Goal: Information Seeking & Learning: Check status

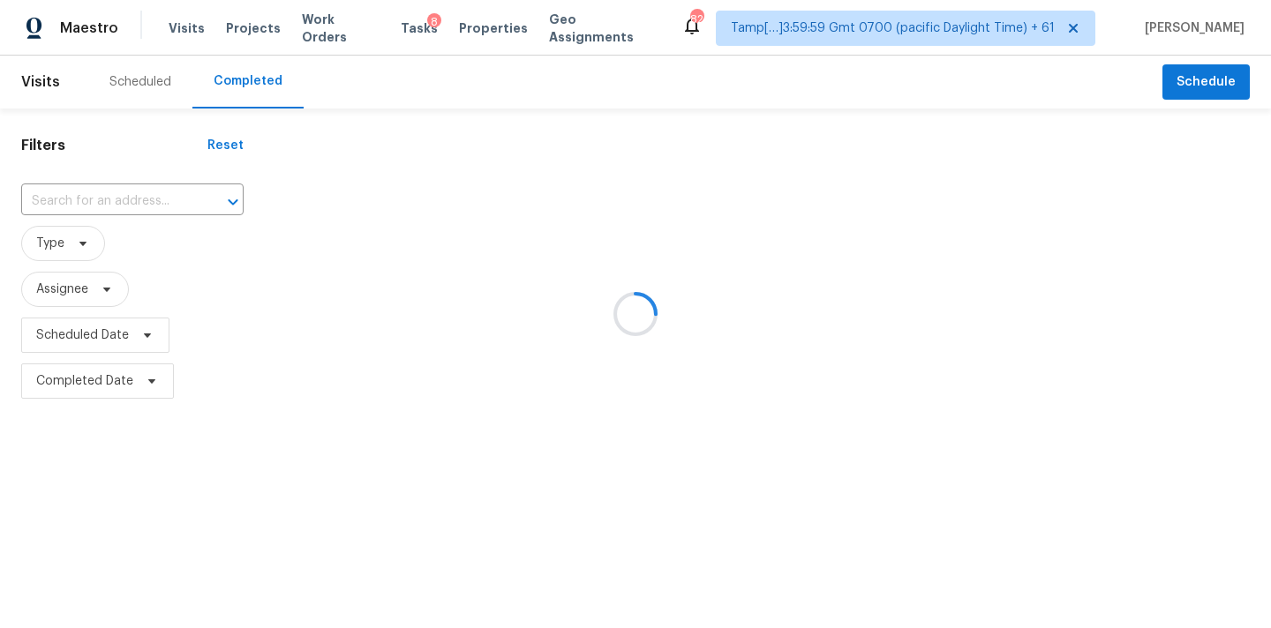
click at [53, 207] on div at bounding box center [635, 314] width 1271 height 628
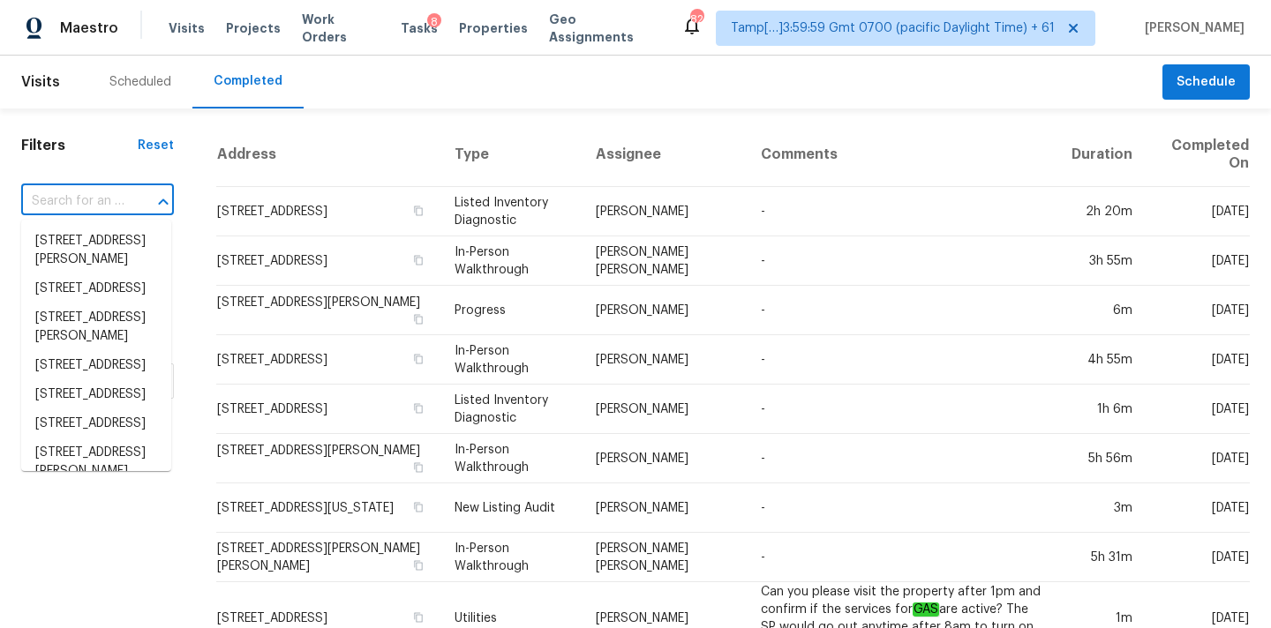
click at [65, 202] on input "text" at bounding box center [72, 201] width 103 height 27
paste input "2000 Creekdale Dr, Denton, TX 76210"
type input "2000 Creekdale Dr, Denton, TX 76210"
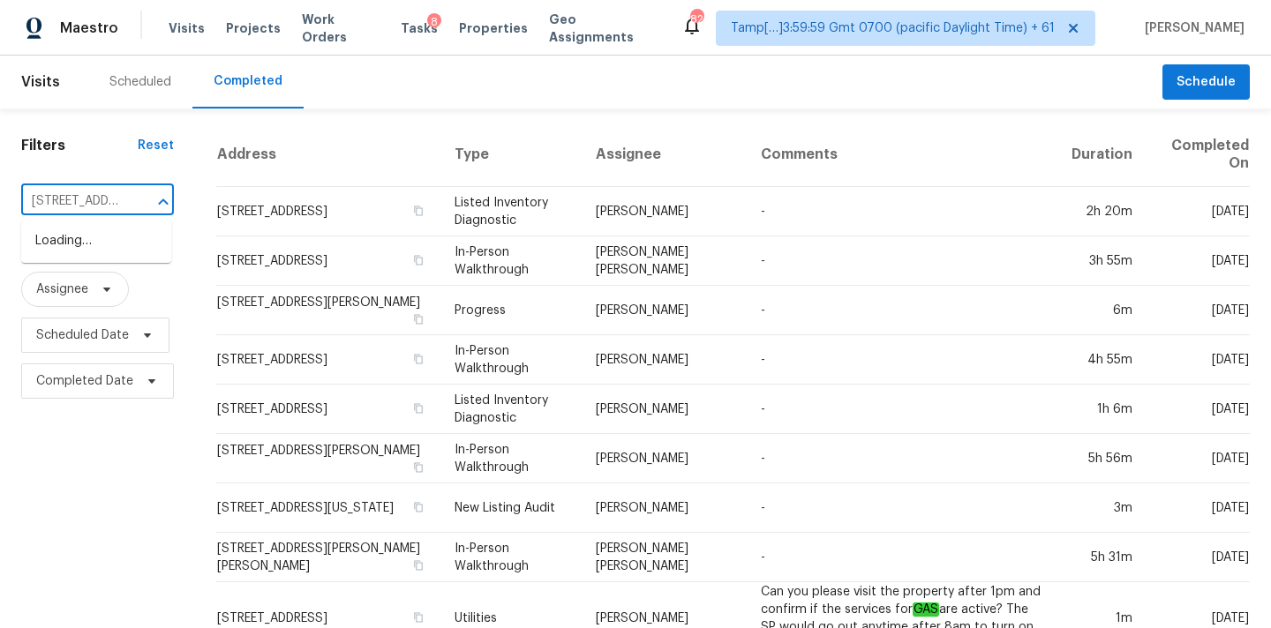
scroll to position [0, 126]
click at [89, 249] on li "2000 Creekdale Dr, Denton, TX 76210" at bounding box center [96, 241] width 150 height 29
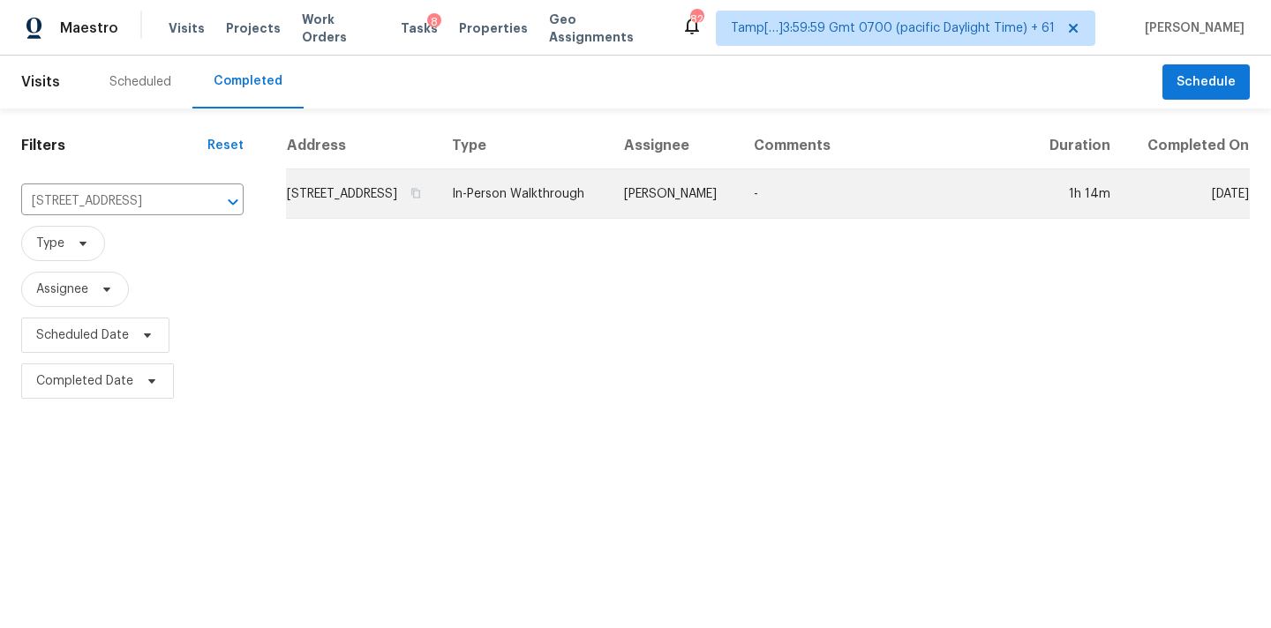
click at [560, 216] on td "In-Person Walkthrough" at bounding box center [524, 193] width 172 height 49
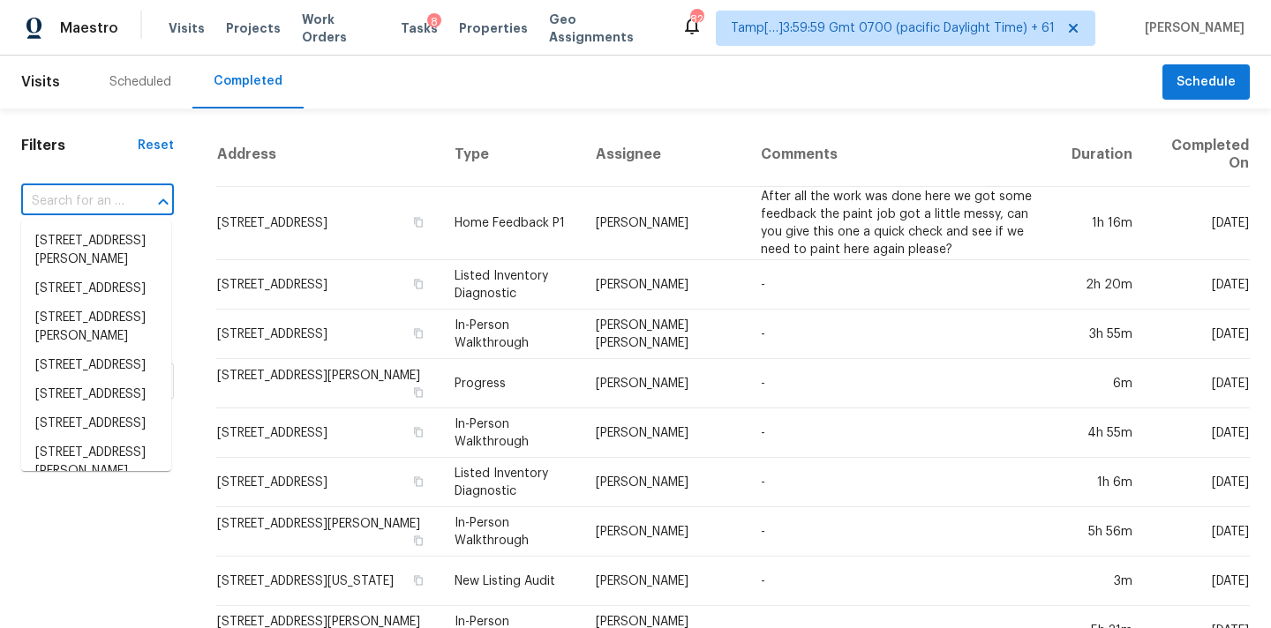
click at [55, 202] on input "text" at bounding box center [72, 201] width 103 height 27
paste input "2000 Creekdale Dr, Denton, TX 76210"
type input "2000 Creekdale Dr, Denton, TX 76210"
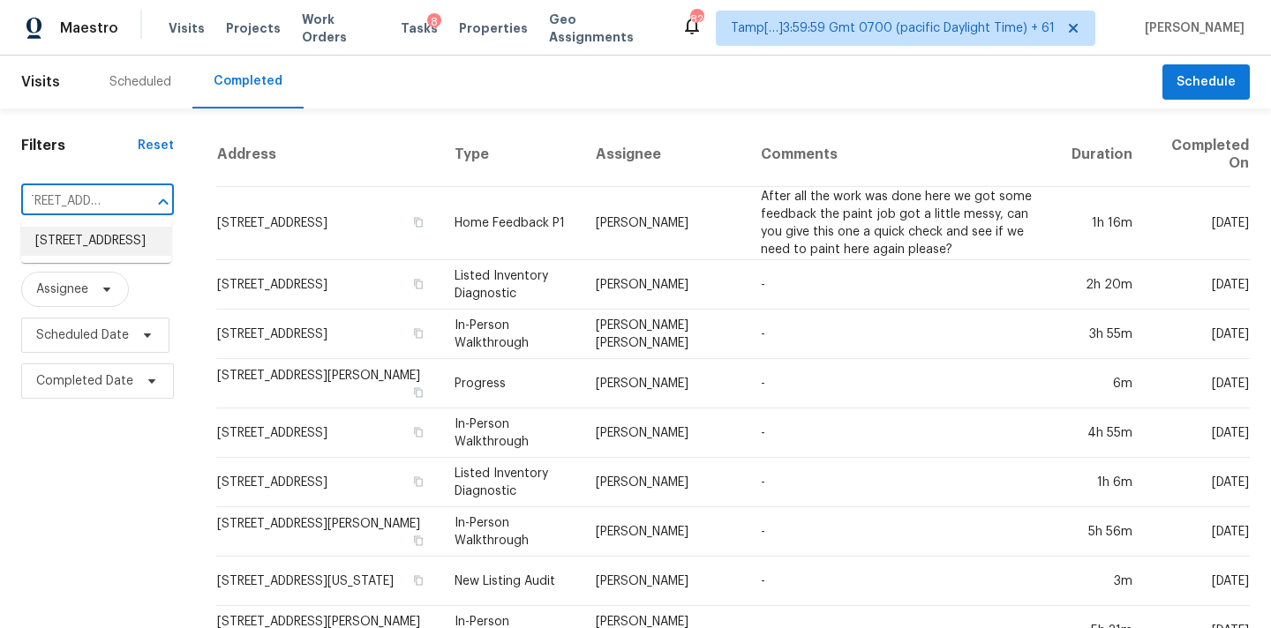
click at [64, 249] on li "2000 Creekdale Dr, Denton, TX 76210" at bounding box center [96, 241] width 150 height 29
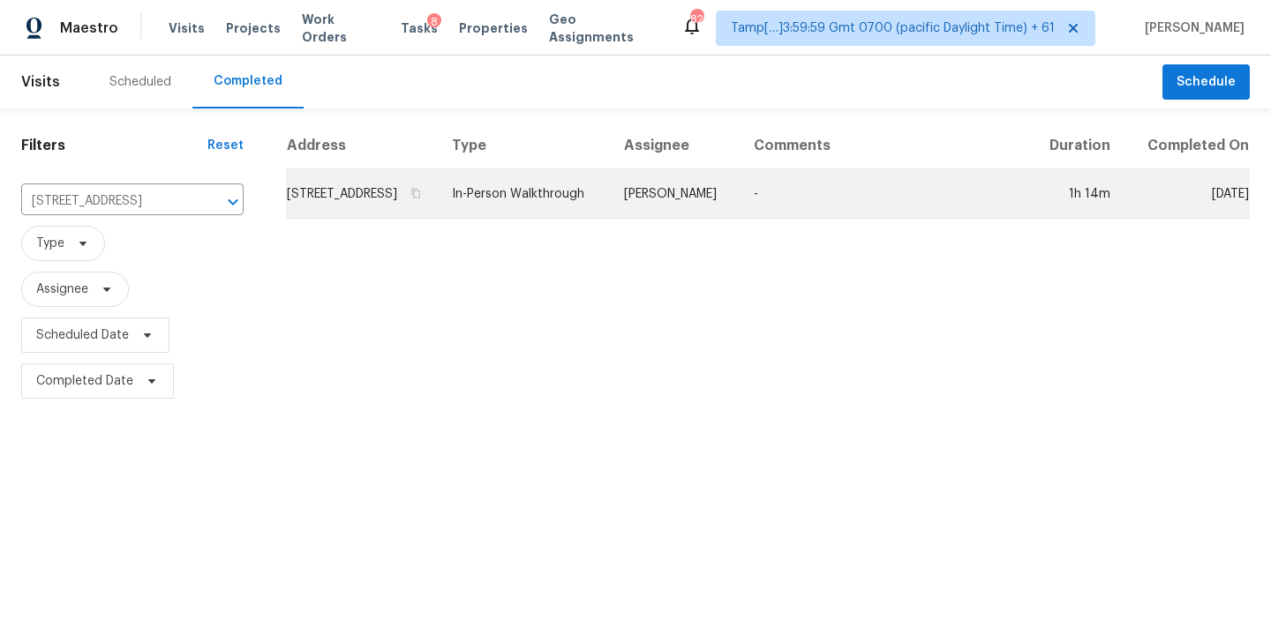
click at [774, 219] on td "-" at bounding box center [884, 193] width 289 height 49
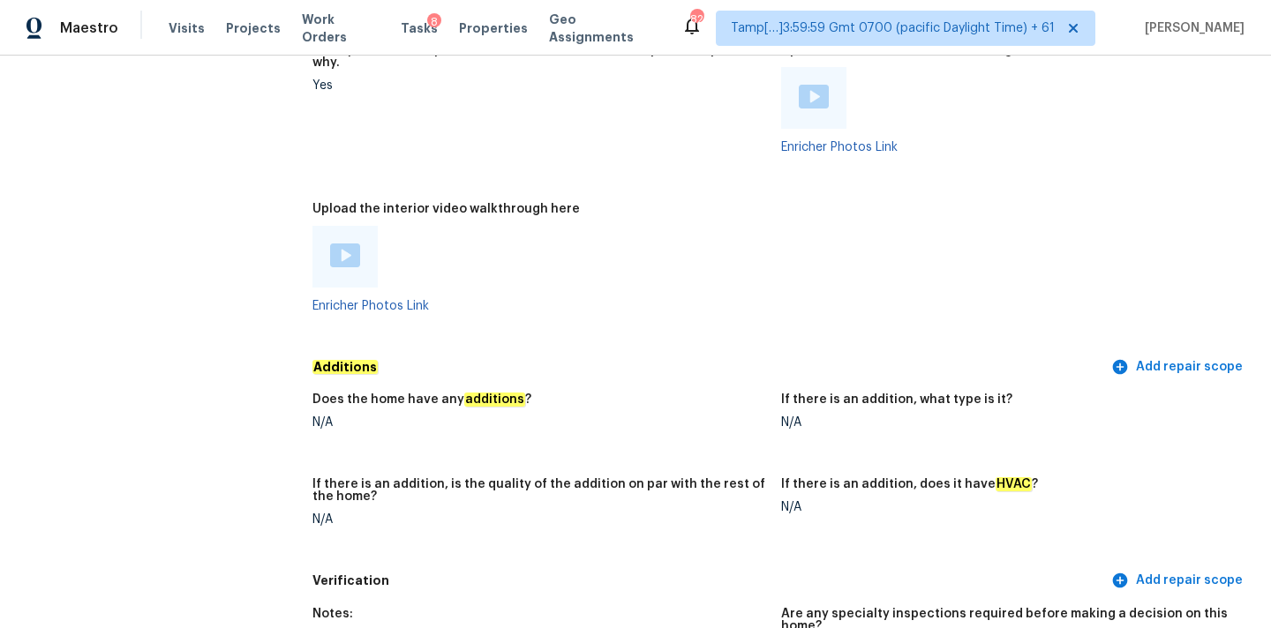
scroll to position [3094, 0]
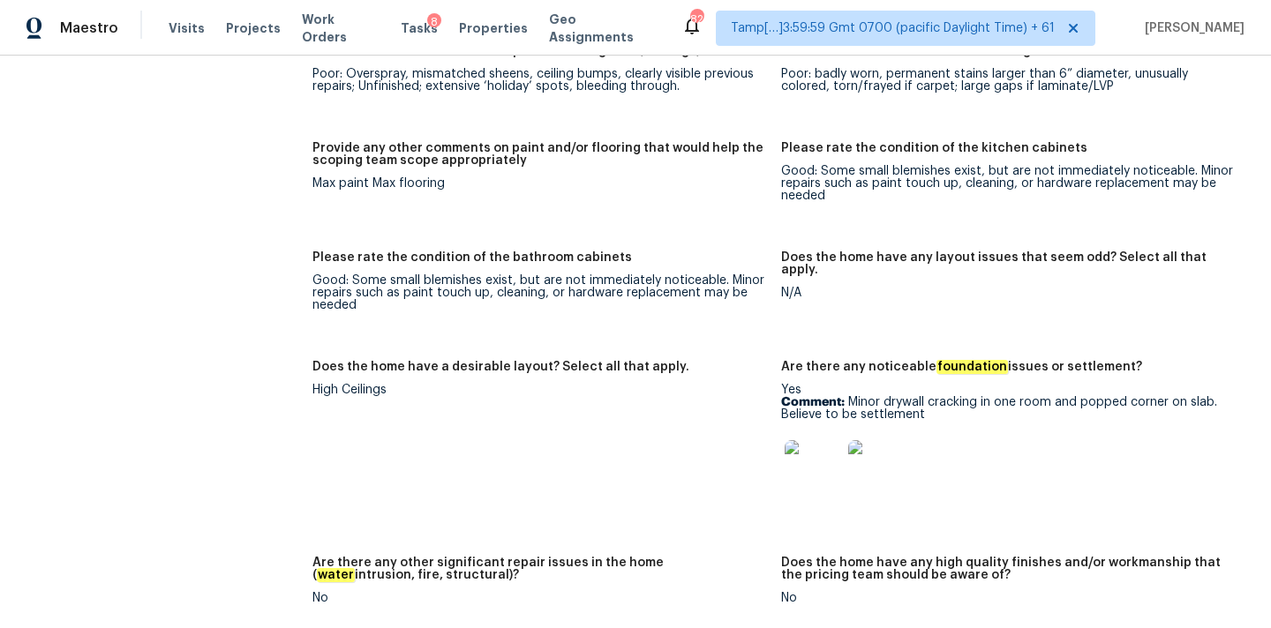
click at [819, 448] on img at bounding box center [813, 468] width 56 height 56
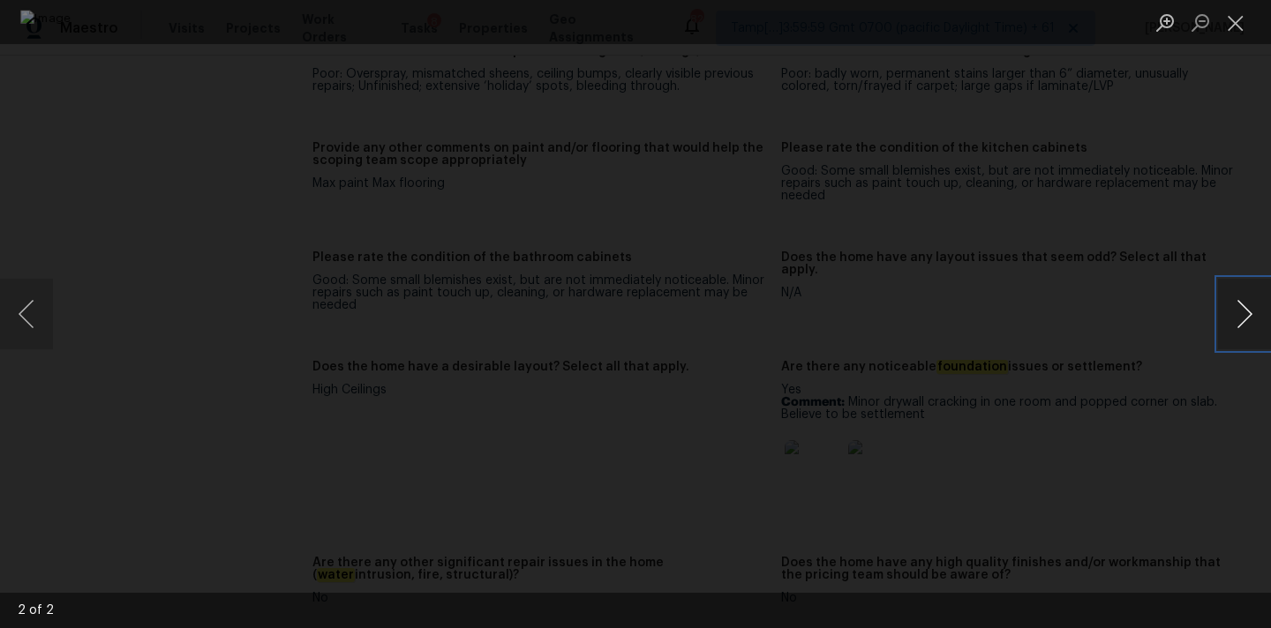
click at [1241, 328] on button "Next image" at bounding box center [1244, 314] width 53 height 71
click at [1229, 25] on button "Close lightbox" at bounding box center [1235, 22] width 35 height 31
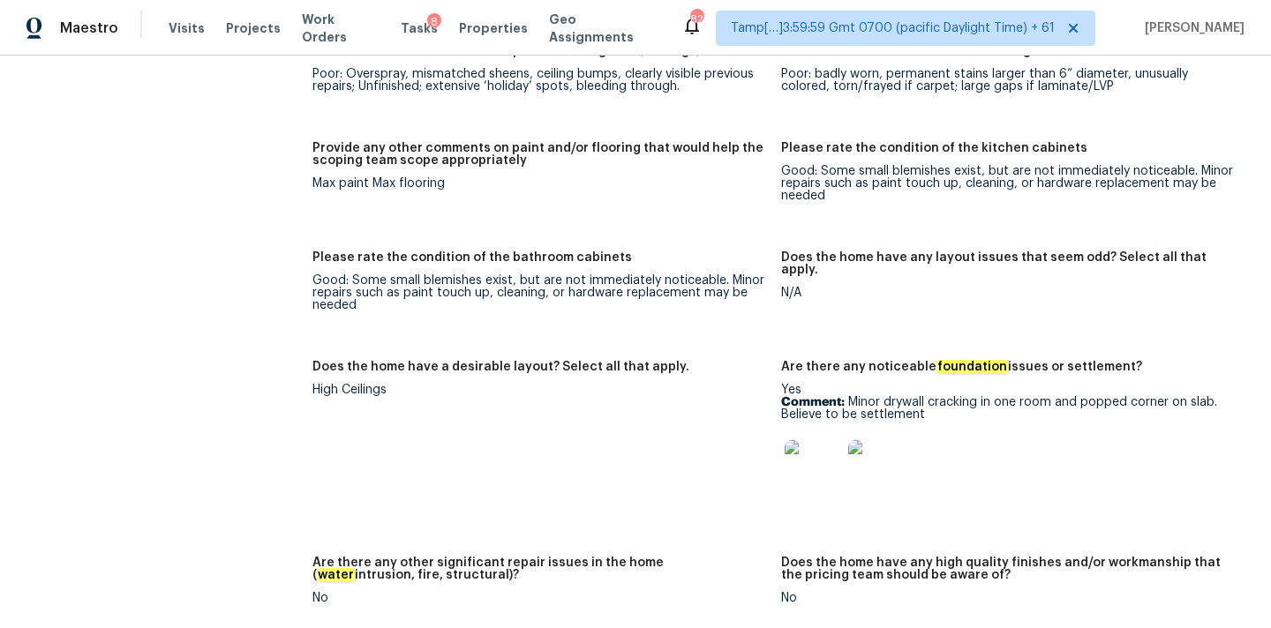
click at [822, 452] on img at bounding box center [813, 468] width 56 height 56
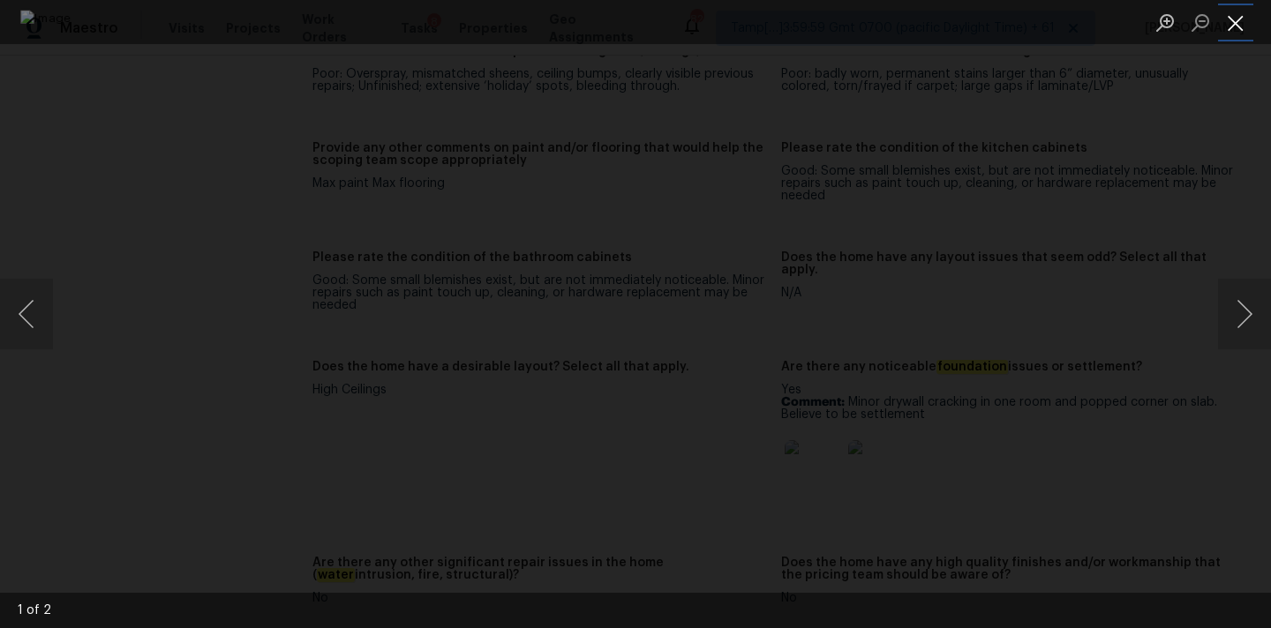
click at [1241, 26] on button "Close lightbox" at bounding box center [1235, 22] width 35 height 31
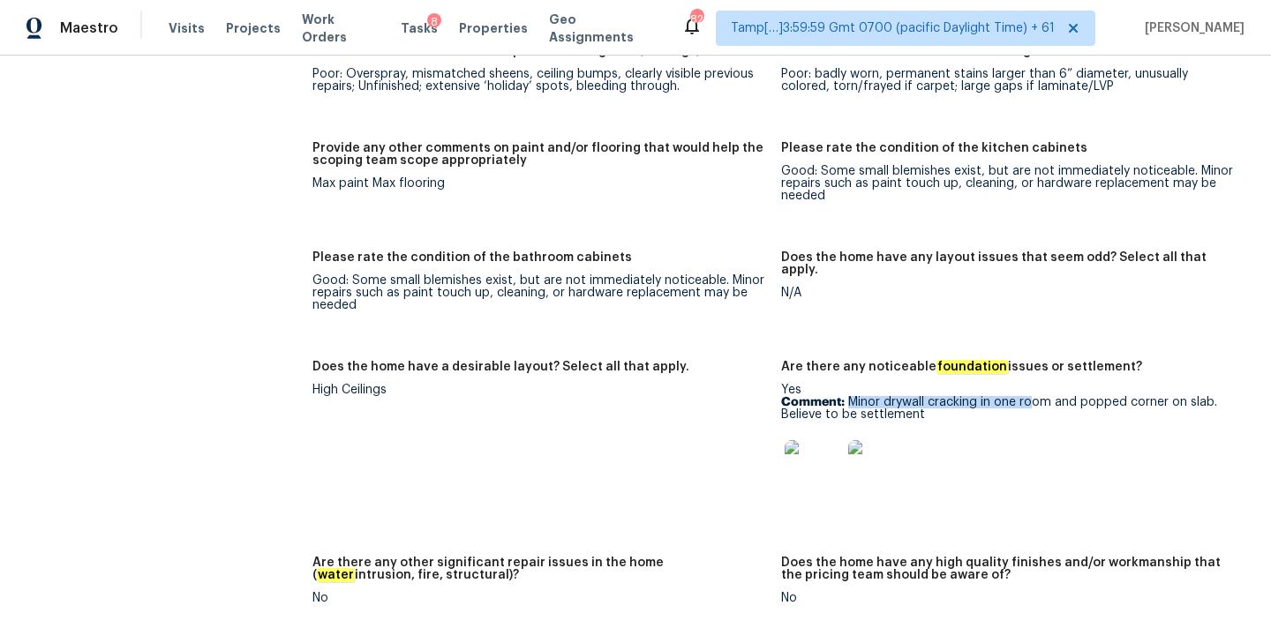
copy p "Minor drywall cracking in one ro"
copy p "Minor drywall cracking in one room and popped corner on slab. Believe to be set…"
drag, startPoint x: 846, startPoint y: 376, endPoint x: 964, endPoint y: 384, distance: 117.6
click at [964, 396] on p "Comment: Minor drywall cracking in one room and popped corner on slab. Believe …" at bounding box center [1008, 408] width 455 height 25
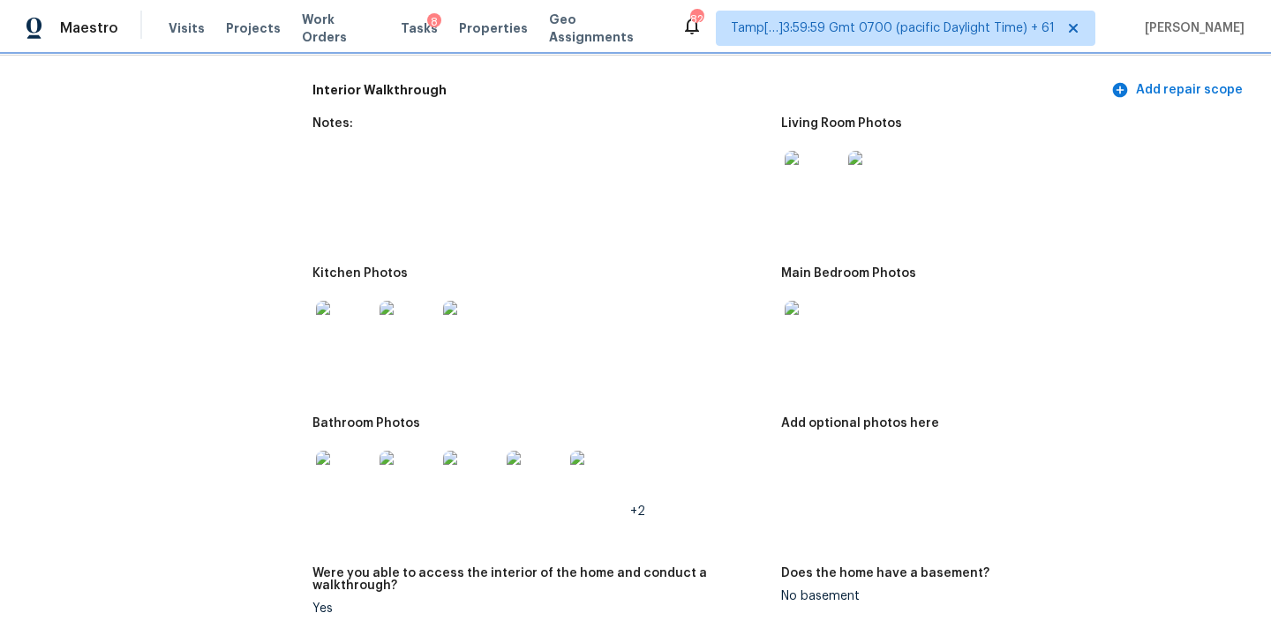
scroll to position [2363, 0]
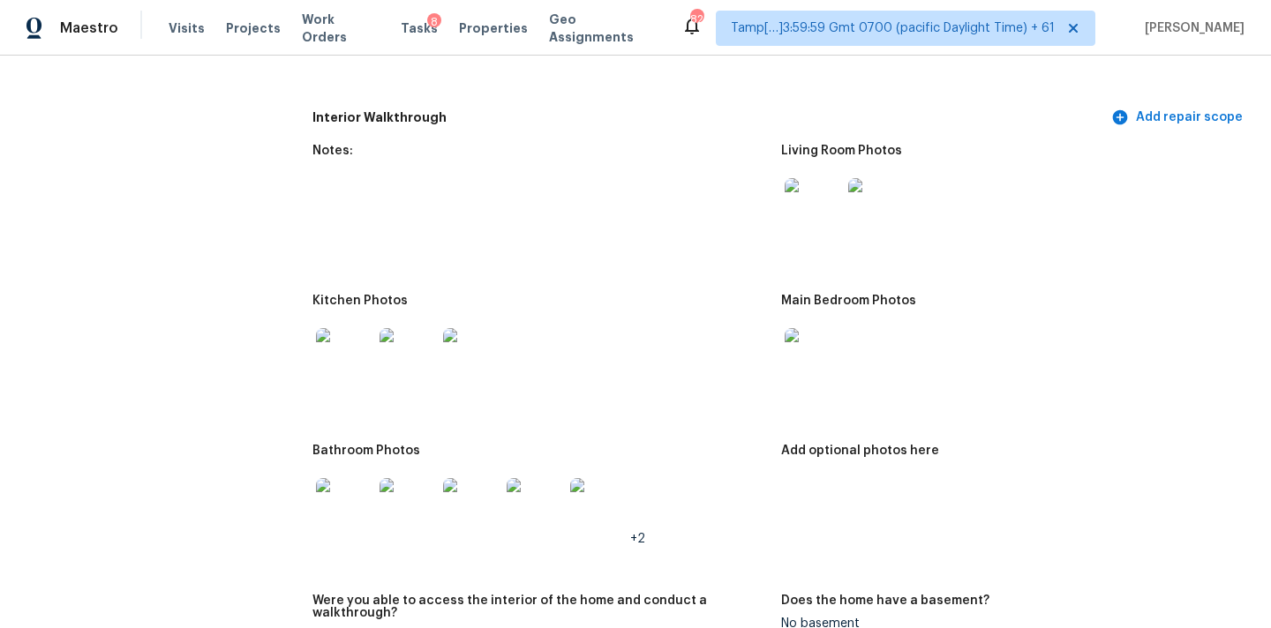
click at [805, 190] on img at bounding box center [813, 206] width 56 height 56
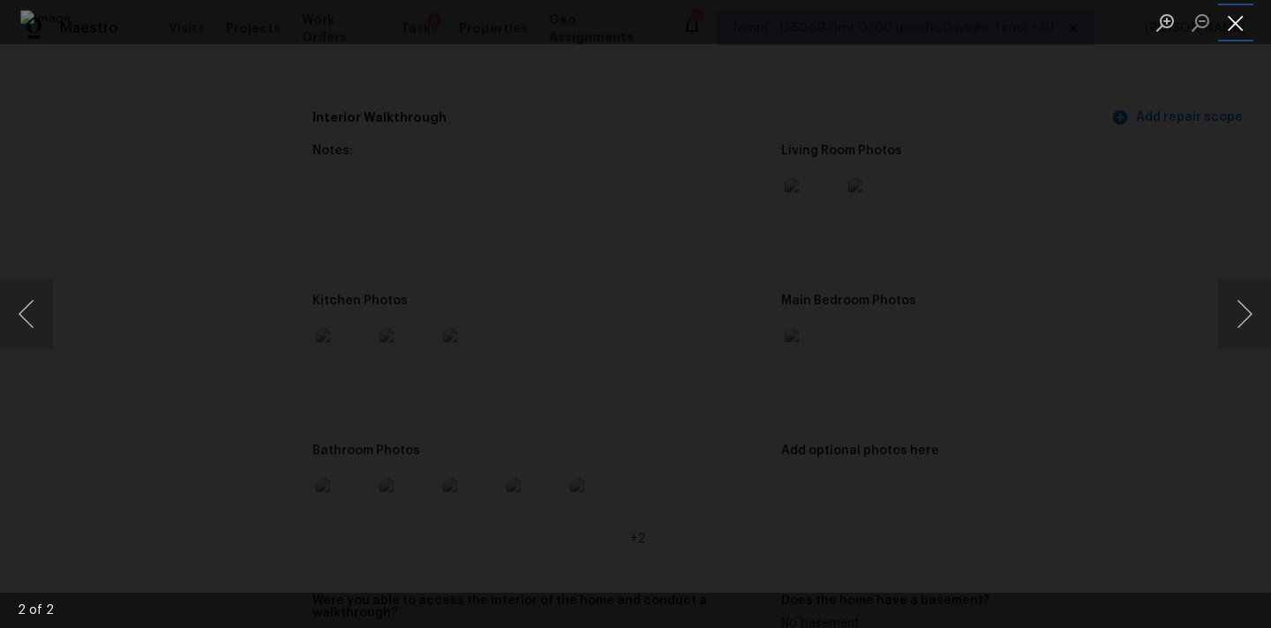
click at [1238, 20] on button "Close lightbox" at bounding box center [1235, 22] width 35 height 31
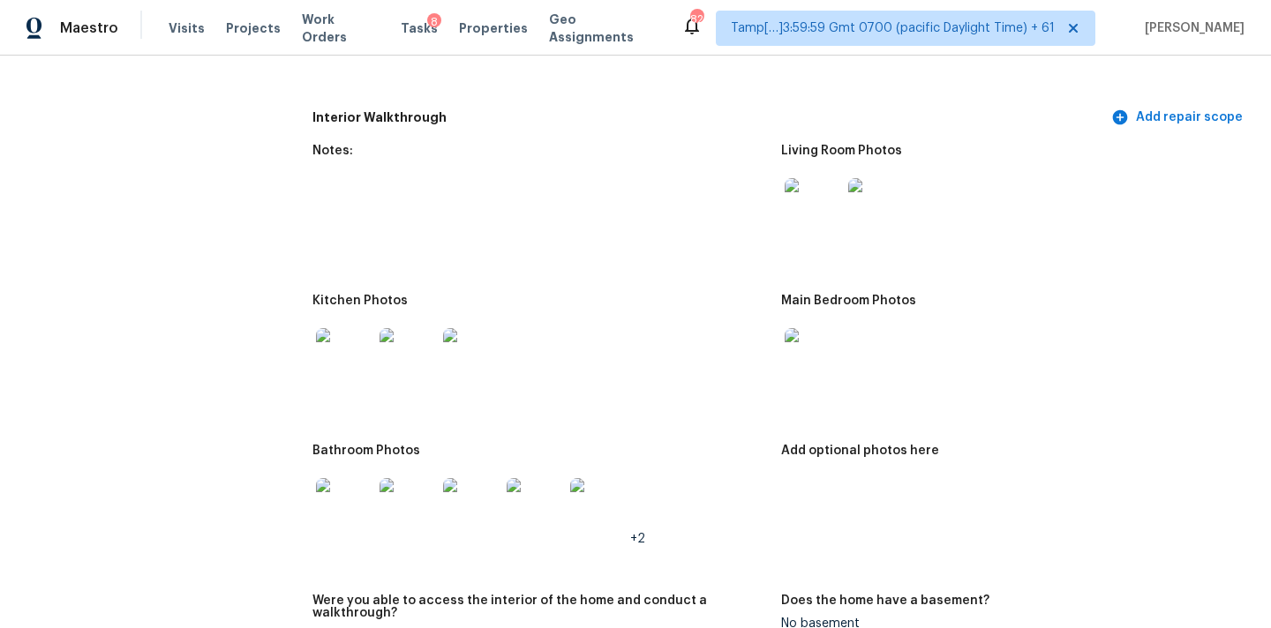
click at [817, 333] on img at bounding box center [813, 356] width 56 height 56
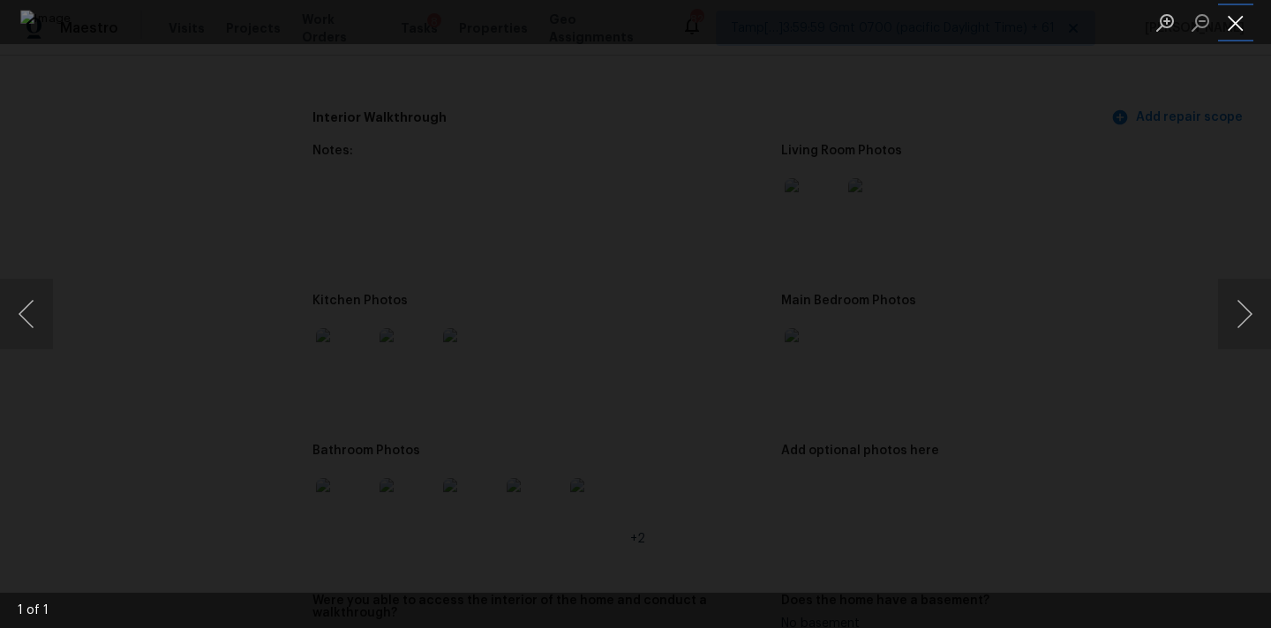
click at [1234, 18] on button "Close lightbox" at bounding box center [1235, 22] width 35 height 31
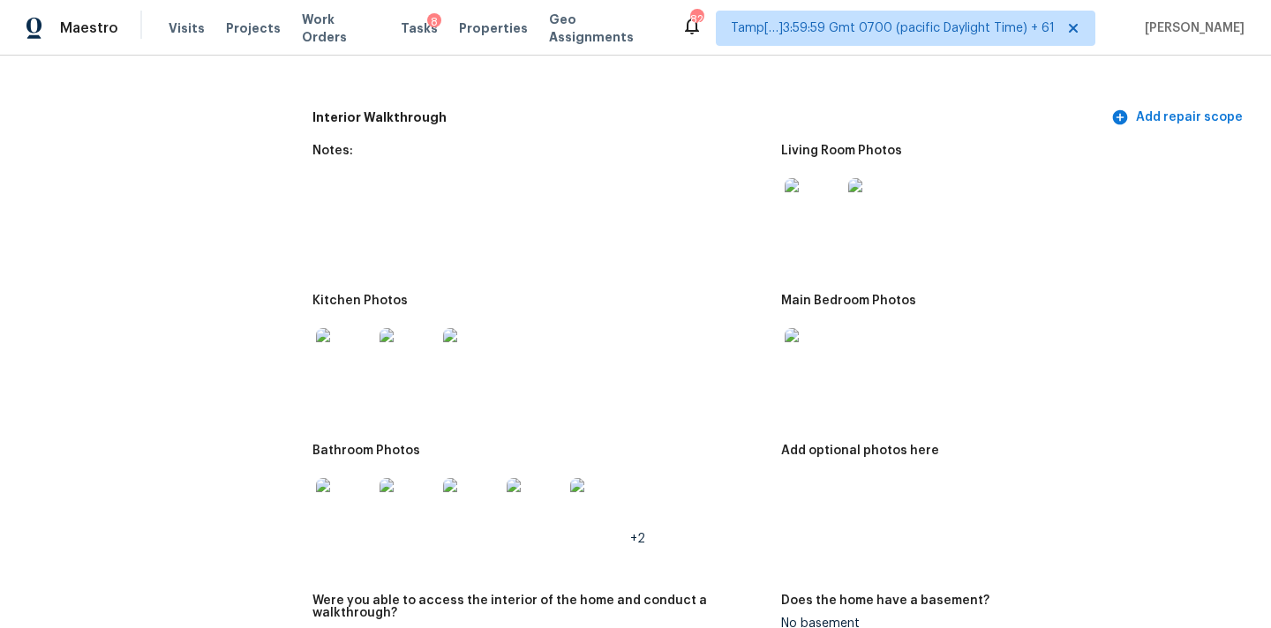
click at [333, 338] on img at bounding box center [344, 356] width 56 height 56
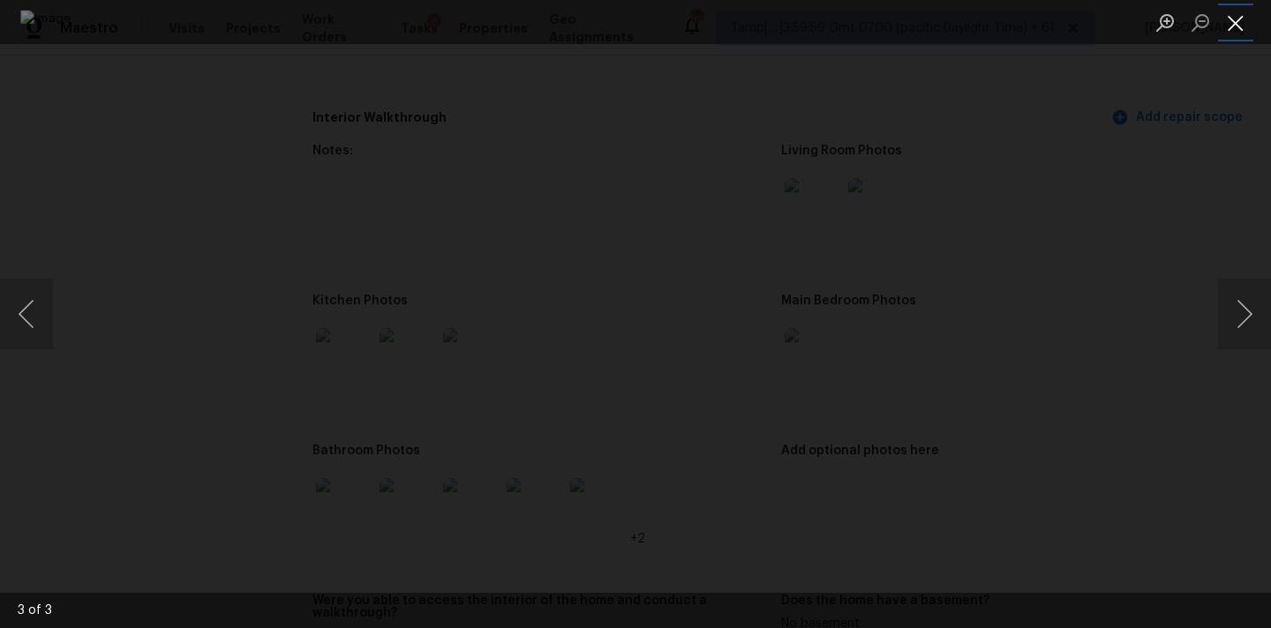
click at [1235, 14] on button "Close lightbox" at bounding box center [1235, 22] width 35 height 31
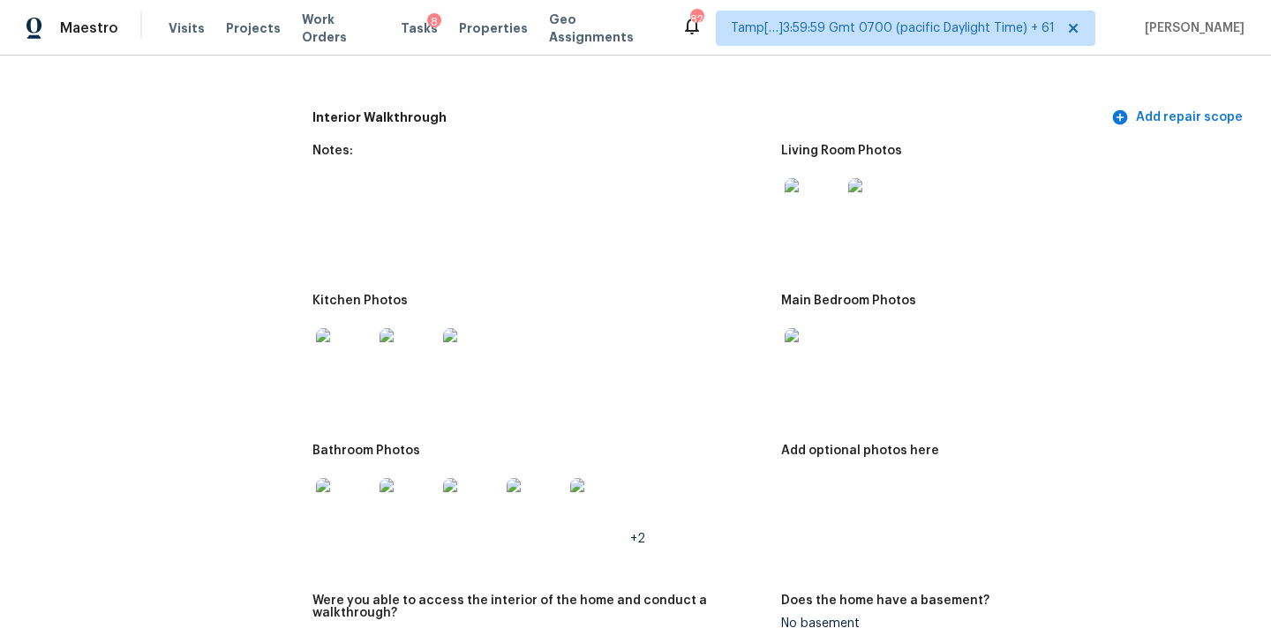
click at [359, 510] on img at bounding box center [344, 506] width 56 height 56
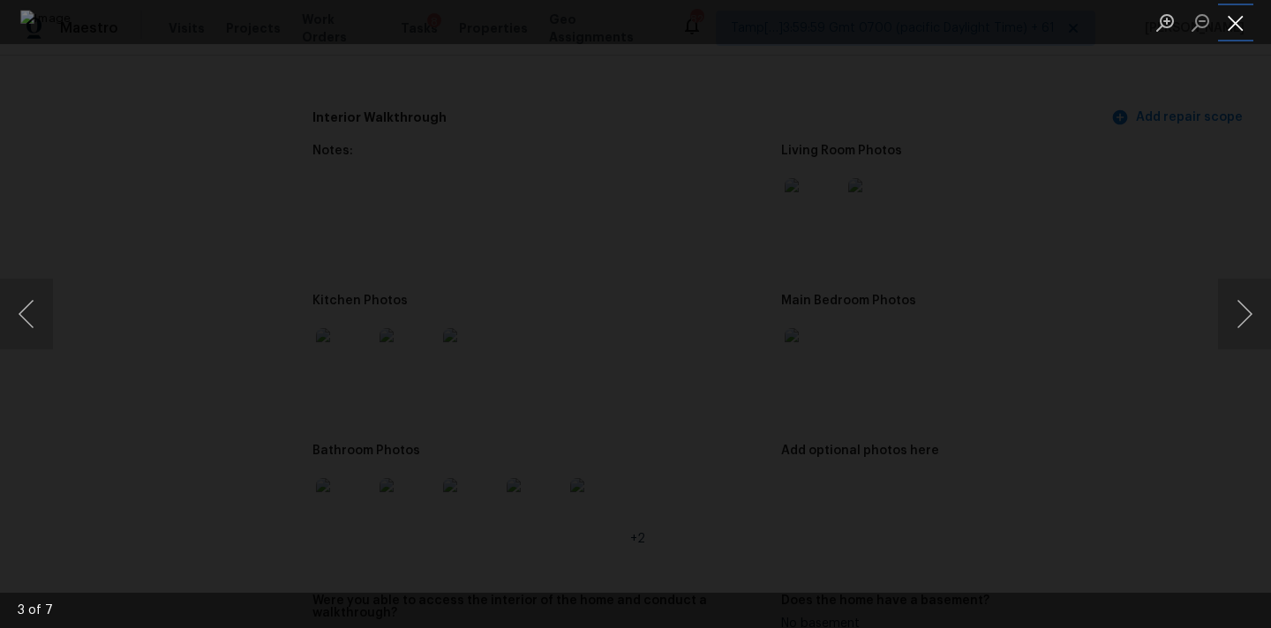
click at [1229, 12] on button "Close lightbox" at bounding box center [1235, 22] width 35 height 31
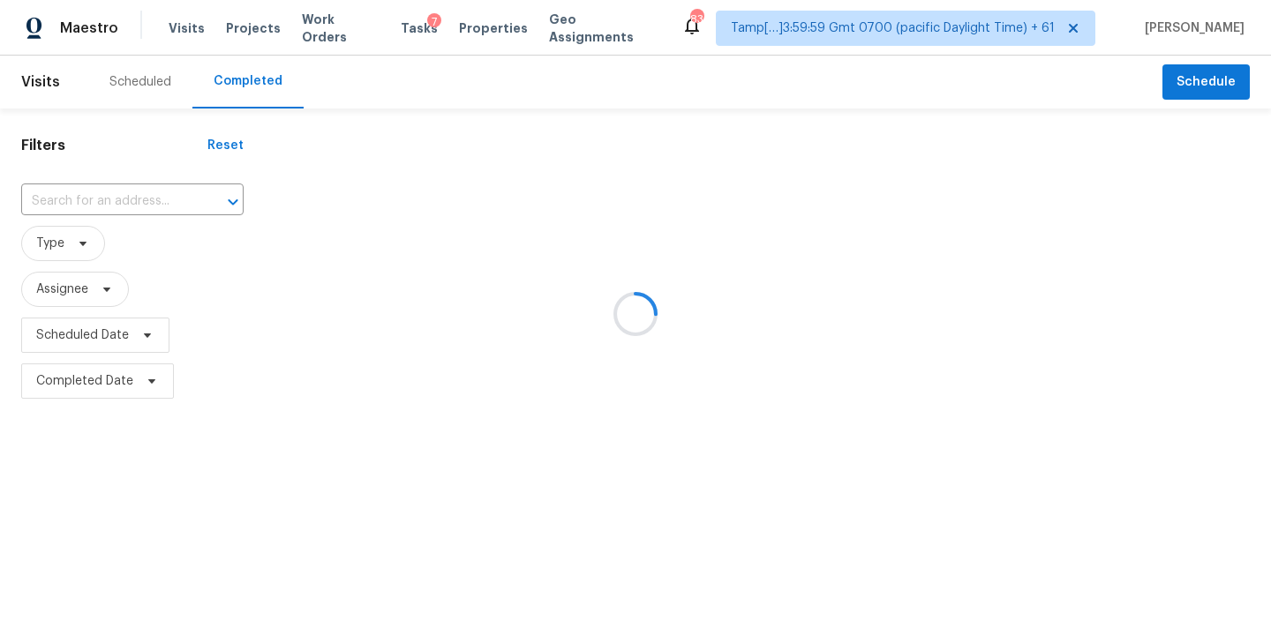
click at [47, 213] on div at bounding box center [635, 314] width 1271 height 628
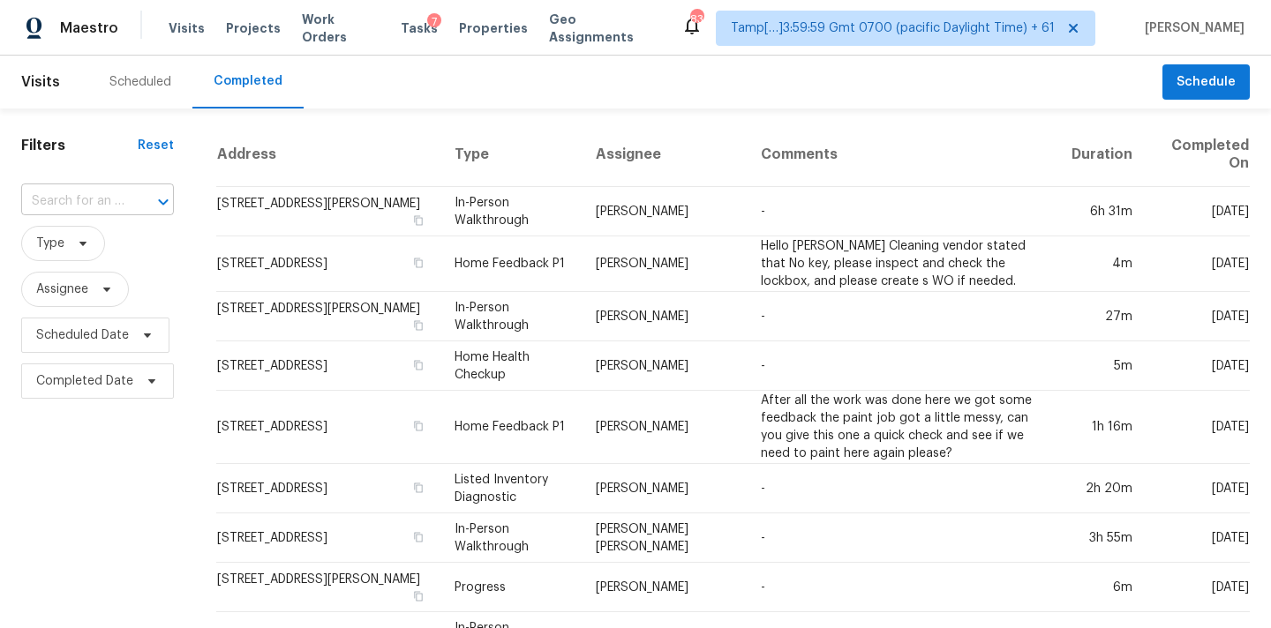
click at [68, 202] on input "text" at bounding box center [72, 201] width 103 height 27
paste input "[STREET_ADDRESS]"
type input "[STREET_ADDRESS]"
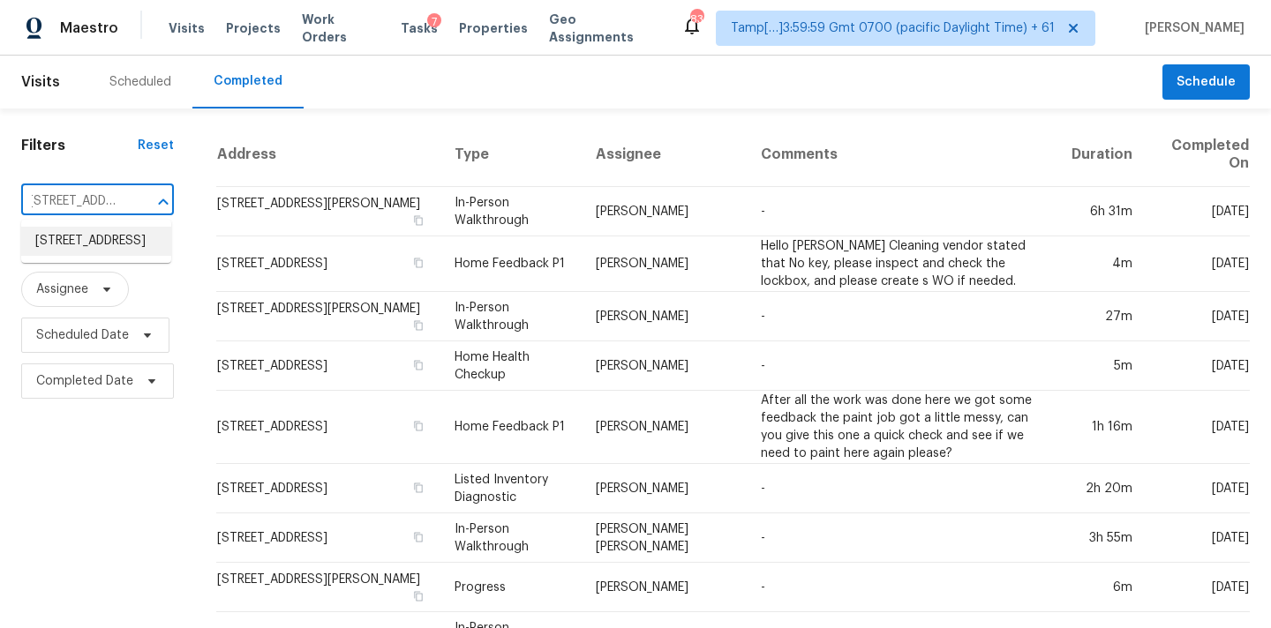
click at [80, 256] on li "[STREET_ADDRESS]" at bounding box center [96, 241] width 150 height 29
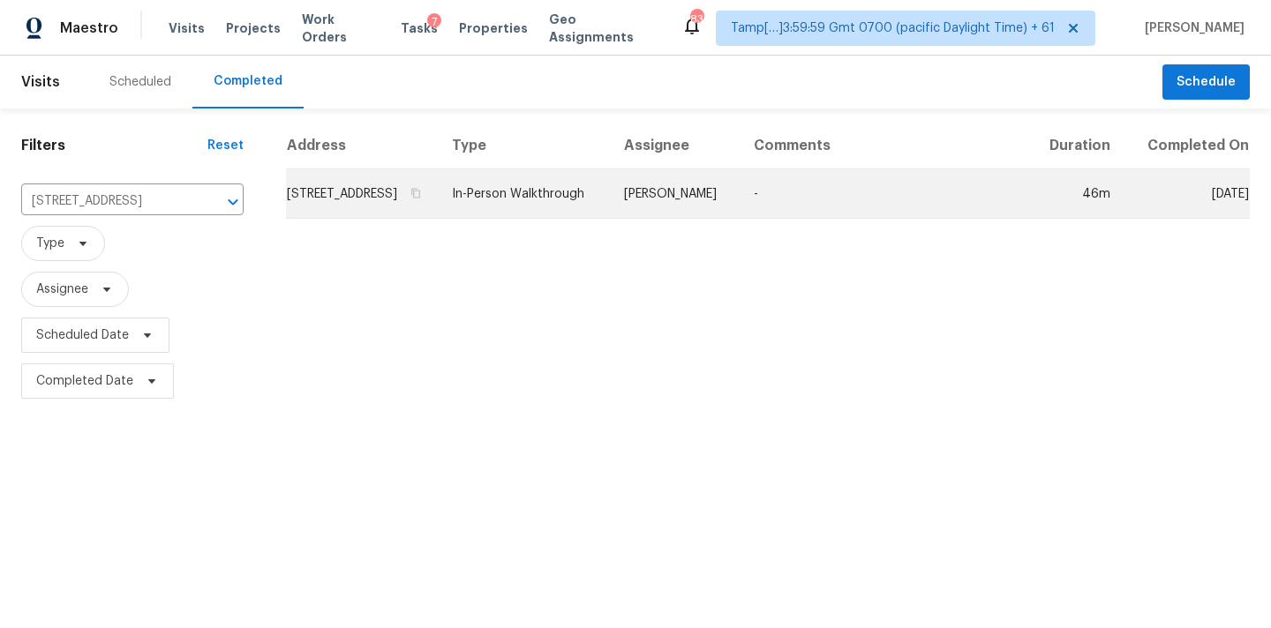
click at [610, 214] on td "In-Person Walkthrough" at bounding box center [524, 193] width 172 height 49
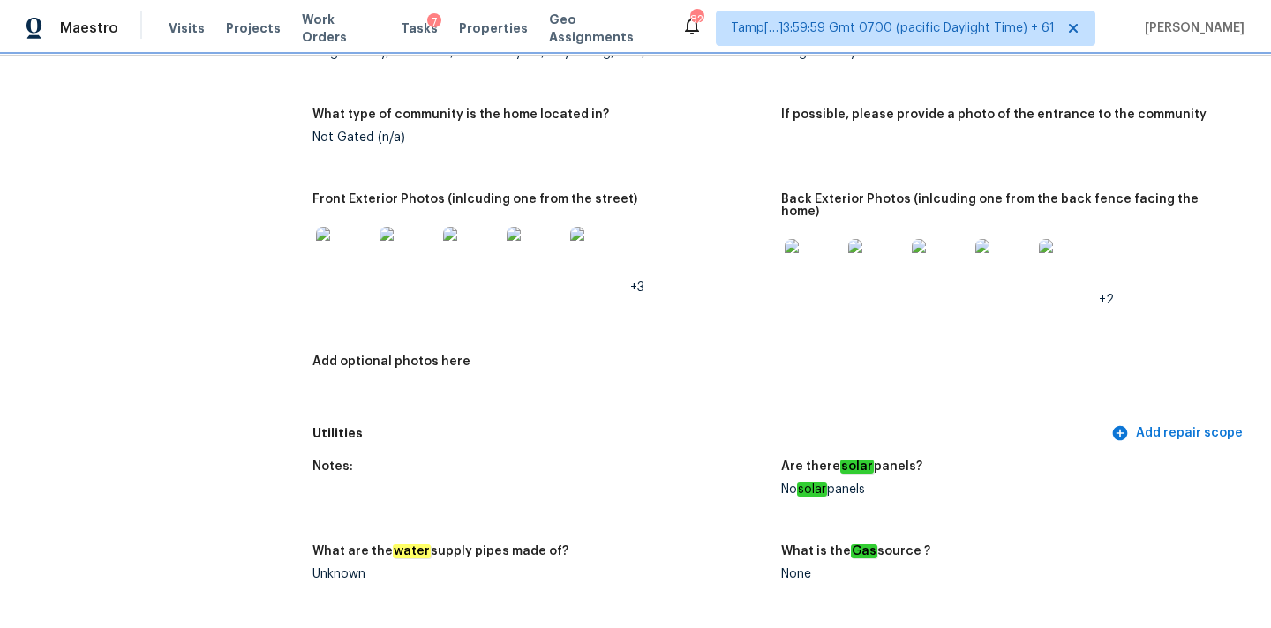
scroll to position [757, 0]
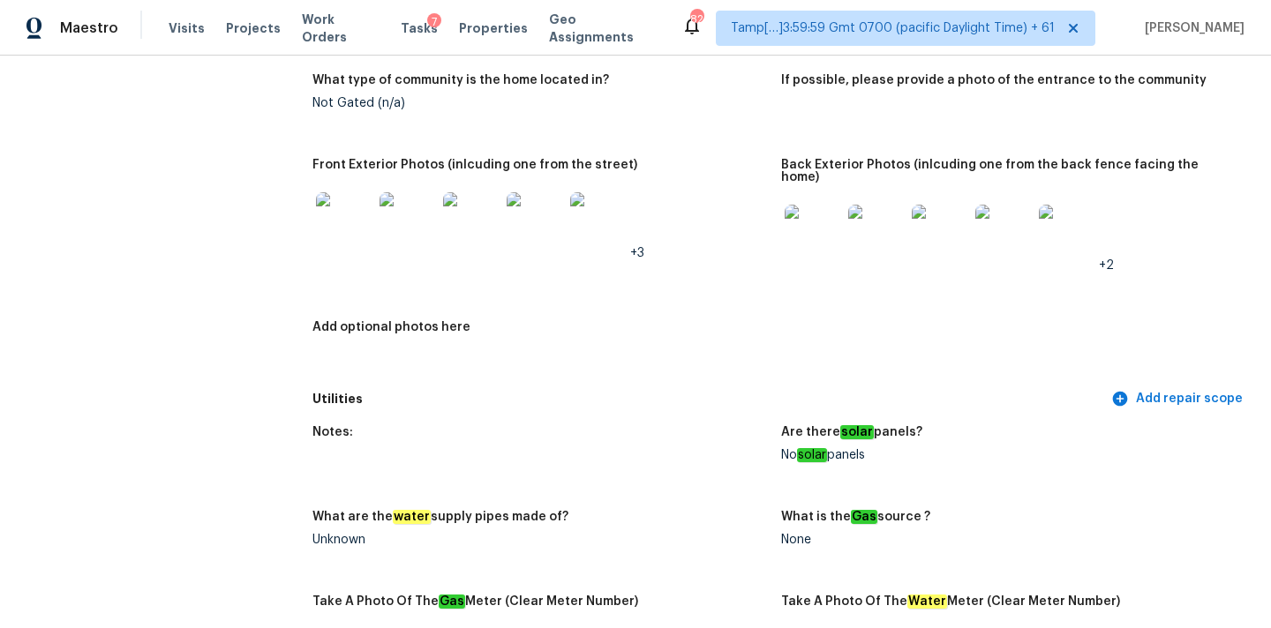
click at [921, 215] on img at bounding box center [940, 233] width 56 height 56
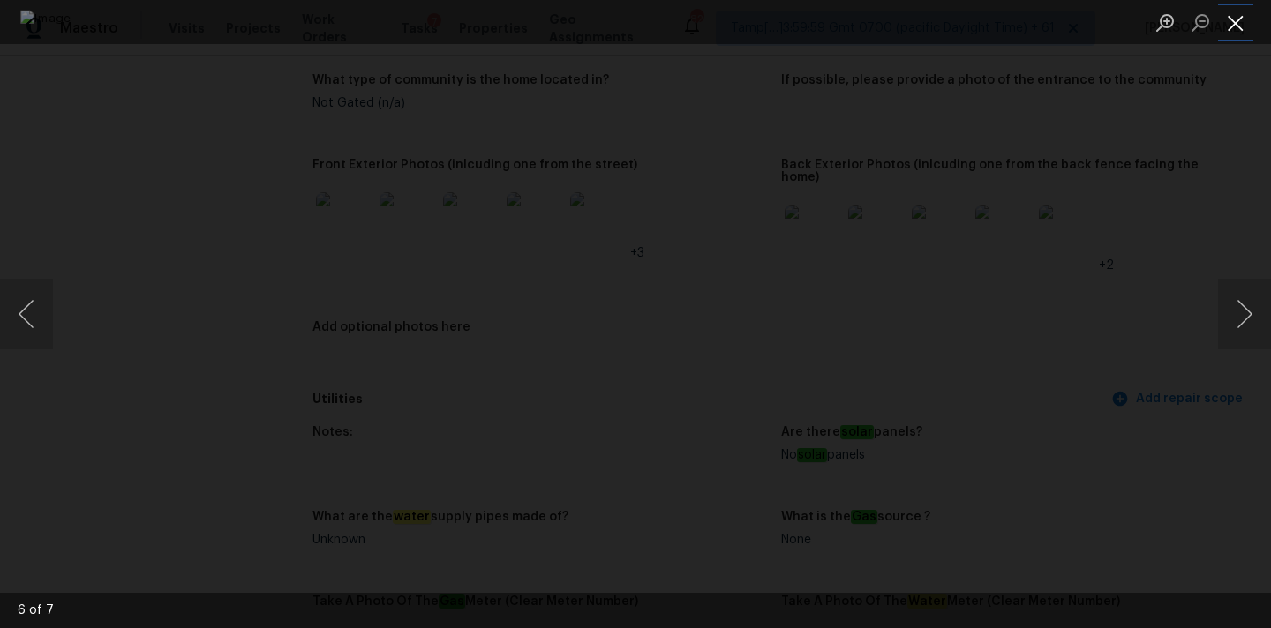
click at [1239, 27] on button "Close lightbox" at bounding box center [1235, 22] width 35 height 31
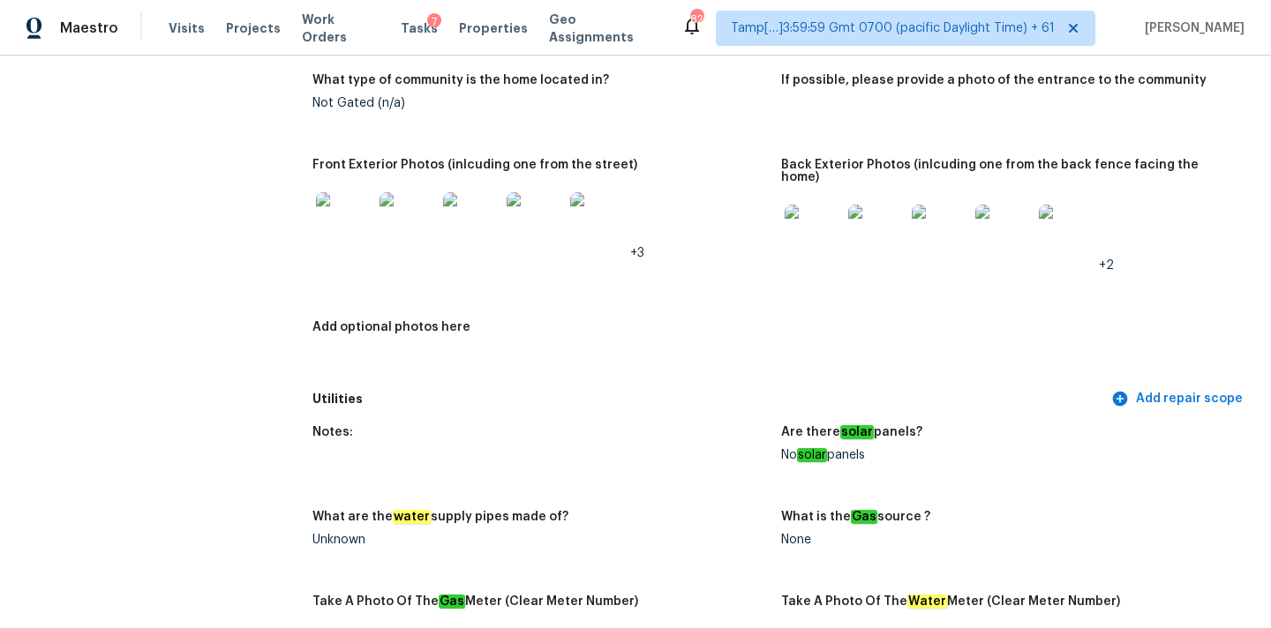
click at [531, 220] on img at bounding box center [535, 220] width 56 height 56
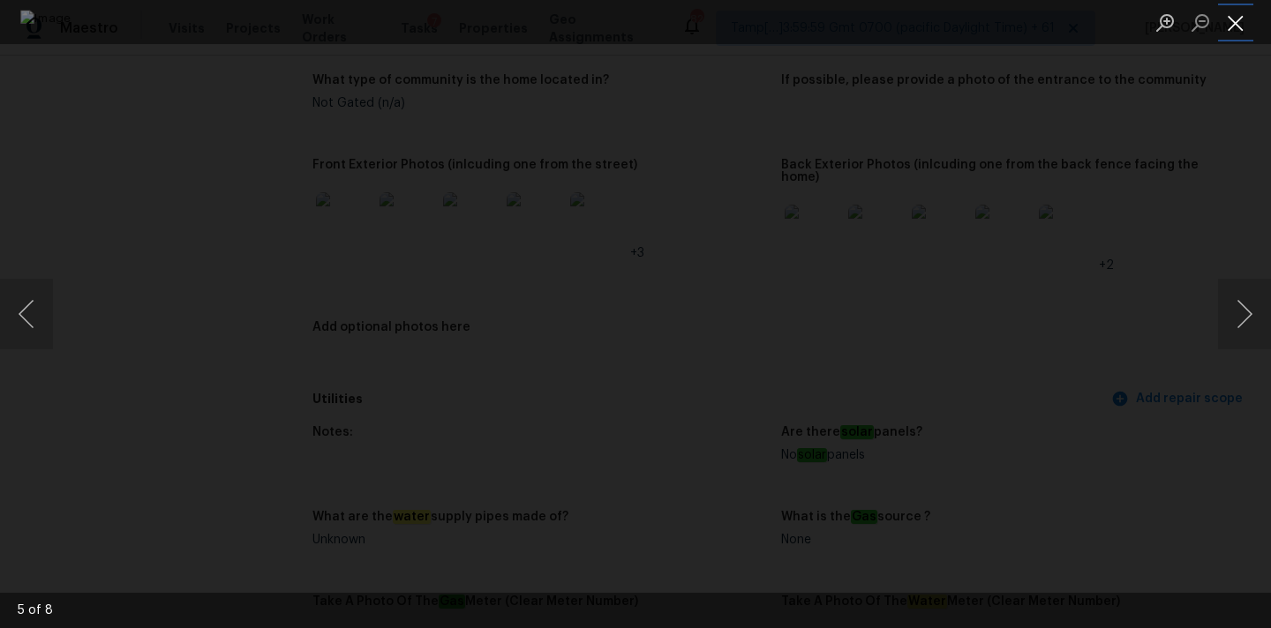
click at [1234, 20] on button "Close lightbox" at bounding box center [1235, 22] width 35 height 31
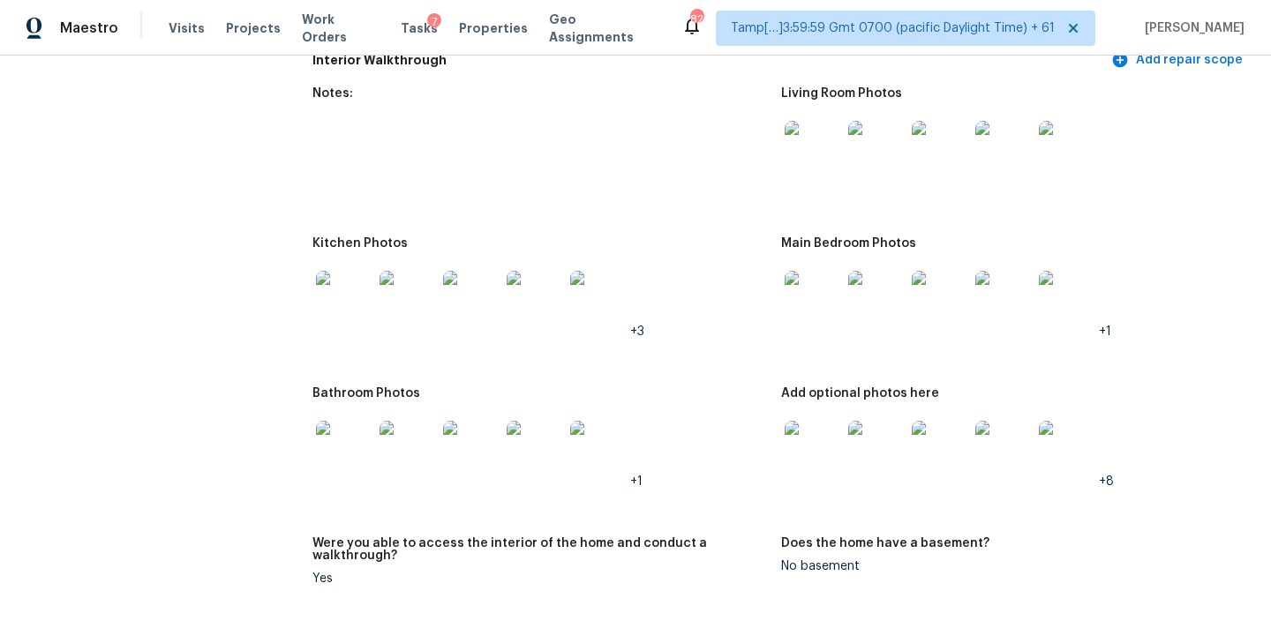
scroll to position [1765, 0]
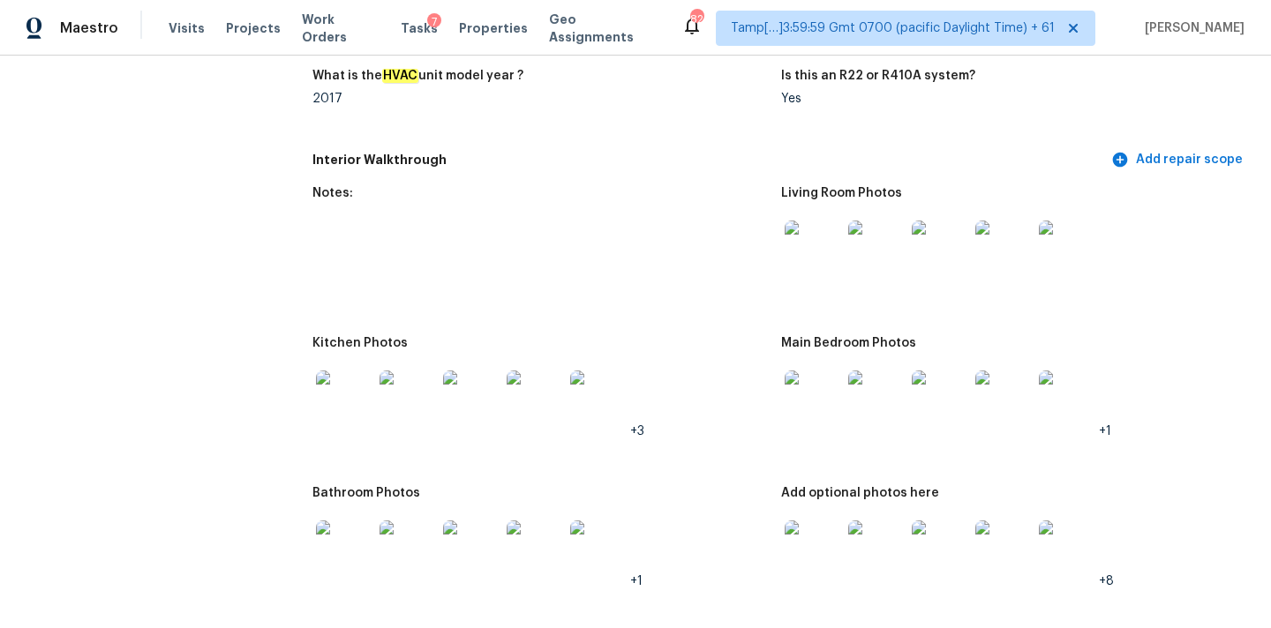
click at [805, 252] on img at bounding box center [813, 249] width 56 height 56
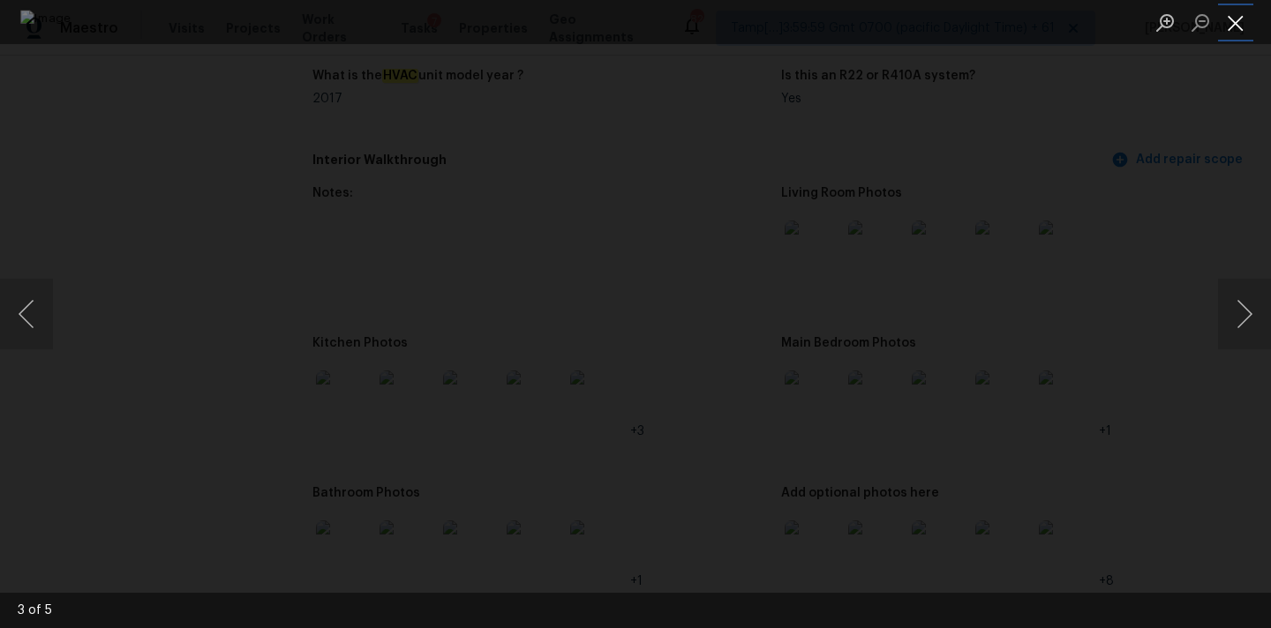
click at [1237, 13] on button "Close lightbox" at bounding box center [1235, 22] width 35 height 31
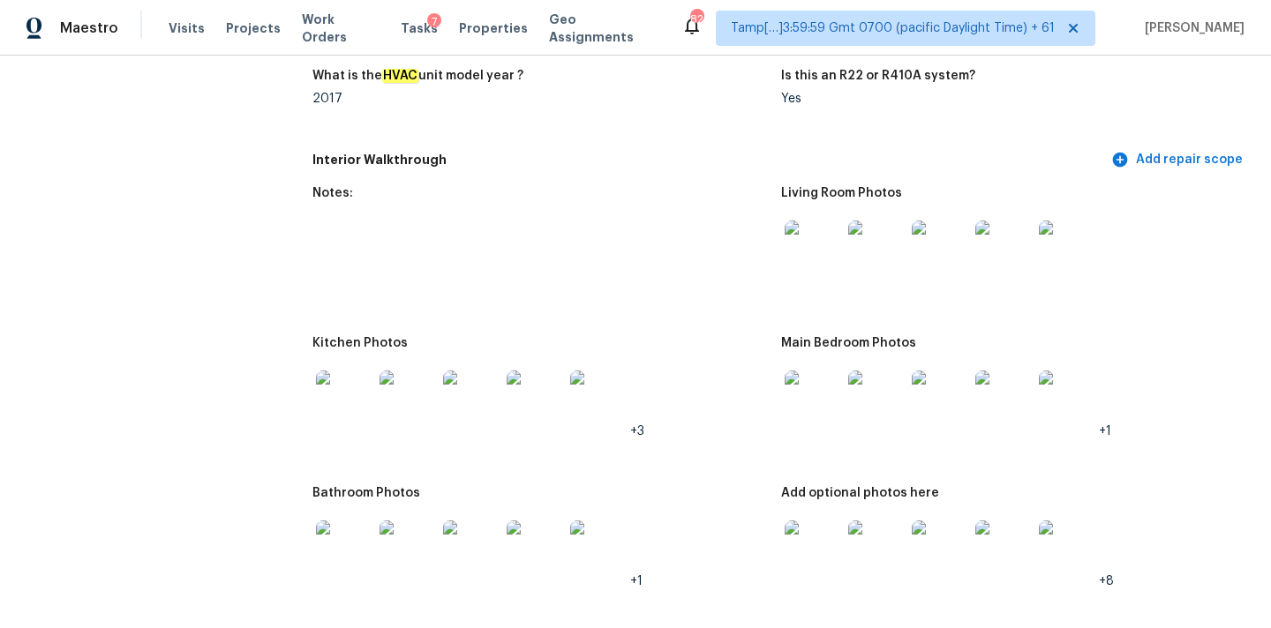
click at [936, 221] on img at bounding box center [940, 249] width 56 height 56
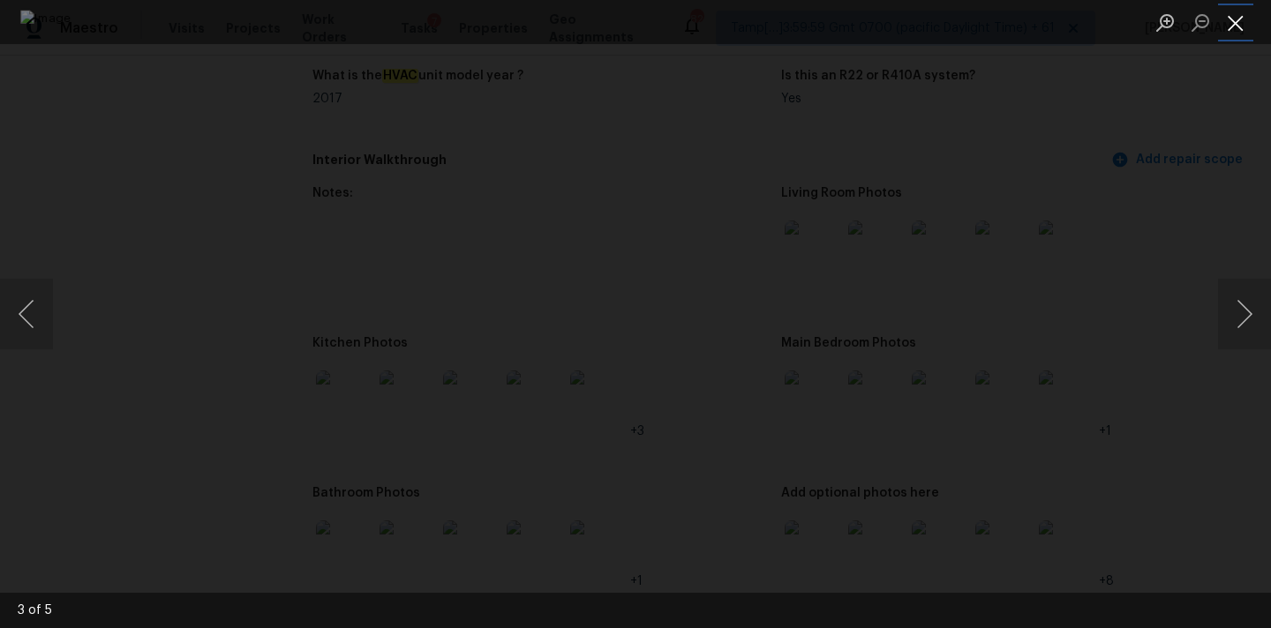
click at [1225, 9] on button "Close lightbox" at bounding box center [1235, 22] width 35 height 31
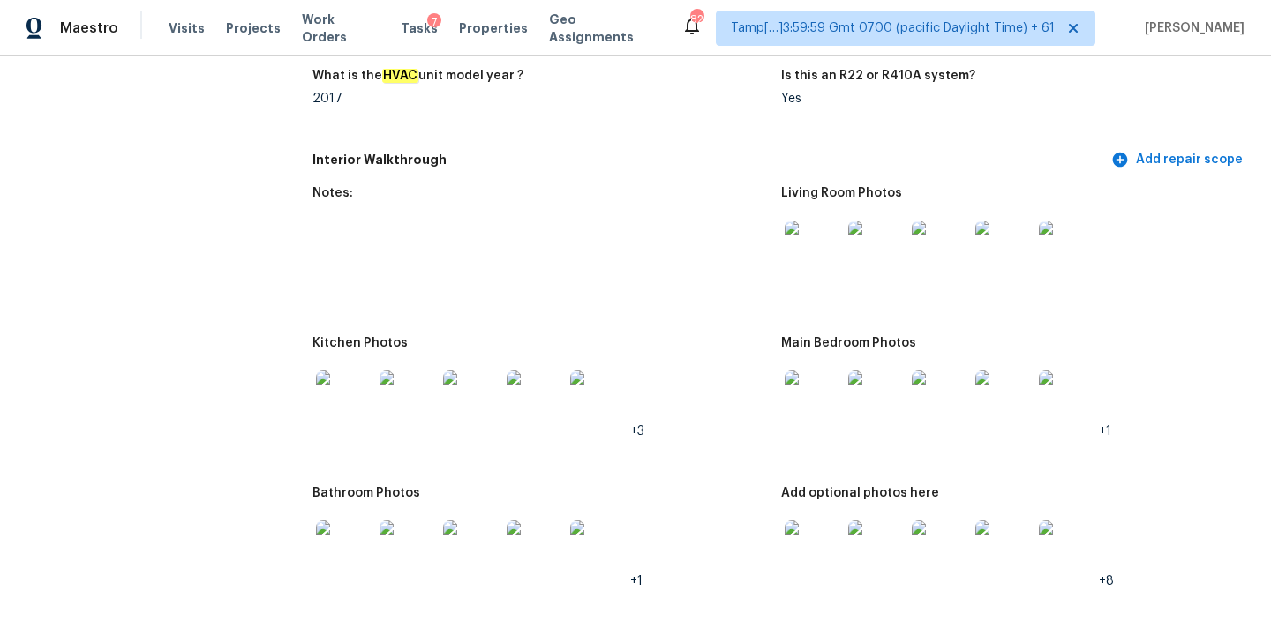
click at [823, 401] on img at bounding box center [813, 399] width 56 height 56
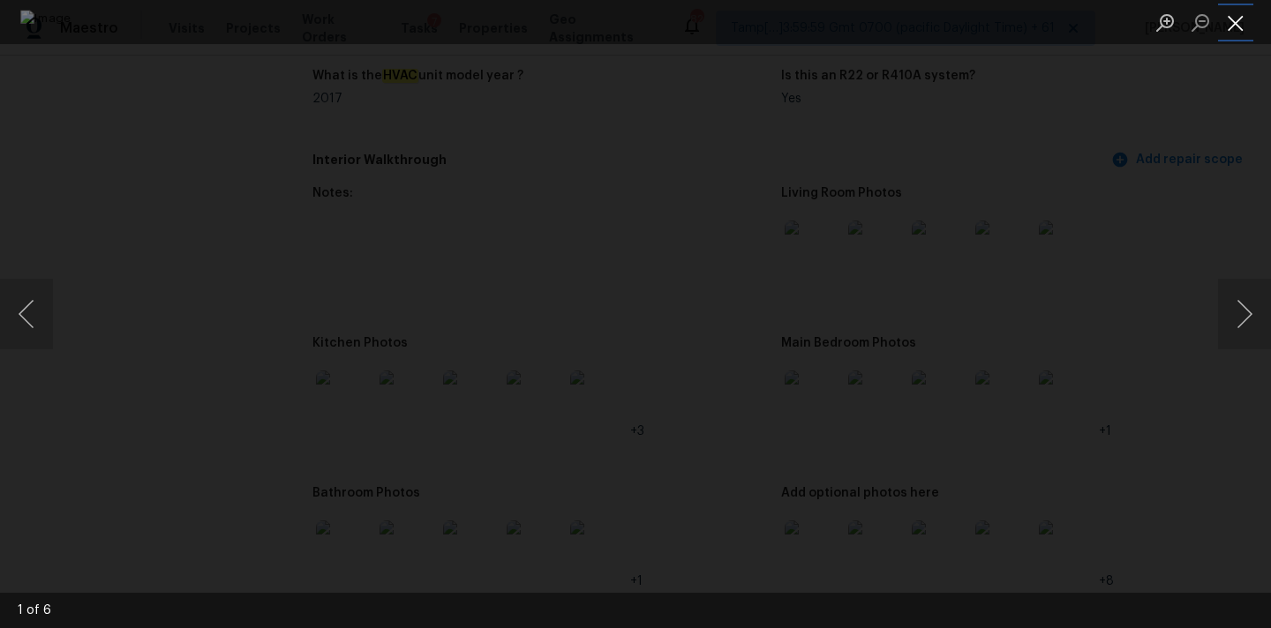
click at [1243, 20] on button "Close lightbox" at bounding box center [1235, 22] width 35 height 31
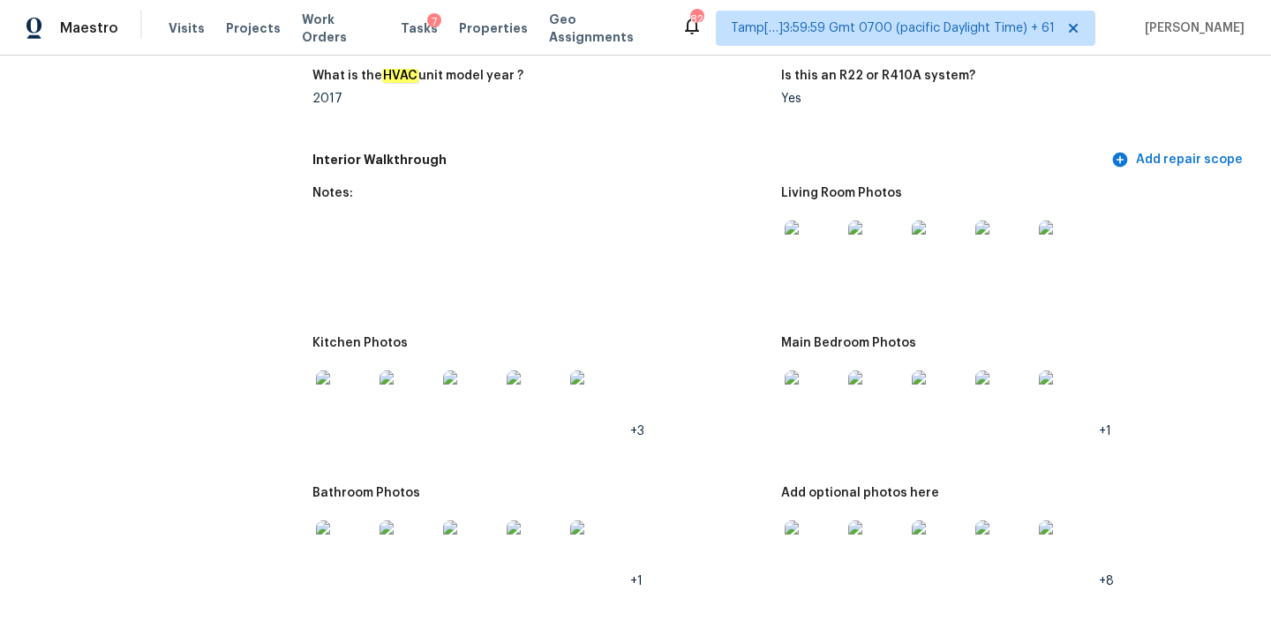
click at [796, 539] on img at bounding box center [813, 549] width 56 height 56
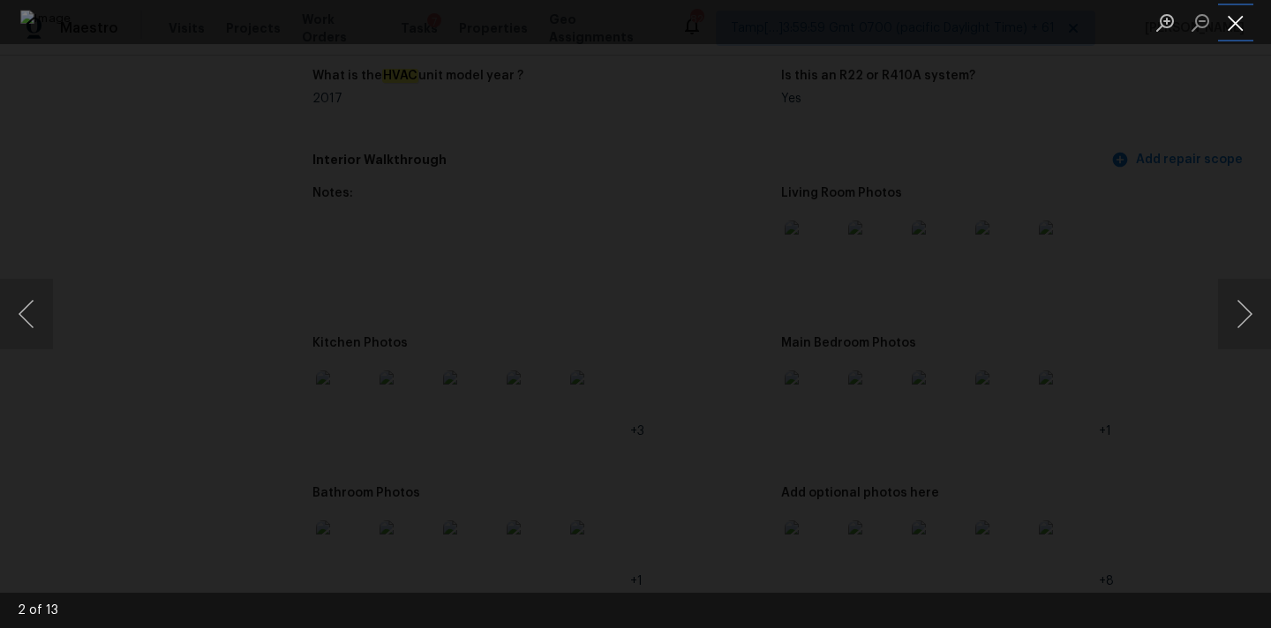
click at [1237, 22] on button "Close lightbox" at bounding box center [1235, 22] width 35 height 31
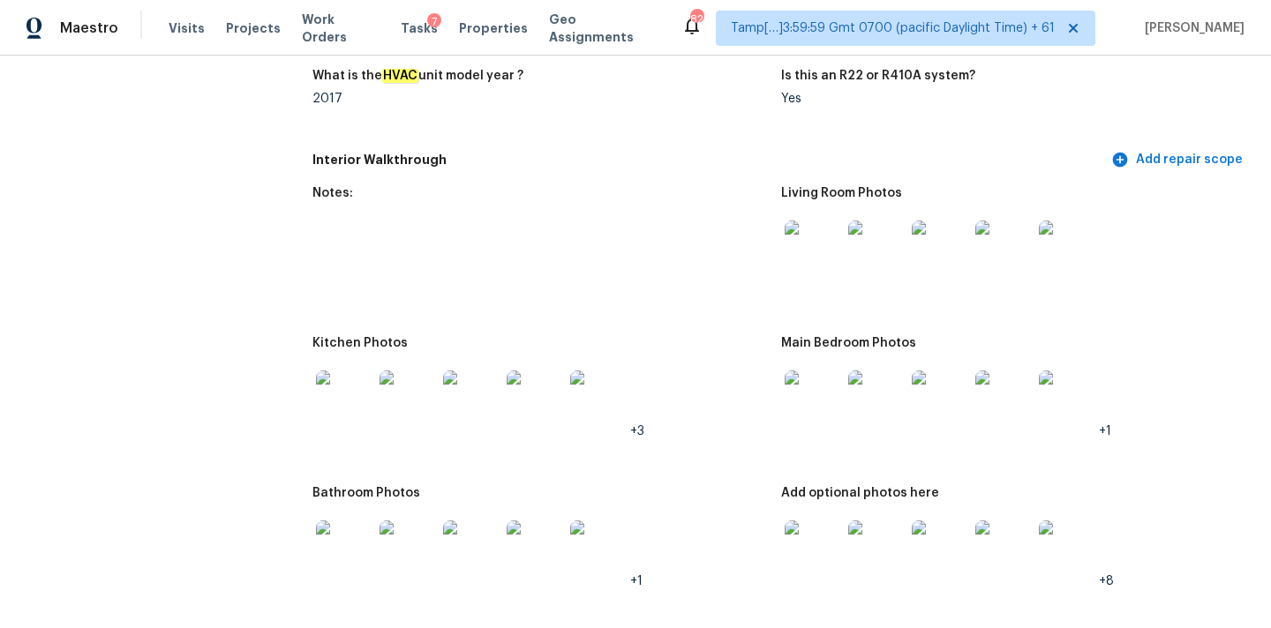
scroll to position [1843, 0]
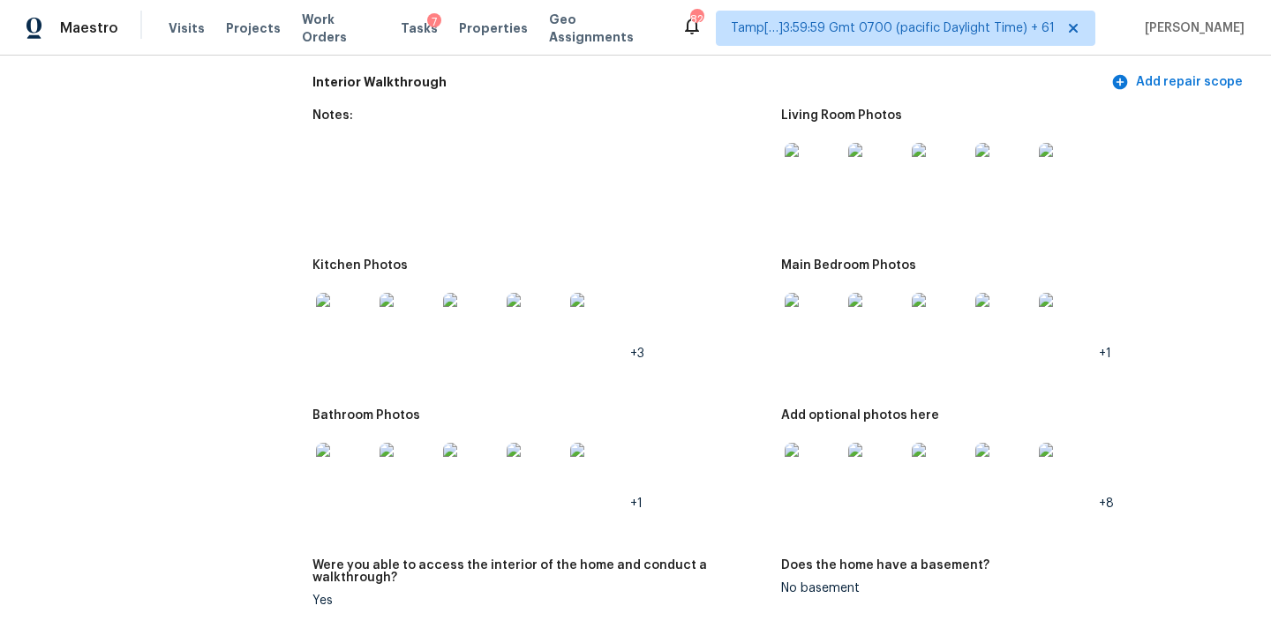
click at [357, 449] on img at bounding box center [344, 471] width 56 height 56
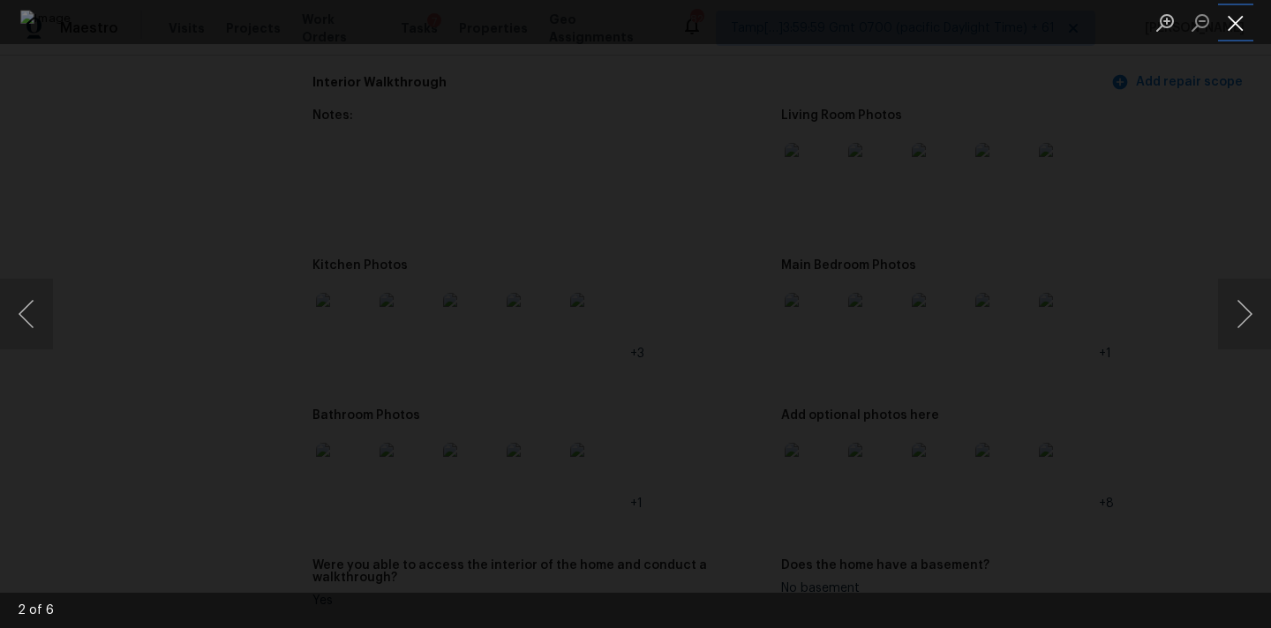
click at [1238, 27] on button "Close lightbox" at bounding box center [1235, 22] width 35 height 31
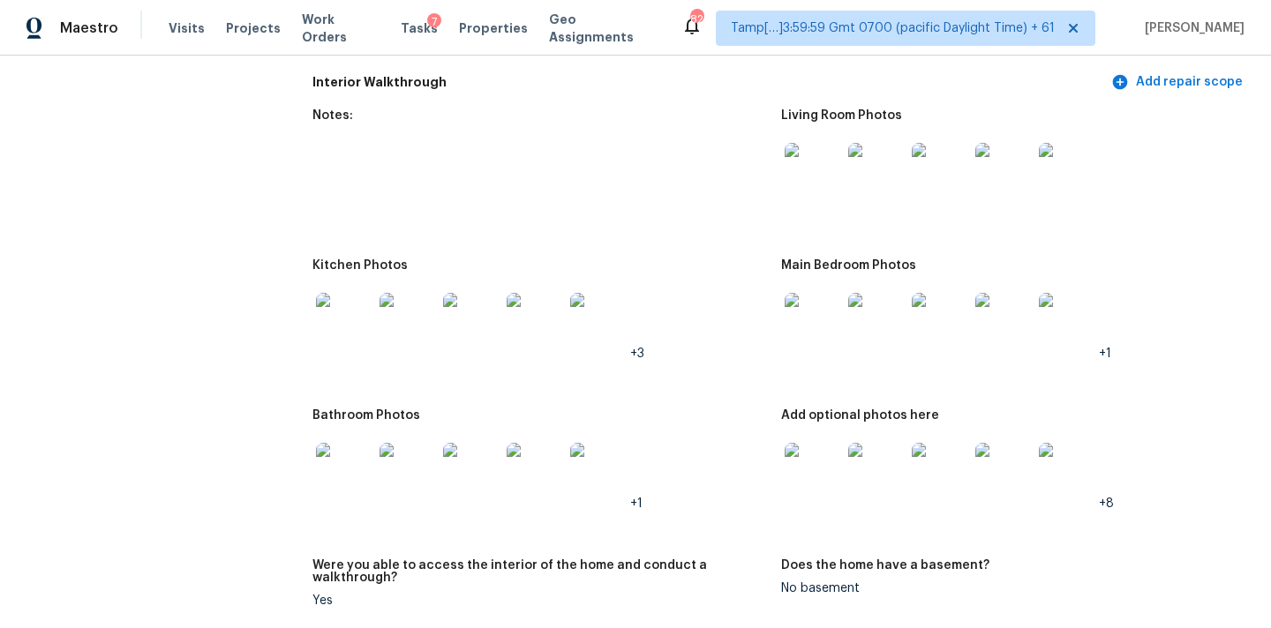
click at [341, 310] on img at bounding box center [344, 321] width 56 height 56
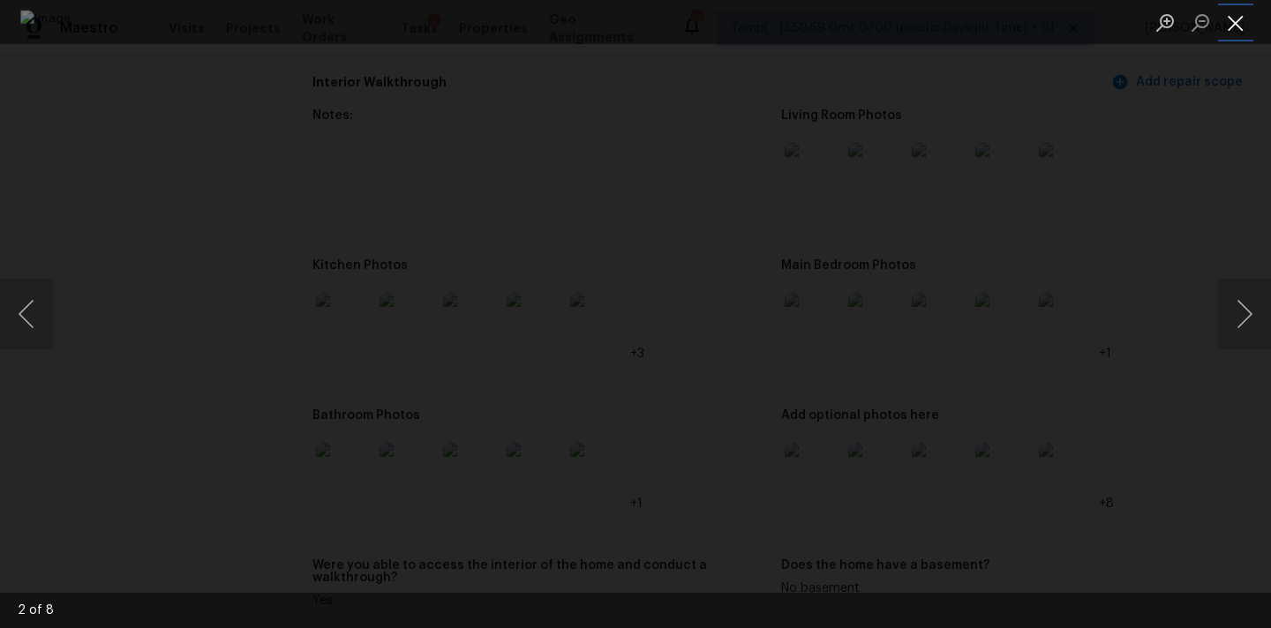
click at [1236, 31] on button "Close lightbox" at bounding box center [1235, 22] width 35 height 31
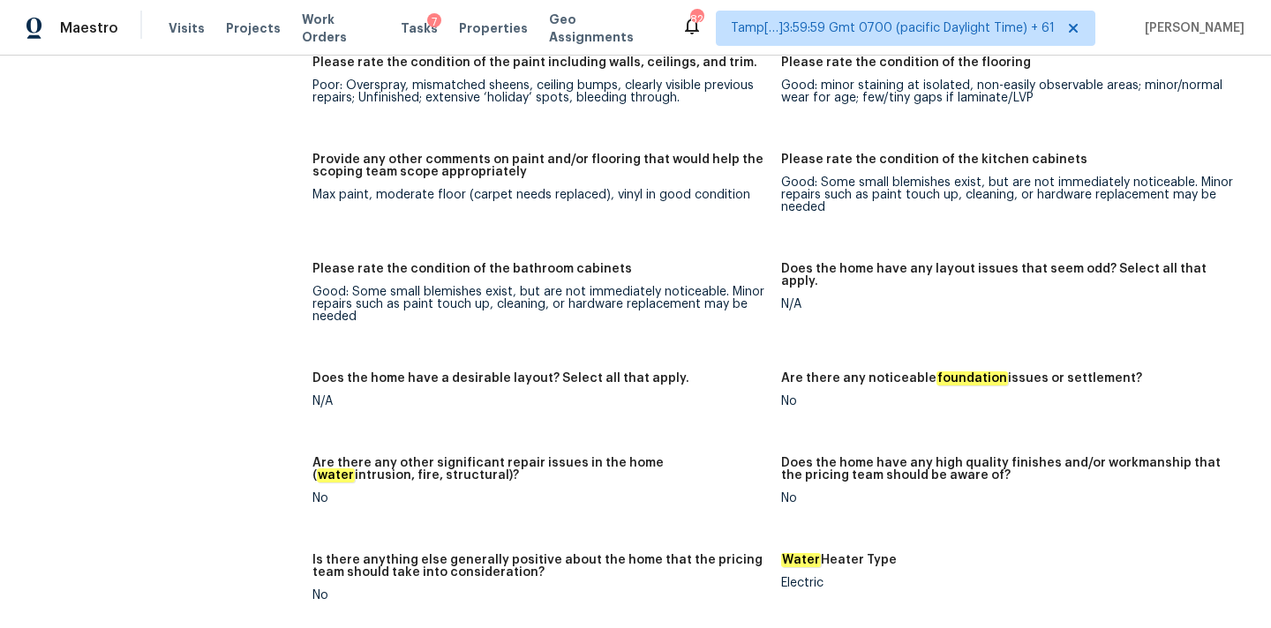
scroll to position [2417, 0]
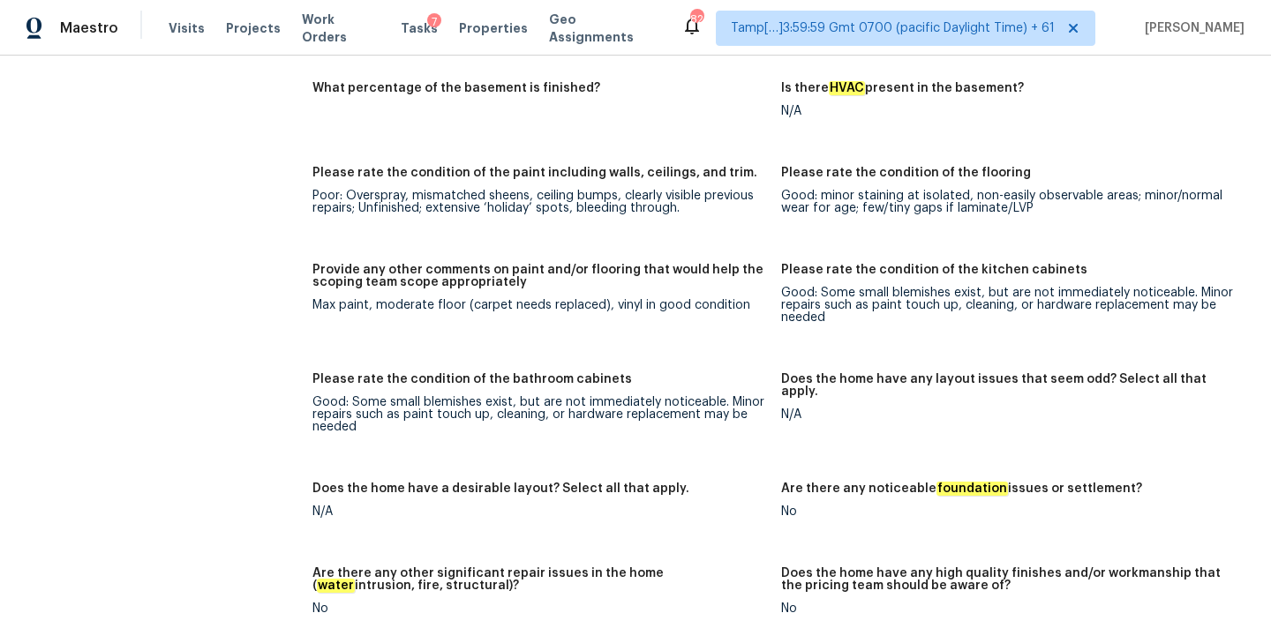
drag, startPoint x: 387, startPoint y: 287, endPoint x: 460, endPoint y: 287, distance: 73.3
click at [460, 287] on figure "Provide any other comments on paint and/or flooring that would help the scoping…" at bounding box center [546, 308] width 469 height 88
drag, startPoint x: 491, startPoint y: 283, endPoint x: 595, endPoint y: 286, distance: 104.2
click at [595, 299] on div "Max paint, moderate floor (carpet needs replaced), vinyl in good condition" at bounding box center [539, 305] width 455 height 12
click at [868, 264] on div "Please rate the condition of the kitchen cabinets" at bounding box center [1008, 275] width 455 height 23
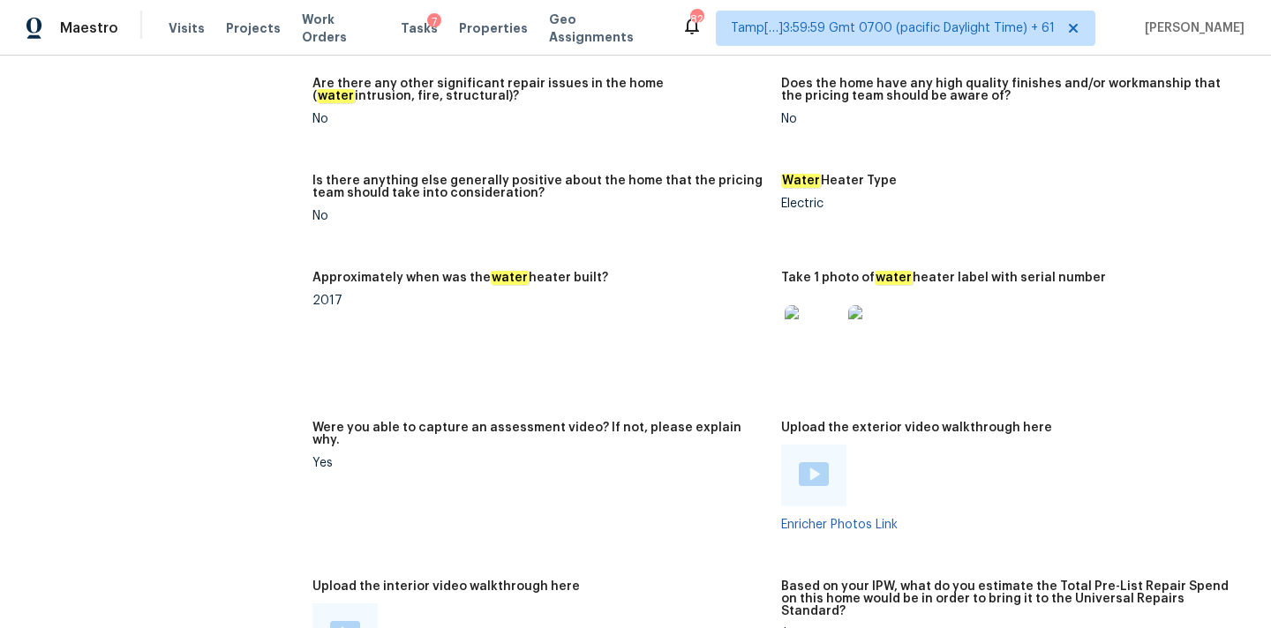
scroll to position [3101, 0]
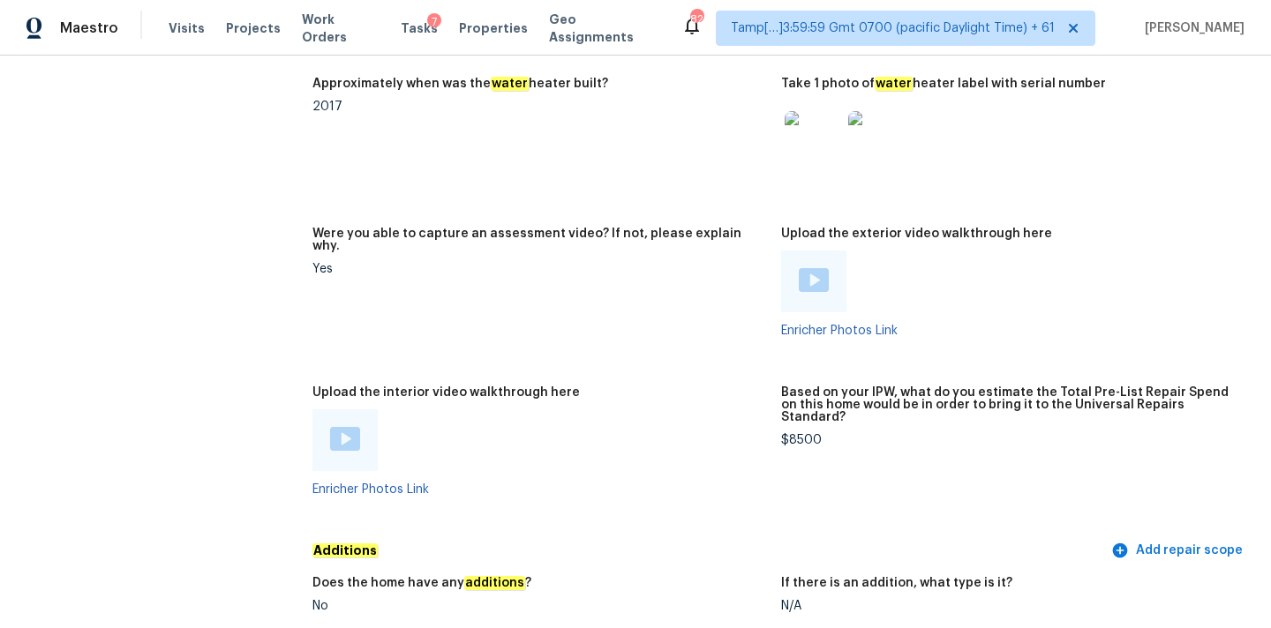
click at [332, 427] on img at bounding box center [345, 439] width 30 height 24
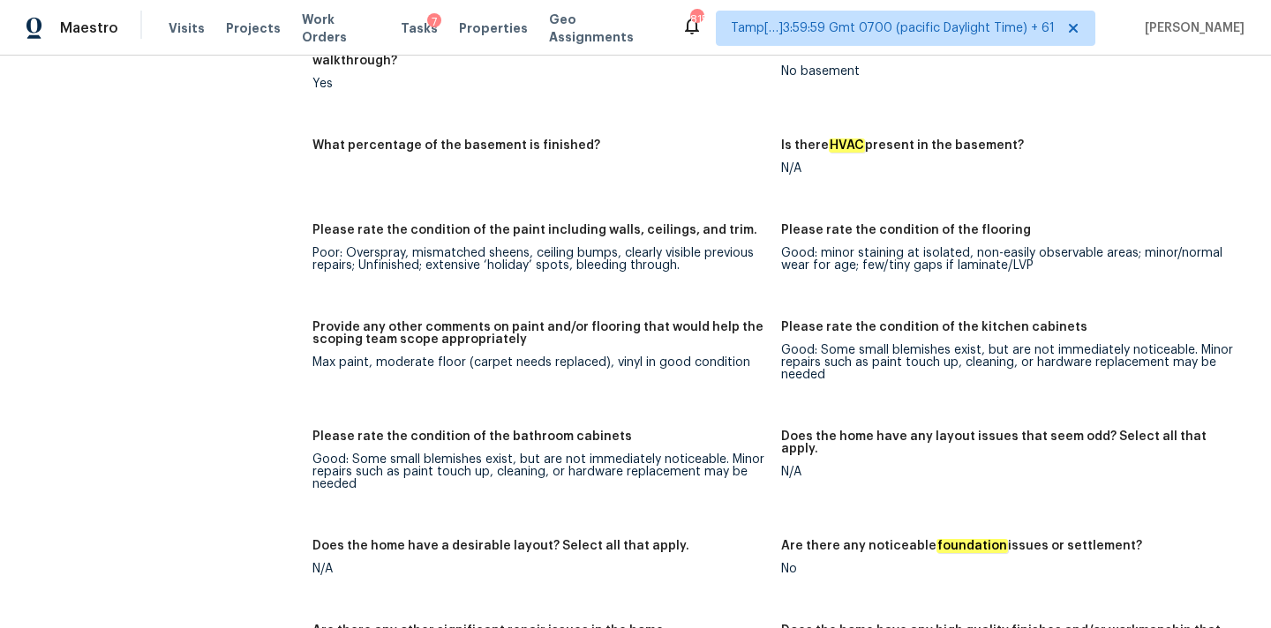
scroll to position [2450, 0]
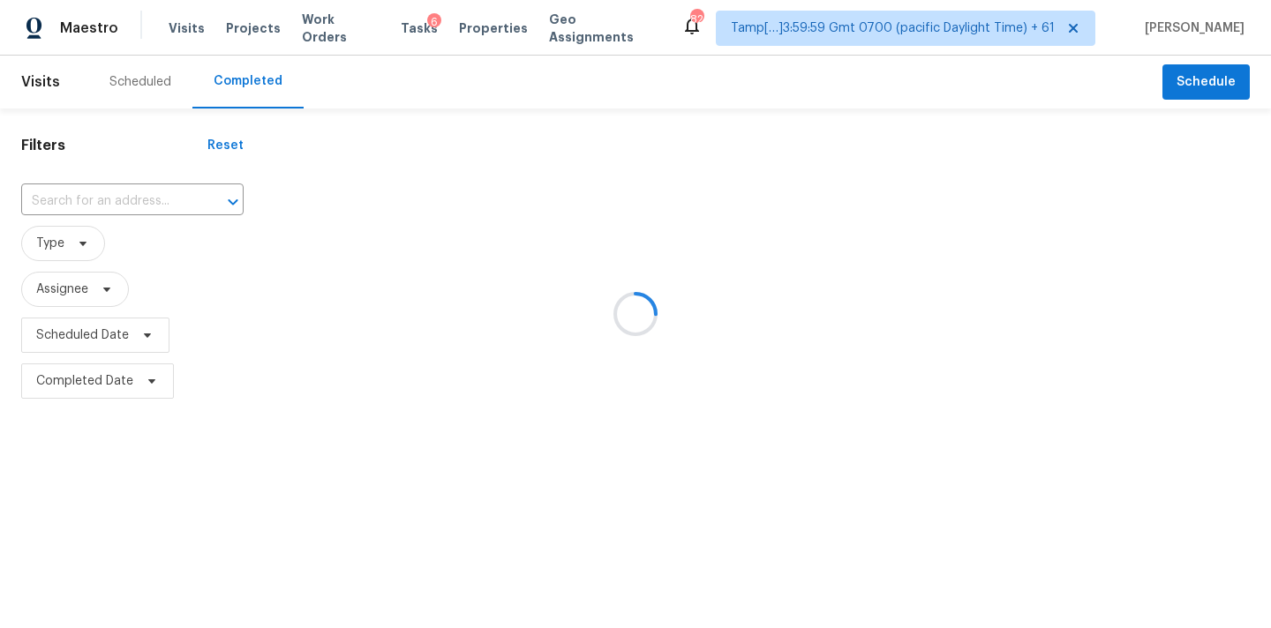
click at [59, 206] on div at bounding box center [635, 314] width 1271 height 628
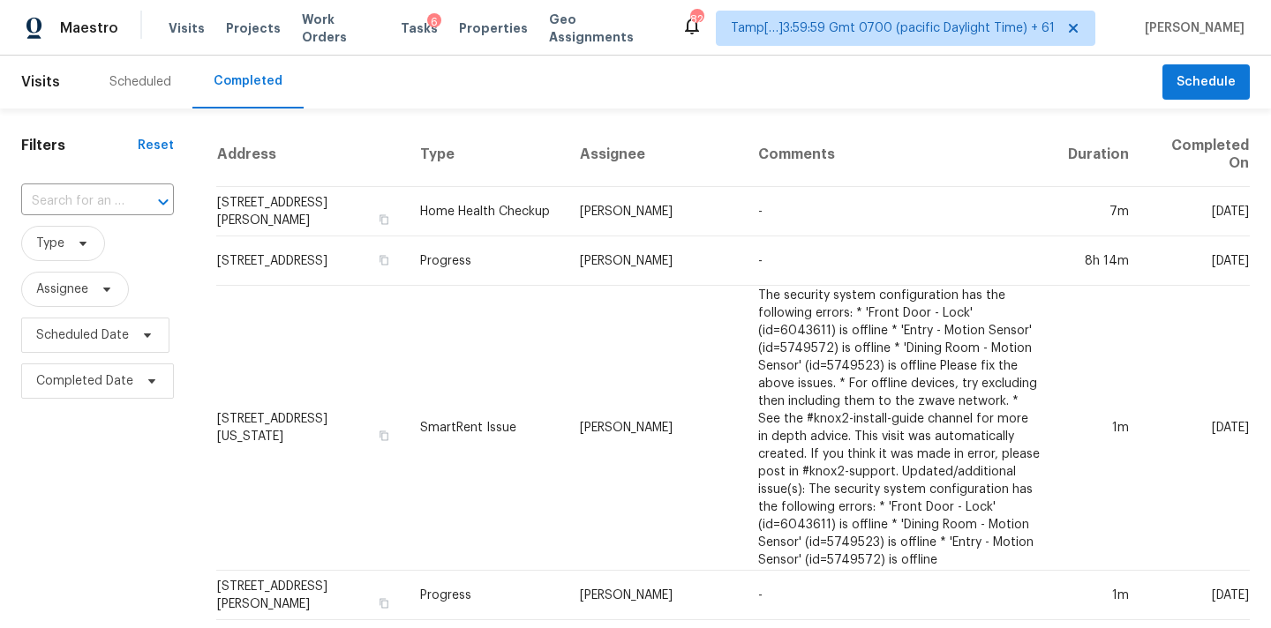
click at [59, 206] on input "text" at bounding box center [72, 201] width 103 height 27
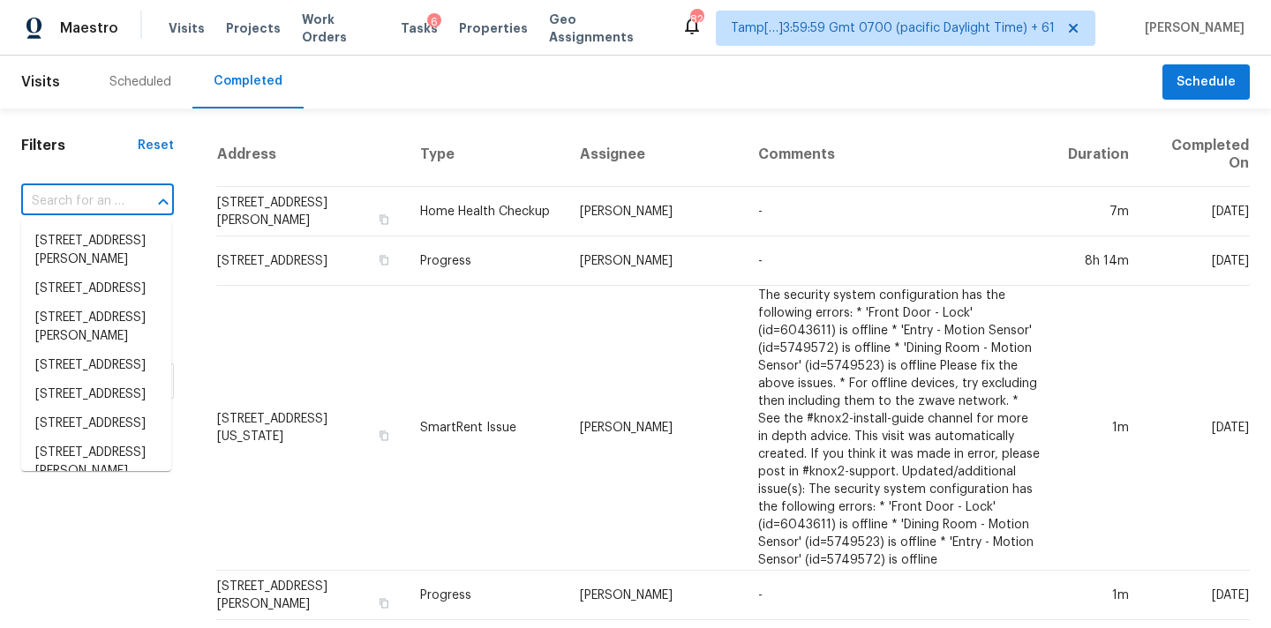
paste input "11018 Waterfield Ln, Indianapolis, IN 46235"
type input "11018 Waterfield Ln, Indianapolis, IN 46235"
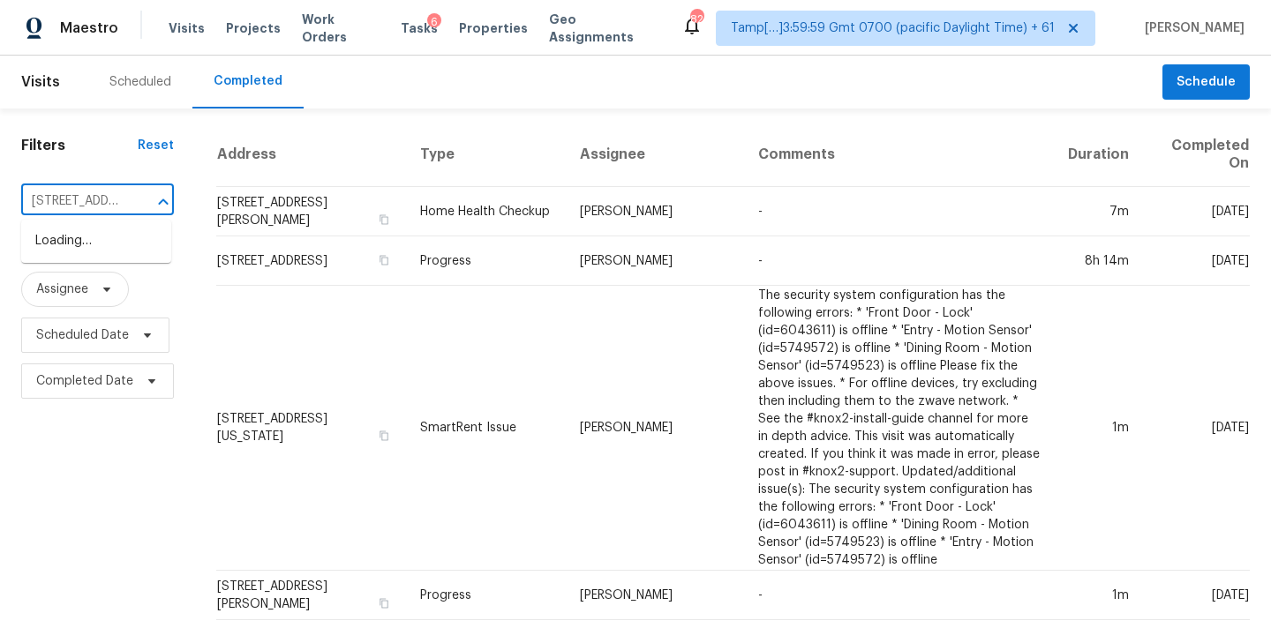
scroll to position [0, 155]
click at [65, 246] on li "11018 Waterfield Ln, Indianapolis, IN 46235" at bounding box center [96, 251] width 150 height 48
click at [66, 206] on input "text" at bounding box center [72, 201] width 103 height 27
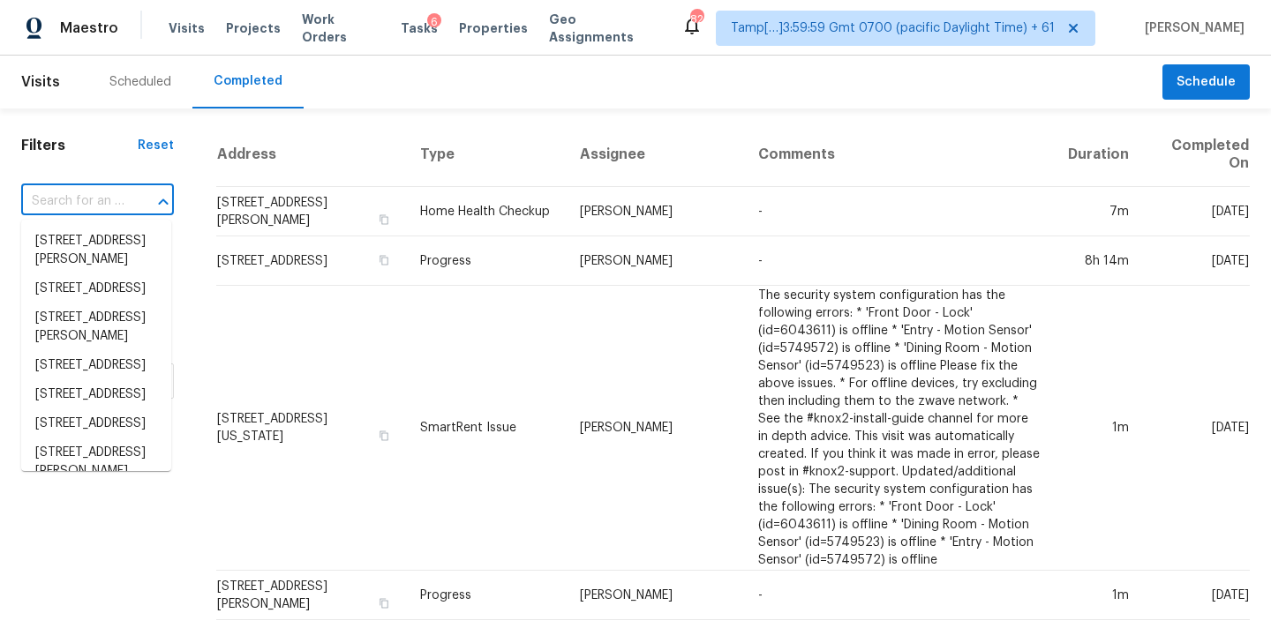
paste input "11018 Waterfield Ln, Indianapolis, IN 46235"
type input "11018 Waterfield Ln, Indianapolis, IN 46235"
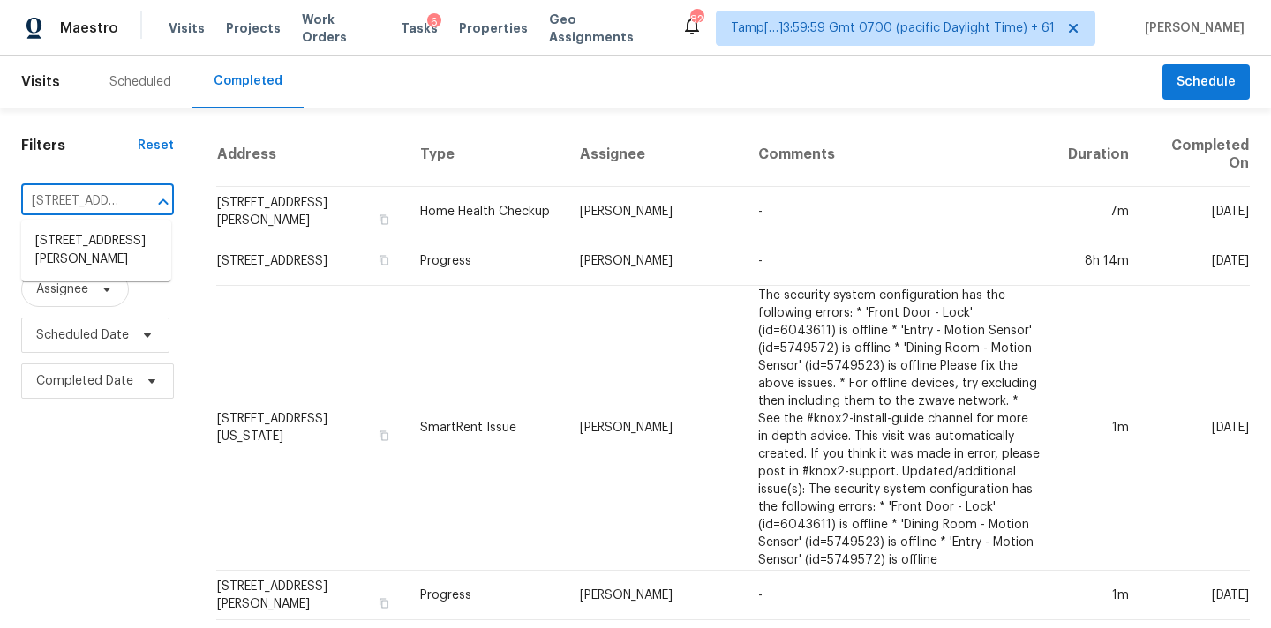
scroll to position [0, 155]
click at [74, 259] on li "11018 Waterfield Ln, Indianapolis, IN 46235" at bounding box center [96, 251] width 150 height 48
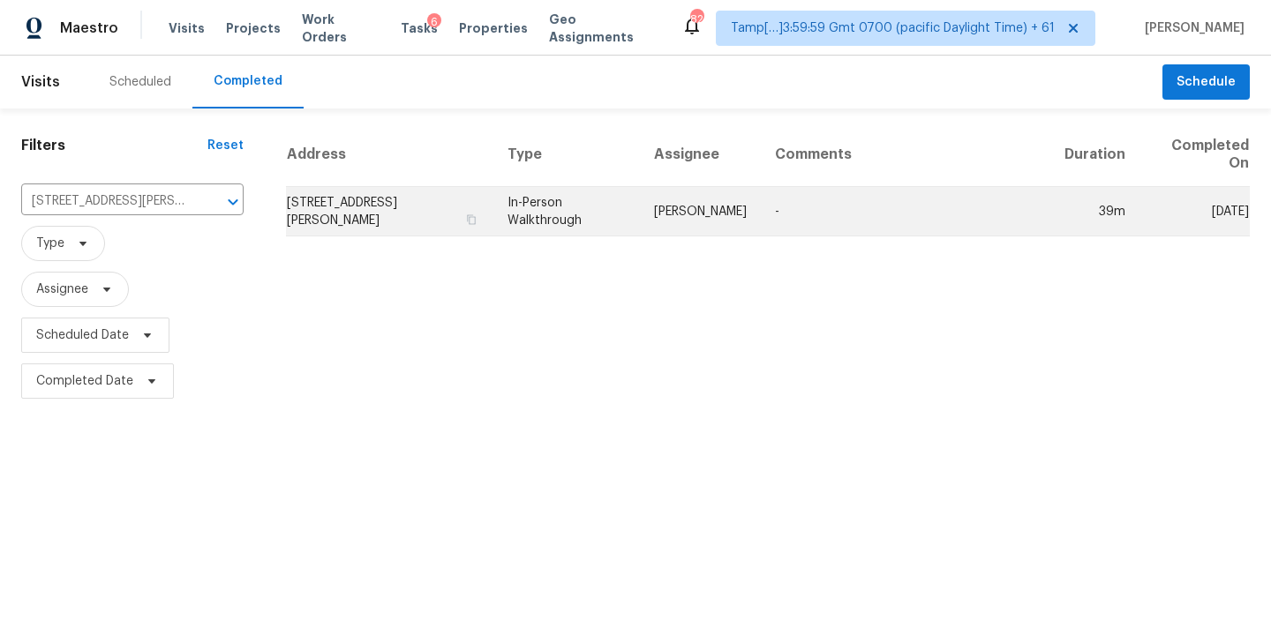
click at [551, 192] on td "In-Person Walkthrough" at bounding box center [566, 211] width 147 height 49
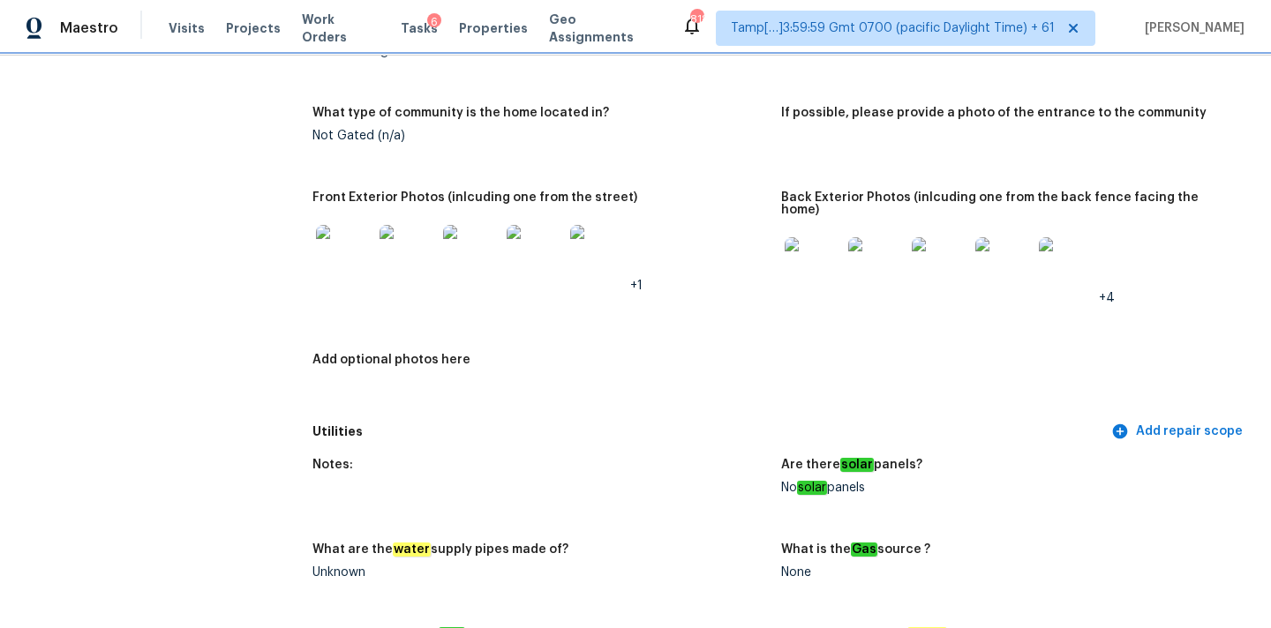
scroll to position [823, 0]
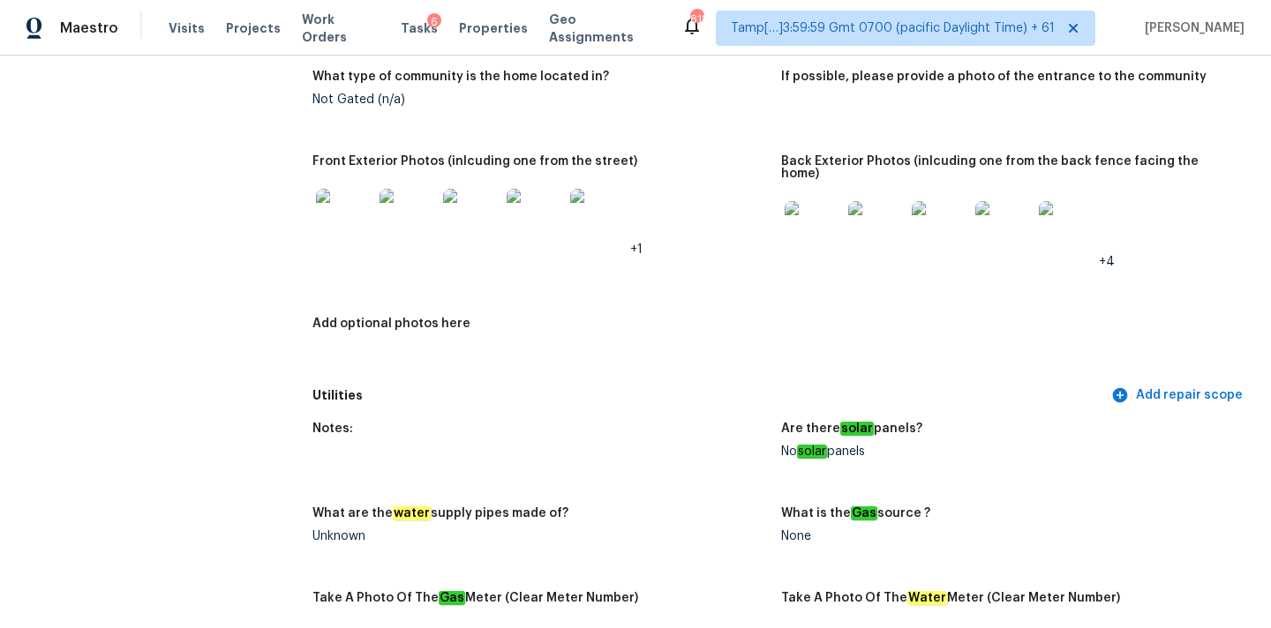
click at [604, 217] on img at bounding box center [598, 217] width 56 height 56
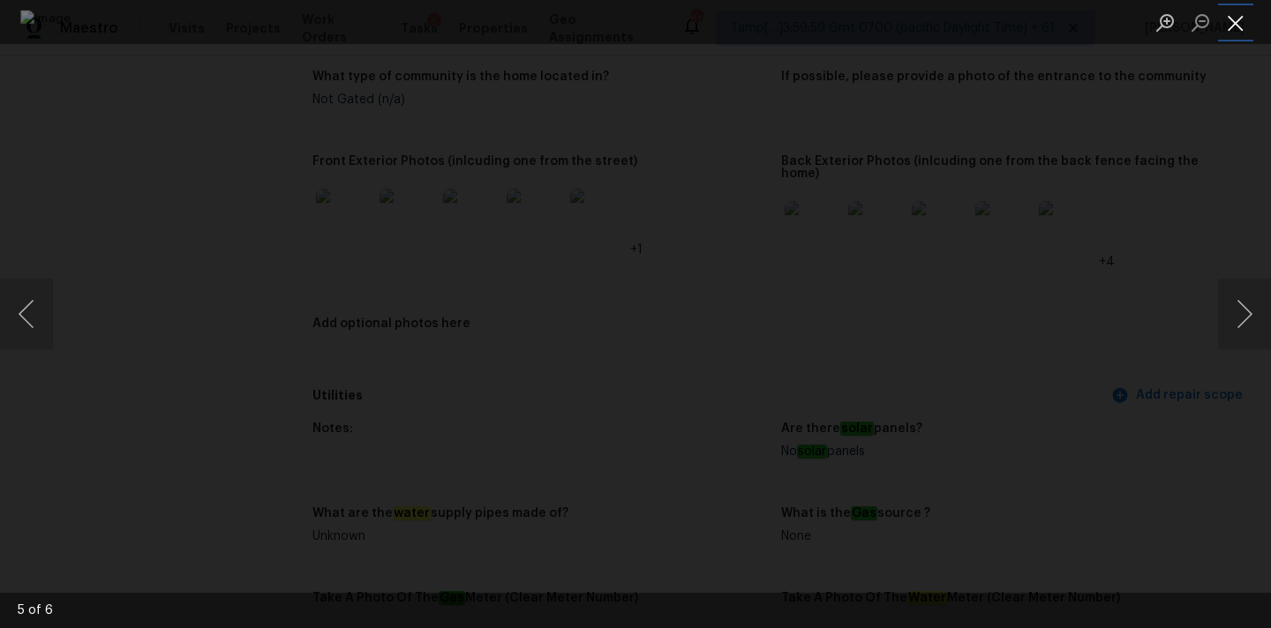
click at [1239, 24] on button "Close lightbox" at bounding box center [1235, 22] width 35 height 31
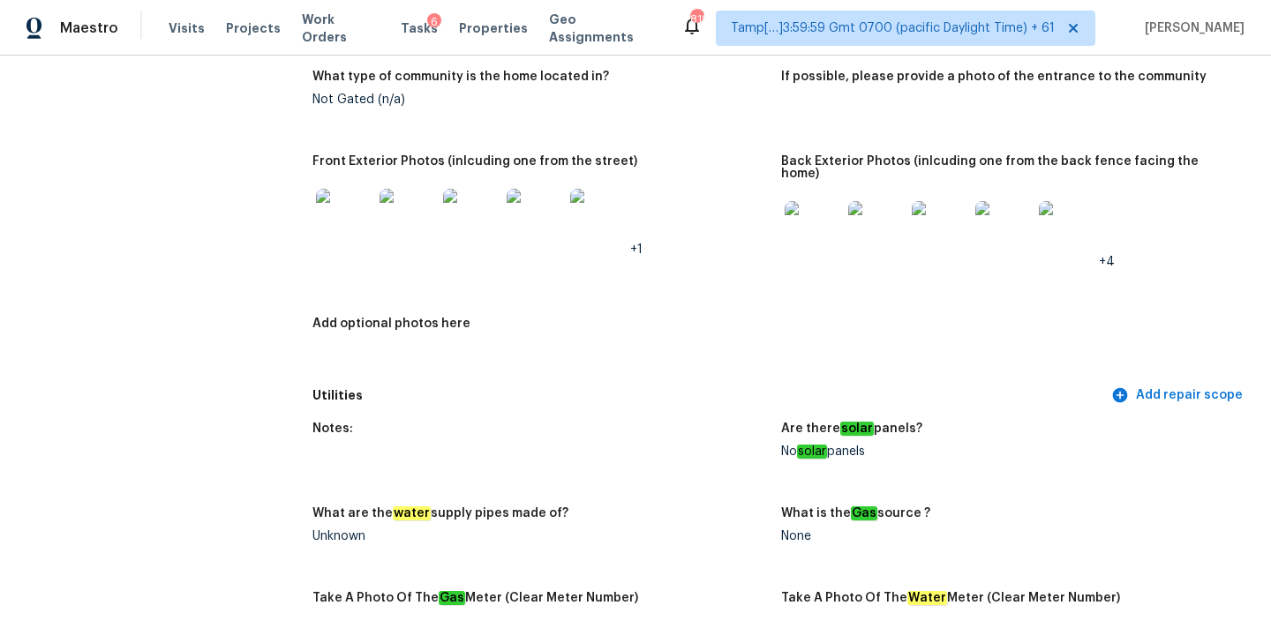
click at [874, 209] on img at bounding box center [876, 229] width 56 height 56
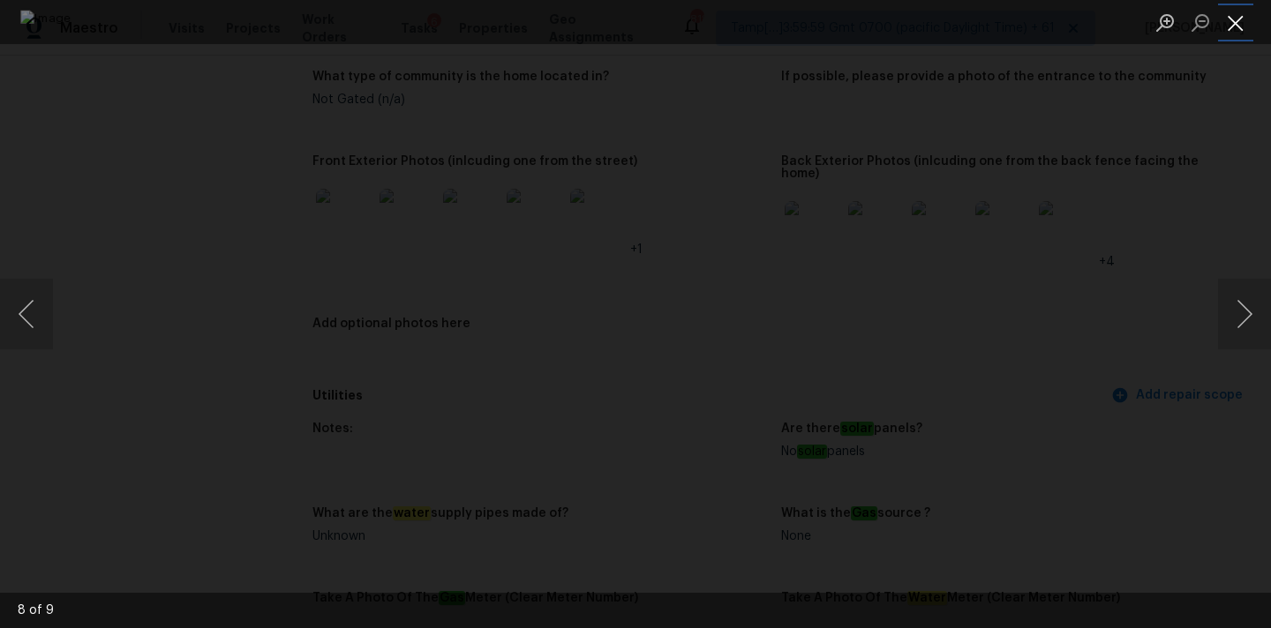
click at [1225, 22] on button "Close lightbox" at bounding box center [1235, 22] width 35 height 31
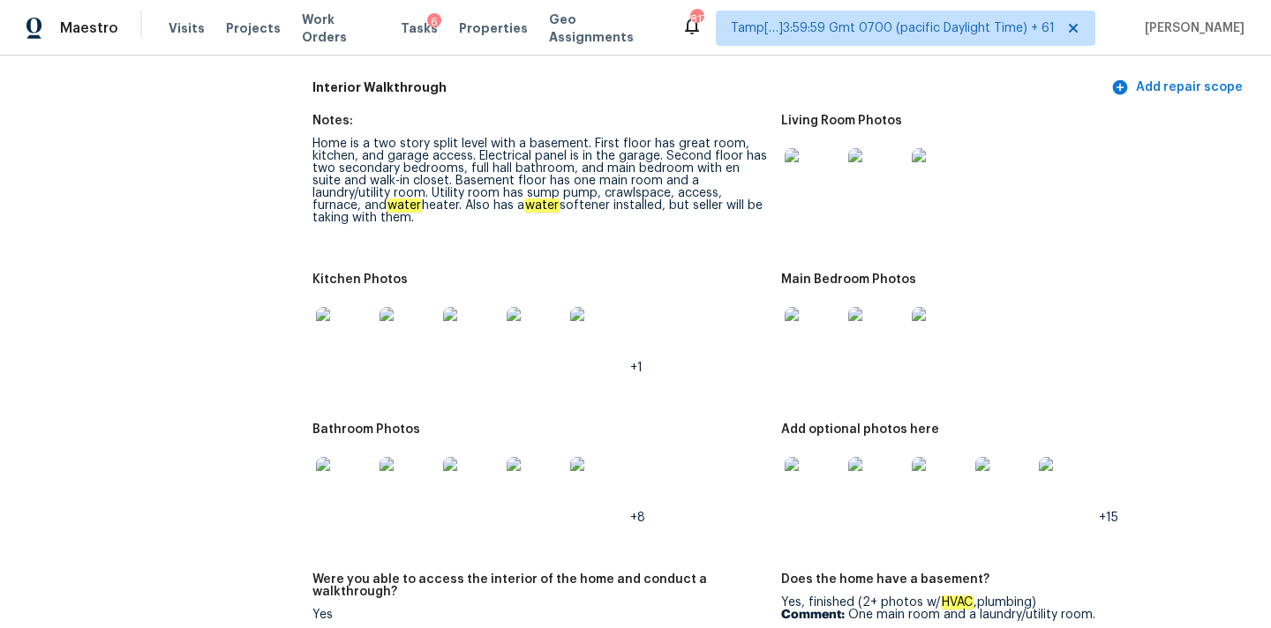
scroll to position [2337, 0]
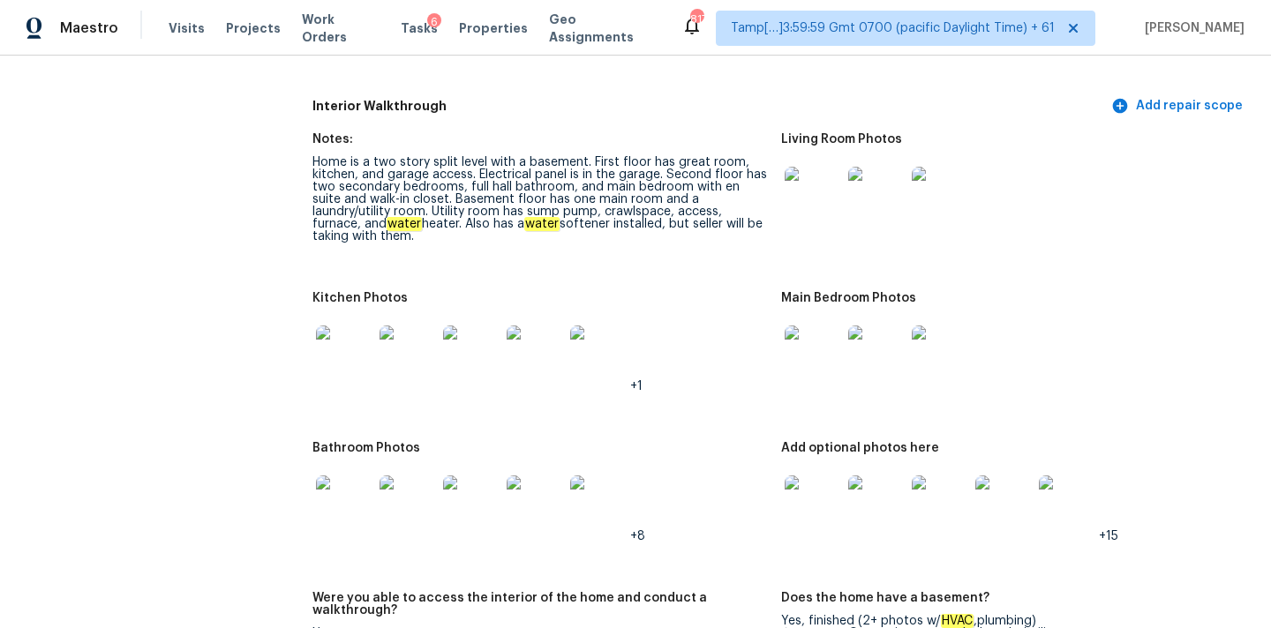
click at [816, 186] on img at bounding box center [813, 195] width 56 height 56
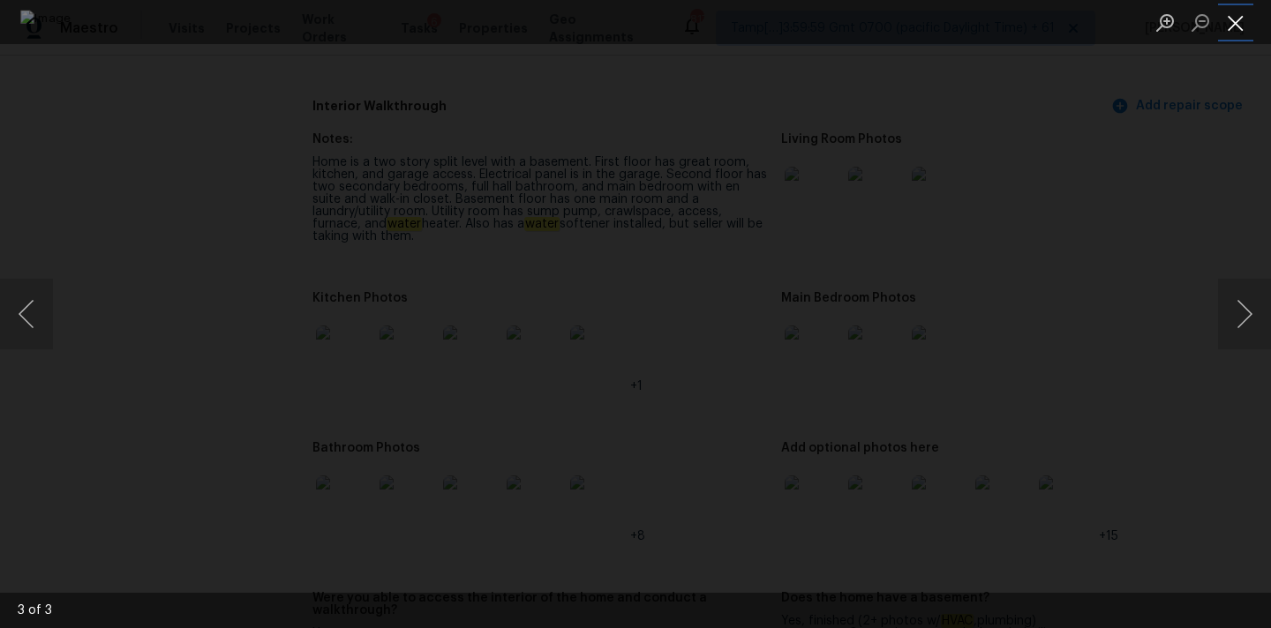
click at [1229, 19] on button "Close lightbox" at bounding box center [1235, 22] width 35 height 31
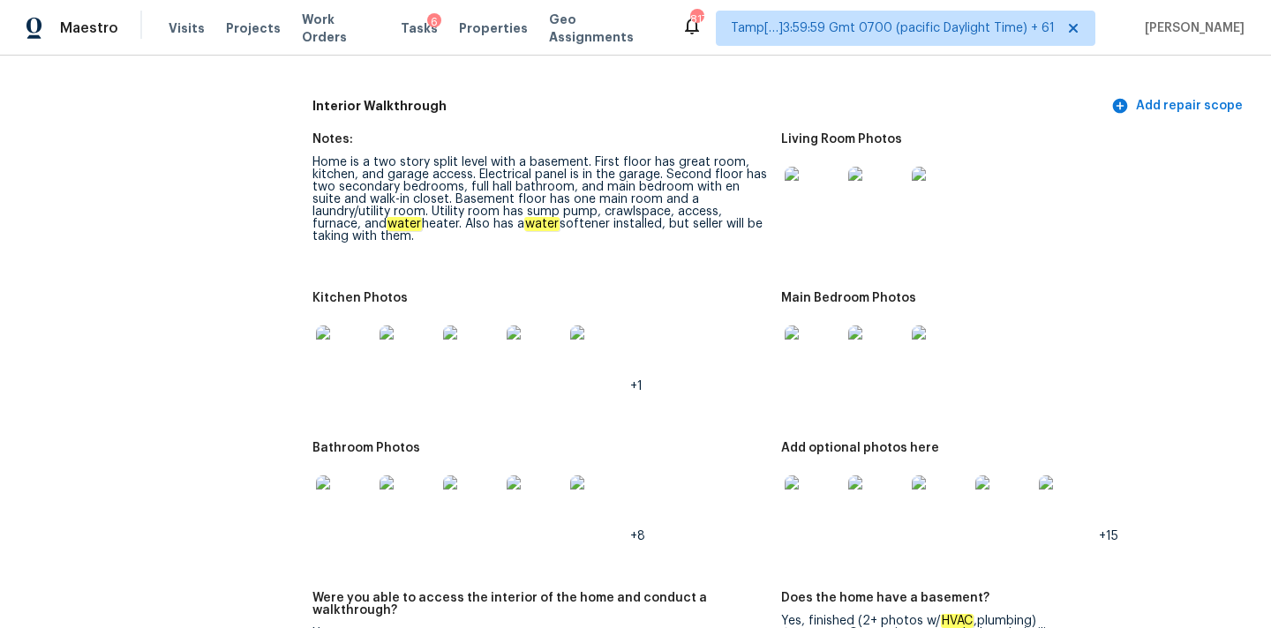
click at [815, 346] on img at bounding box center [813, 354] width 56 height 56
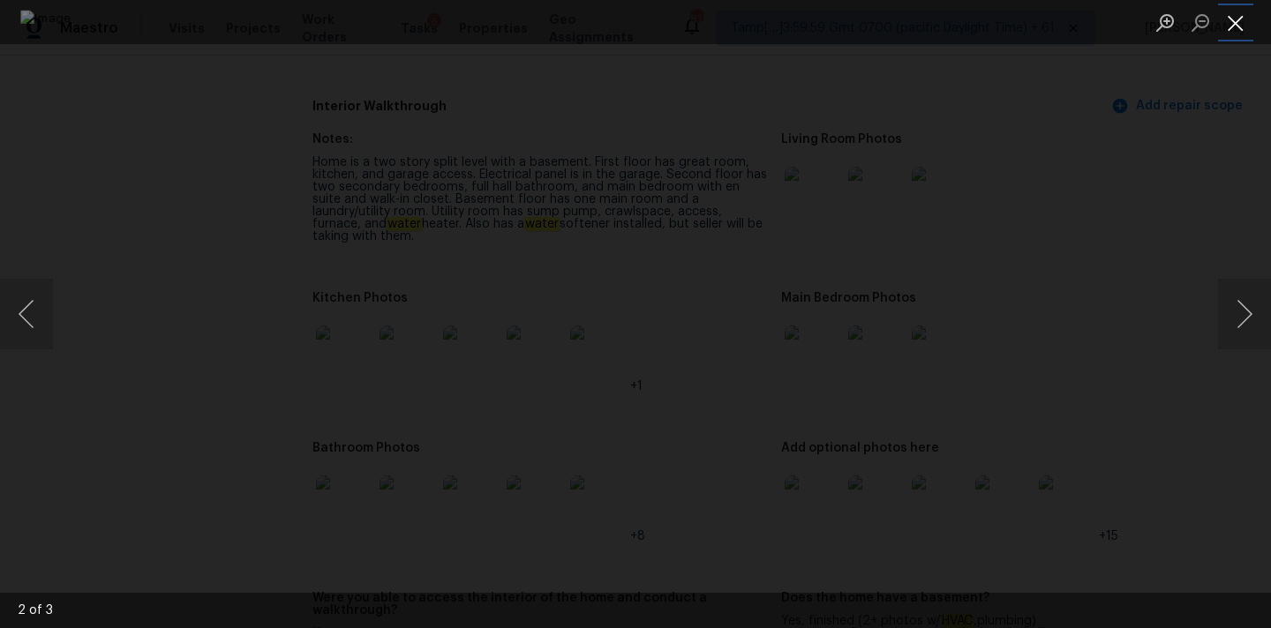
click at [1228, 11] on button "Close lightbox" at bounding box center [1235, 22] width 35 height 31
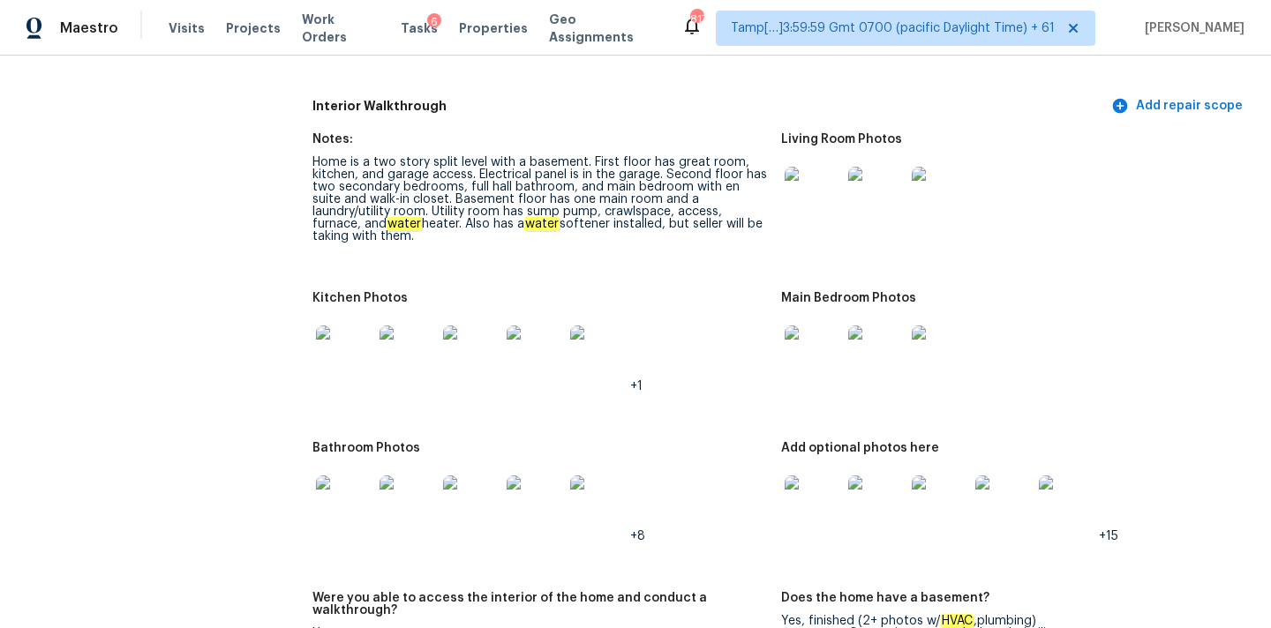
click at [342, 340] on img at bounding box center [344, 354] width 56 height 56
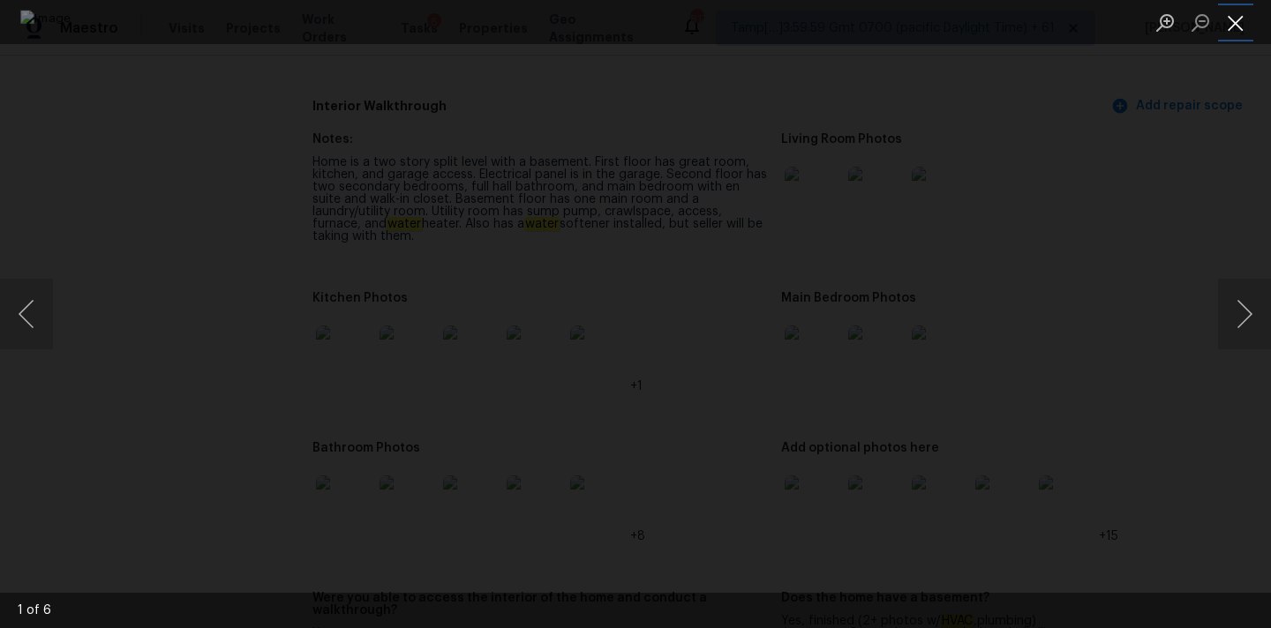
click at [1228, 22] on button "Close lightbox" at bounding box center [1235, 22] width 35 height 31
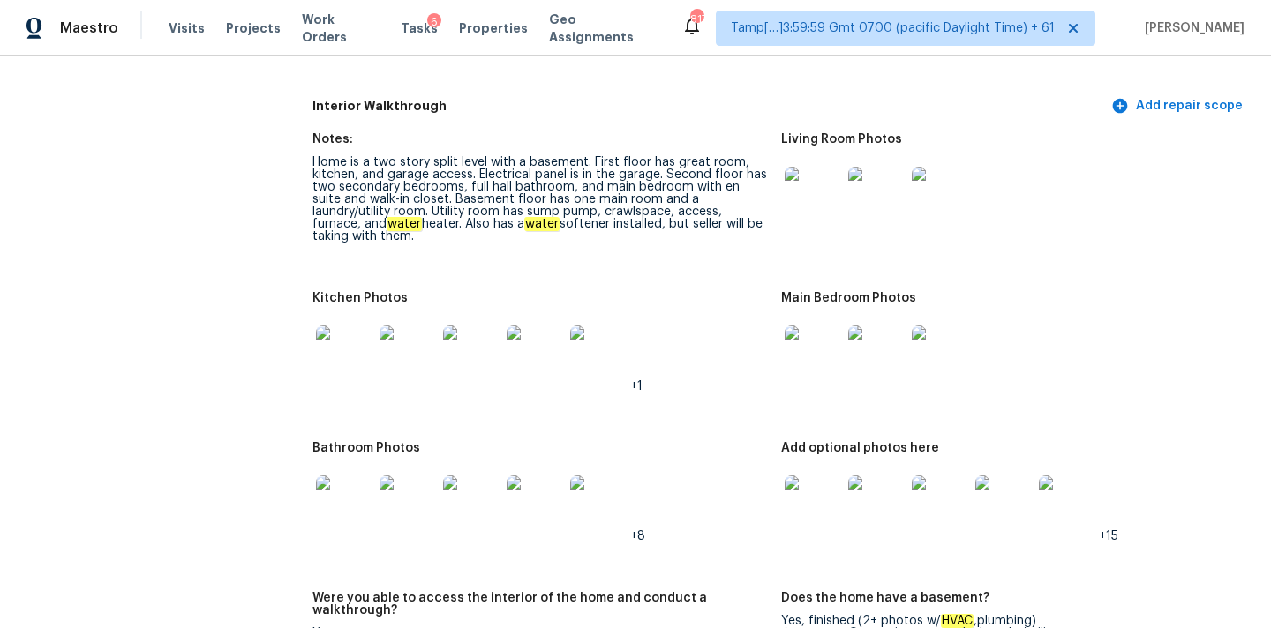
click at [361, 481] on img at bounding box center [344, 504] width 56 height 56
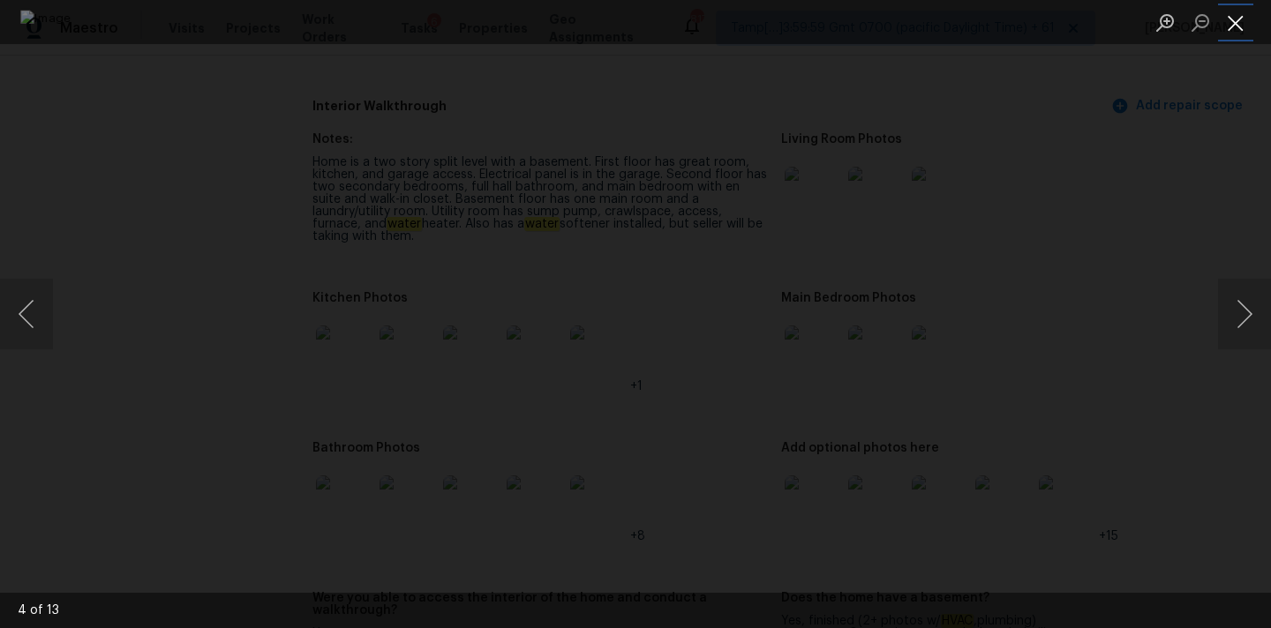
click at [1225, 24] on button "Close lightbox" at bounding box center [1235, 22] width 35 height 31
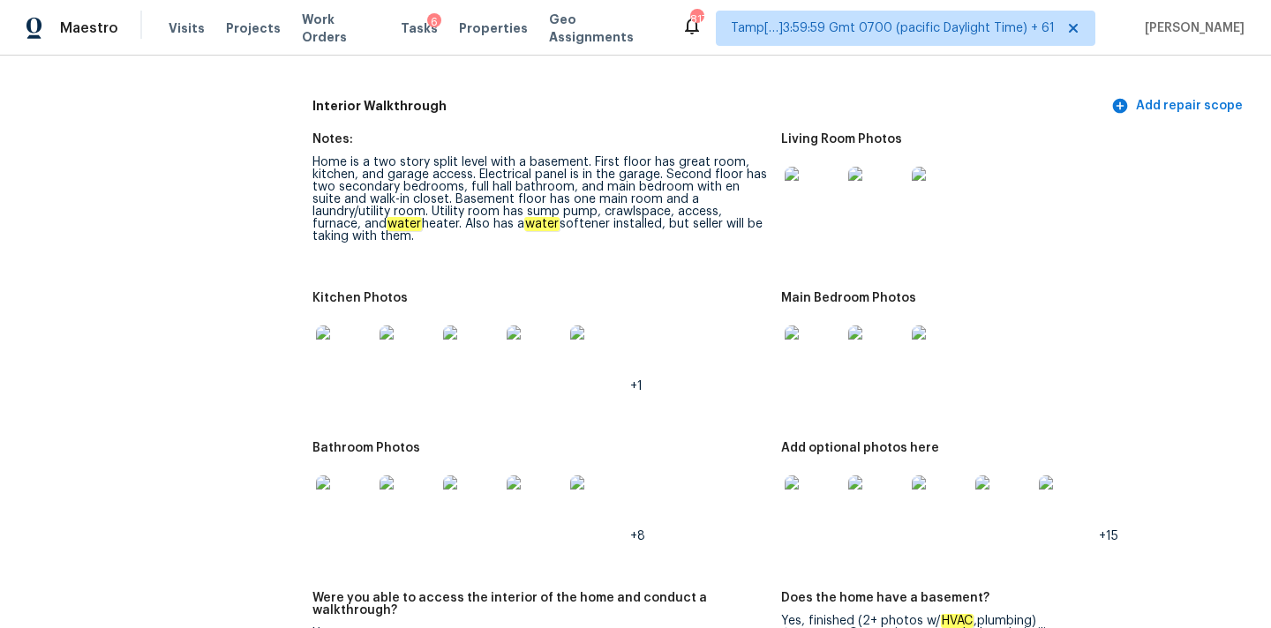
click at [799, 508] on img at bounding box center [813, 504] width 56 height 56
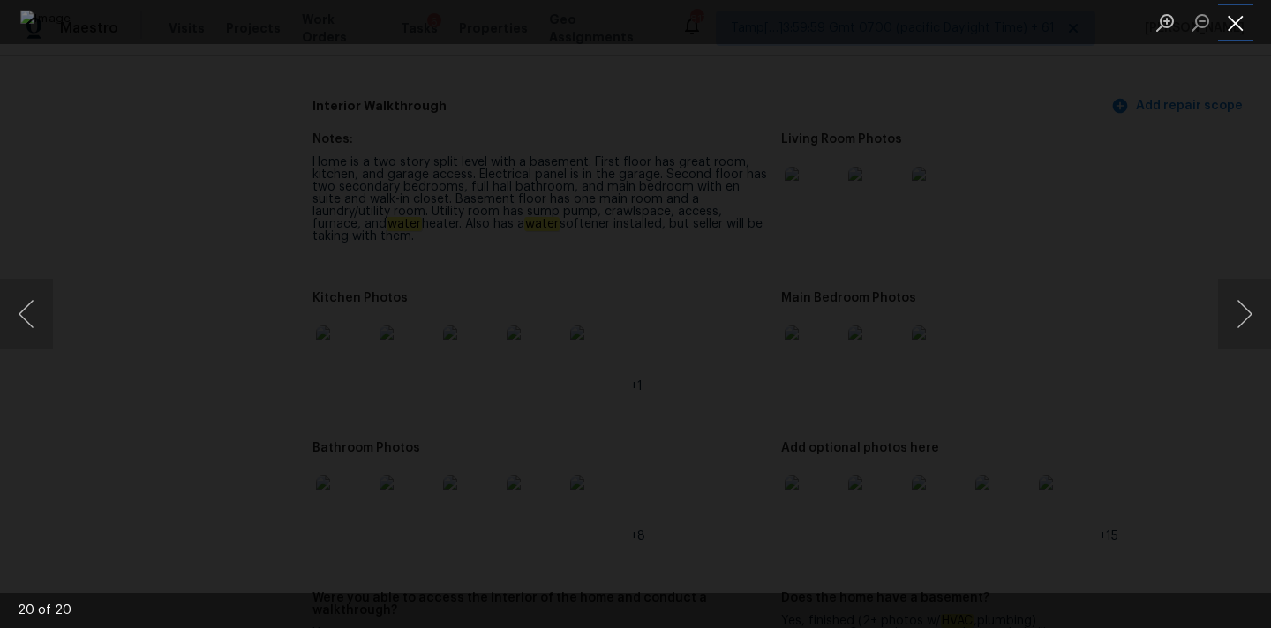
click at [1236, 25] on button "Close lightbox" at bounding box center [1235, 22] width 35 height 31
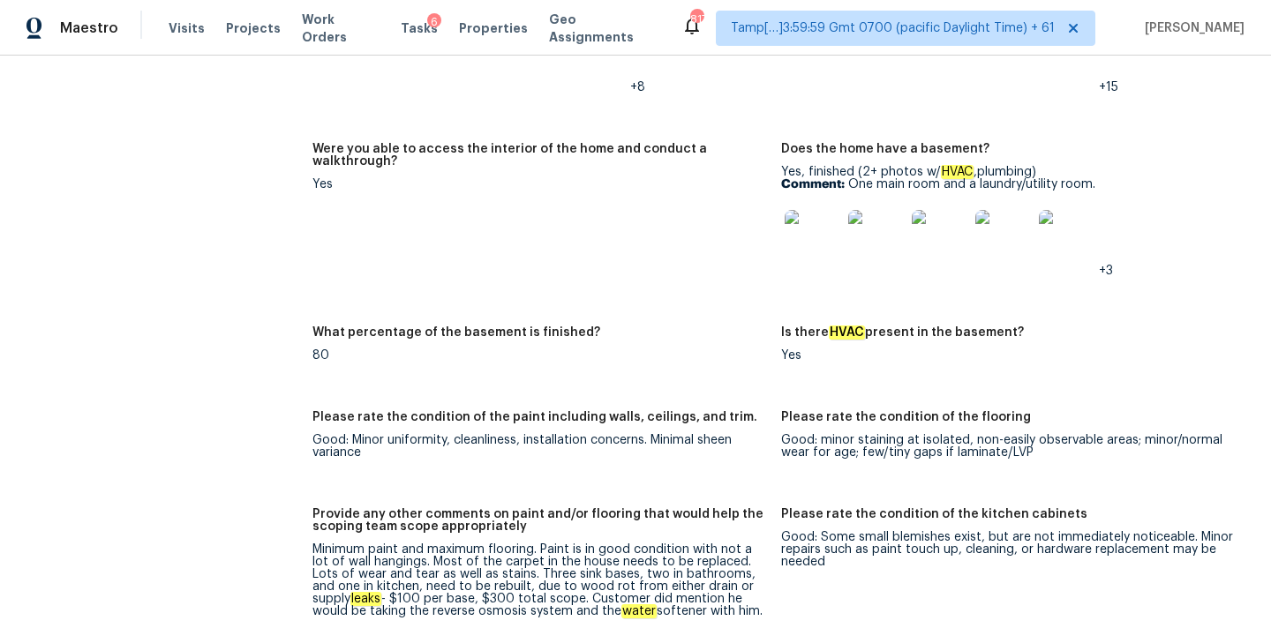
scroll to position [3002, 0]
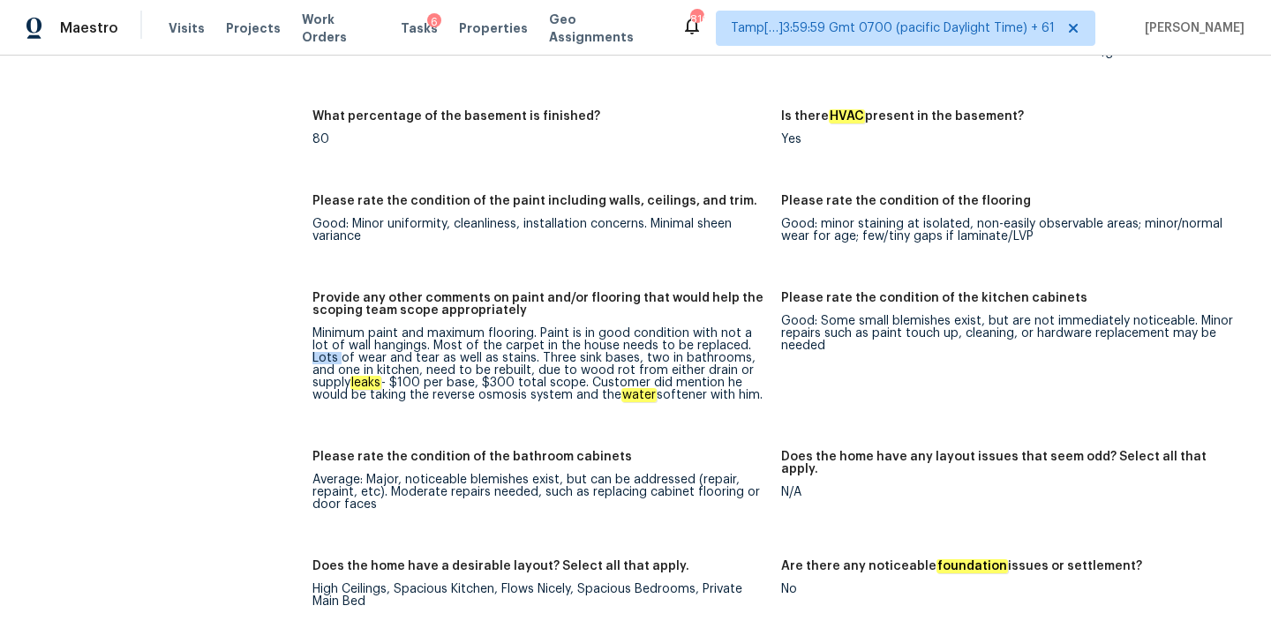
drag, startPoint x: 728, startPoint y: 321, endPoint x: 753, endPoint y: 321, distance: 24.7
click at [753, 327] on div "Minimum paint and maximum flooring. Paint is in good condition with not a lot o…" at bounding box center [539, 364] width 455 height 74
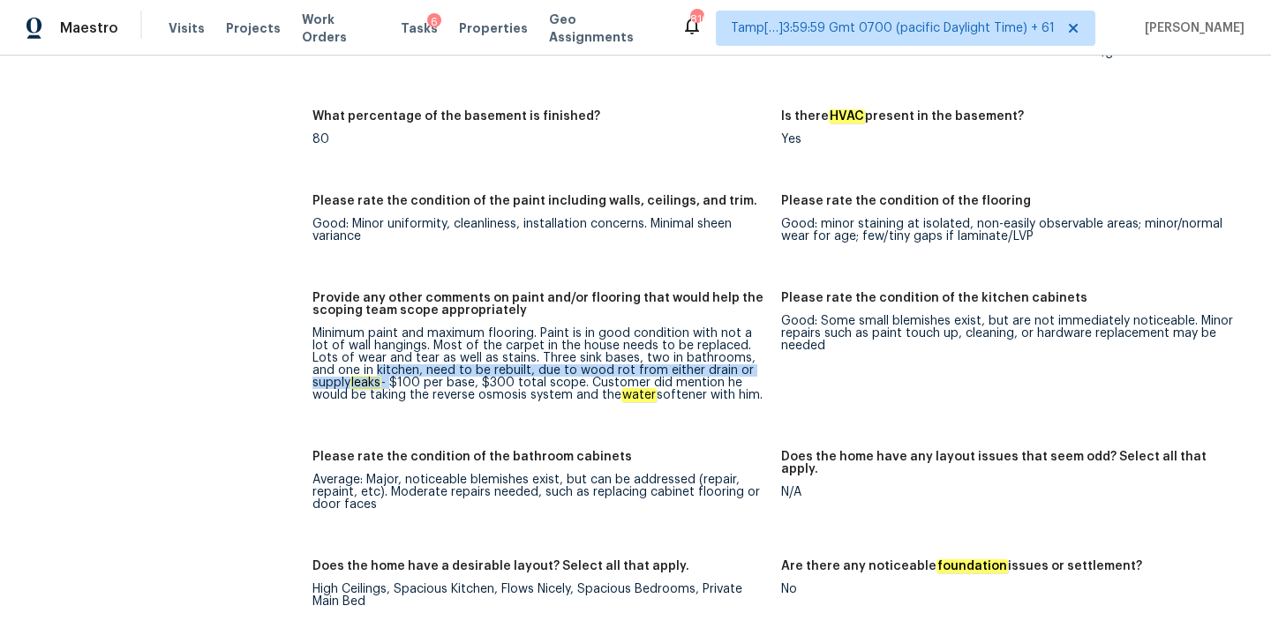
drag, startPoint x: 767, startPoint y: 350, endPoint x: 304, endPoint y: 343, distance: 463.4
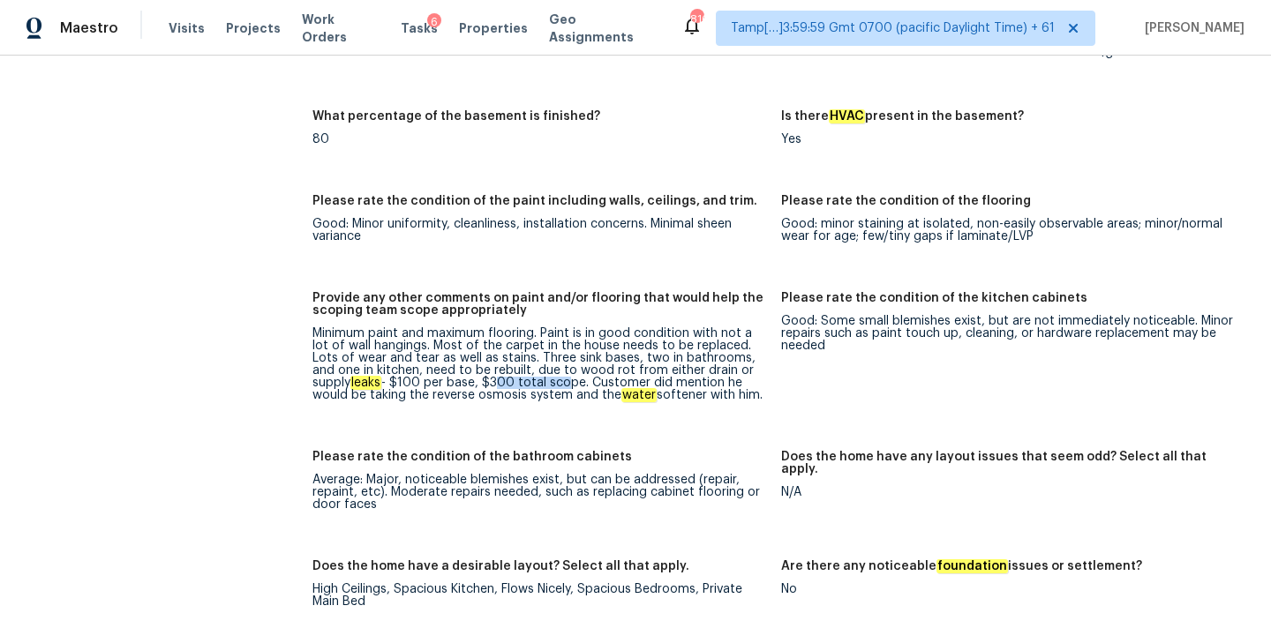
drag, startPoint x: 411, startPoint y: 364, endPoint x: 482, endPoint y: 364, distance: 70.6
click at [482, 364] on div "Minimum paint and maximum flooring. Paint is in good condition with not a lot o…" at bounding box center [539, 364] width 455 height 74
drag, startPoint x: 509, startPoint y: 362, endPoint x: 627, endPoint y: 357, distance: 117.5
click at [627, 357] on div "Minimum paint and maximum flooring. Paint is in good condition with not a lot o…" at bounding box center [539, 364] width 455 height 74
click at [562, 365] on div "Minimum paint and maximum flooring. Paint is in good condition with not a lot o…" at bounding box center [539, 364] width 455 height 74
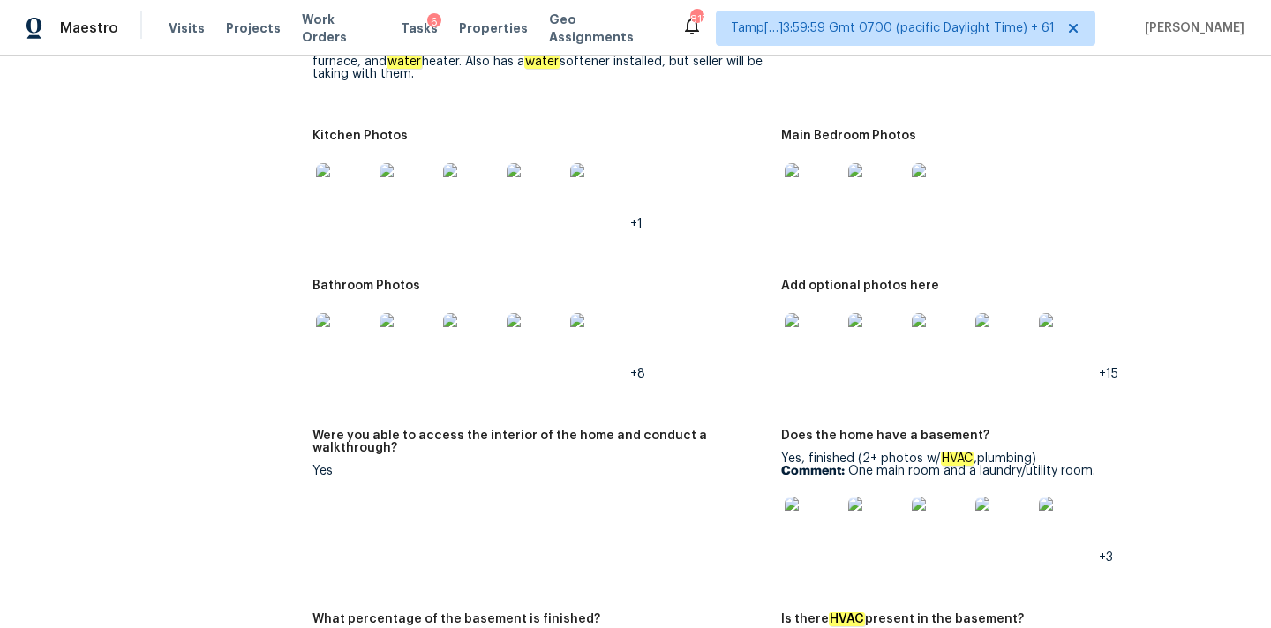
scroll to position [2492, 0]
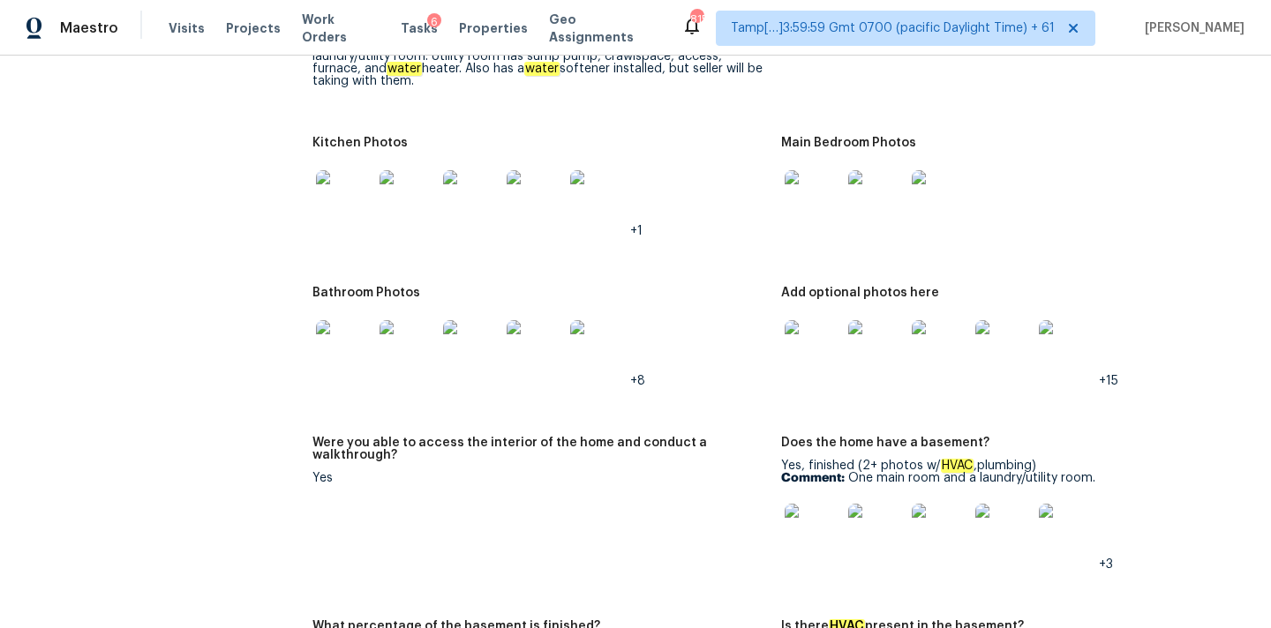
click at [804, 331] on img at bounding box center [813, 348] width 56 height 56
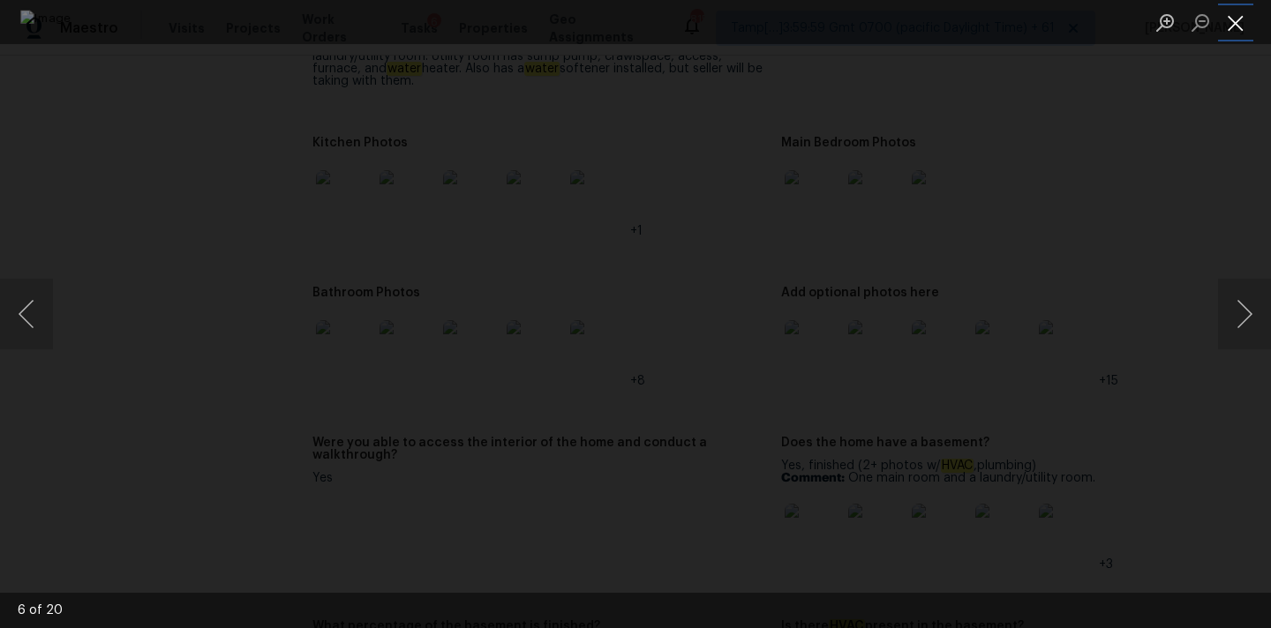
click at [1230, 19] on button "Close lightbox" at bounding box center [1235, 22] width 35 height 31
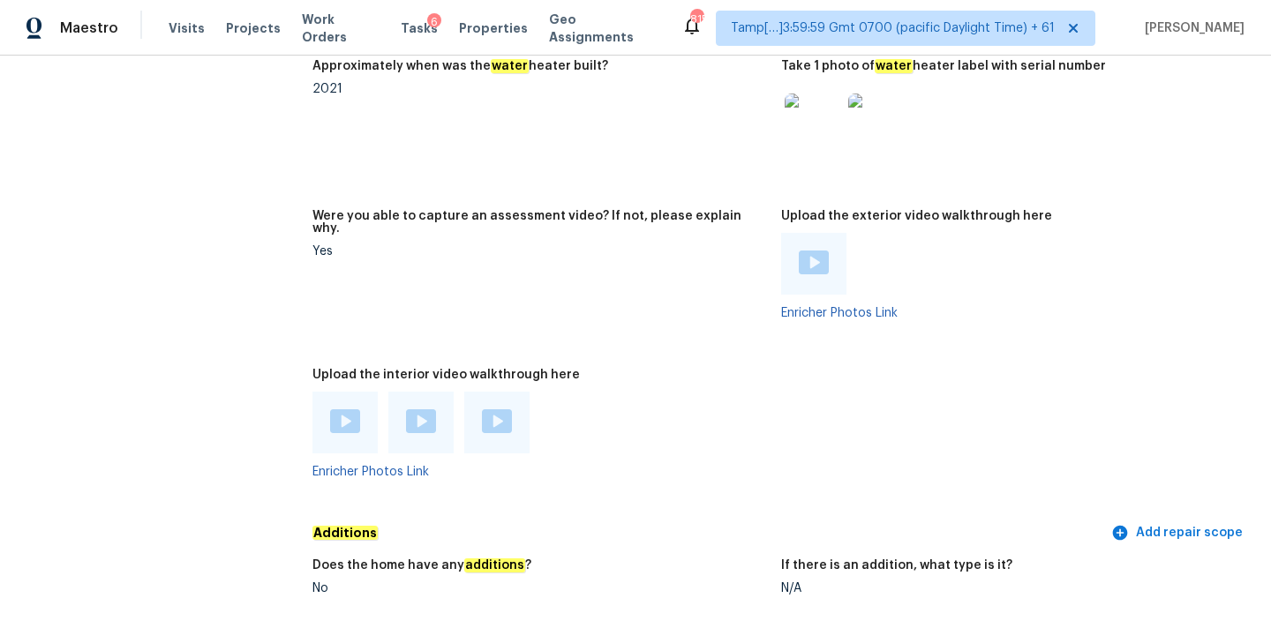
scroll to position [3884, 0]
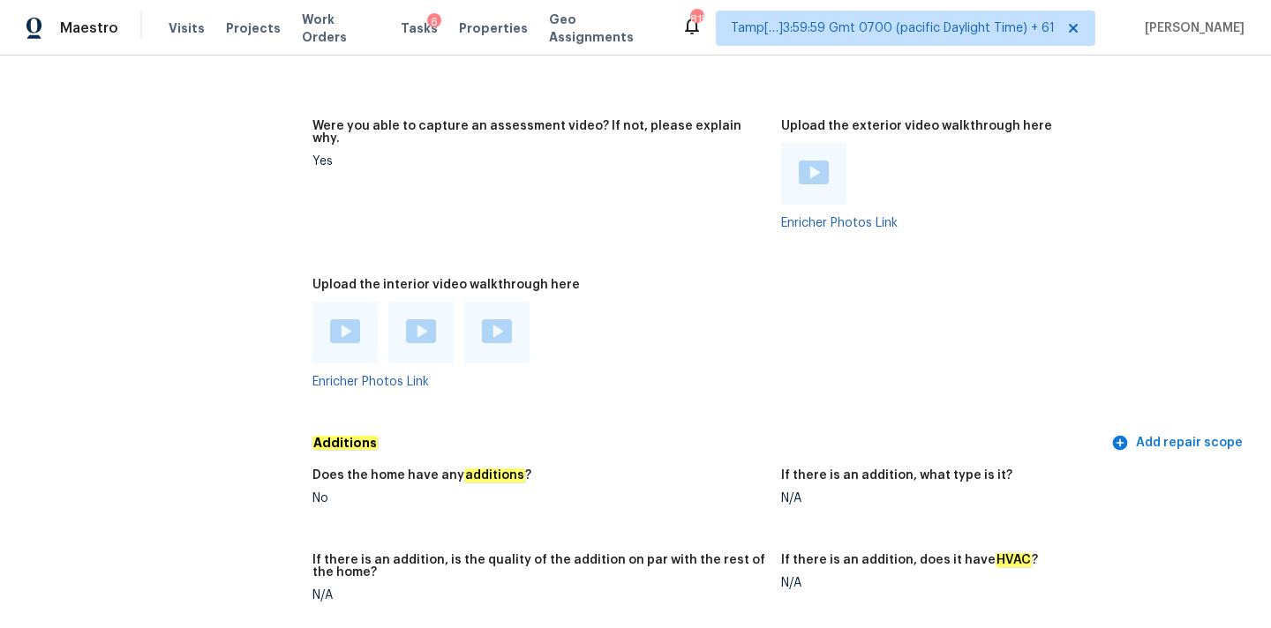
click at [348, 319] on img at bounding box center [345, 331] width 30 height 24
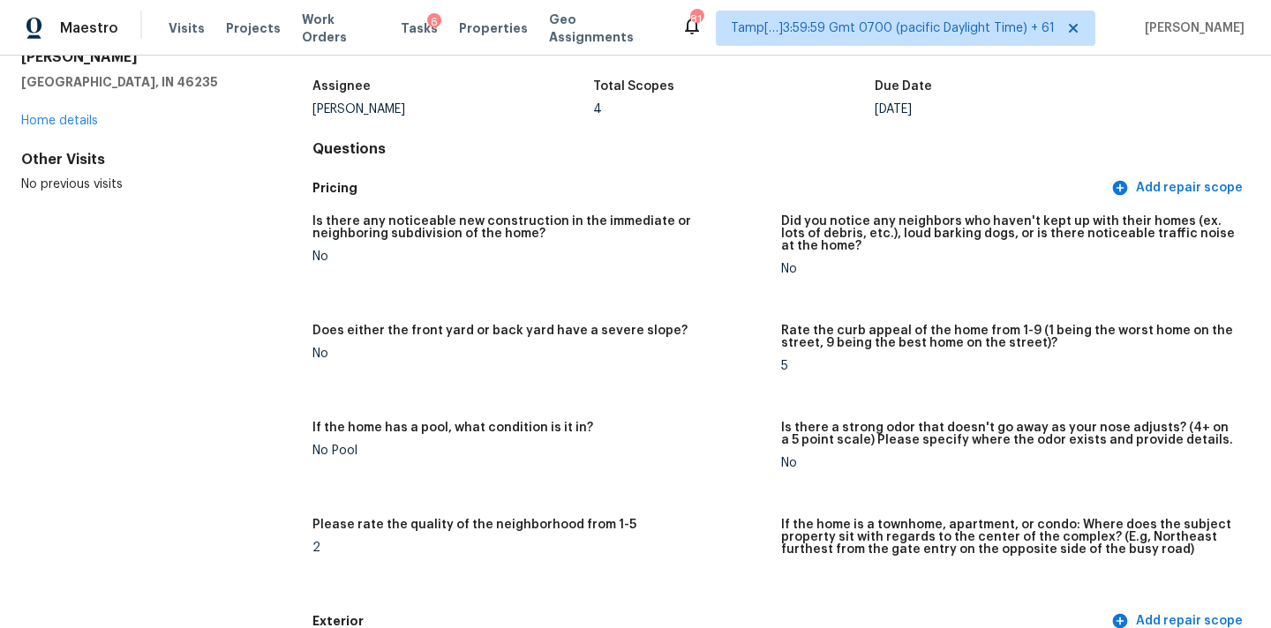
scroll to position [0, 0]
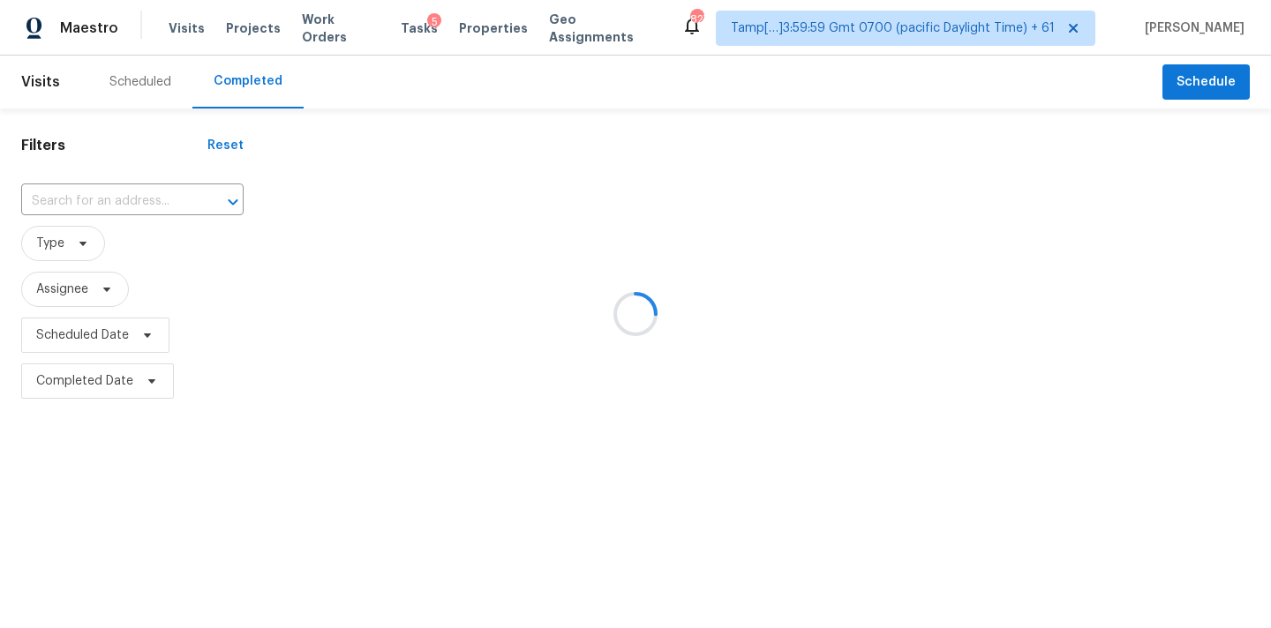
click at [56, 199] on div at bounding box center [635, 314] width 1271 height 628
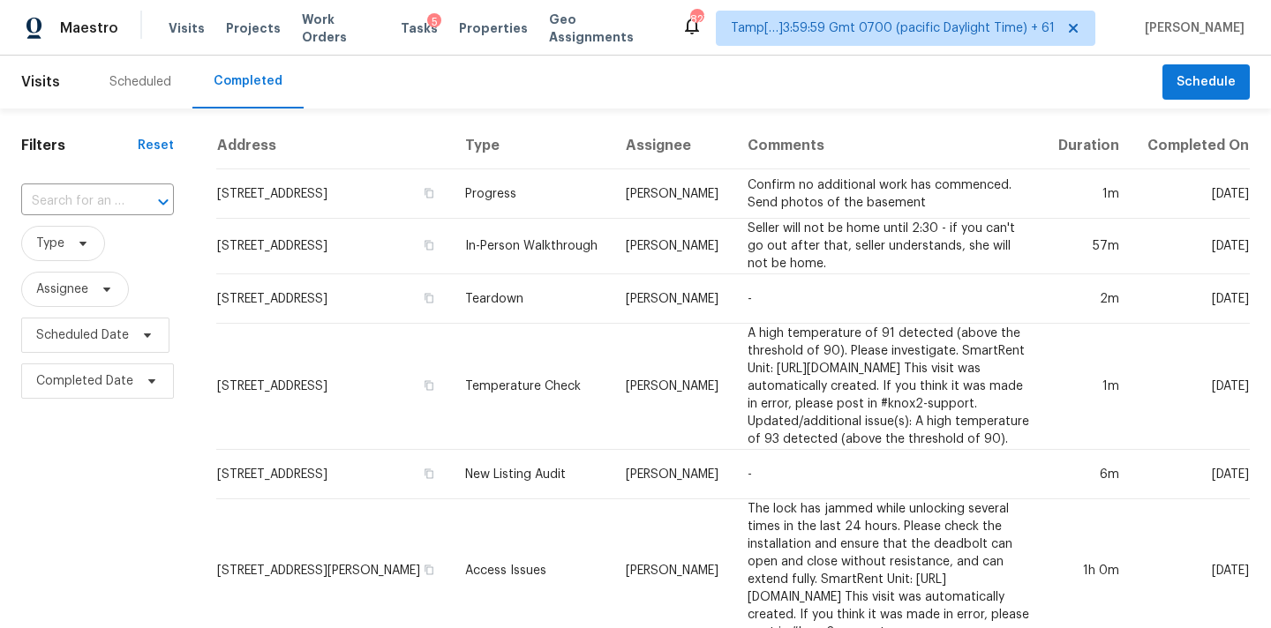
click at [56, 199] on input "text" at bounding box center [72, 201] width 103 height 27
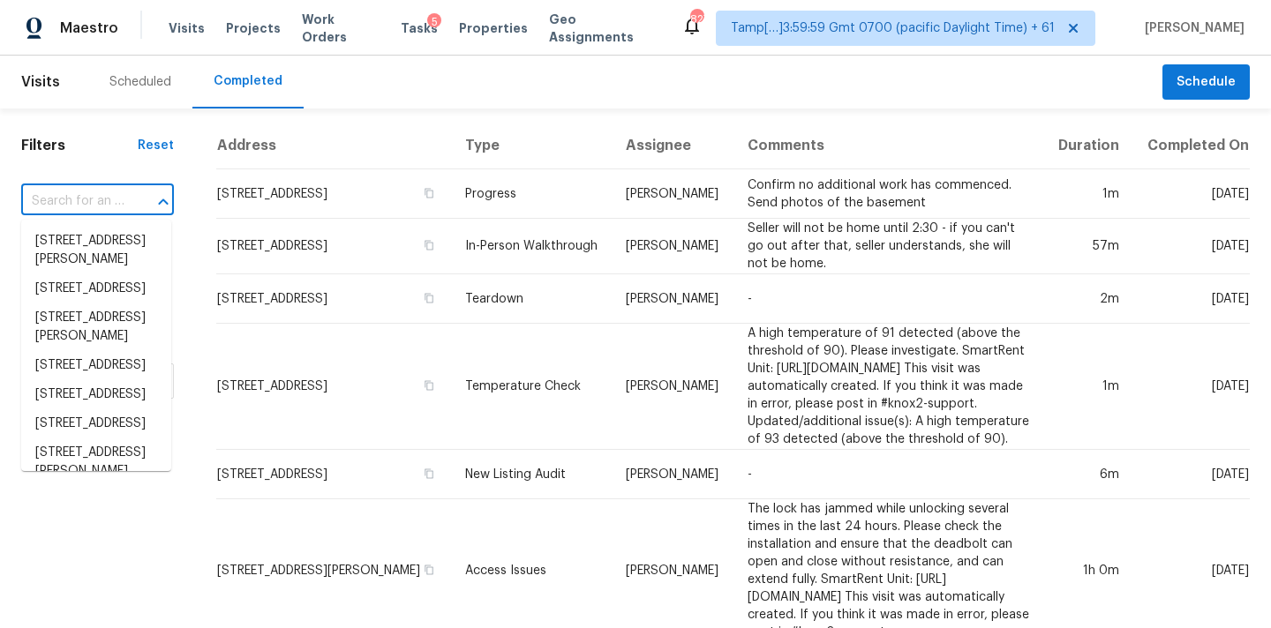
paste input "1260 2nd St Orange City FL 32763"
type input "1260 2nd St Orange City FL 32763"
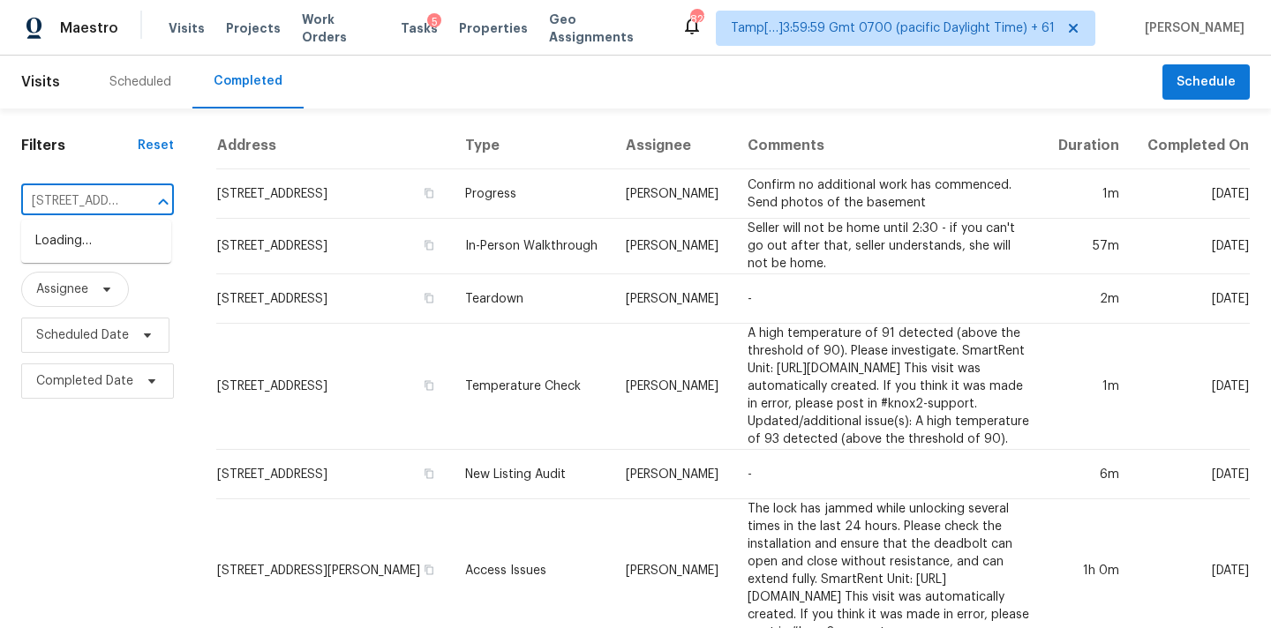
scroll to position [0, 106]
click at [69, 241] on li "1260 2nd St, Orange City, FL 32763" at bounding box center [96, 241] width 150 height 29
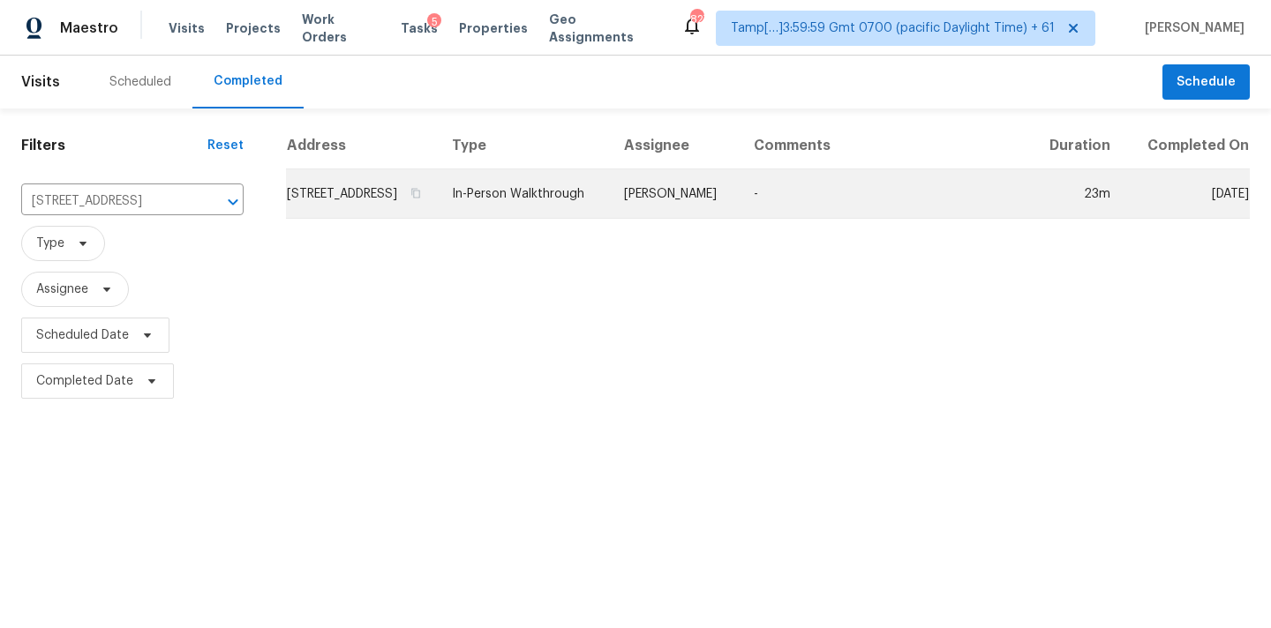
click at [661, 219] on td "[PERSON_NAME]" at bounding box center [675, 193] width 130 height 49
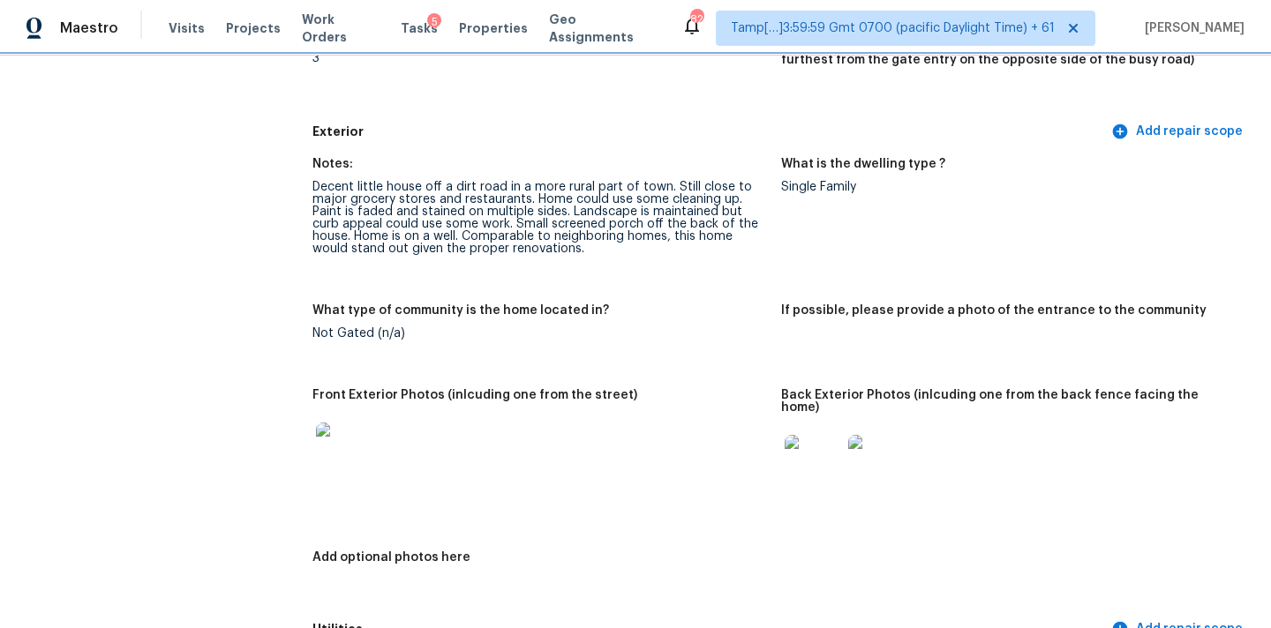
scroll to position [613, 0]
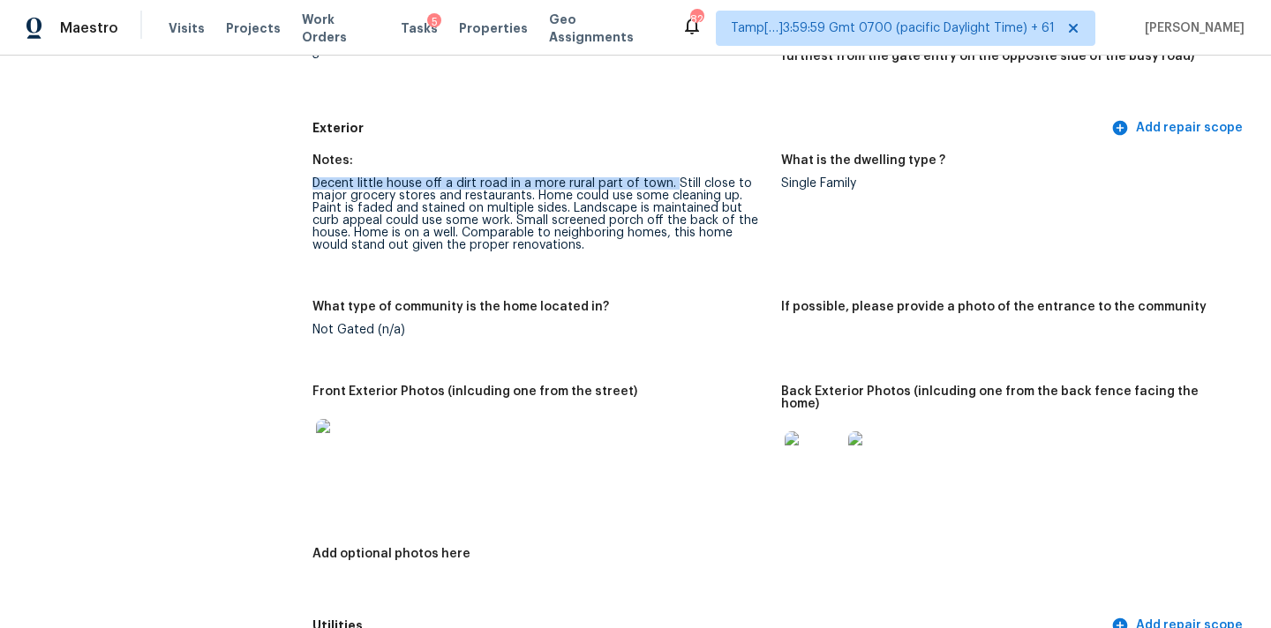
drag, startPoint x: 315, startPoint y: 184, endPoint x: 671, endPoint y: 186, distance: 355.7
click at [671, 186] on div "Decent little house off a dirt road in a more rural part of town. Still close t…" at bounding box center [539, 214] width 455 height 74
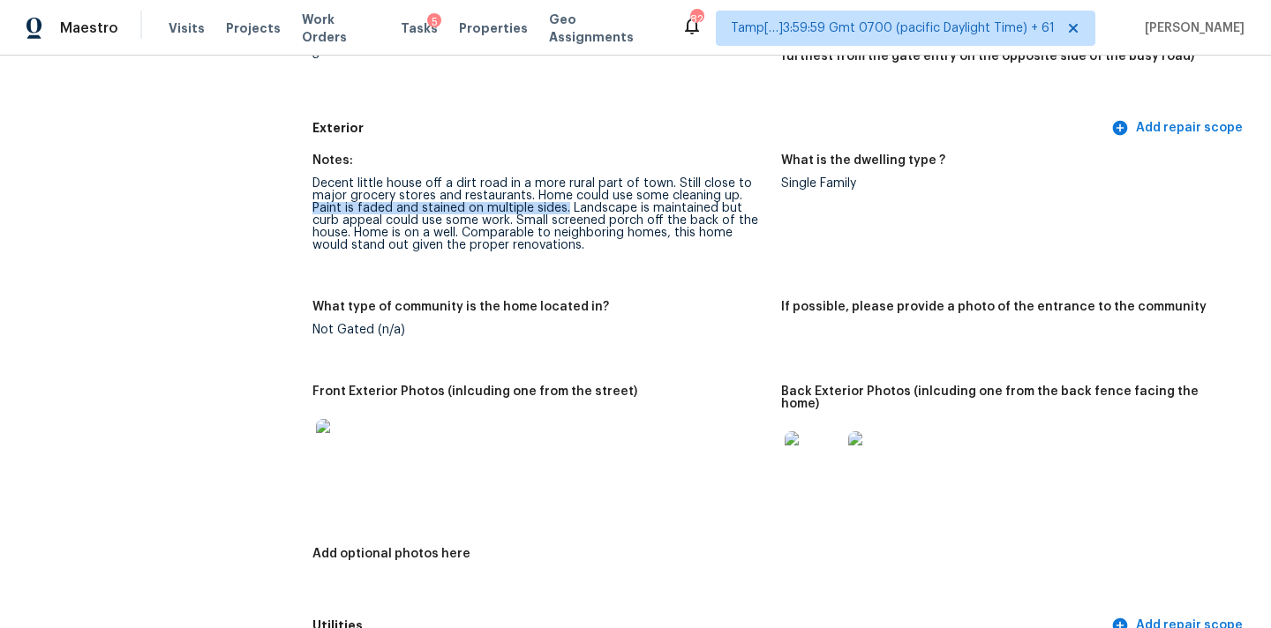
drag, startPoint x: 314, startPoint y: 210, endPoint x: 565, endPoint y: 205, distance: 250.7
click at [565, 205] on div "Decent little house off a dirt road in a more rural part of town. Still close t…" at bounding box center [539, 214] width 455 height 74
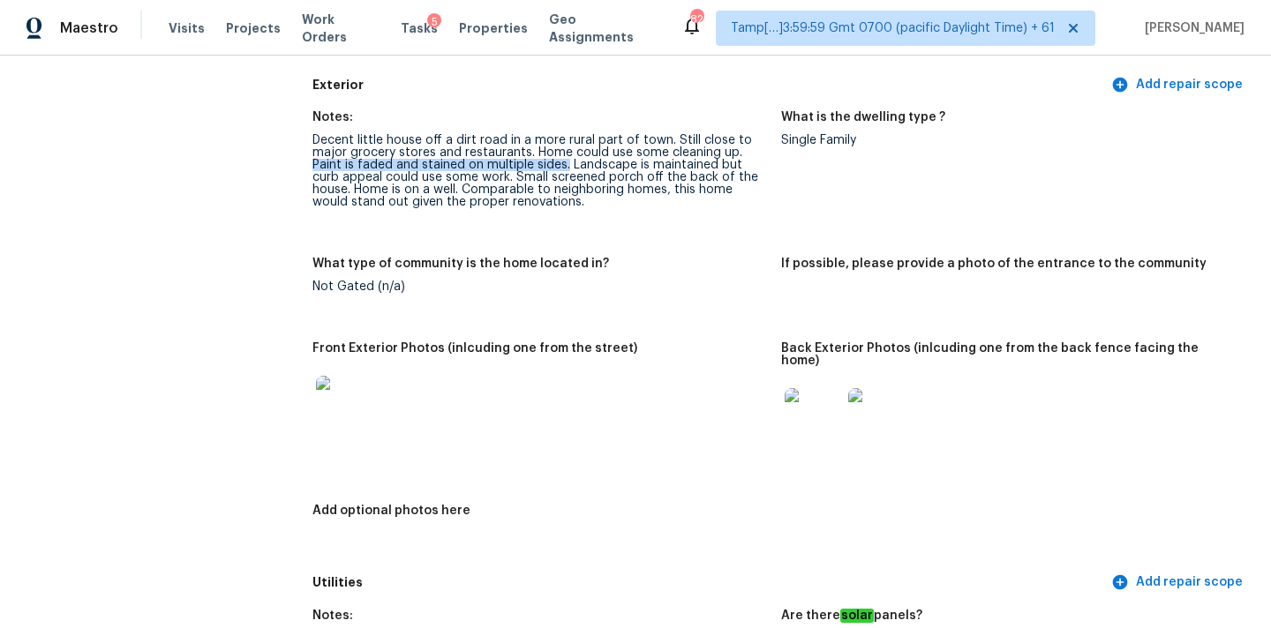
scroll to position [692, 0]
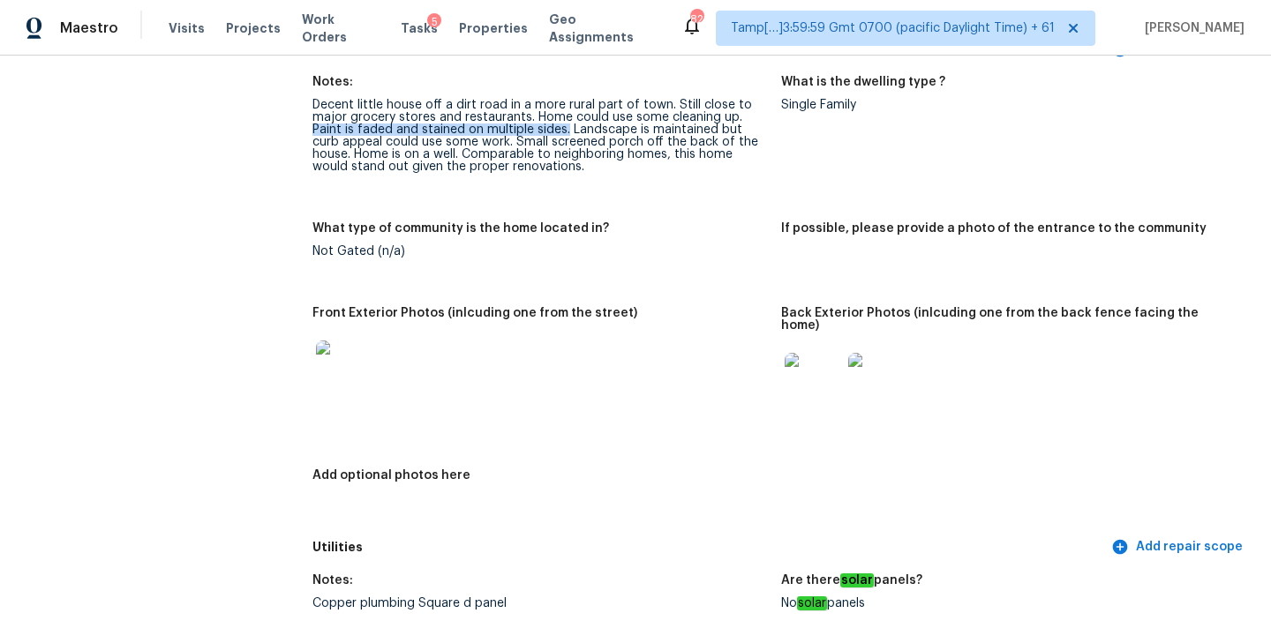
click at [803, 356] on img at bounding box center [813, 381] width 56 height 56
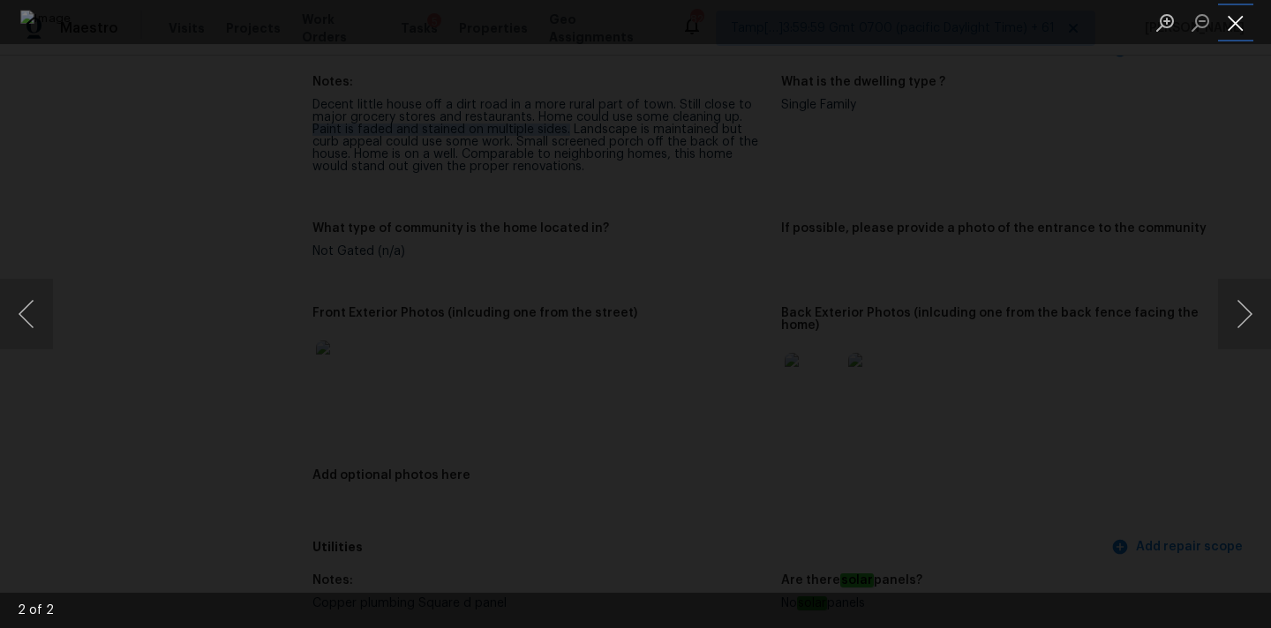
click at [1234, 14] on button "Close lightbox" at bounding box center [1235, 22] width 35 height 31
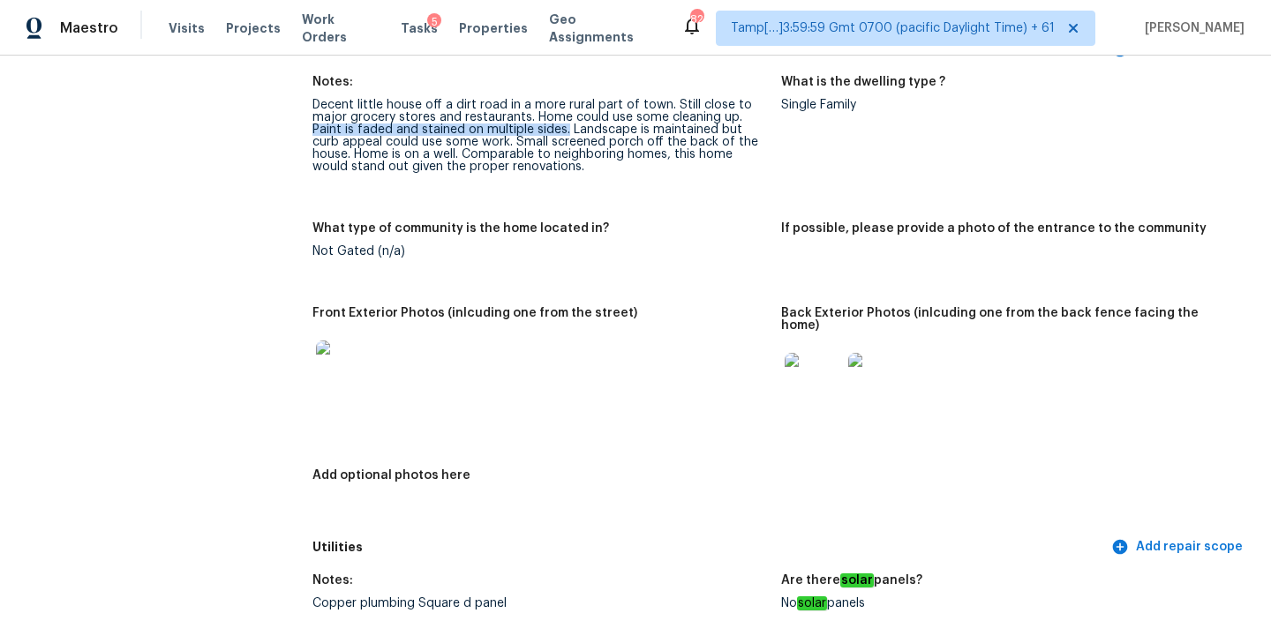
click at [341, 364] on img at bounding box center [344, 369] width 56 height 56
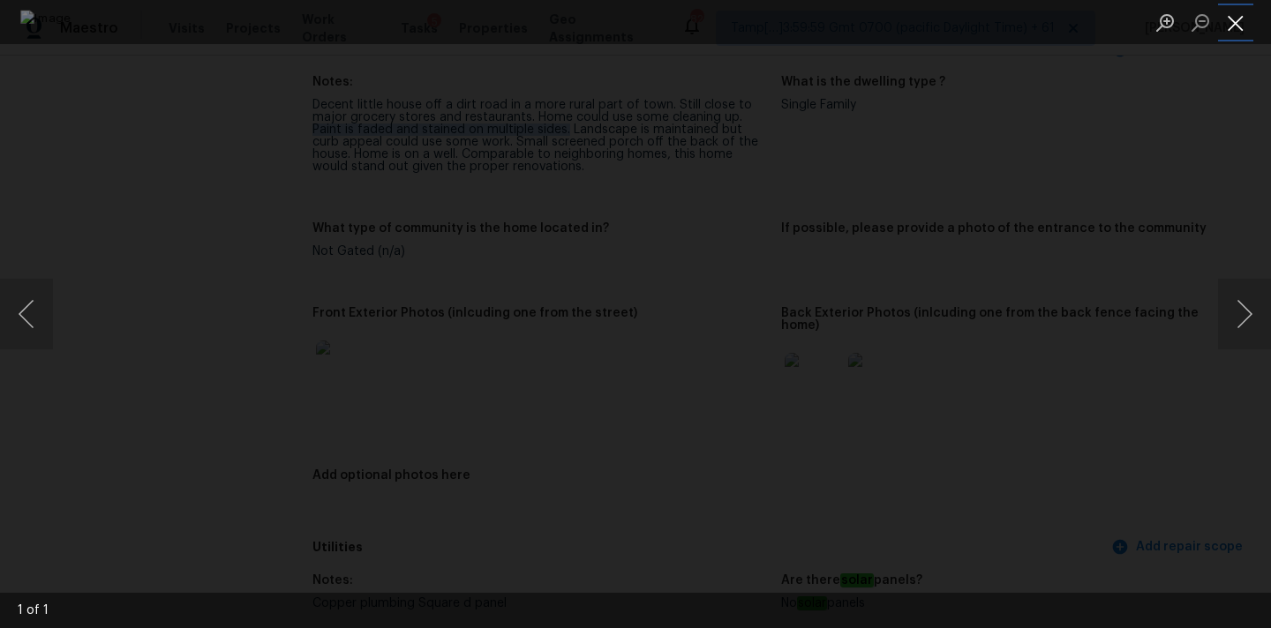
click at [1238, 27] on button "Close lightbox" at bounding box center [1235, 22] width 35 height 31
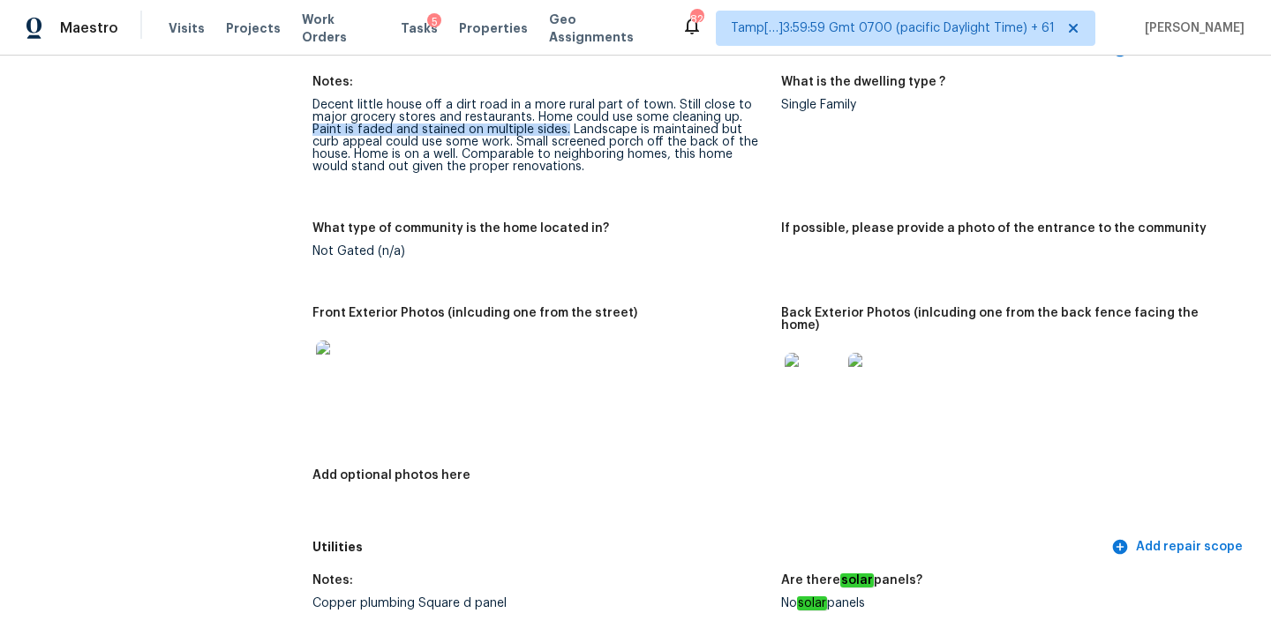
click at [823, 372] on img at bounding box center [813, 381] width 56 height 56
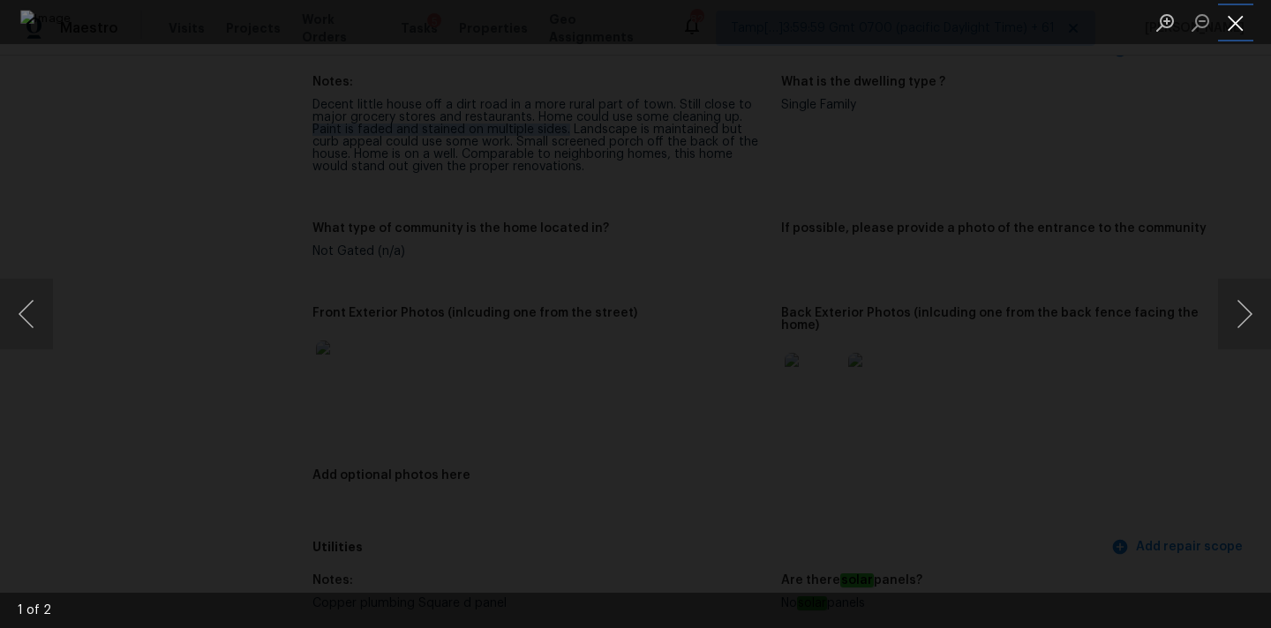
click at [1232, 26] on button "Close lightbox" at bounding box center [1235, 22] width 35 height 31
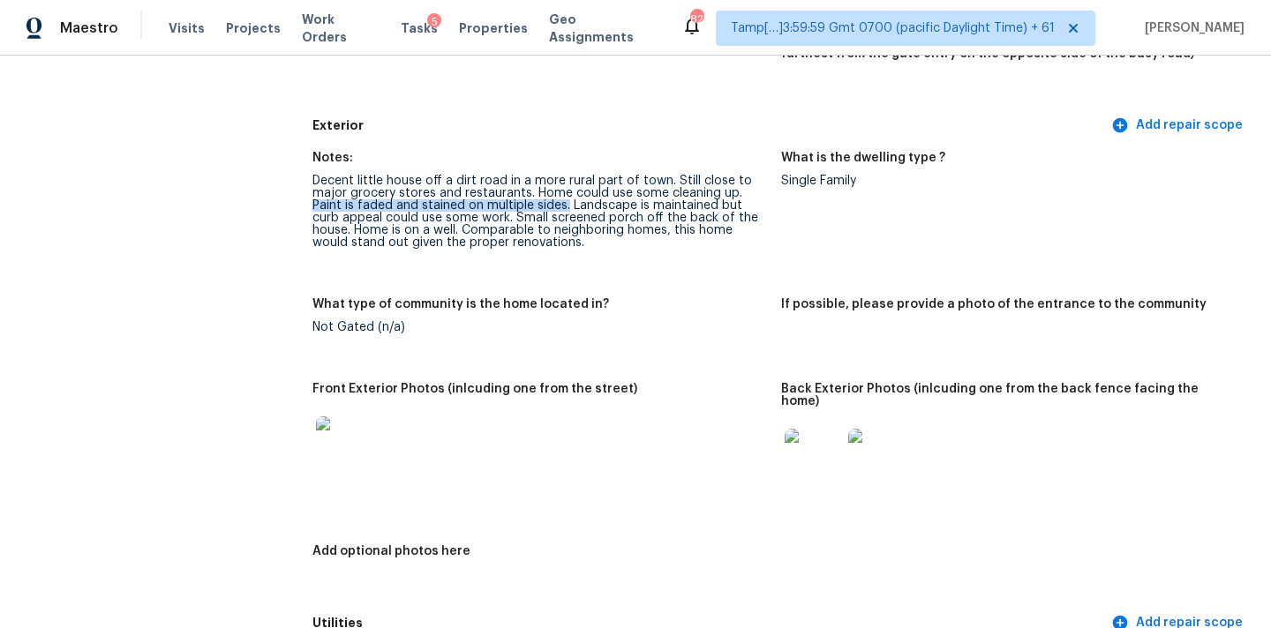
scroll to position [607, 0]
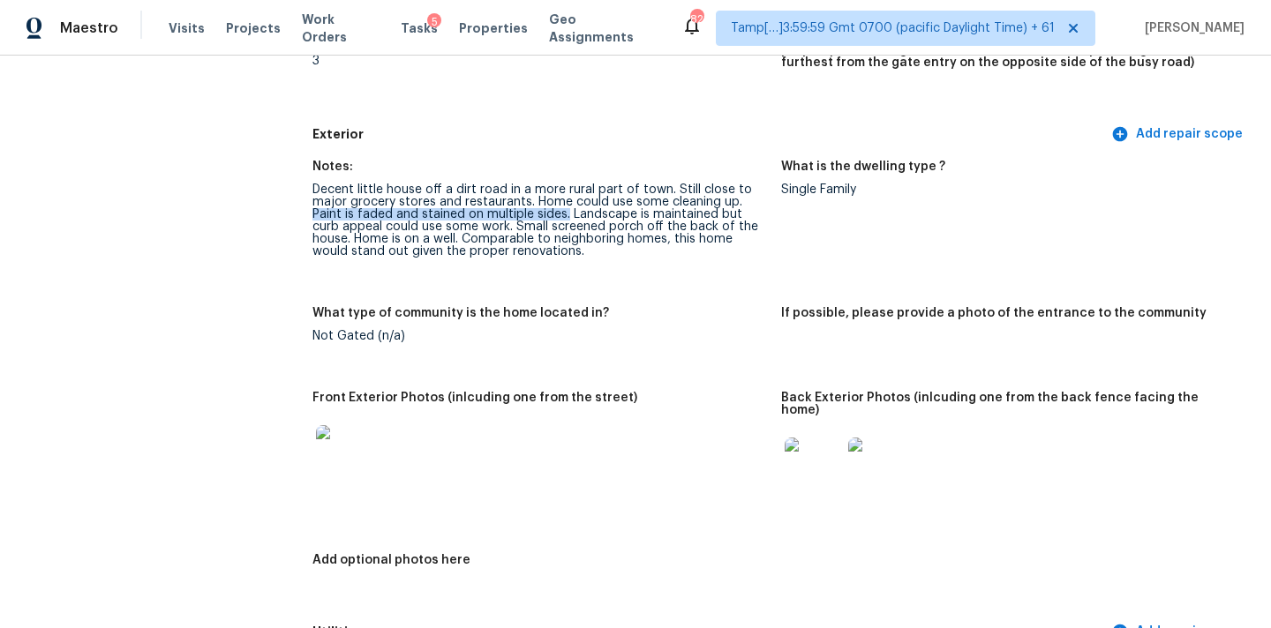
click at [786, 441] on img at bounding box center [813, 466] width 56 height 56
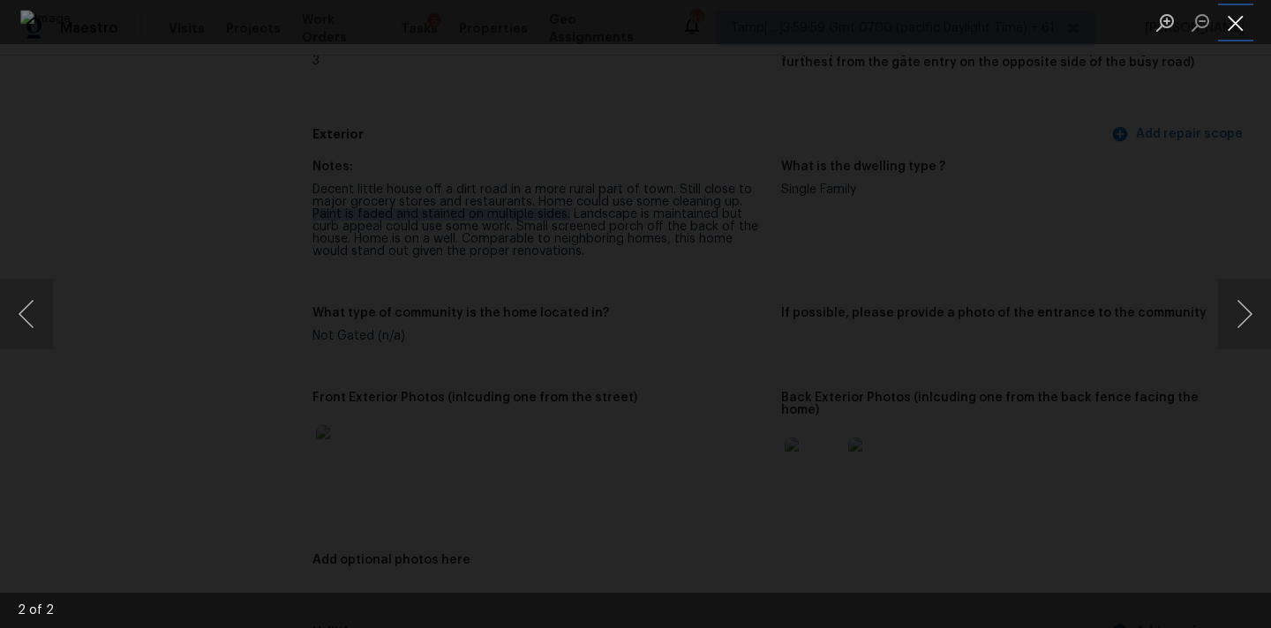
click at [1241, 23] on button "Close lightbox" at bounding box center [1235, 22] width 35 height 31
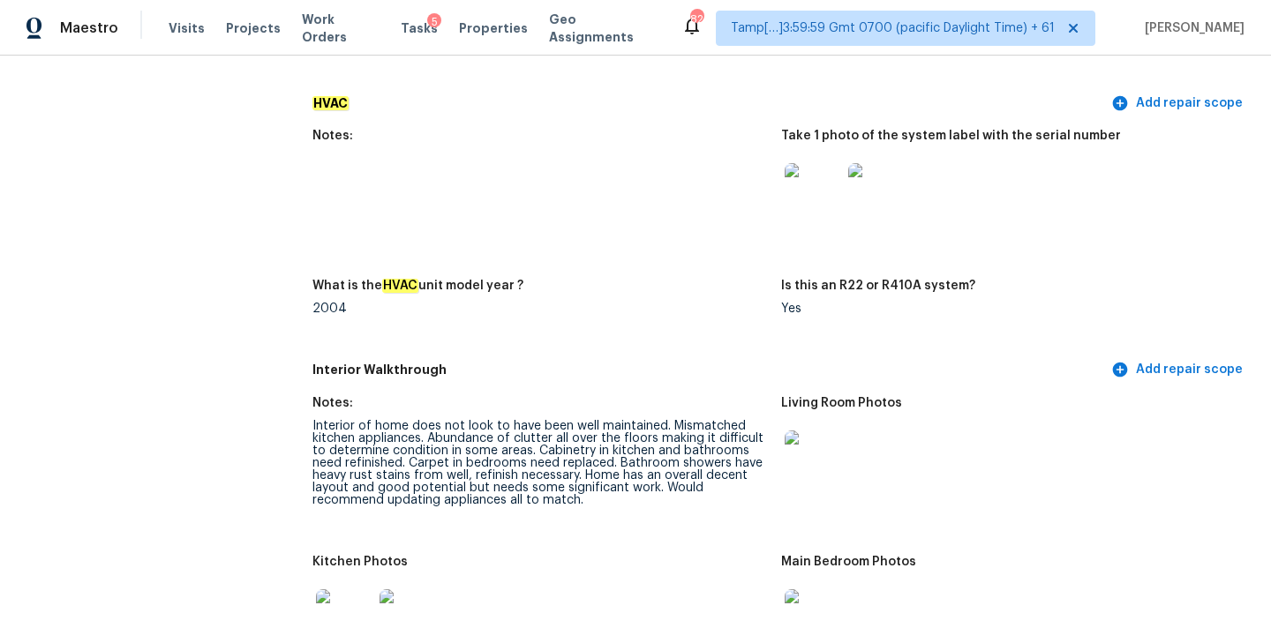
scroll to position [1786, 0]
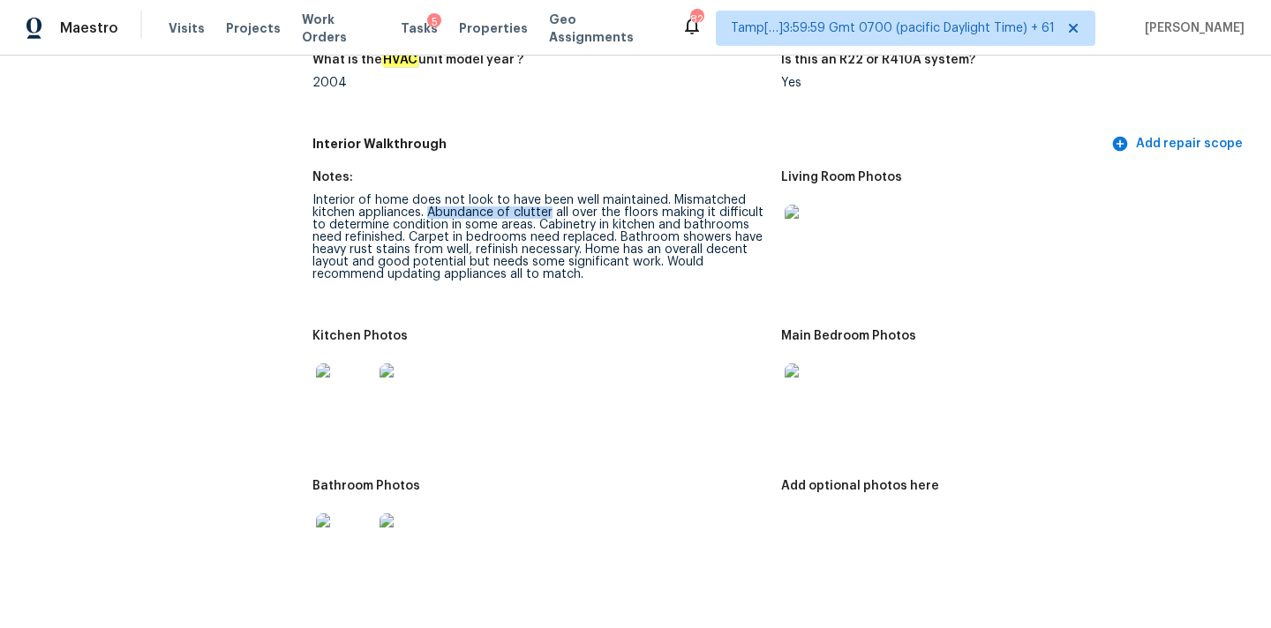
drag, startPoint x: 431, startPoint y: 201, endPoint x: 549, endPoint y: 201, distance: 118.3
click at [549, 201] on div "Interior of home does not look to have been well maintained. Mismatched kitchen…" at bounding box center [539, 237] width 455 height 86
drag, startPoint x: 536, startPoint y: 213, endPoint x: 408, endPoint y: 222, distance: 128.3
click at [408, 222] on div "Interior of home does not look to have been well maintained. Mismatched kitchen…" at bounding box center [539, 237] width 455 height 86
copy div "Cabinetry in kitchen and bathrooms need refinished."
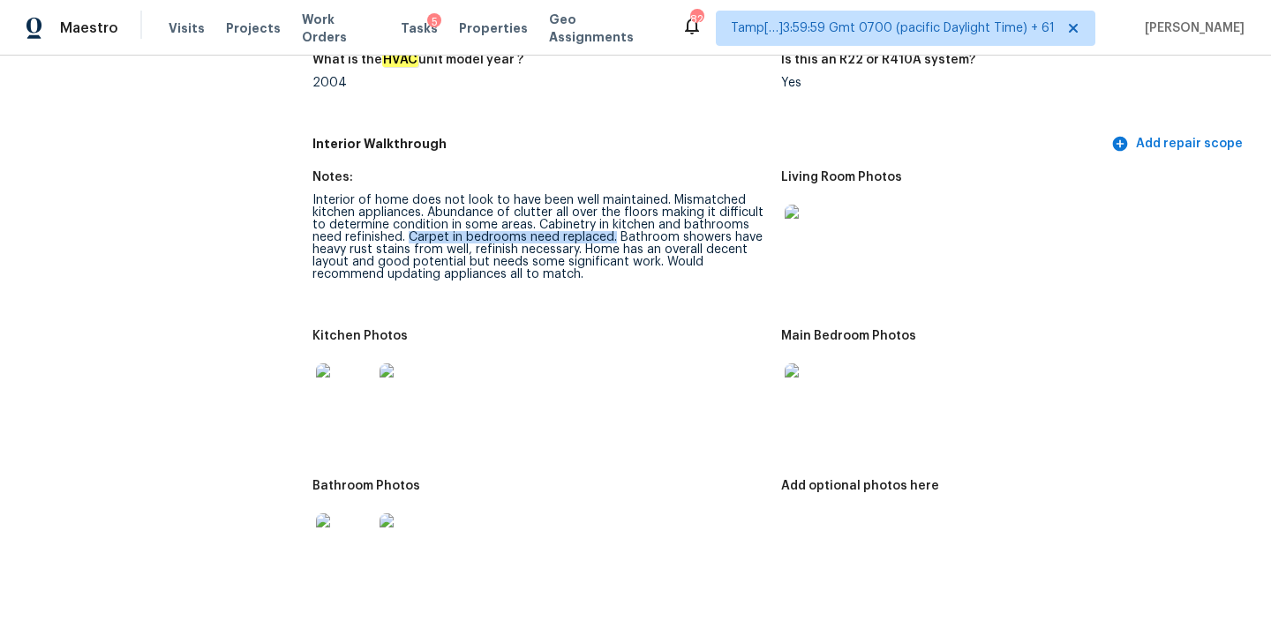
copy div "Carpet in bedrooms need replaced."
drag, startPoint x: 409, startPoint y: 224, endPoint x: 612, endPoint y: 226, distance: 203.9
click at [612, 226] on div "Interior of home does not look to have been well maintained. Mismatched kitchen…" at bounding box center [539, 237] width 455 height 86
copy div "athroom shower"
drag, startPoint x: 621, startPoint y: 225, endPoint x: 722, endPoint y: 222, distance: 100.7
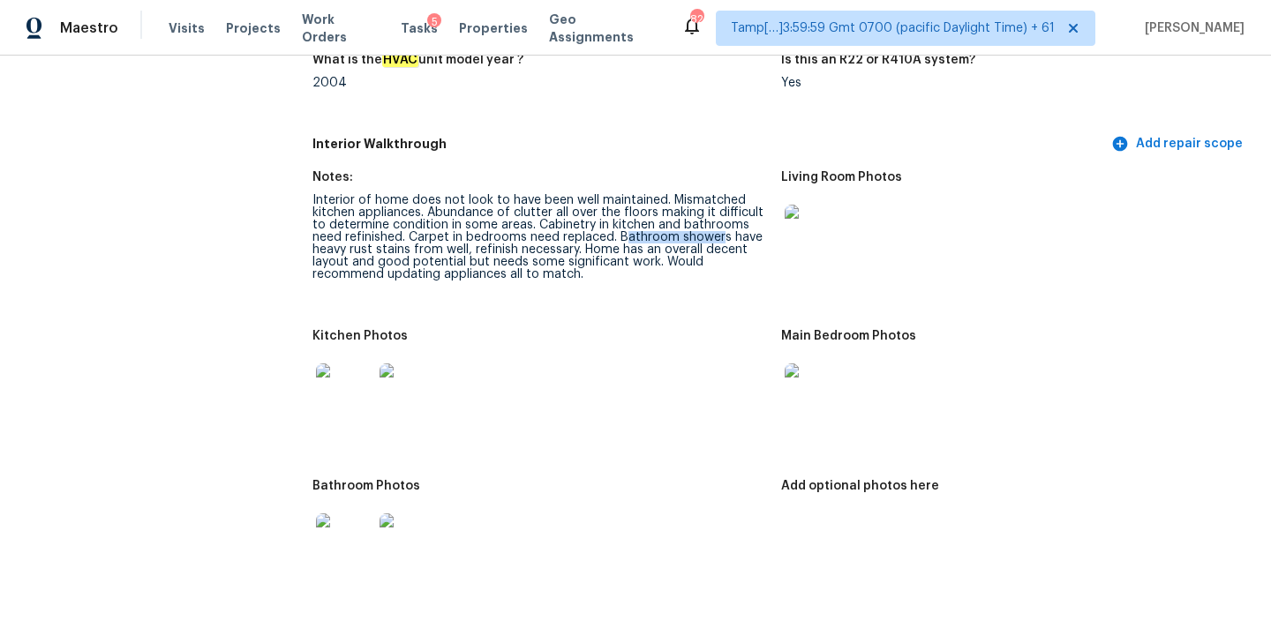
click at [722, 222] on div "Interior of home does not look to have been well maintained. Mismatched kitchen…" at bounding box center [539, 237] width 455 height 86
click at [457, 263] on div "Interior of home does not look to have been well maintained. Mismatched kitchen…" at bounding box center [539, 237] width 455 height 86
copy div "appliances"
click at [805, 222] on img at bounding box center [813, 233] width 56 height 56
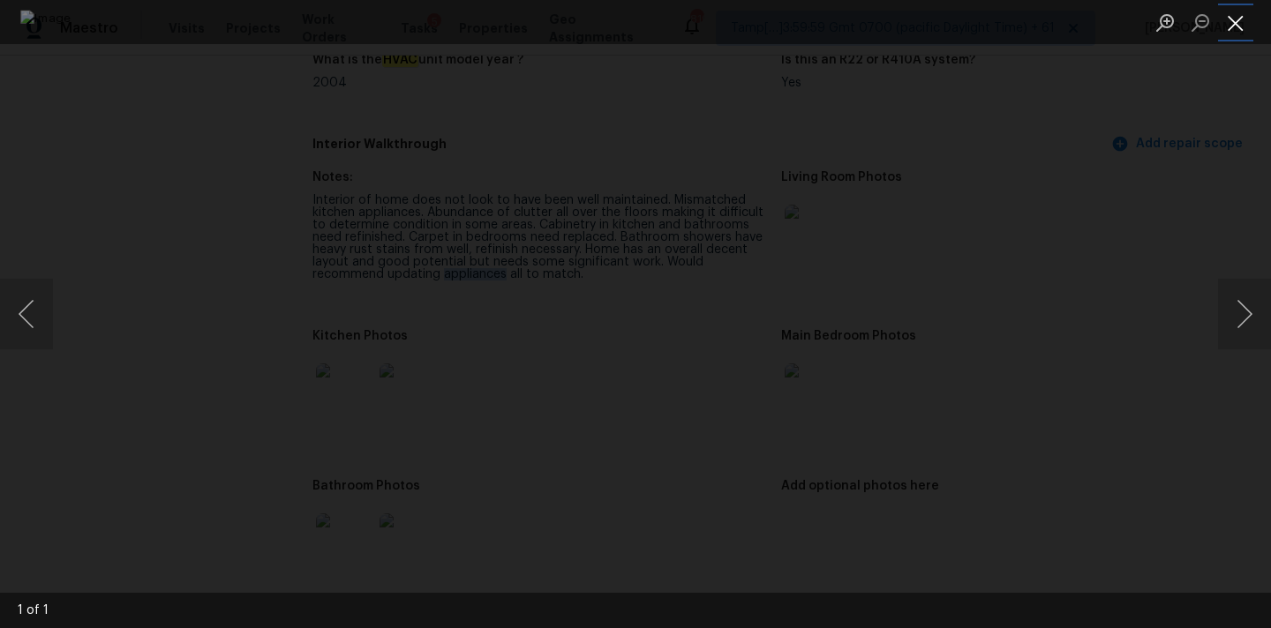
click at [1238, 20] on button "Close lightbox" at bounding box center [1235, 22] width 35 height 31
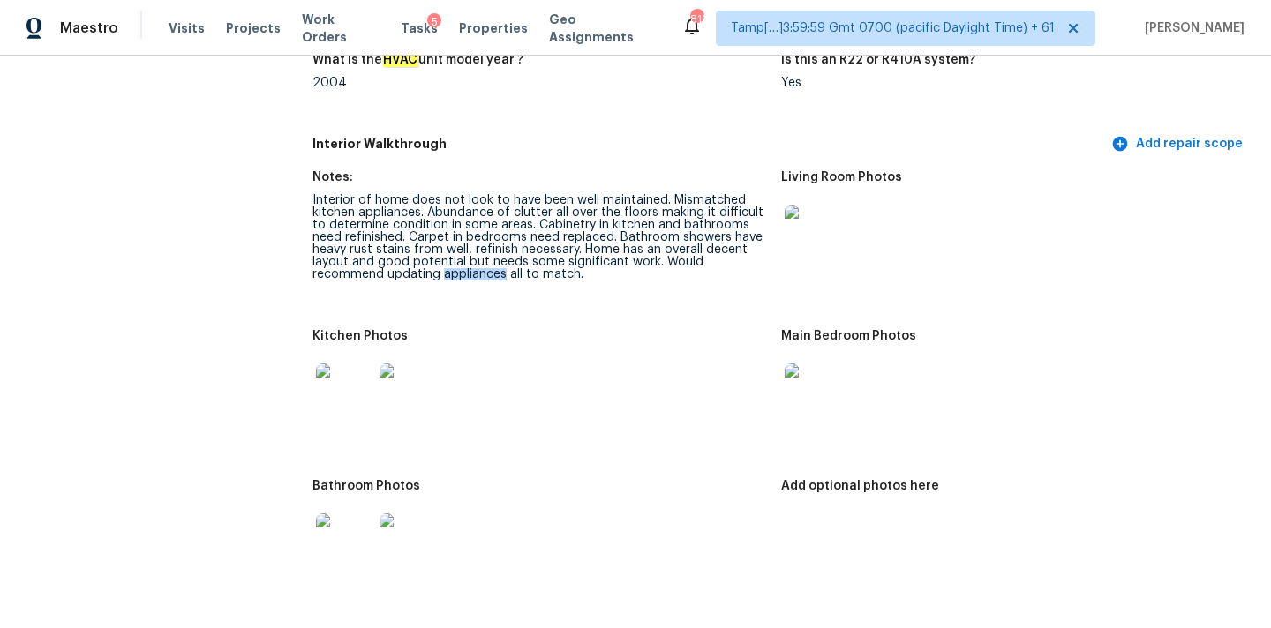
click at [816, 364] on img at bounding box center [813, 392] width 56 height 56
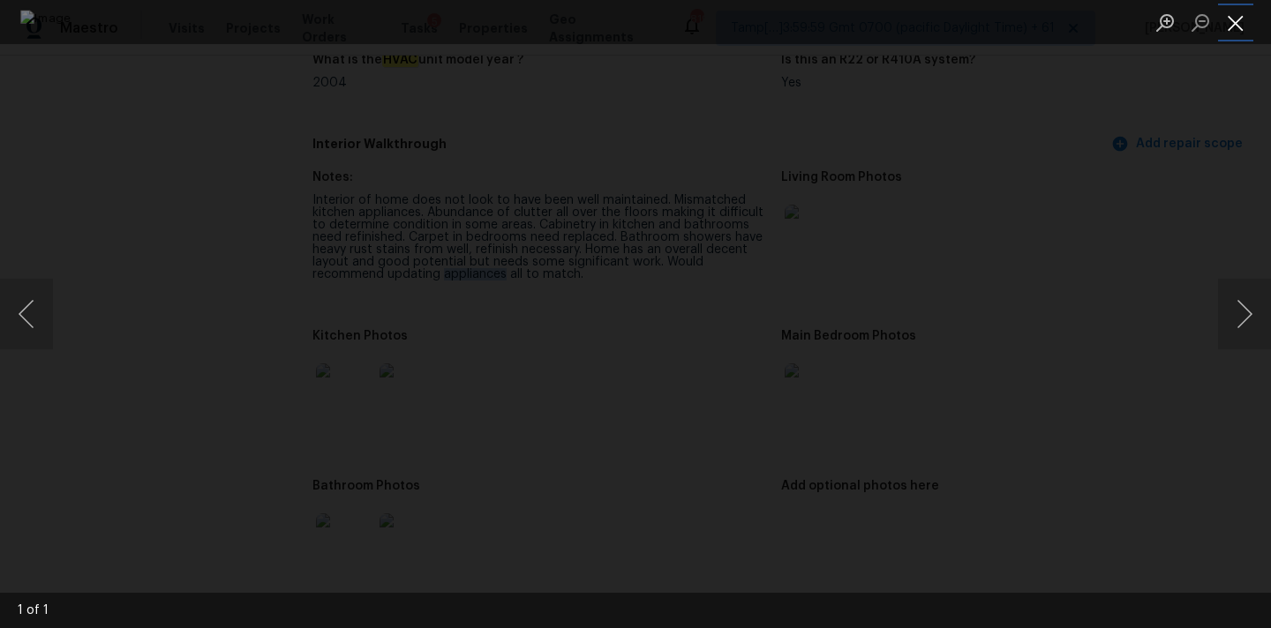
click at [1242, 17] on button "Close lightbox" at bounding box center [1235, 22] width 35 height 31
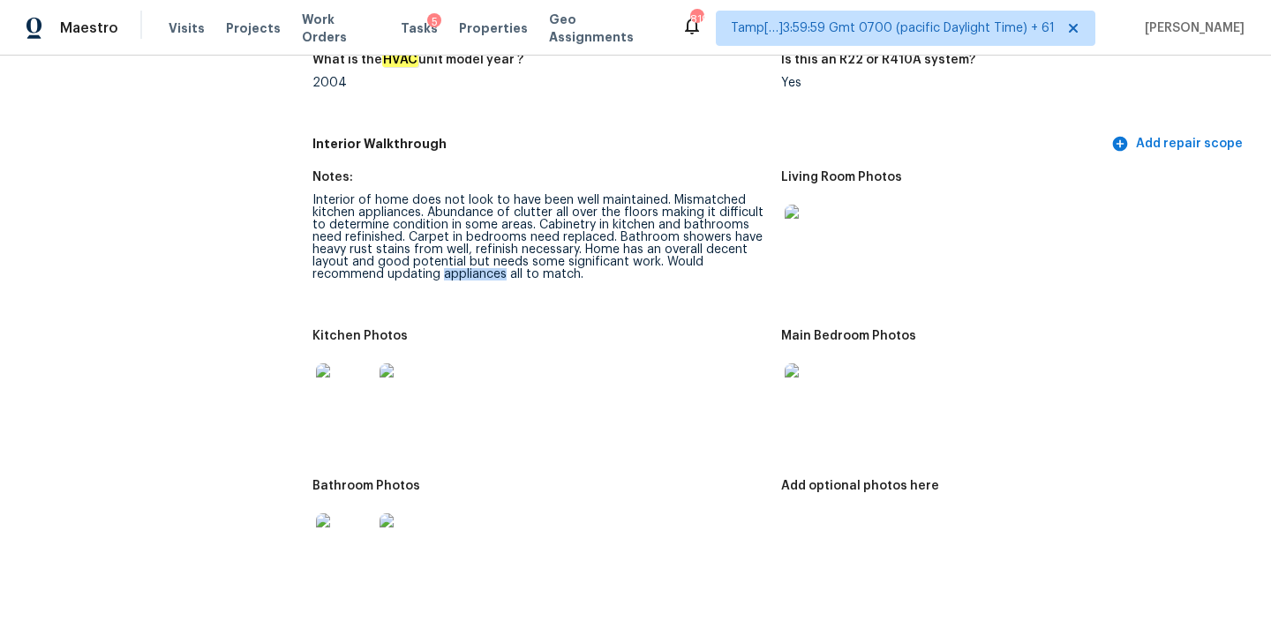
click at [357, 387] on img at bounding box center [344, 392] width 56 height 56
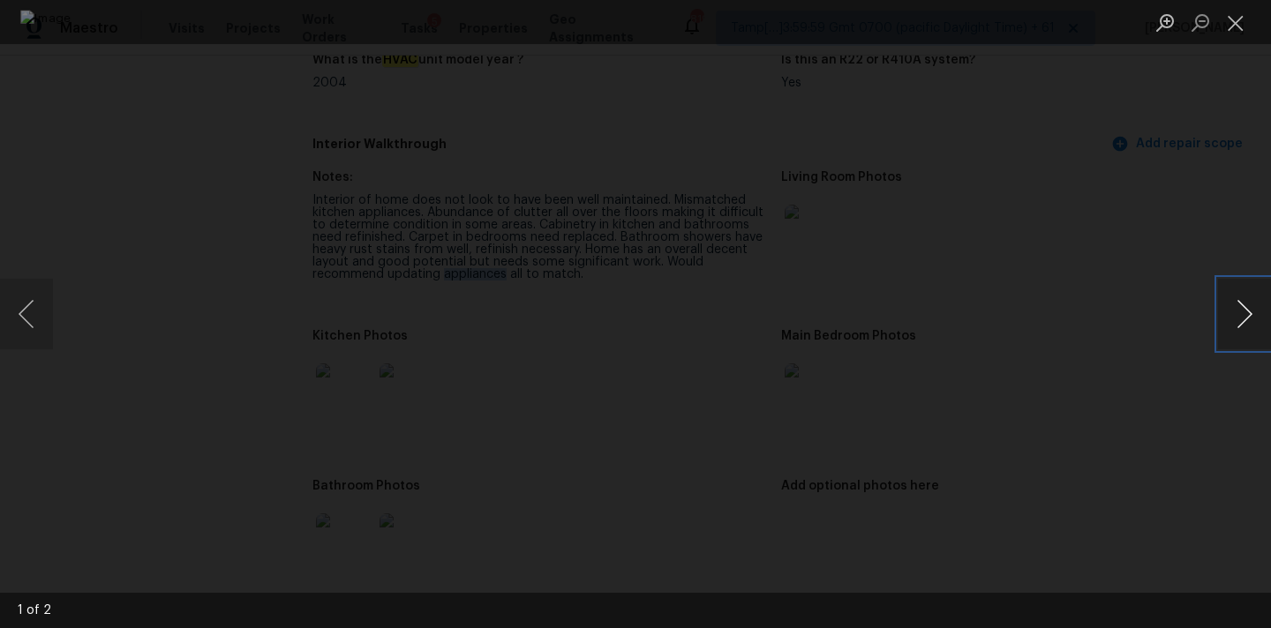
click at [1243, 318] on button "Next image" at bounding box center [1244, 314] width 53 height 71
click at [1232, 20] on button "Close lightbox" at bounding box center [1235, 22] width 35 height 31
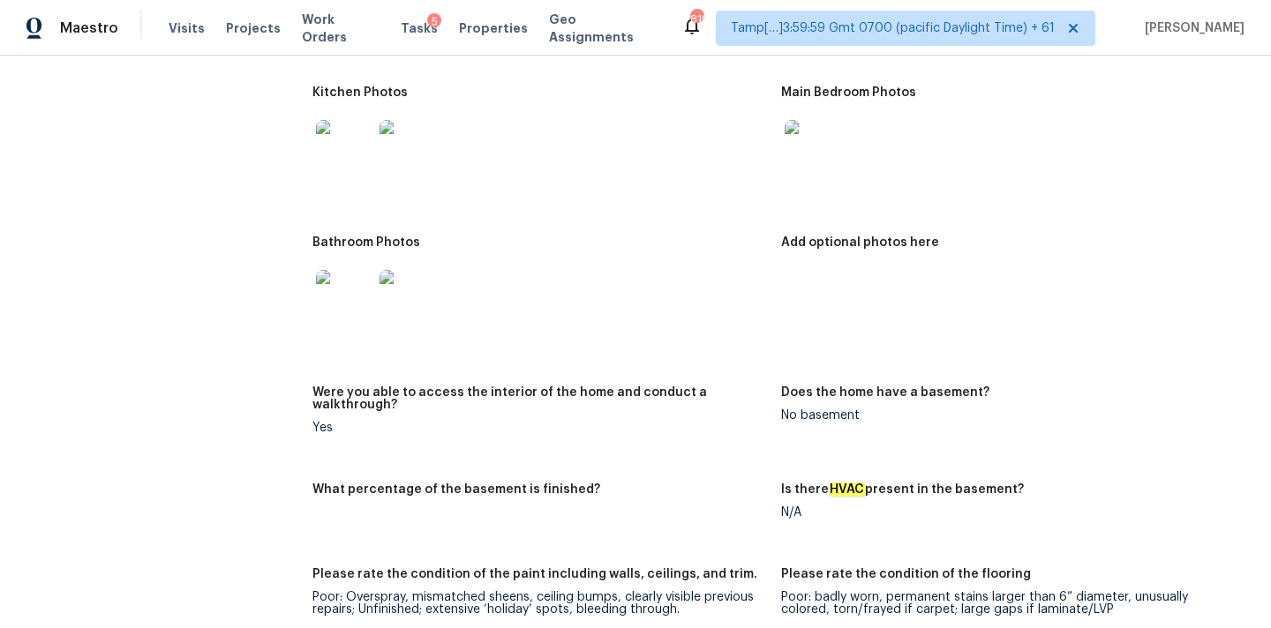
scroll to position [2105, 0]
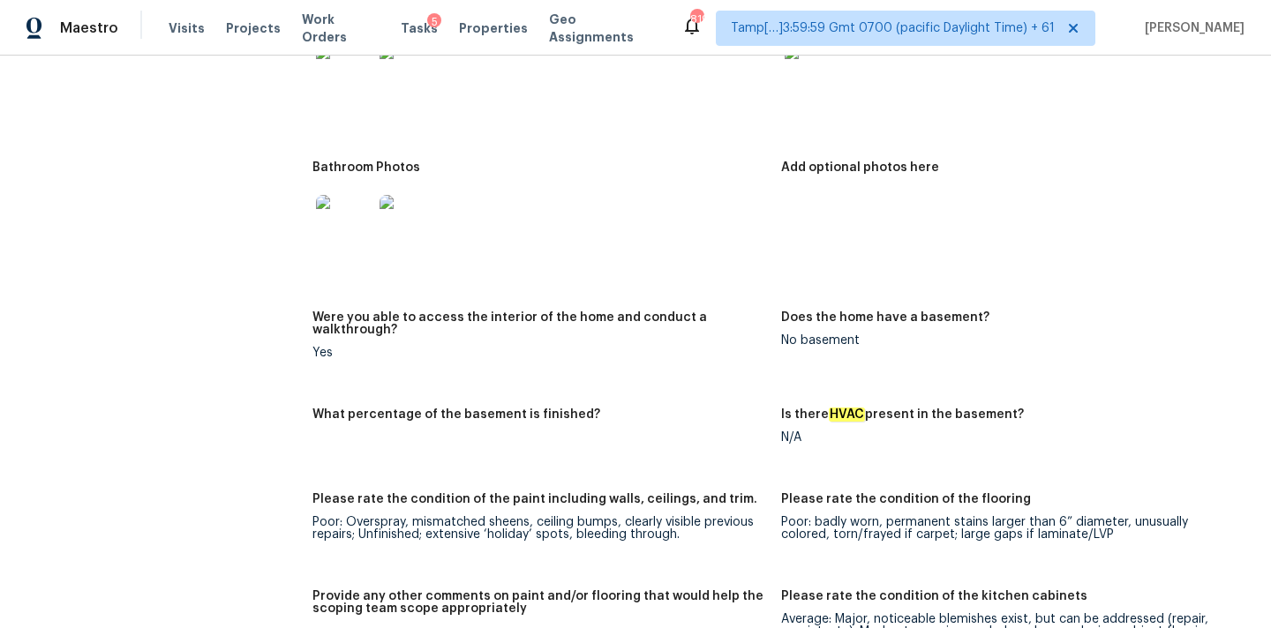
click at [336, 204] on img at bounding box center [344, 223] width 56 height 56
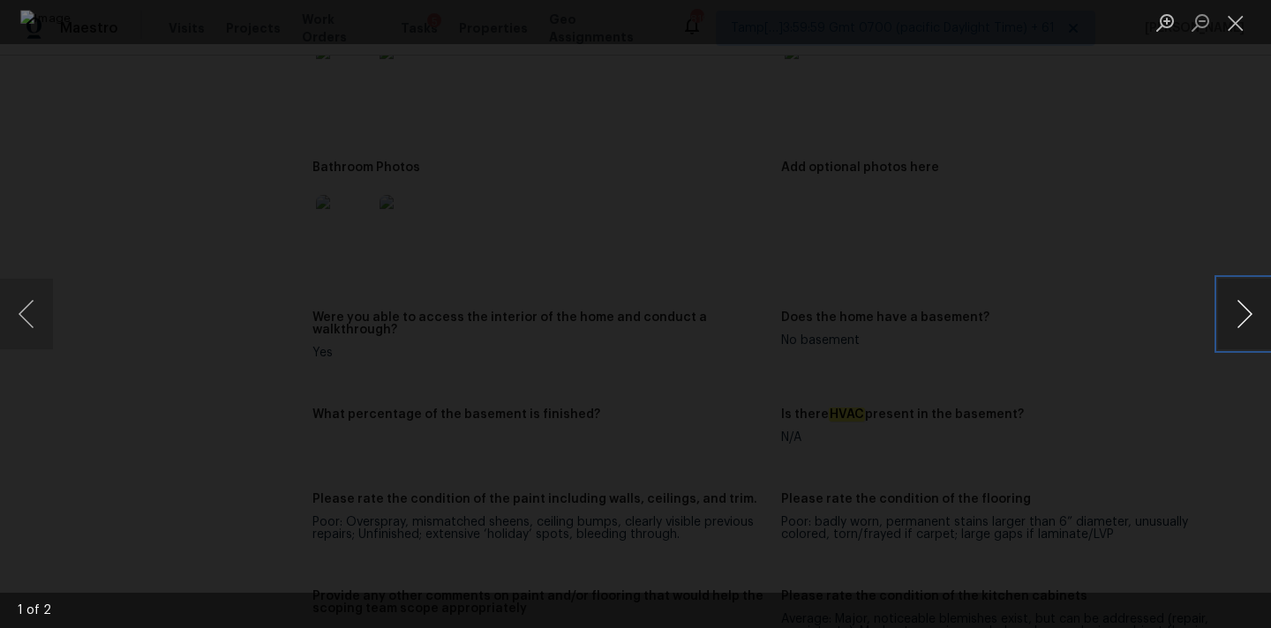
click at [1244, 312] on button "Next image" at bounding box center [1244, 314] width 53 height 71
click at [1239, 31] on button "Close lightbox" at bounding box center [1235, 22] width 35 height 31
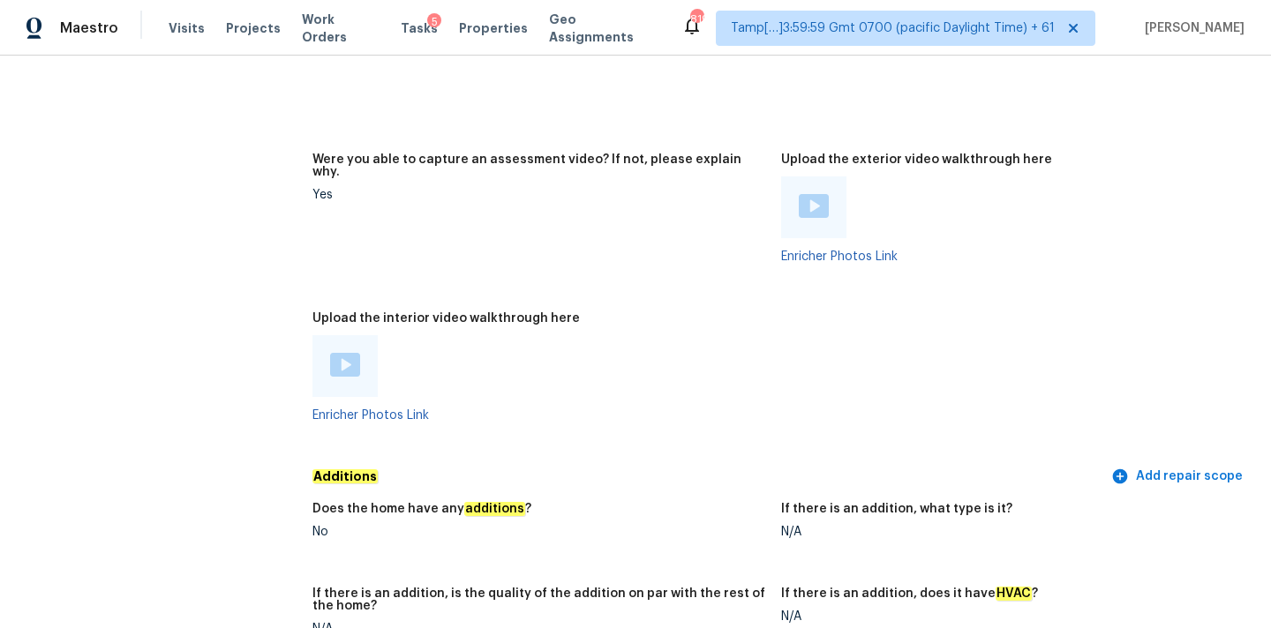
scroll to position [3254, 0]
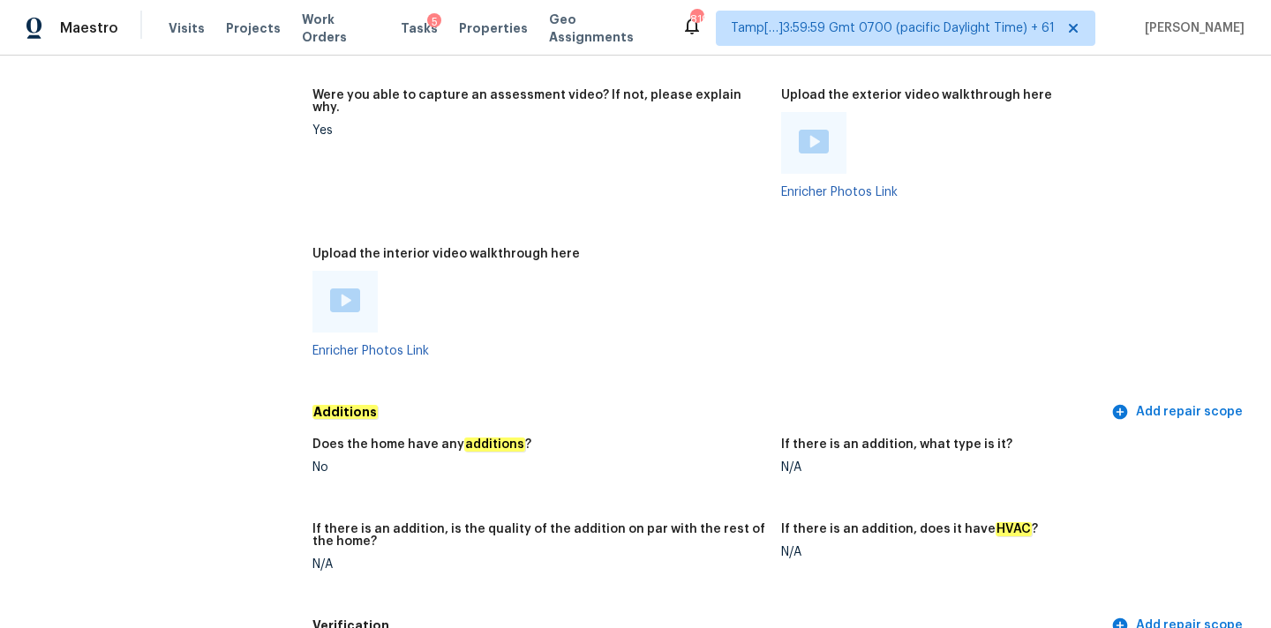
click at [348, 289] on img at bounding box center [345, 301] width 30 height 24
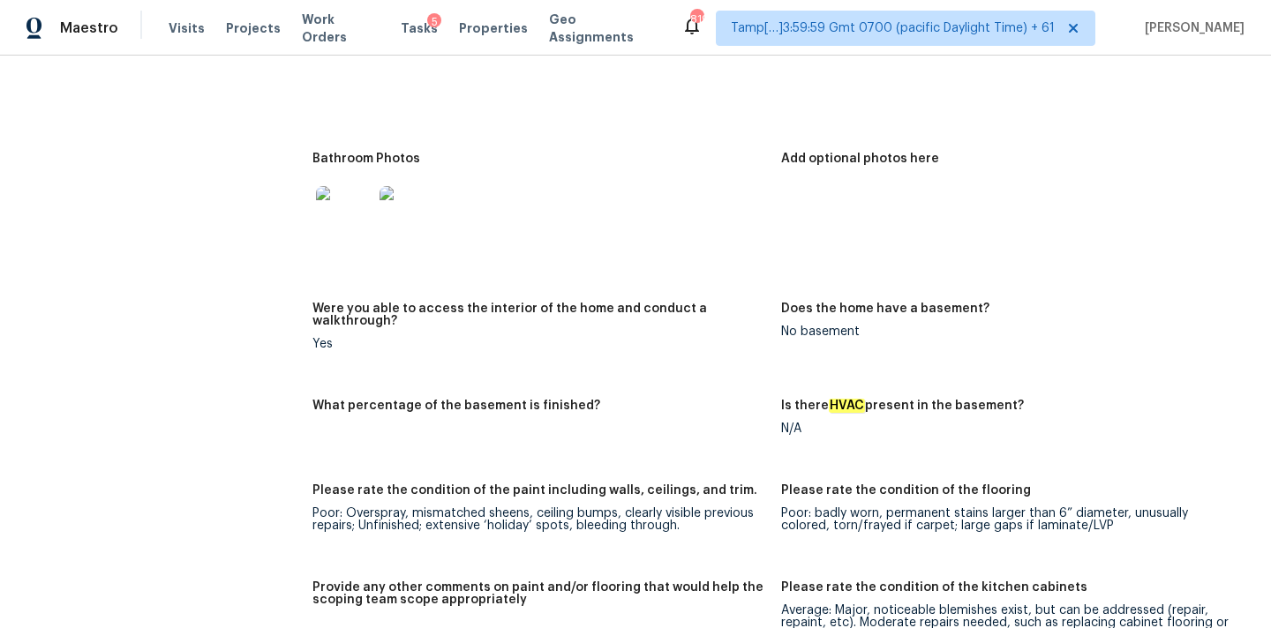
scroll to position [1966, 0]
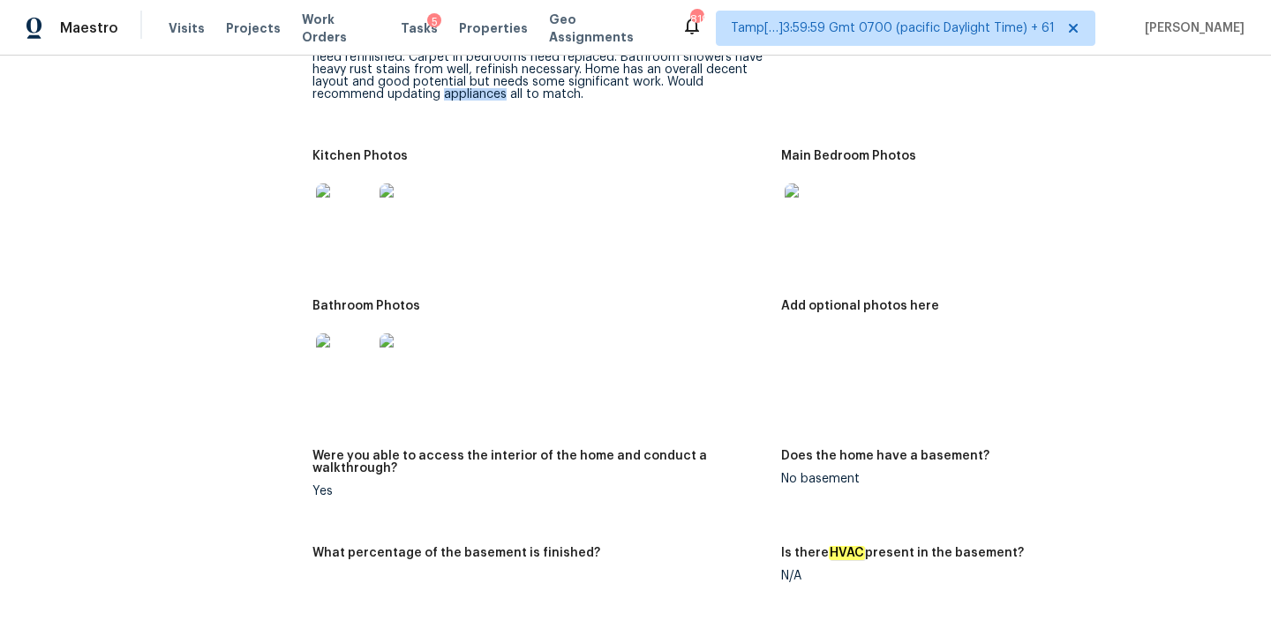
click at [349, 352] on img at bounding box center [344, 362] width 56 height 56
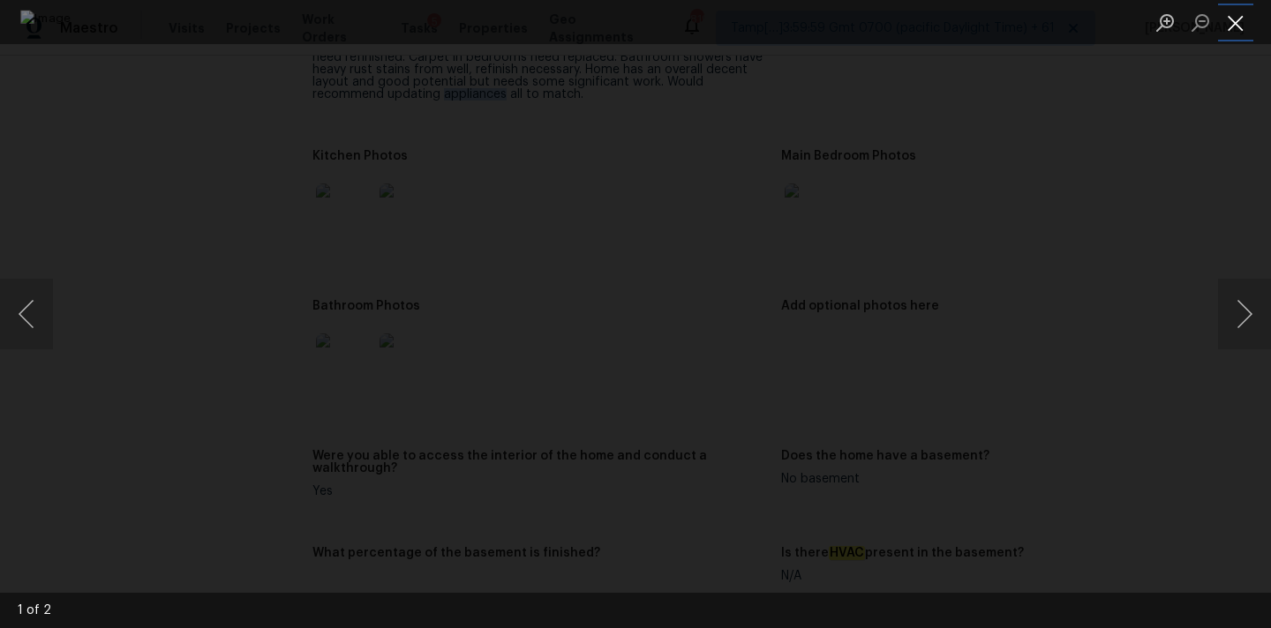
click at [1235, 22] on button "Close lightbox" at bounding box center [1235, 22] width 35 height 31
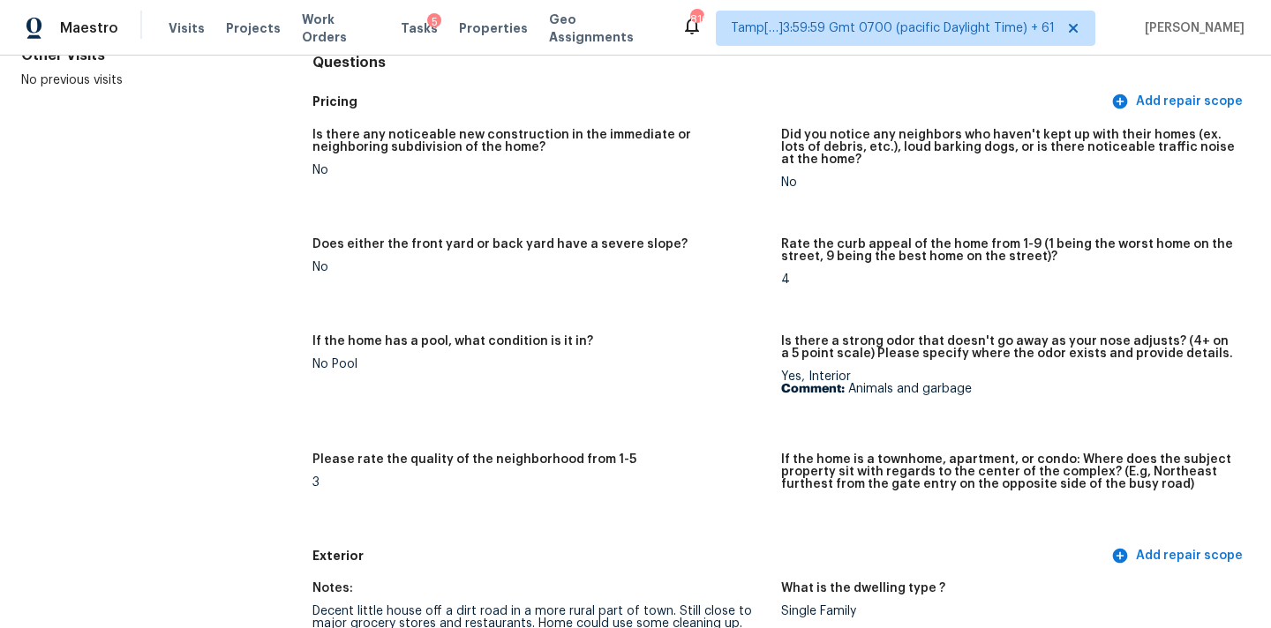
scroll to position [0, 0]
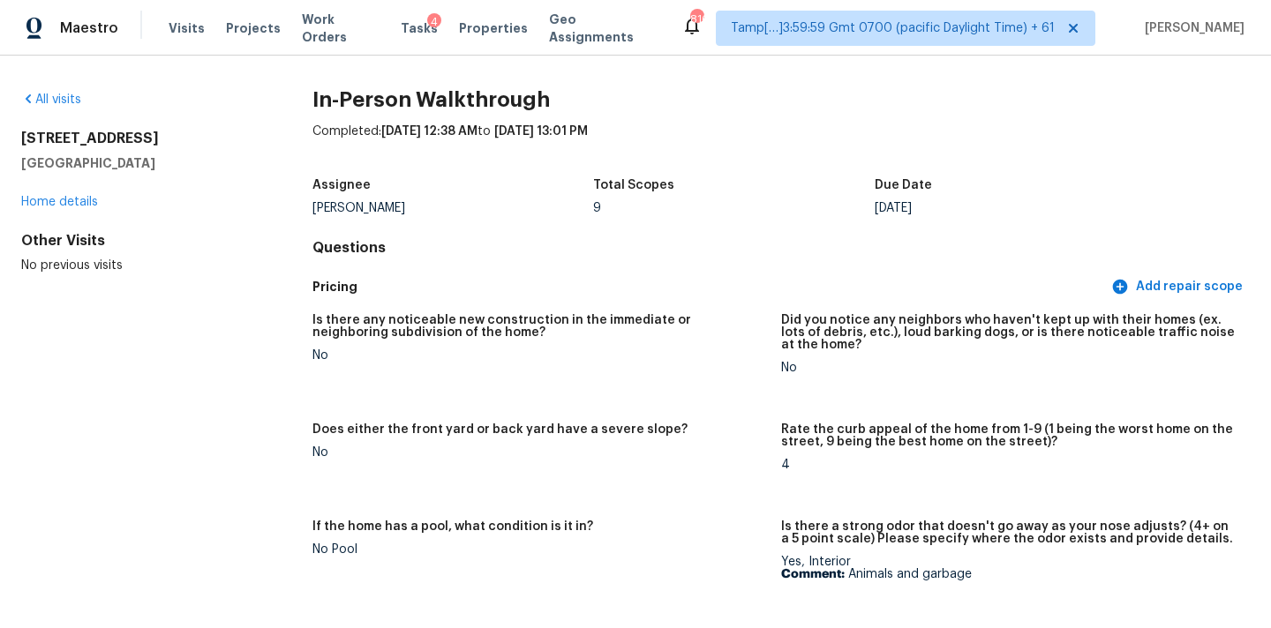
scroll to position [1644, 0]
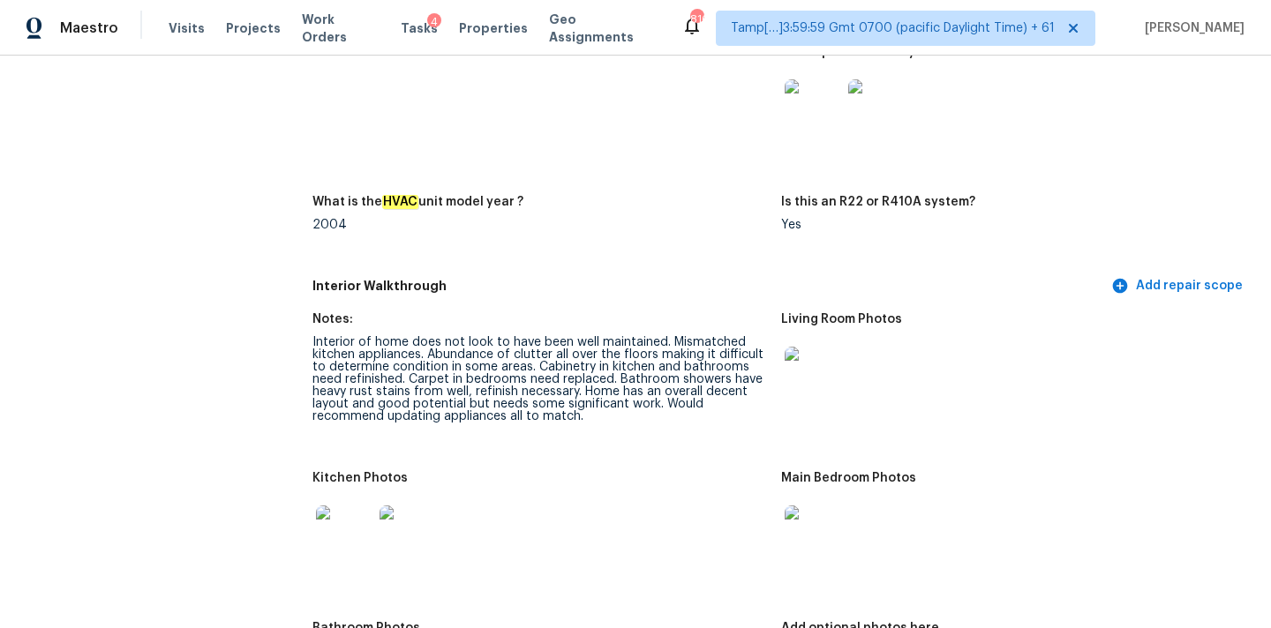
click at [351, 528] on img at bounding box center [344, 534] width 56 height 56
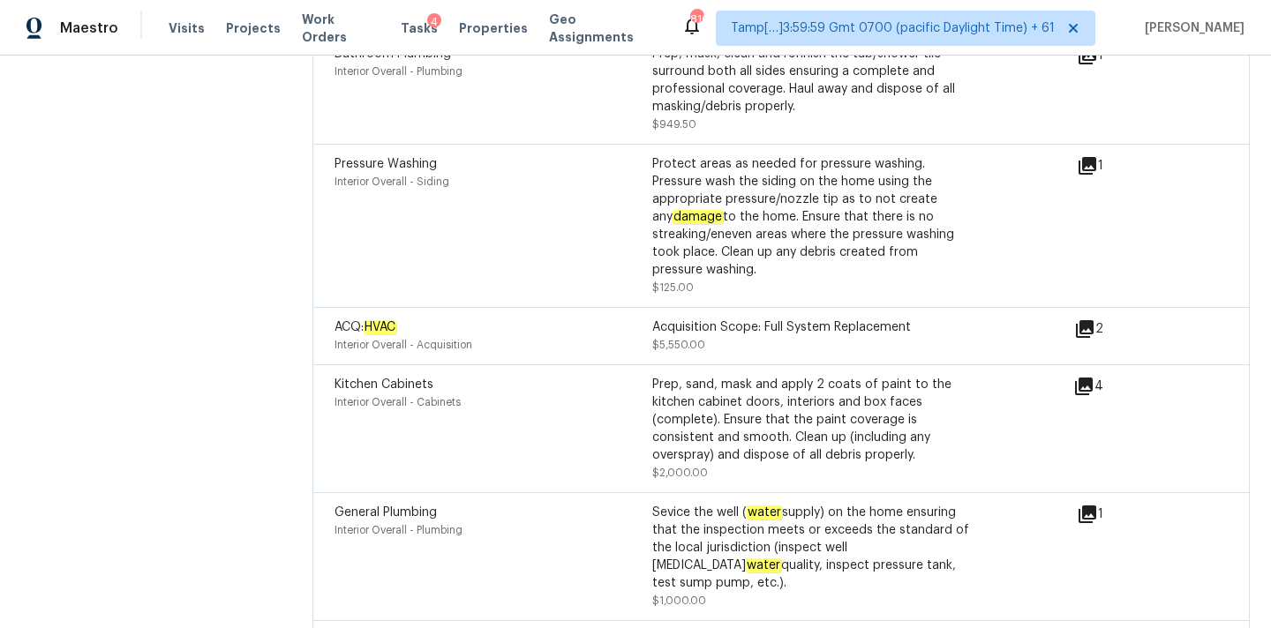
scroll to position [4372, 0]
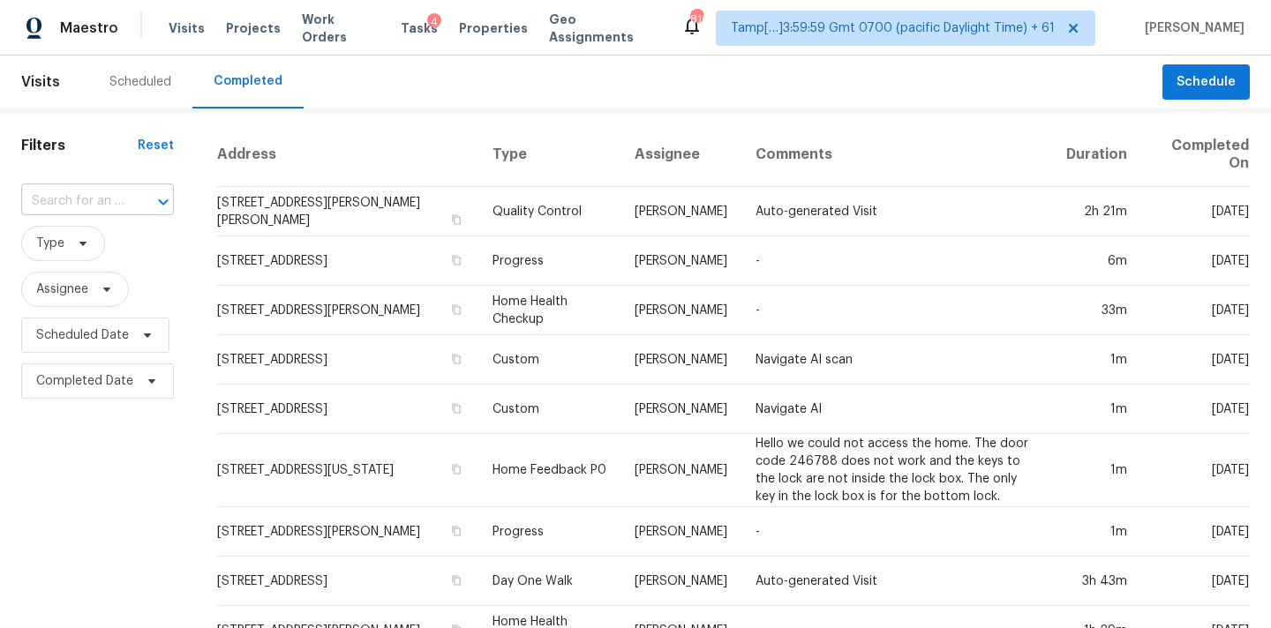
click at [76, 194] on input "text" at bounding box center [72, 201] width 103 height 27
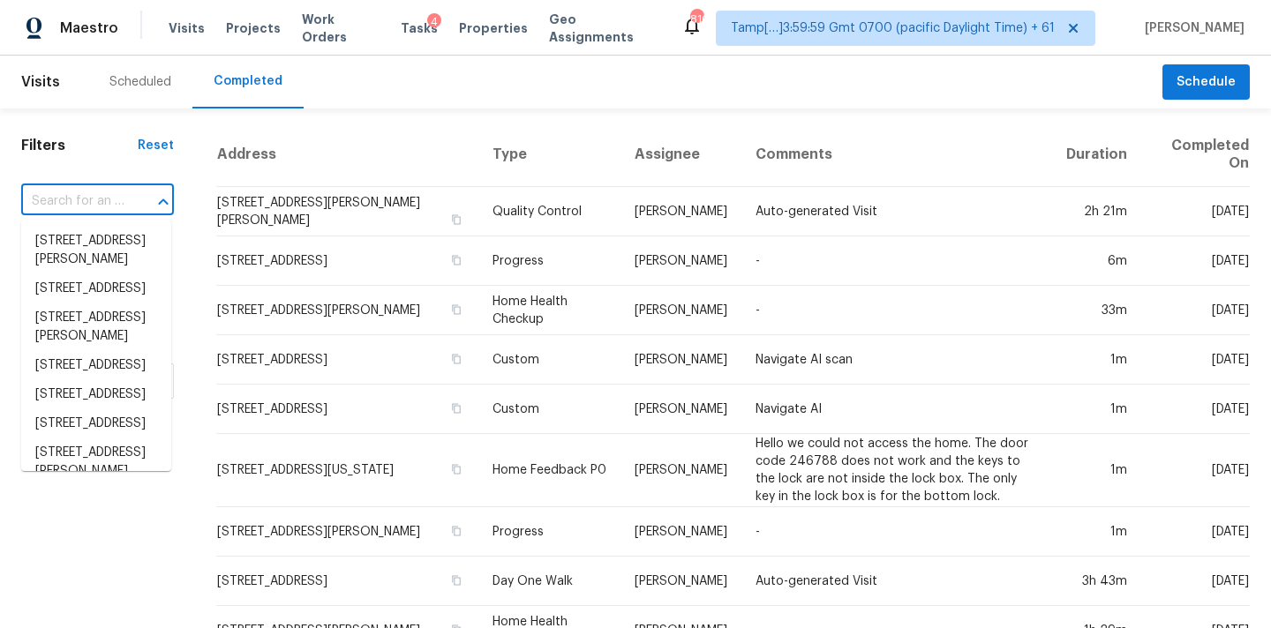
paste input "[STREET_ADDRESS][PERSON_NAME][PERSON_NAME]"
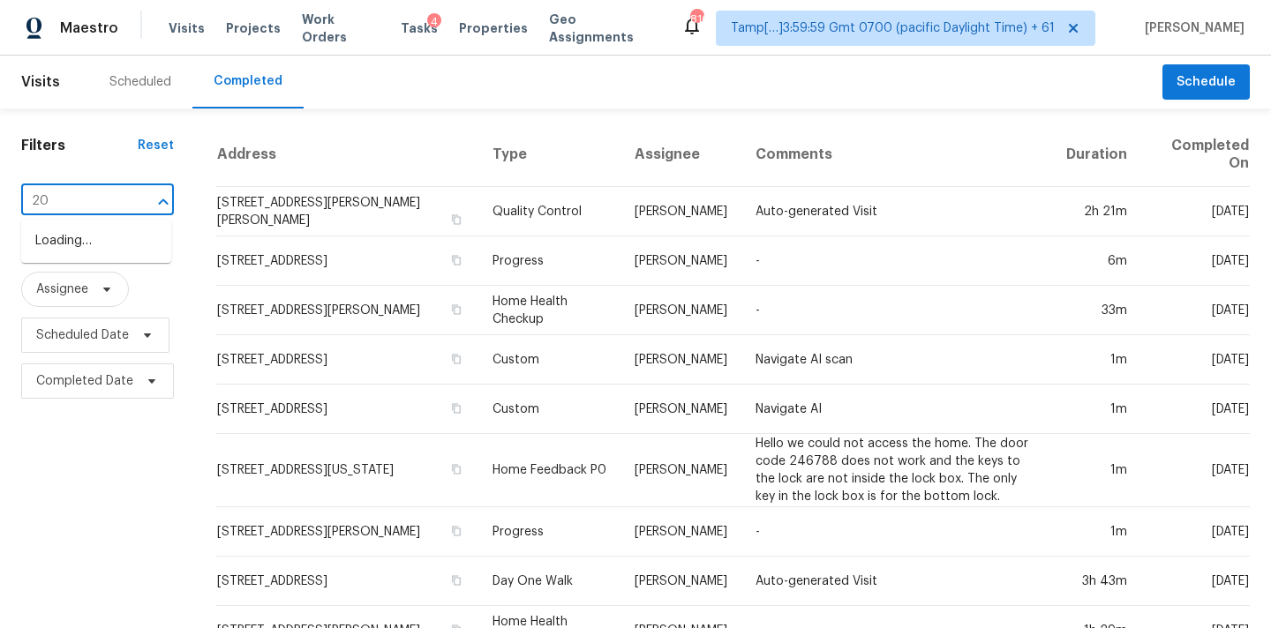
type input "2"
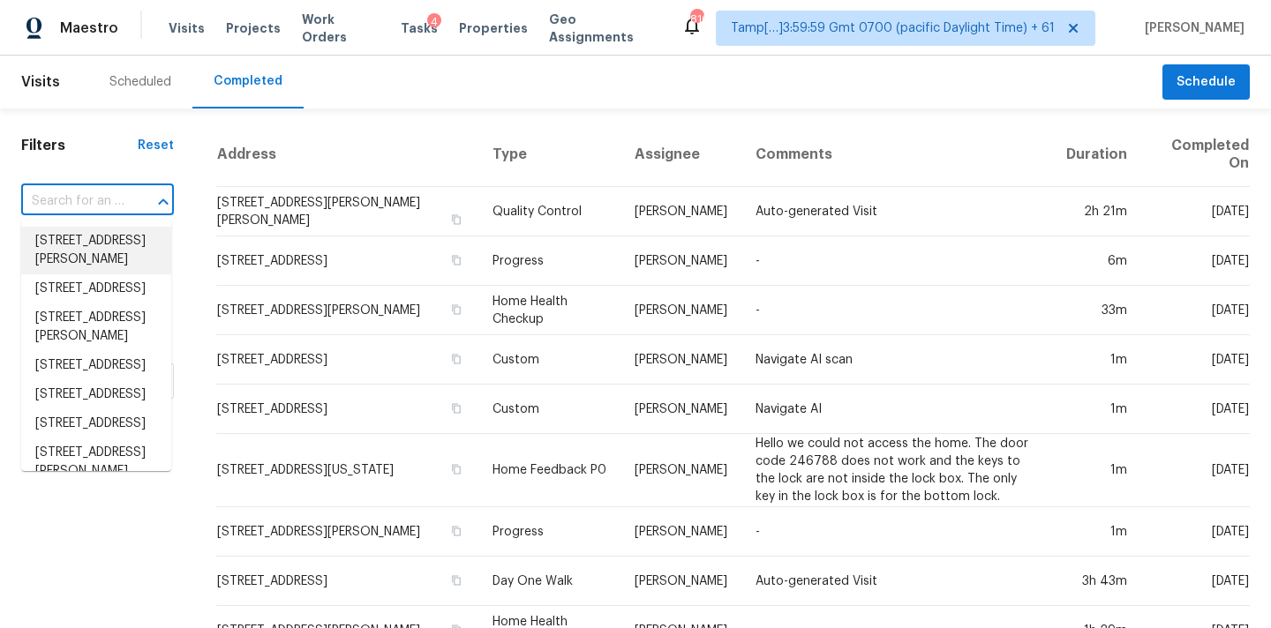
paste input "[STREET_ADDRESS][PERSON_NAME][PERSON_NAME]"
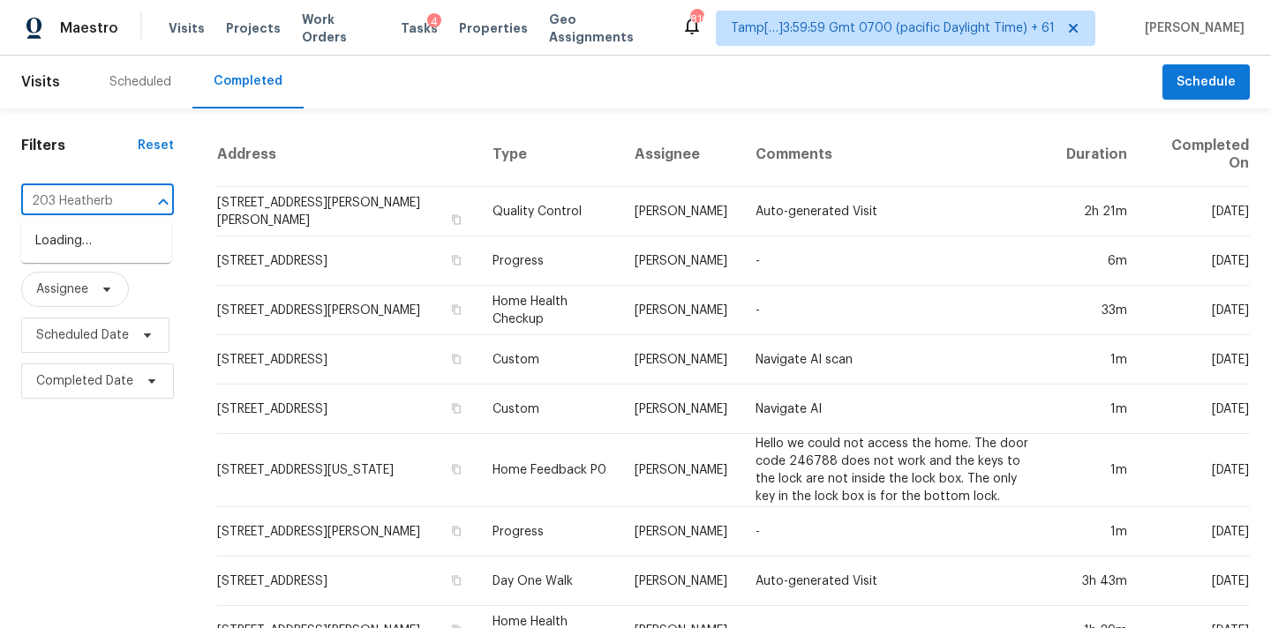
type input "203 Heatherb"
click at [84, 213] on input "text" at bounding box center [72, 201] width 103 height 27
paste input "[STREET_ADDRESS][PERSON_NAME][PERSON_NAME]"
type input "[STREET_ADDRESS][PERSON_NAME][PERSON_NAME]"
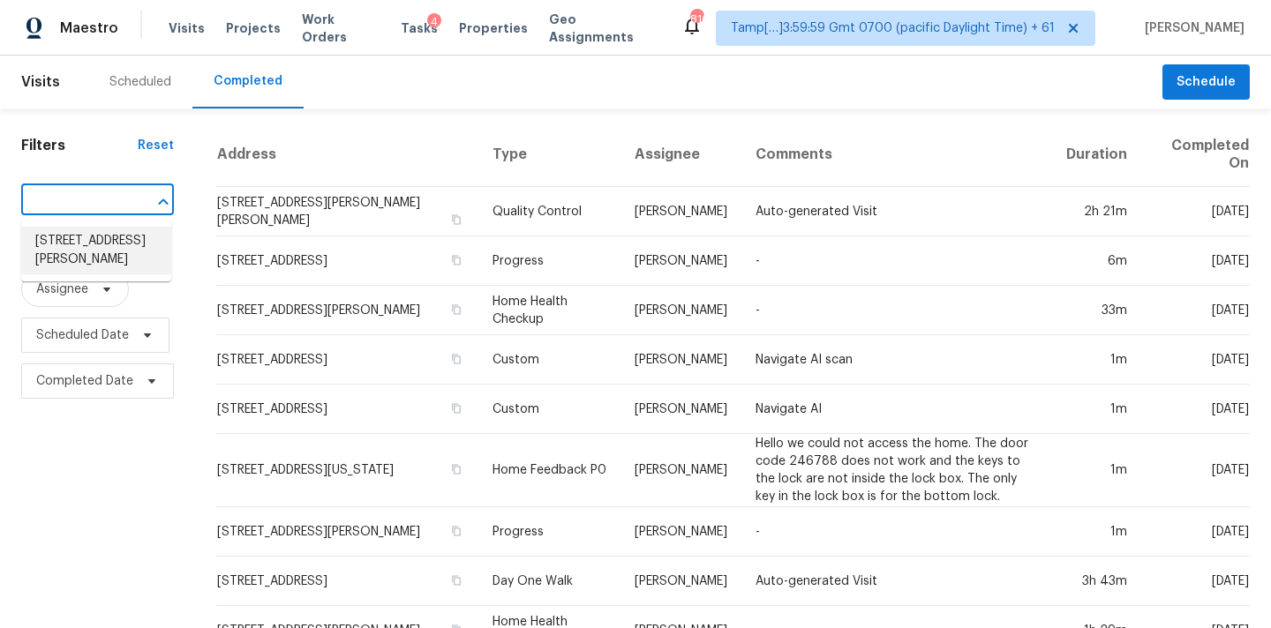
click at [91, 247] on li "[STREET_ADDRESS][PERSON_NAME]" at bounding box center [96, 251] width 150 height 48
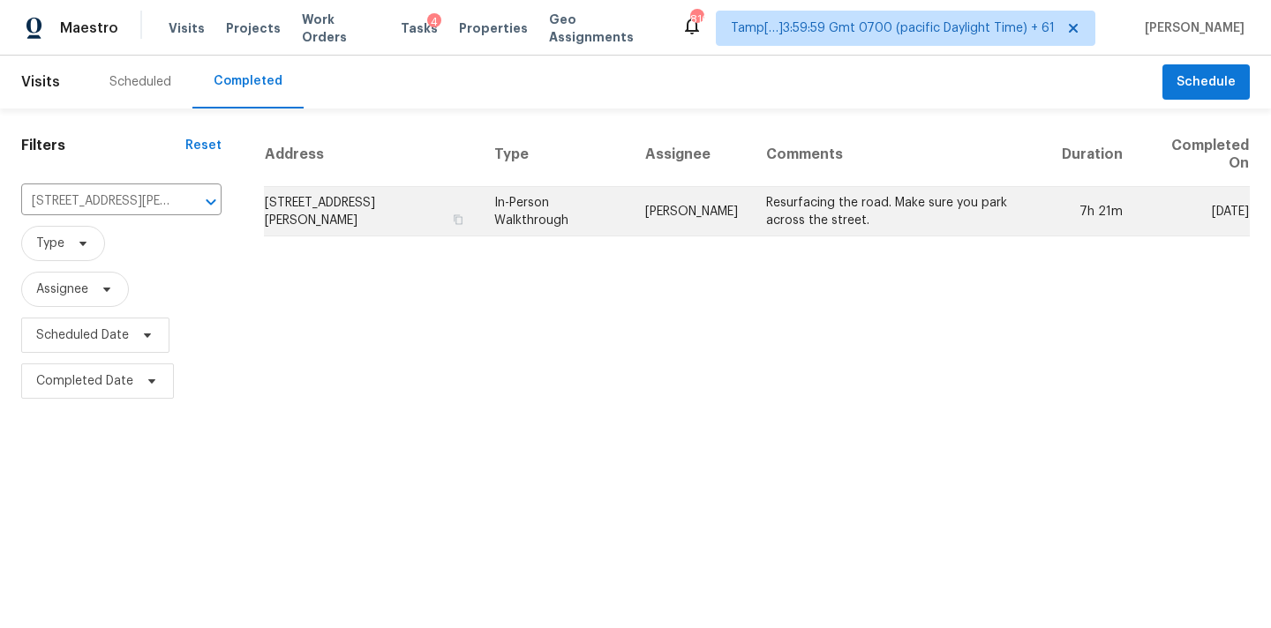
click at [719, 209] on td "[PERSON_NAME]" at bounding box center [691, 211] width 121 height 49
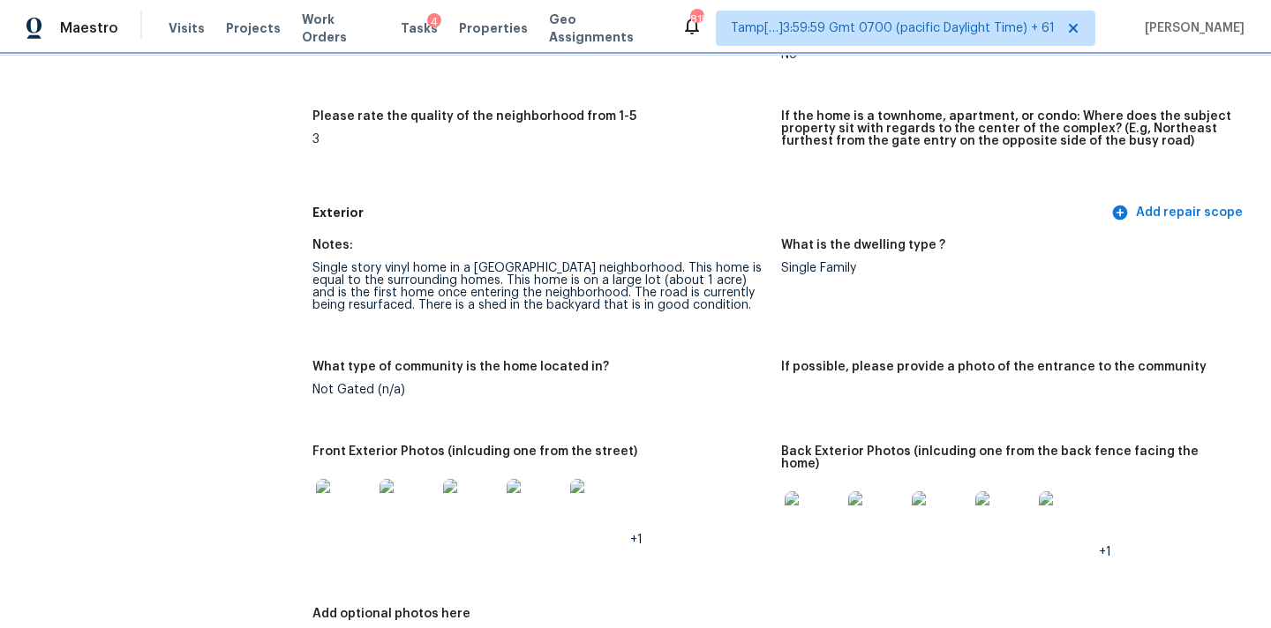
scroll to position [515, 0]
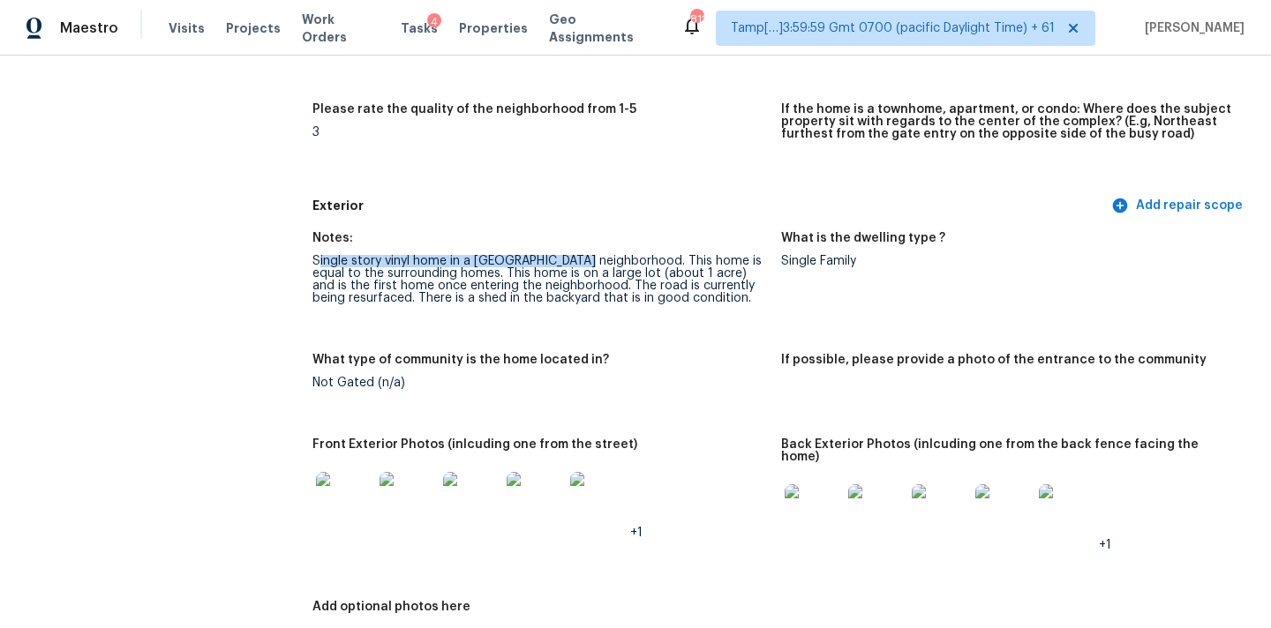
drag, startPoint x: 317, startPoint y: 262, endPoint x: 585, endPoint y: 261, distance: 268.3
click at [585, 261] on div "Single story vinyl home in a [GEOGRAPHIC_DATA] neighborhood. This home is equal…" at bounding box center [539, 279] width 455 height 49
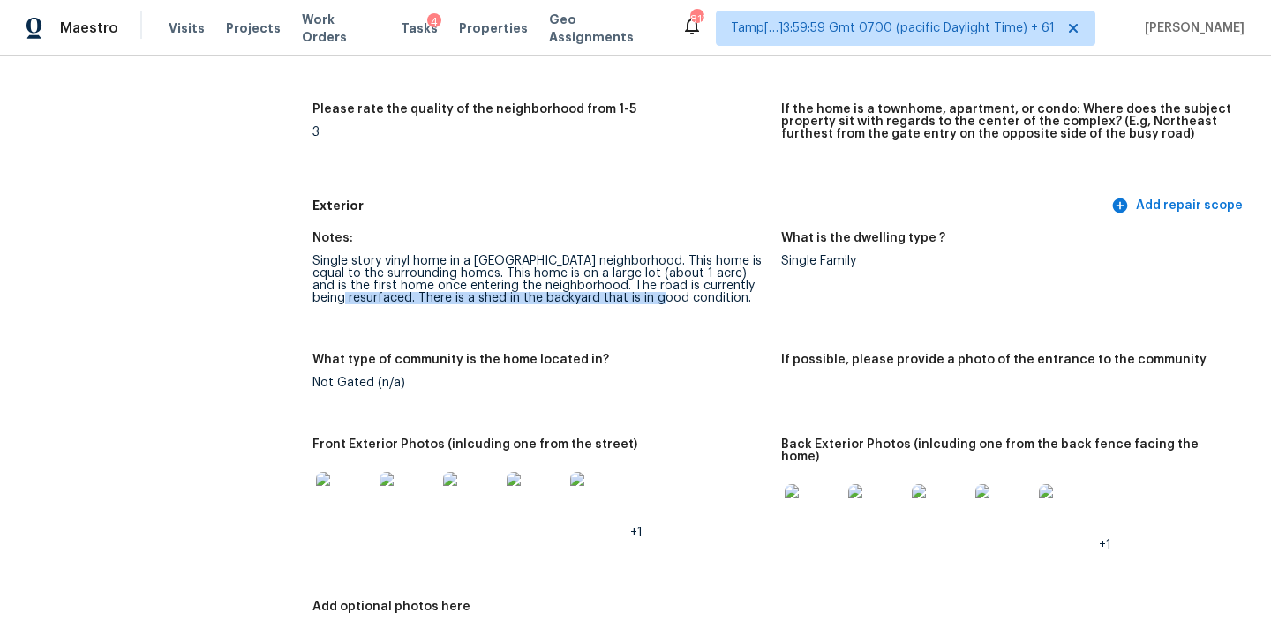
drag, startPoint x: 382, startPoint y: 297, endPoint x: 703, endPoint y: 299, distance: 321.2
click at [703, 299] on div "Single story vinyl home in a [GEOGRAPHIC_DATA] neighborhood. This home is equal…" at bounding box center [539, 279] width 455 height 49
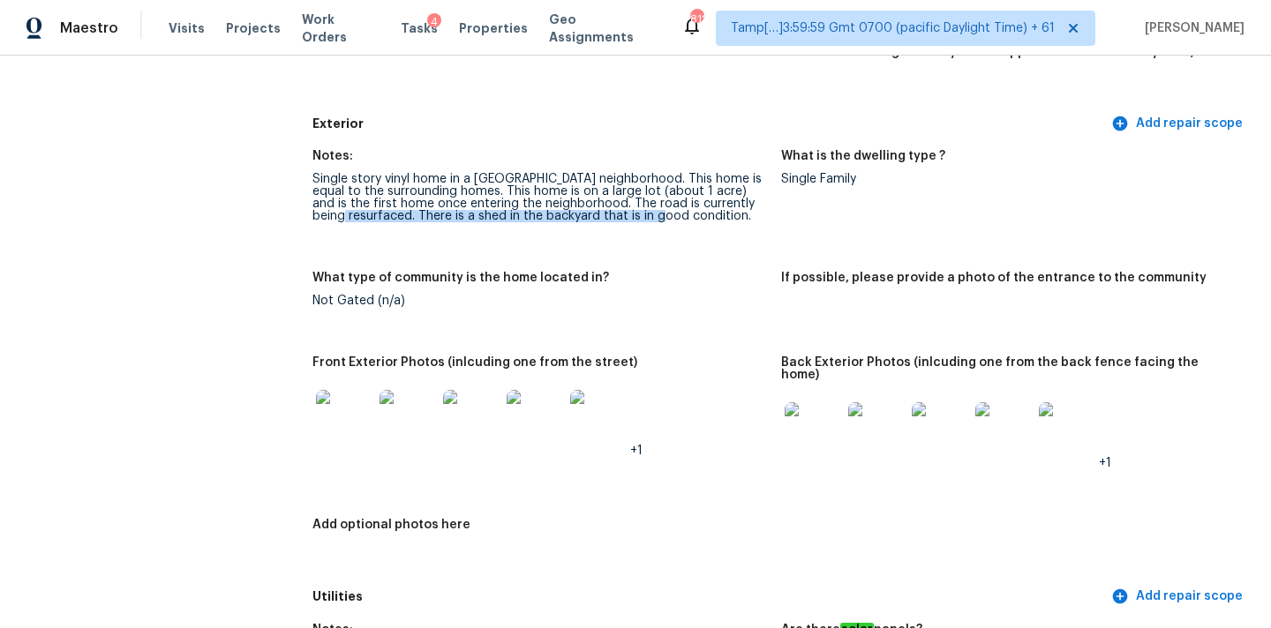
scroll to position [710, 0]
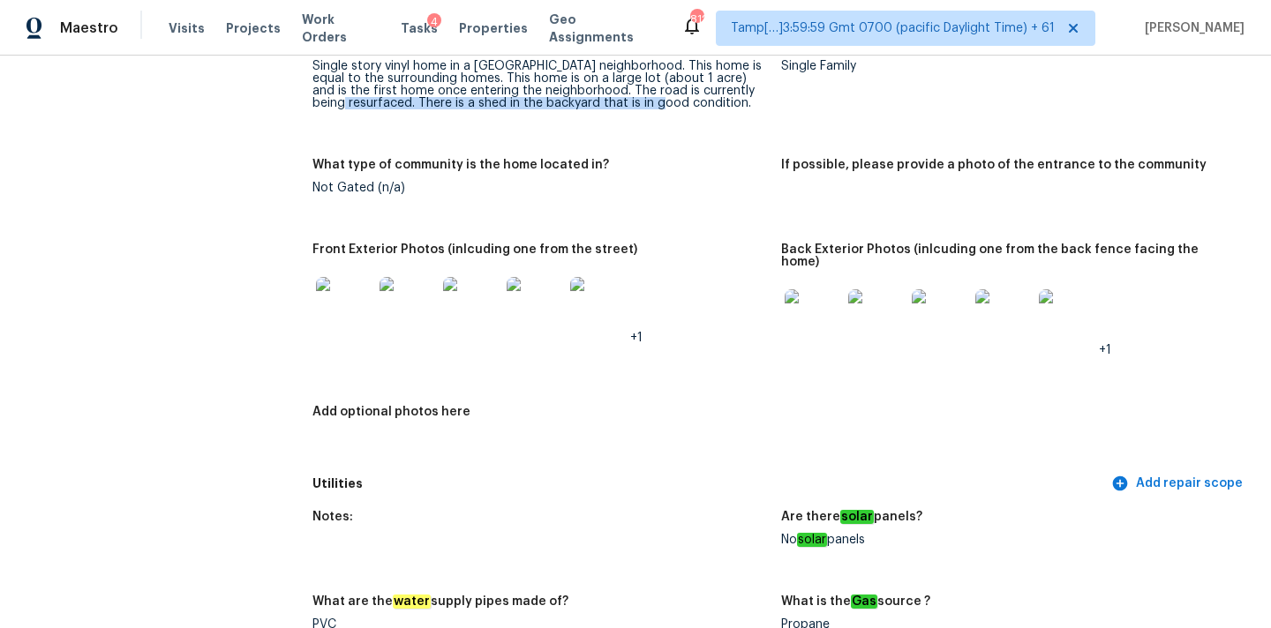
click at [342, 291] on img at bounding box center [344, 305] width 56 height 56
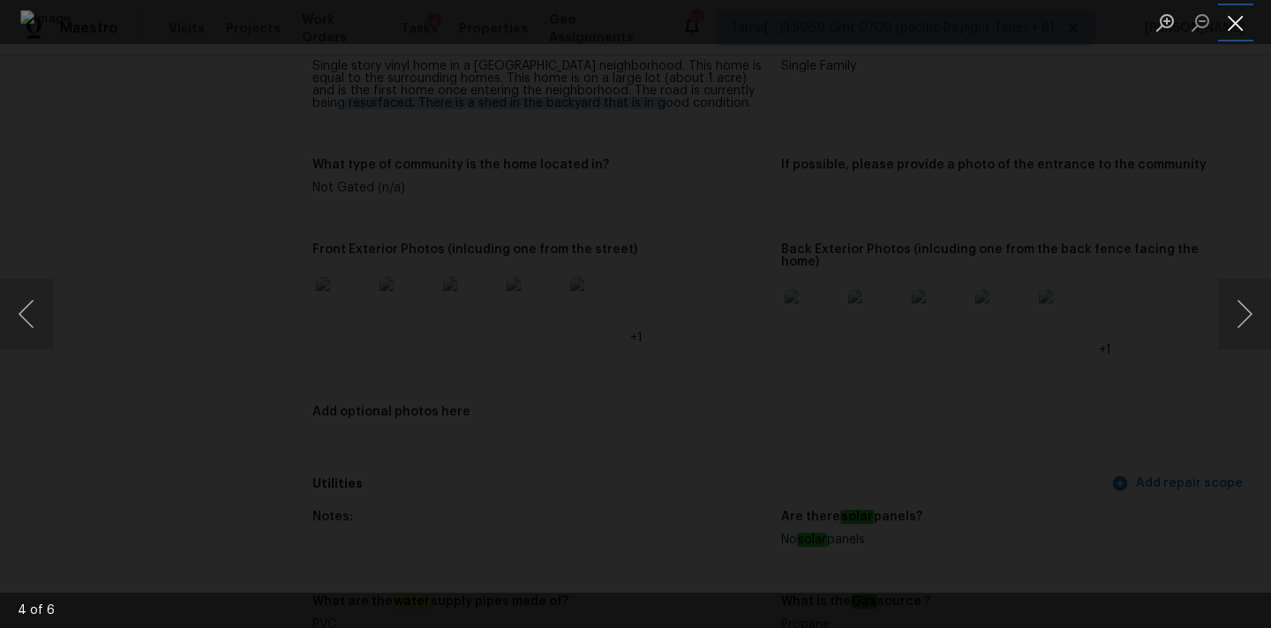
click at [1230, 16] on button "Close lightbox" at bounding box center [1235, 22] width 35 height 31
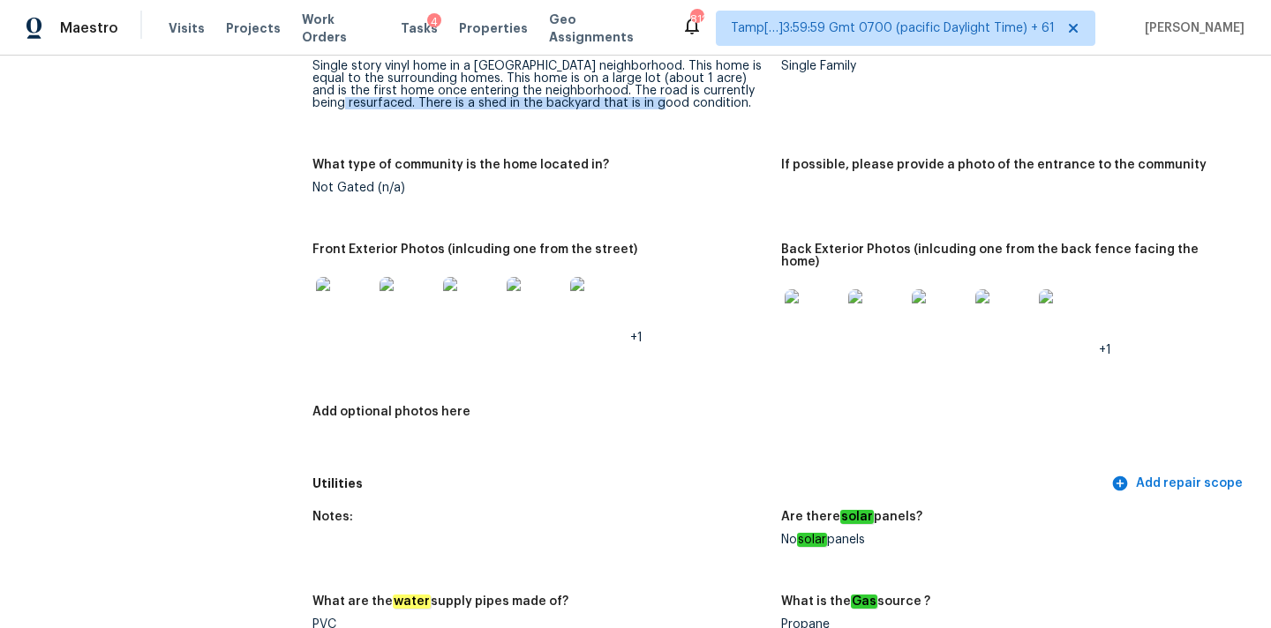
click at [877, 318] on img at bounding box center [876, 317] width 56 height 56
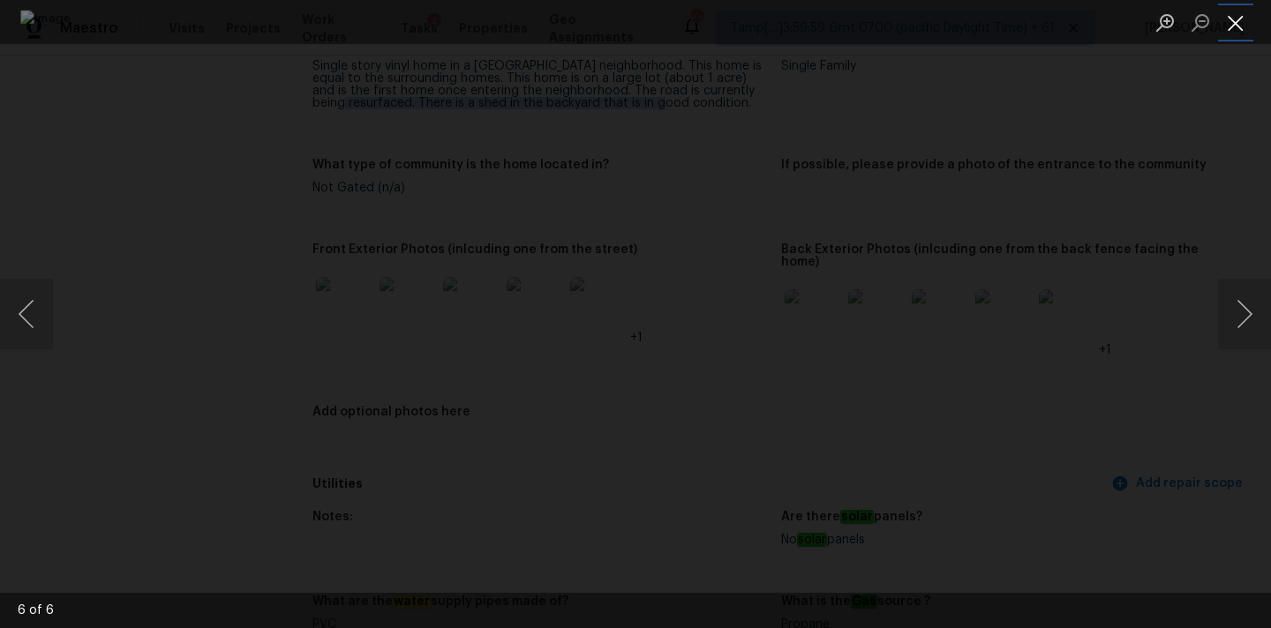
click at [1240, 19] on button "Close lightbox" at bounding box center [1235, 22] width 35 height 31
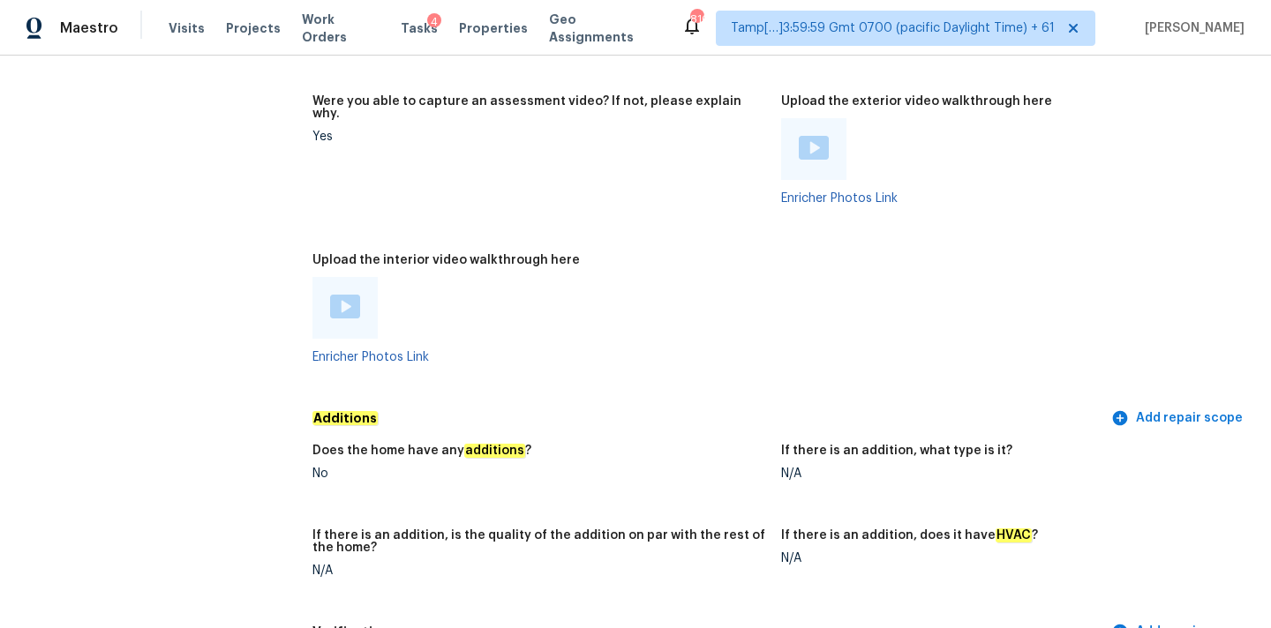
scroll to position [3310, 0]
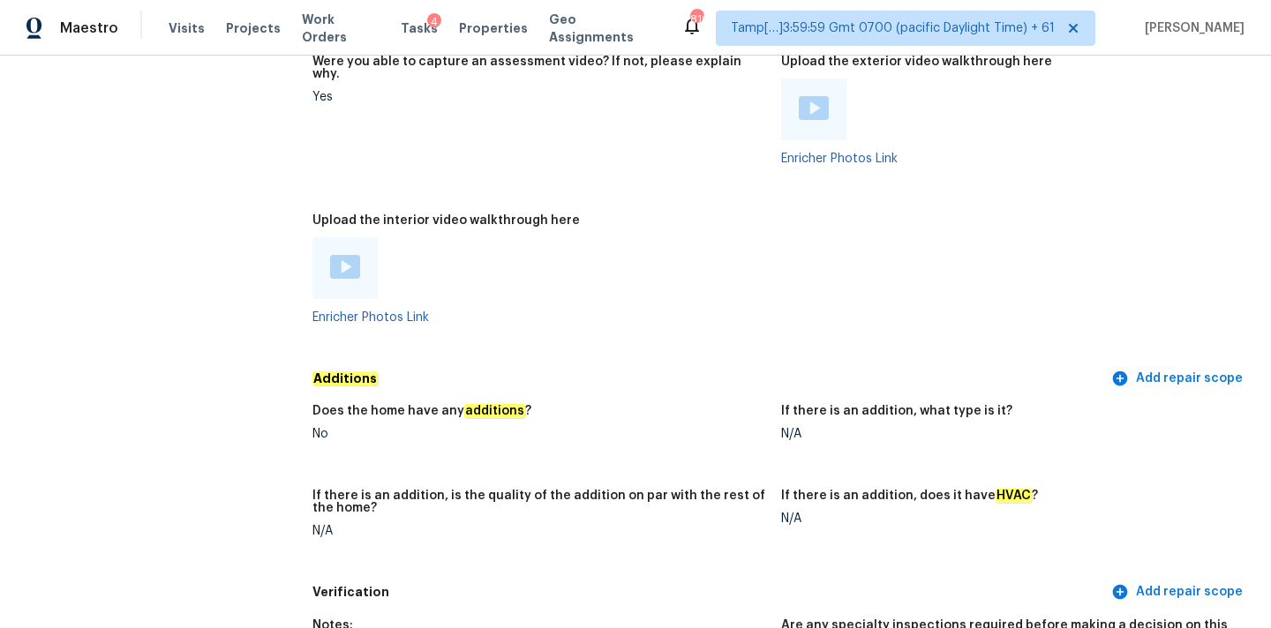
click at [340, 255] on img at bounding box center [345, 267] width 30 height 24
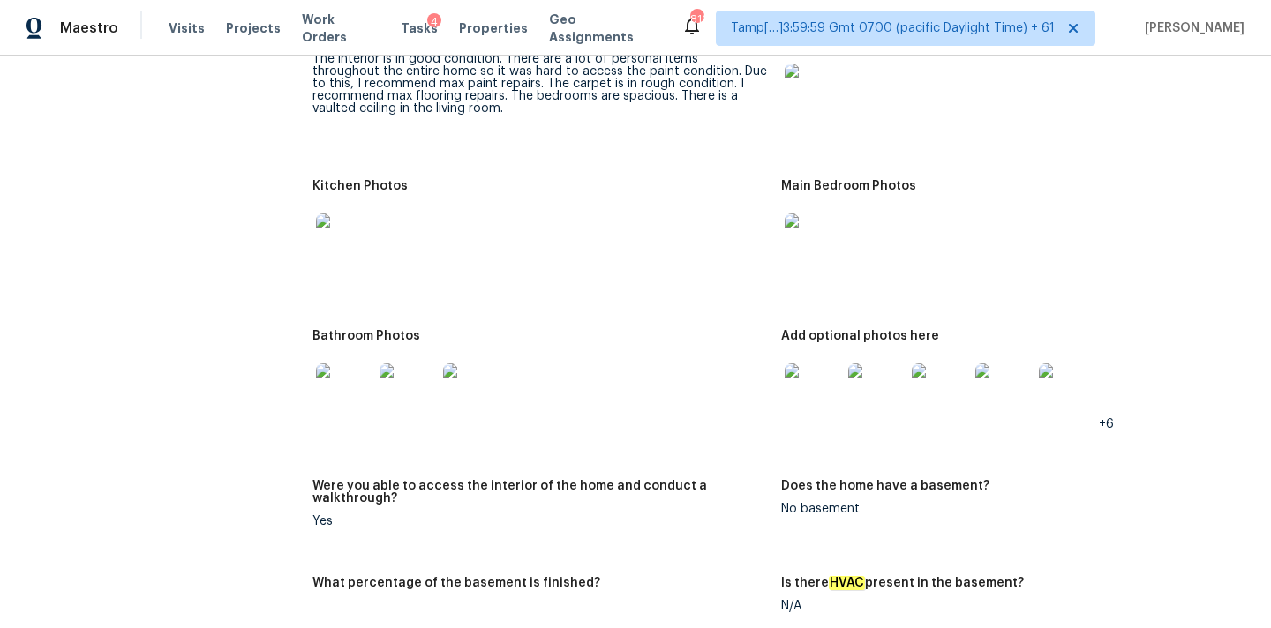
scroll to position [1895, 0]
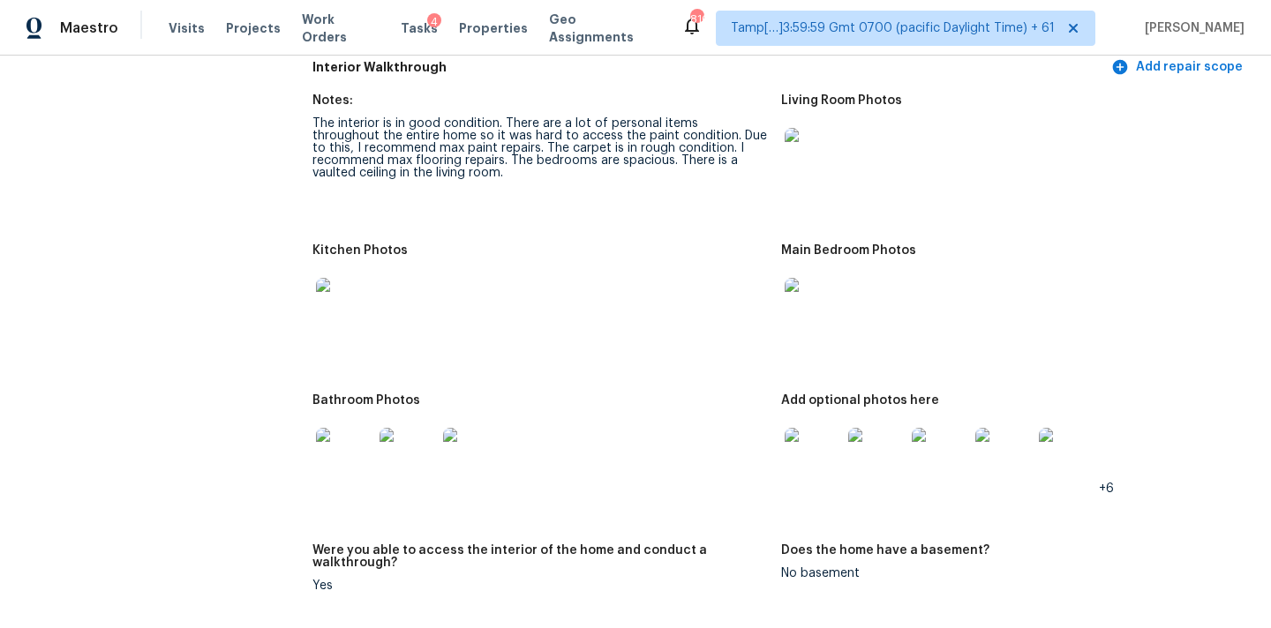
click at [795, 139] on img at bounding box center [813, 156] width 56 height 56
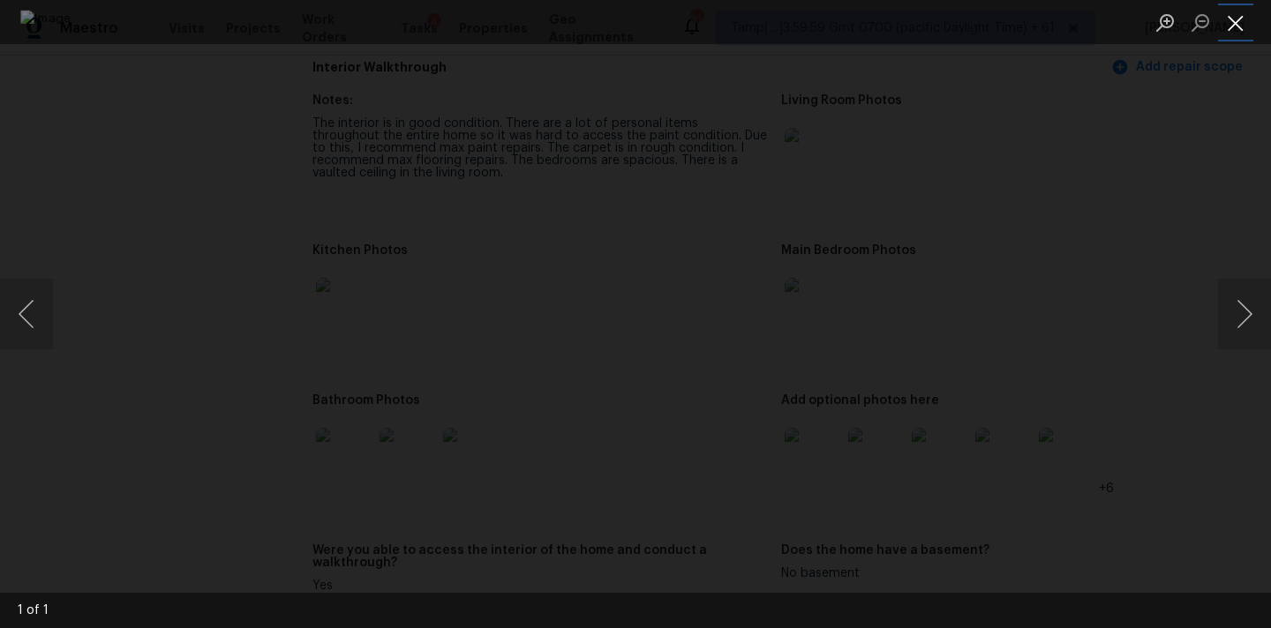
click at [1233, 22] on button "Close lightbox" at bounding box center [1235, 22] width 35 height 31
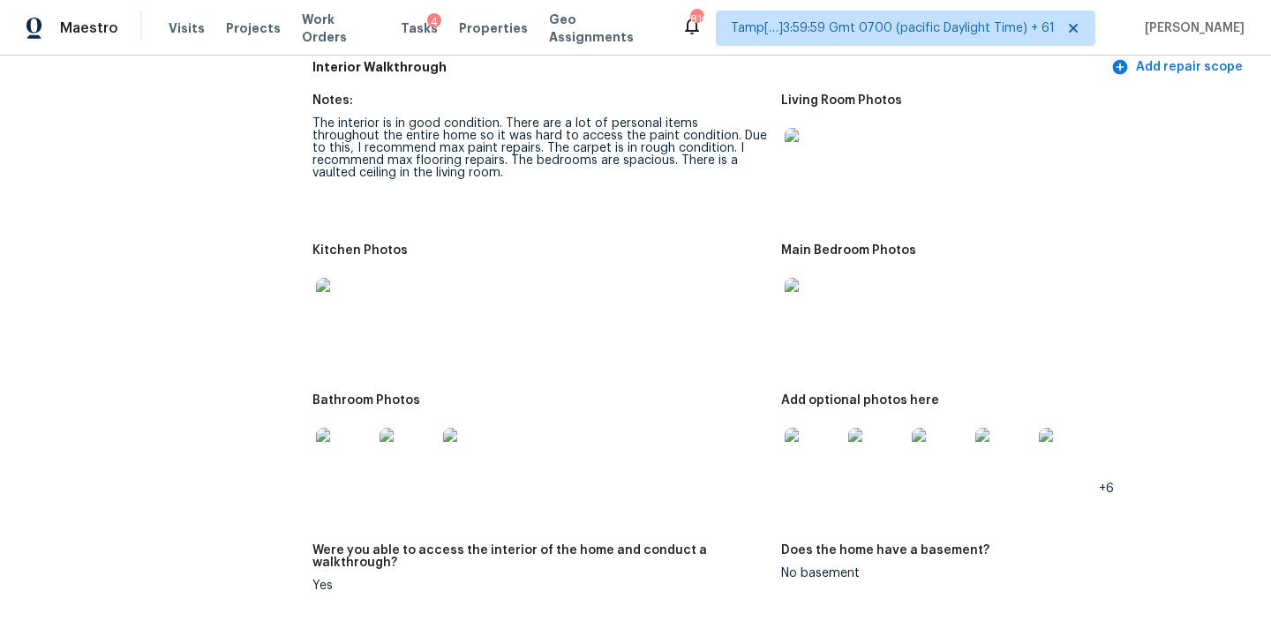
click at [793, 304] on img at bounding box center [813, 306] width 56 height 56
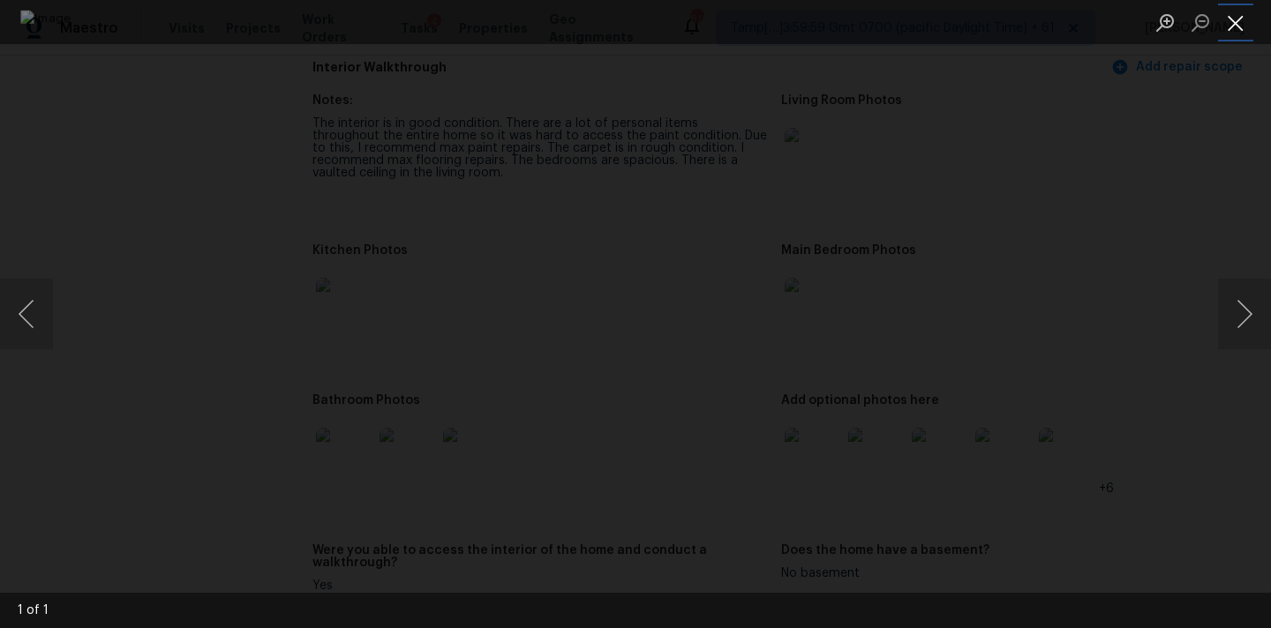
click at [1238, 7] on button "Close lightbox" at bounding box center [1235, 22] width 35 height 31
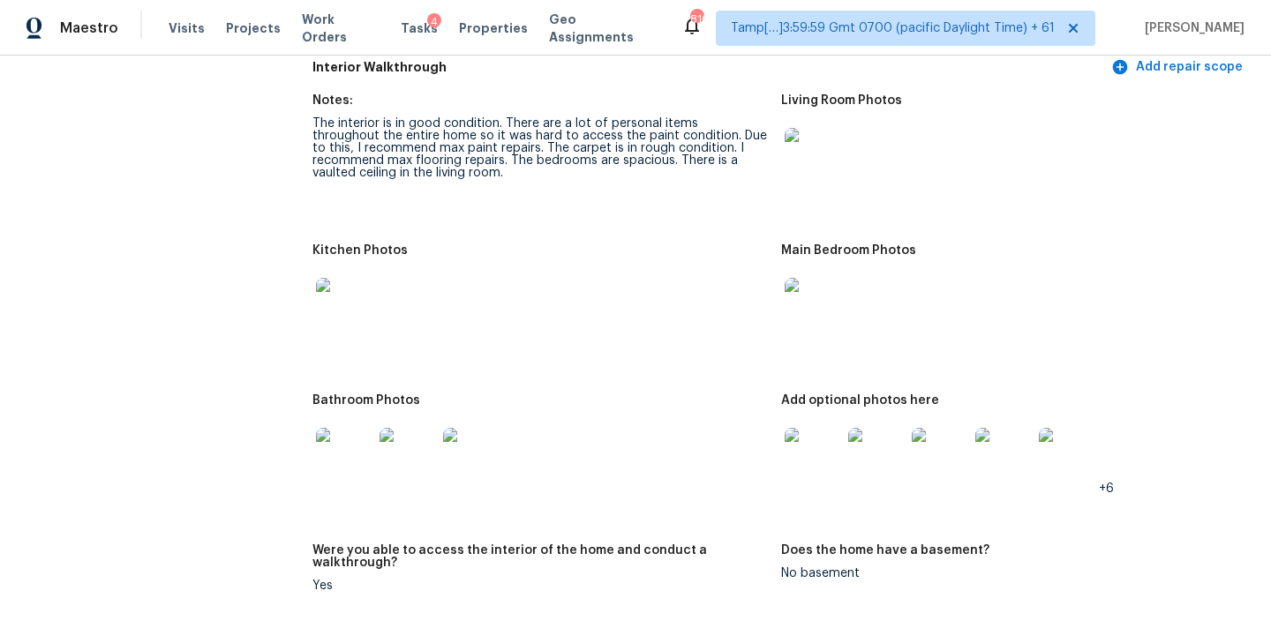
click at [344, 289] on img at bounding box center [344, 306] width 56 height 56
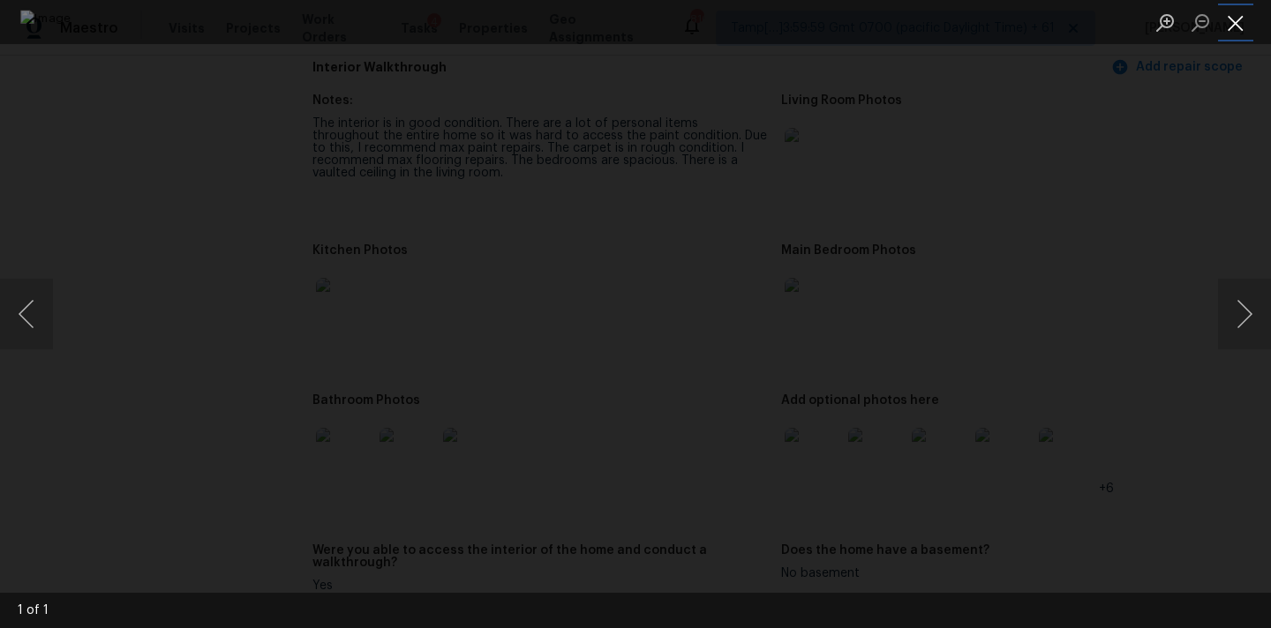
click at [1244, 21] on button "Close lightbox" at bounding box center [1235, 22] width 35 height 31
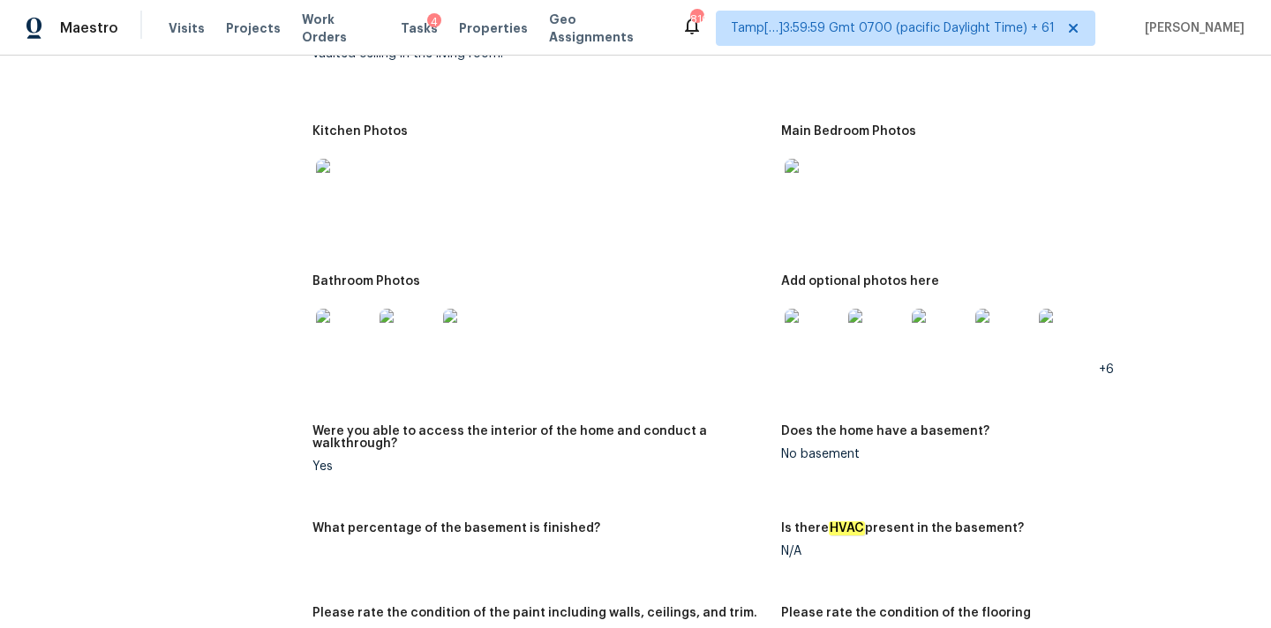
scroll to position [2023, 0]
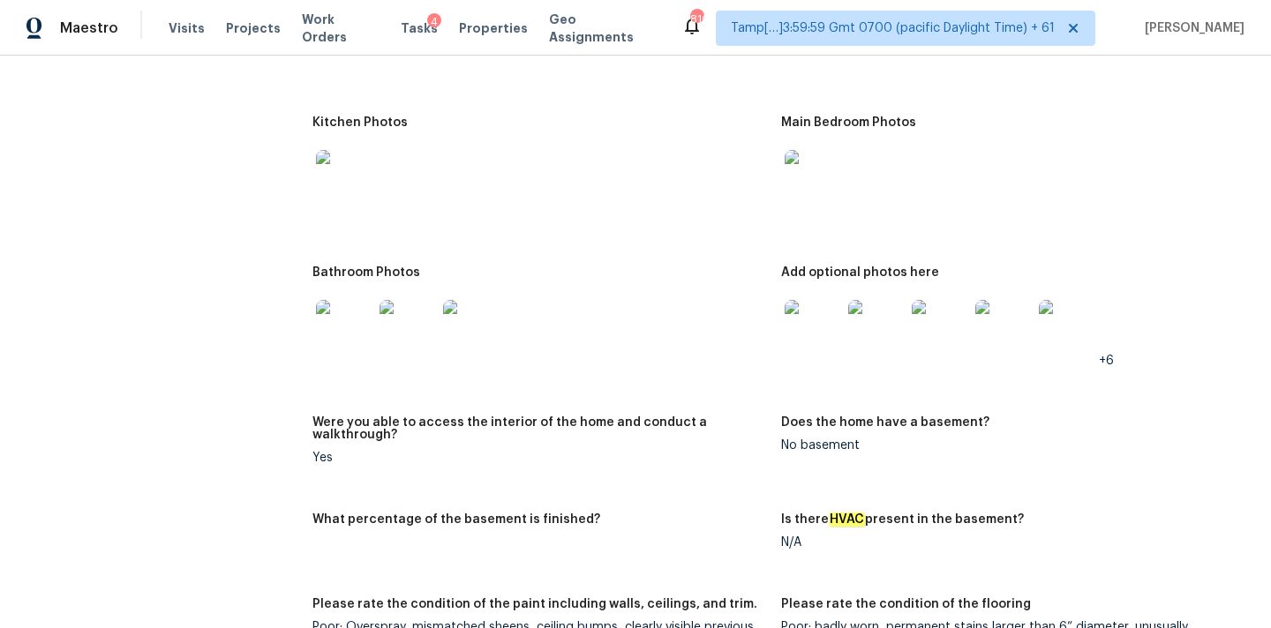
click at [340, 319] on img at bounding box center [344, 328] width 56 height 56
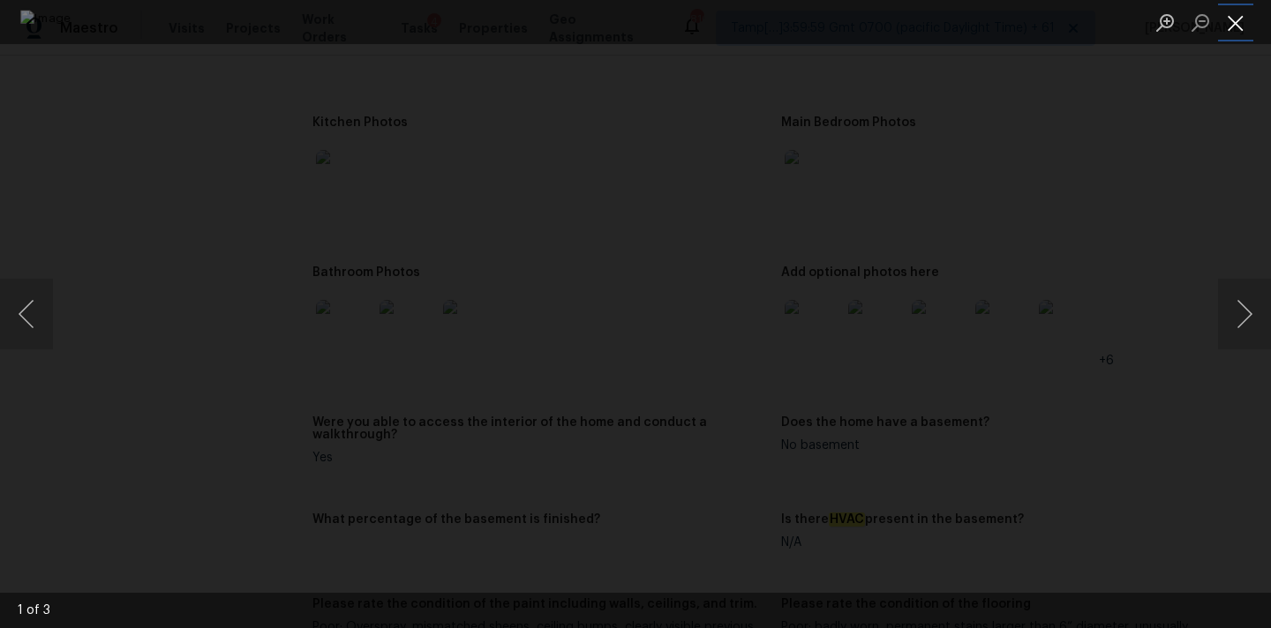
click at [1233, 20] on button "Close lightbox" at bounding box center [1235, 22] width 35 height 31
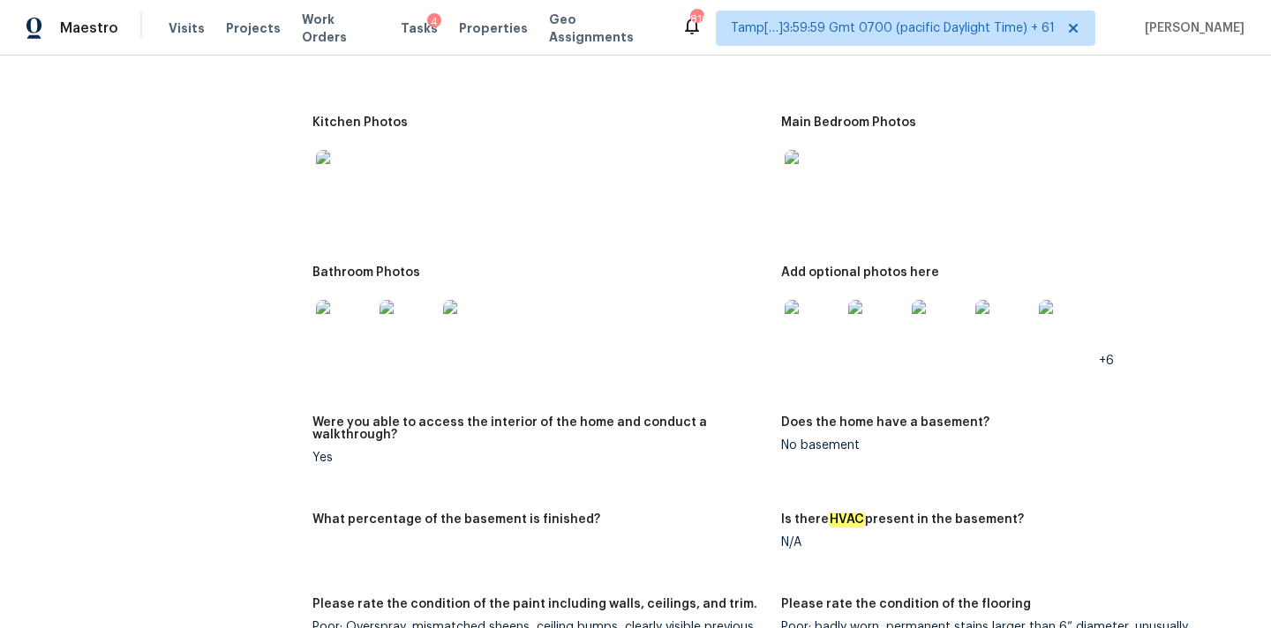
click at [810, 305] on img at bounding box center [813, 328] width 56 height 56
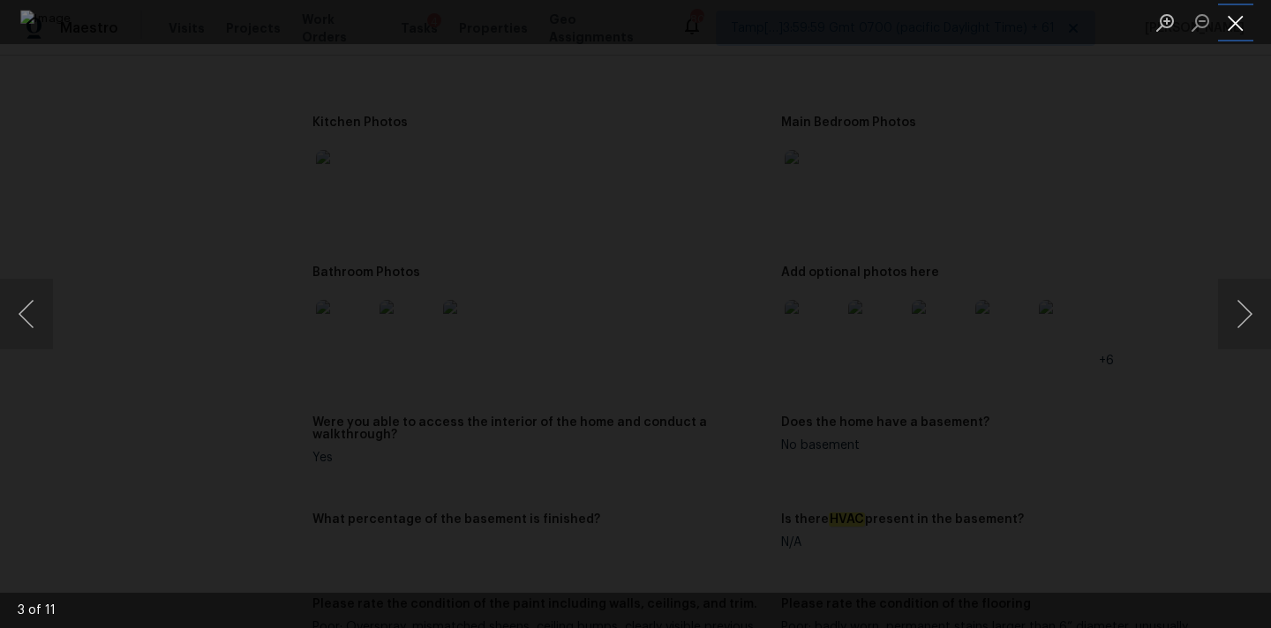
click at [1235, 19] on button "Close lightbox" at bounding box center [1235, 22] width 35 height 31
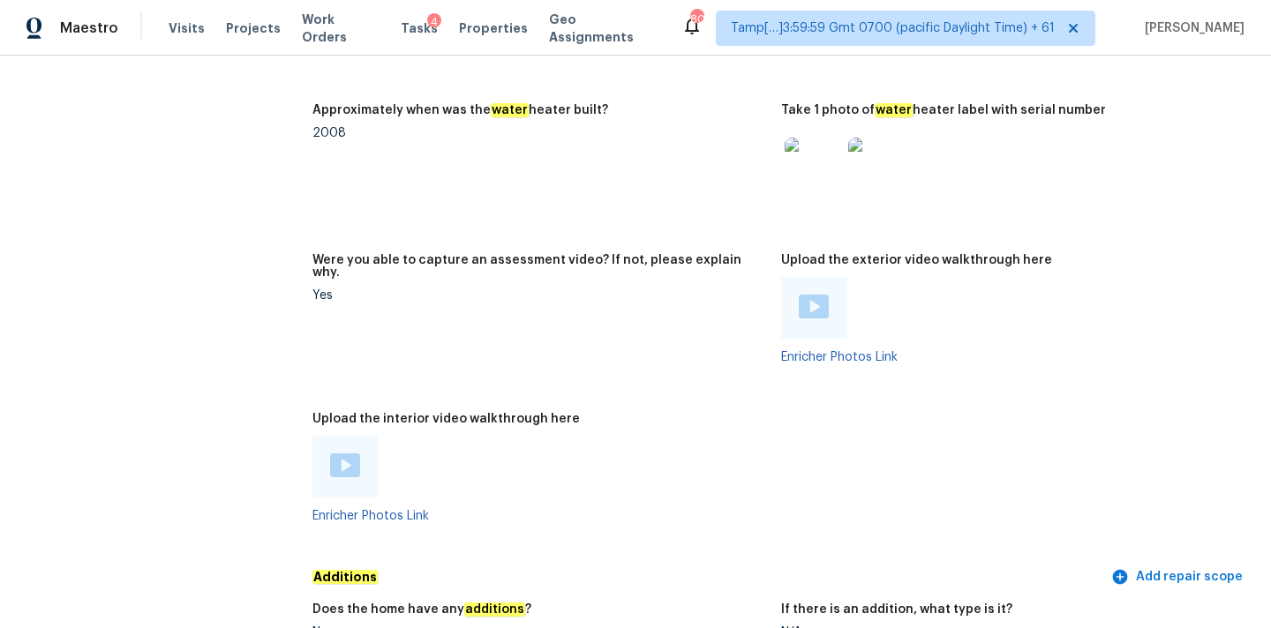
scroll to position [3261, 0]
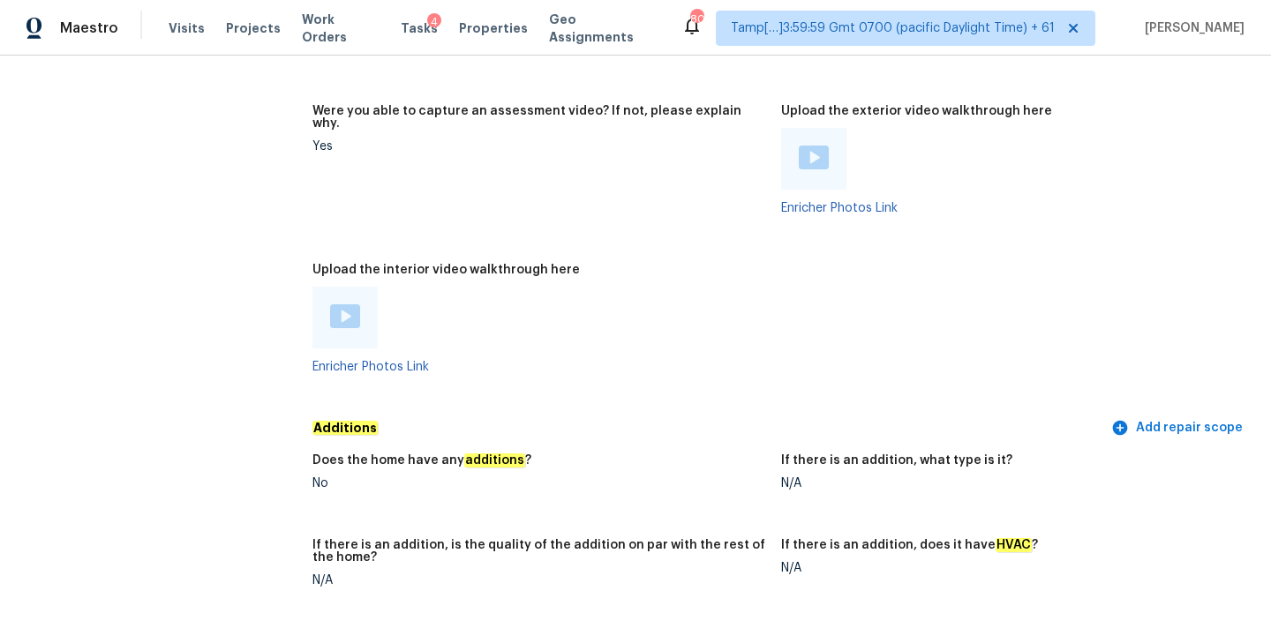
click at [344, 304] on img at bounding box center [345, 316] width 30 height 24
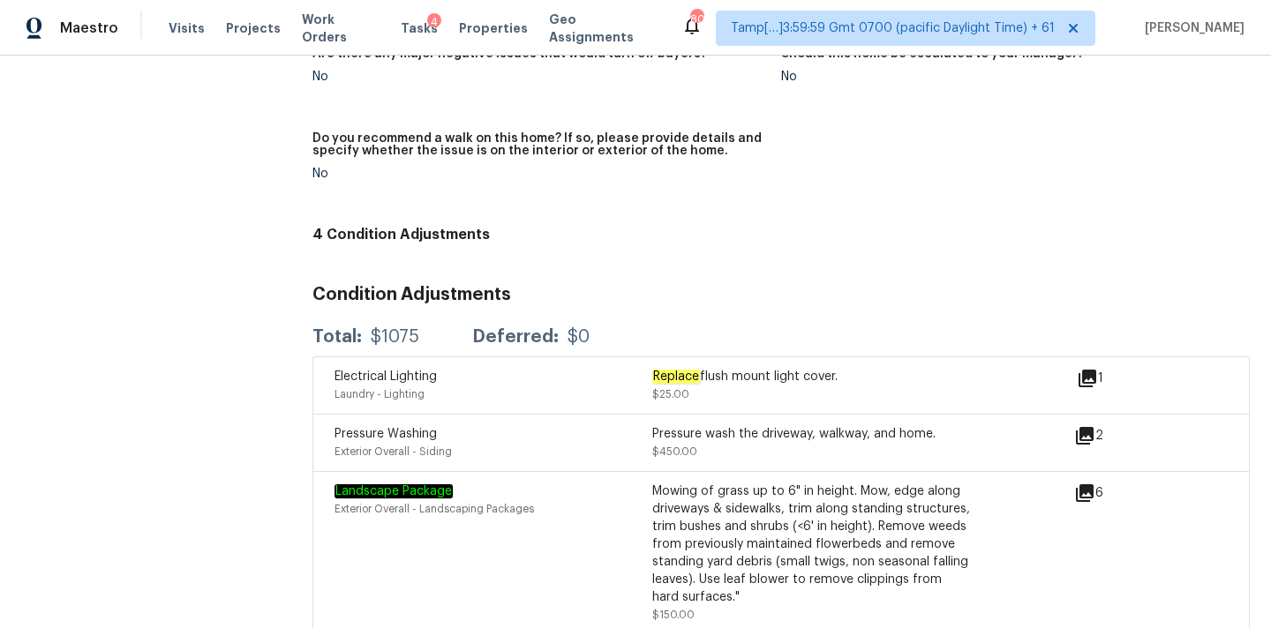
scroll to position [4141, 0]
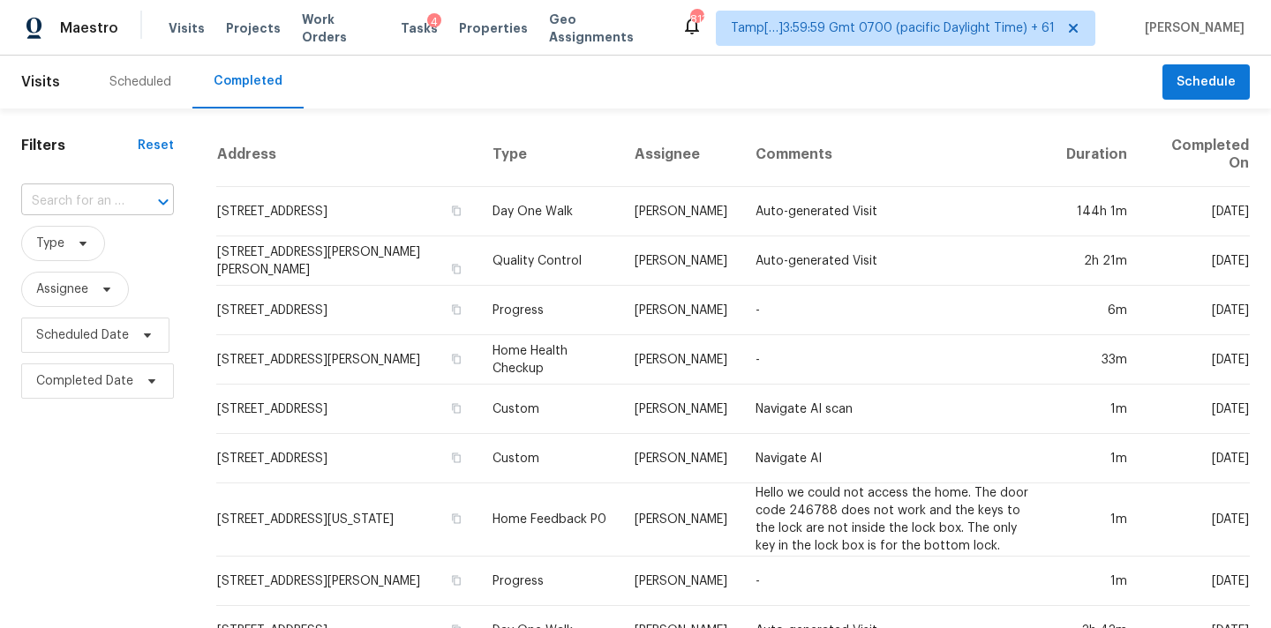
click at [89, 204] on input "text" at bounding box center [72, 201] width 103 height 27
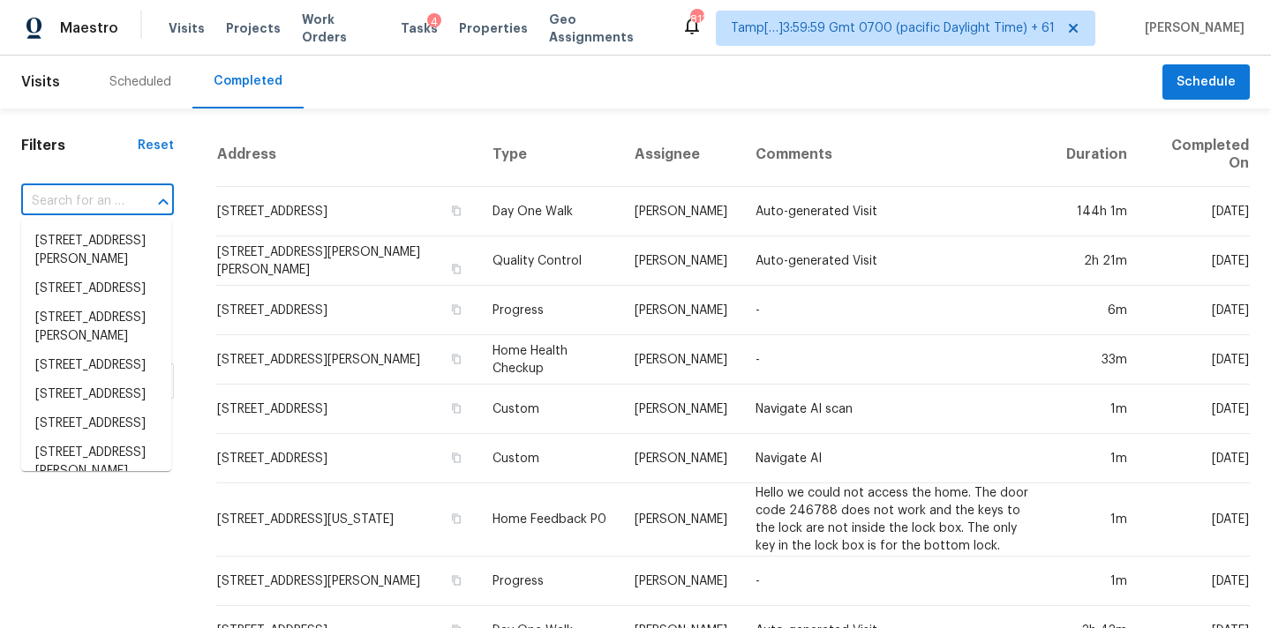
type input "[STREET_ADDRESS]"
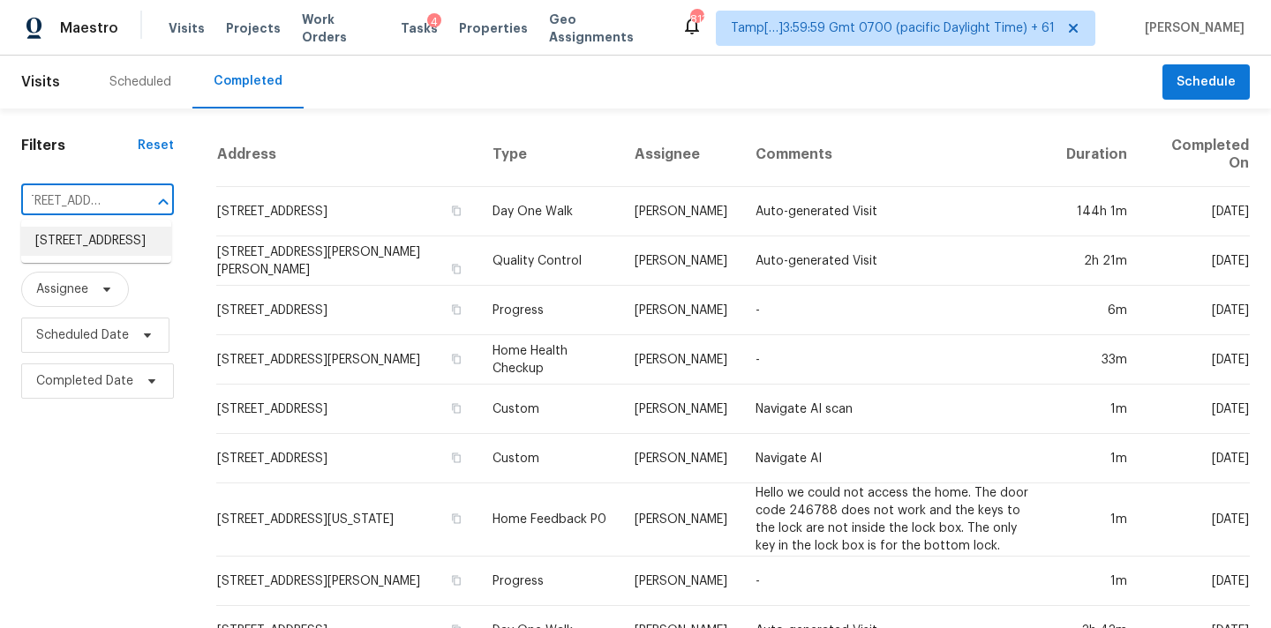
click at [101, 251] on li "[STREET_ADDRESS]" at bounding box center [96, 241] width 150 height 29
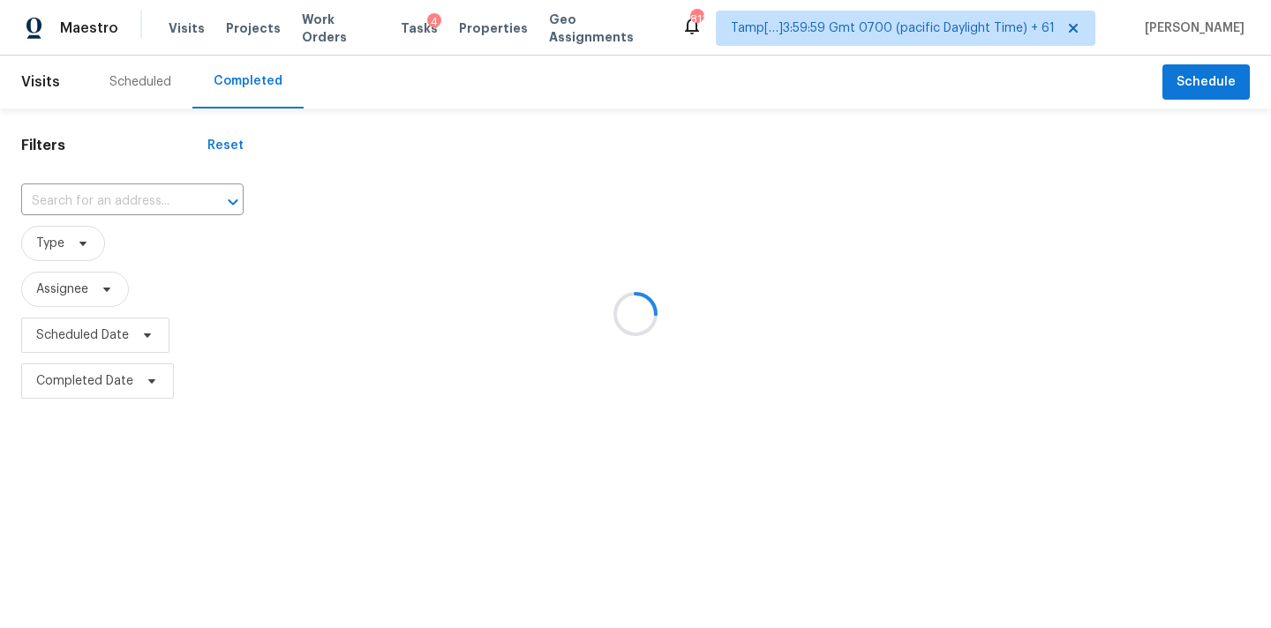
type input "[STREET_ADDRESS]"
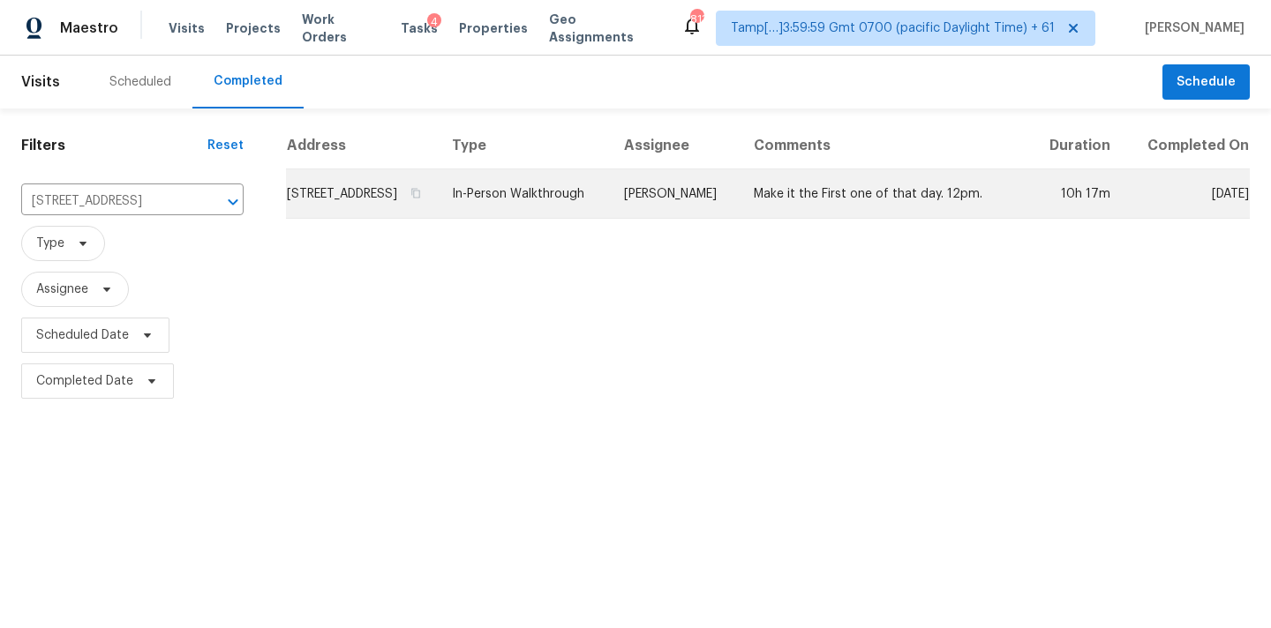
click at [687, 209] on td "[PERSON_NAME]" at bounding box center [675, 193] width 130 height 49
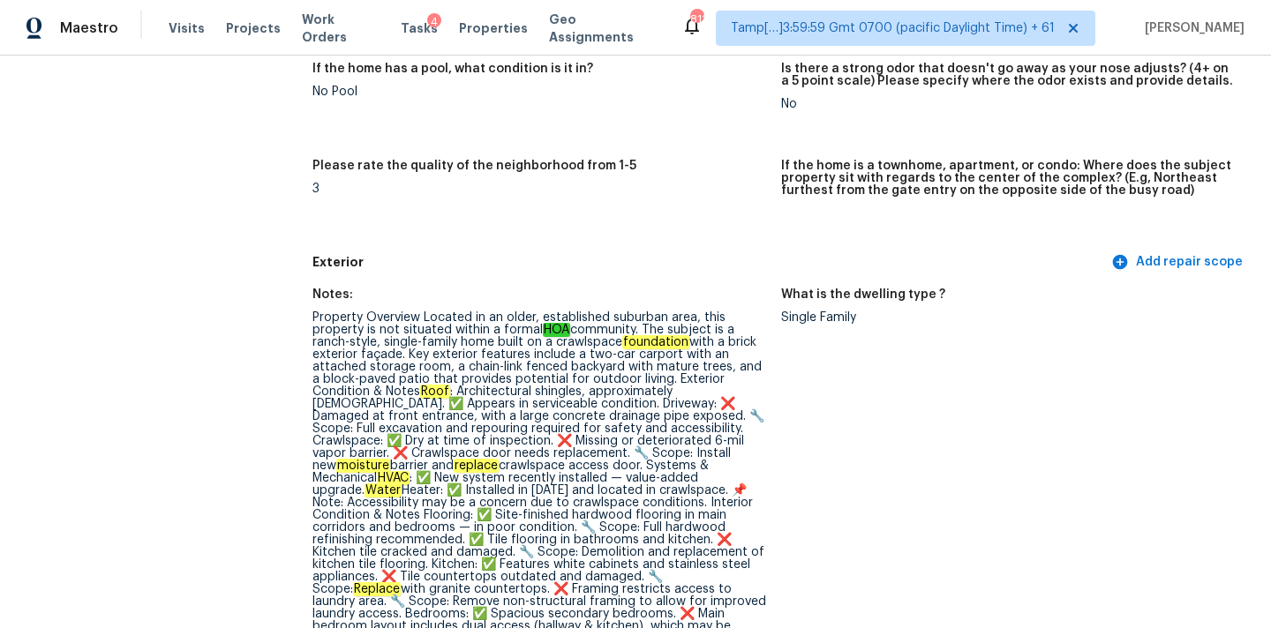
scroll to position [3086, 0]
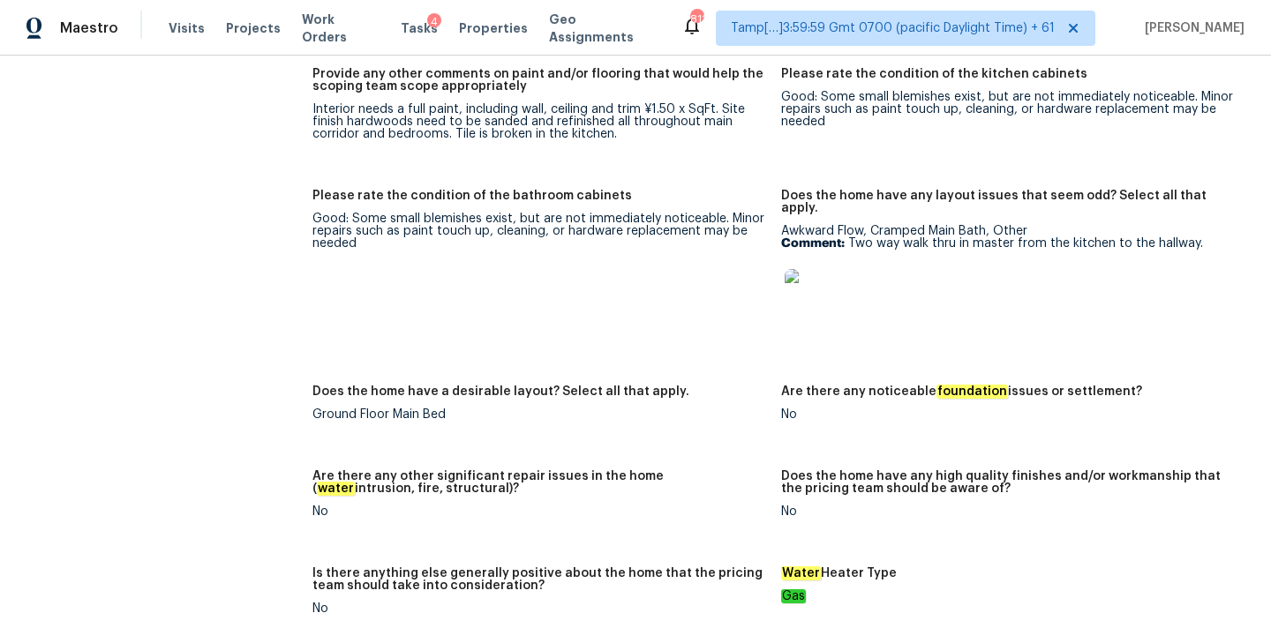
click at [803, 269] on img at bounding box center [813, 297] width 56 height 56
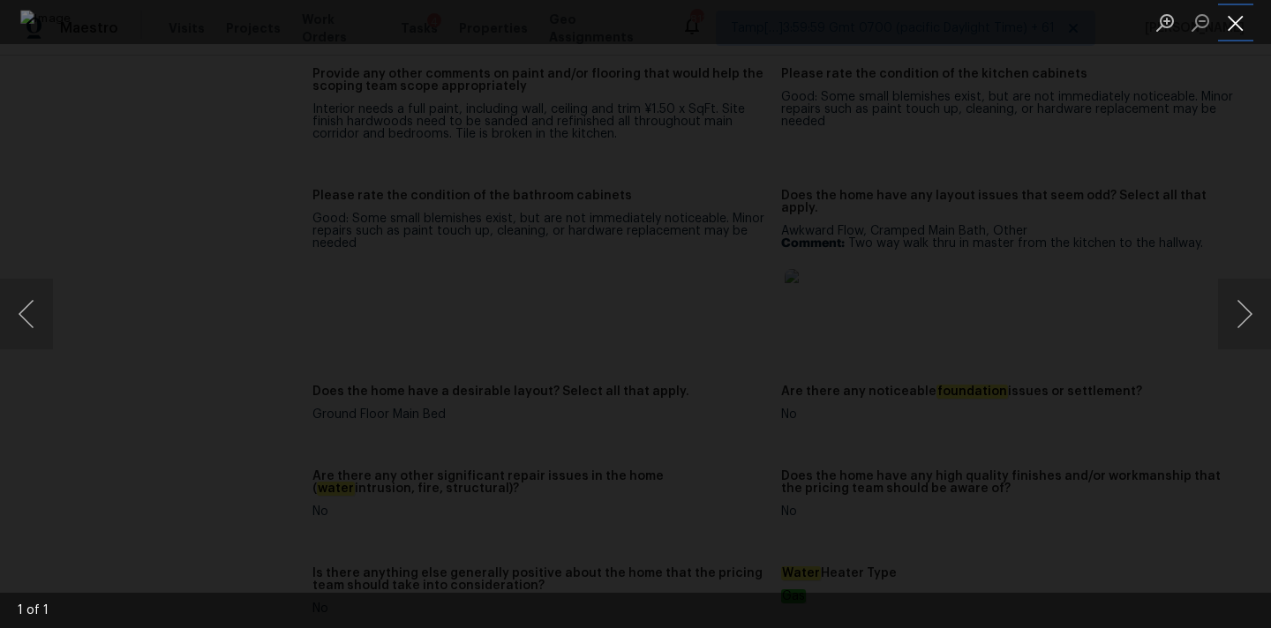
click at [1232, 18] on button "Close lightbox" at bounding box center [1235, 22] width 35 height 31
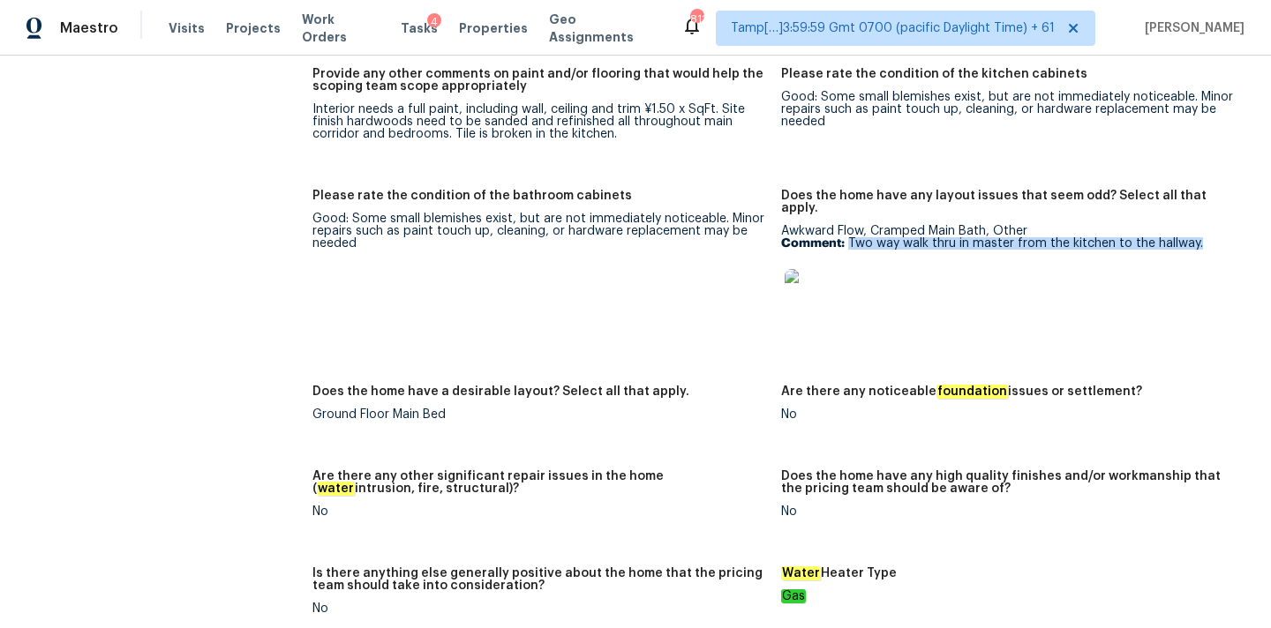
copy p "Two way walk thru in master from the kitchen to the hallway."
drag, startPoint x: 850, startPoint y: 192, endPoint x: 1206, endPoint y: 190, distance: 355.7
click at [1206, 237] on p "Comment: Two way walk thru in master from the kitchen to the hallway." at bounding box center [1008, 243] width 455 height 12
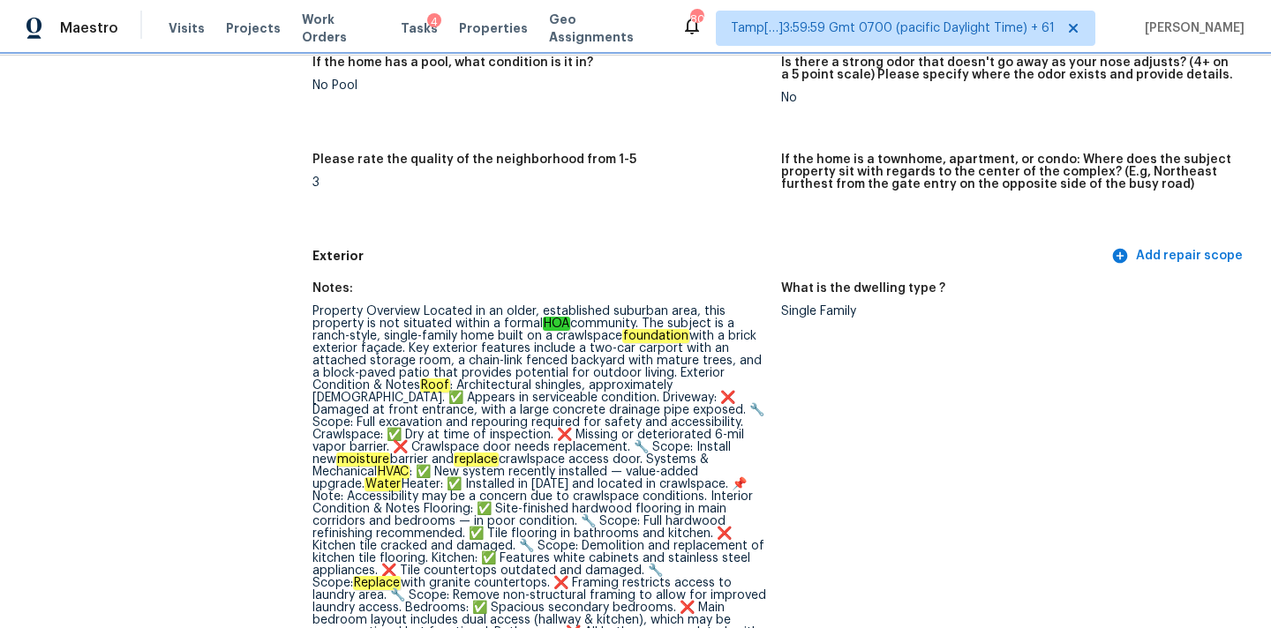
scroll to position [567, 0]
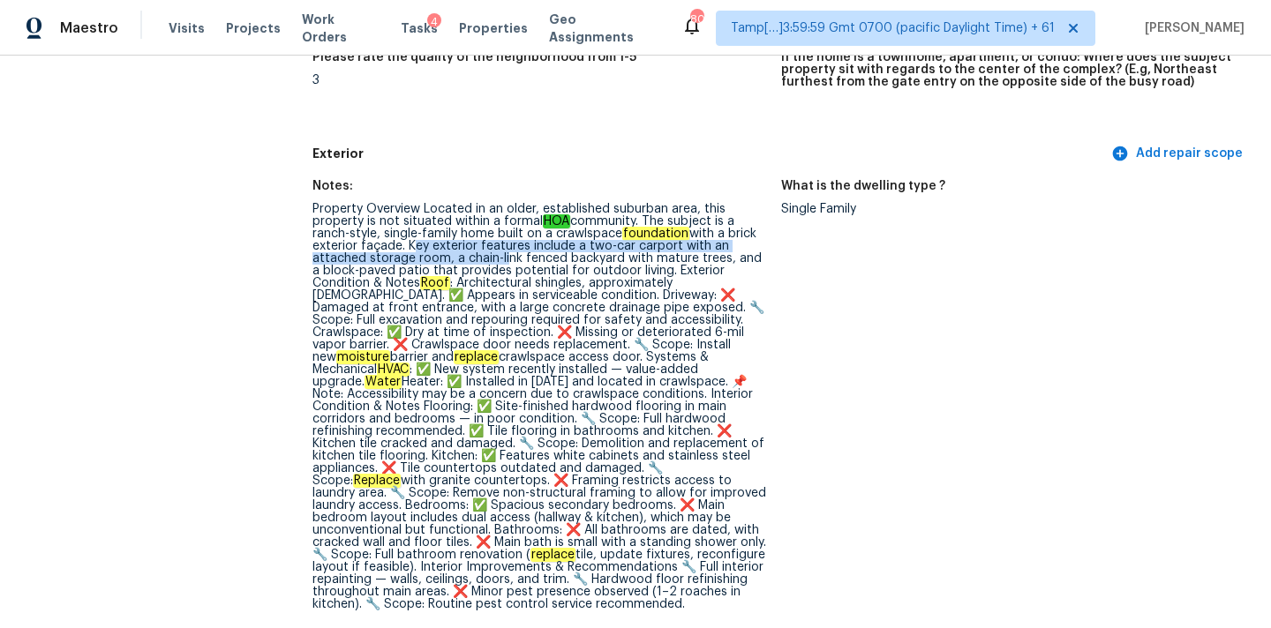
drag, startPoint x: 405, startPoint y: 247, endPoint x: 496, endPoint y: 253, distance: 91.1
click at [496, 253] on div "Property Overview Located in an older, established suburban area, this property…" at bounding box center [539, 407] width 455 height 408
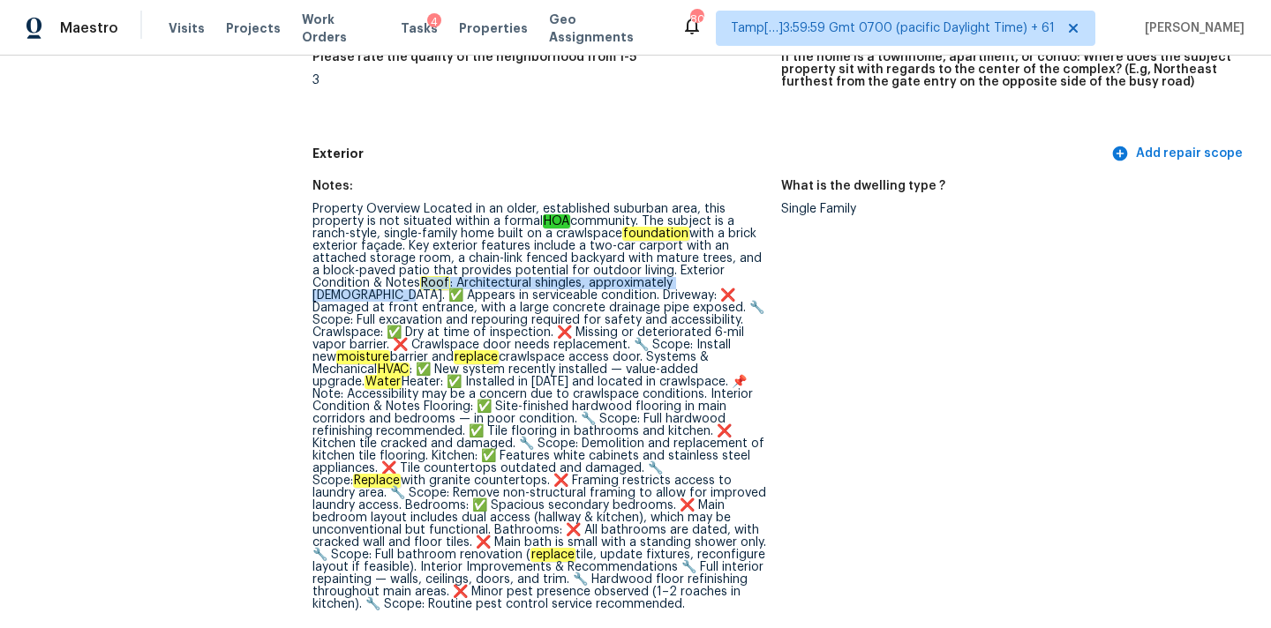
drag, startPoint x: 362, startPoint y: 282, endPoint x: 688, endPoint y: 281, distance: 326.5
click at [688, 281] on div "Property Overview Located in an older, established suburban area, this property…" at bounding box center [539, 407] width 455 height 408
click at [359, 286] on div "Property Overview Located in an older, established suburban area, this property…" at bounding box center [539, 407] width 455 height 408
drag, startPoint x: 363, startPoint y: 283, endPoint x: 439, endPoint y: 298, distance: 77.4
click at [439, 298] on div "Property Overview Located in an older, established suburban area, this property…" at bounding box center [539, 407] width 455 height 408
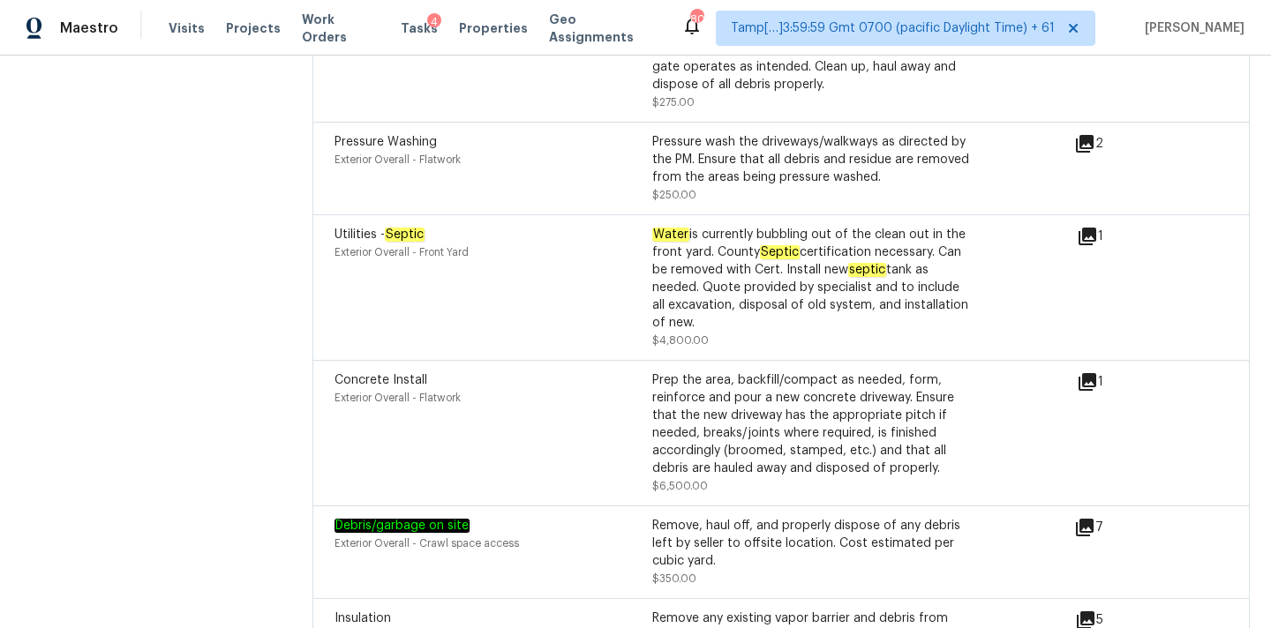
scroll to position [6077, 0]
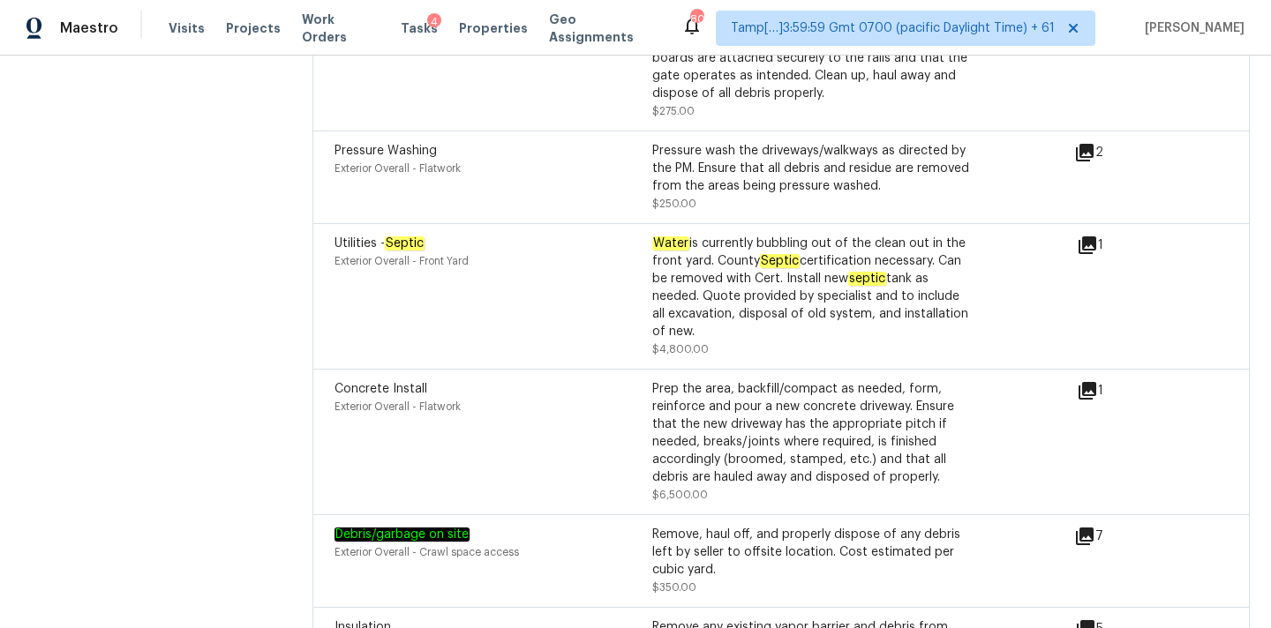
click at [1098, 380] on div "1" at bounding box center [1118, 390] width 83 height 21
click at [1087, 380] on icon at bounding box center [1087, 390] width 21 height 21
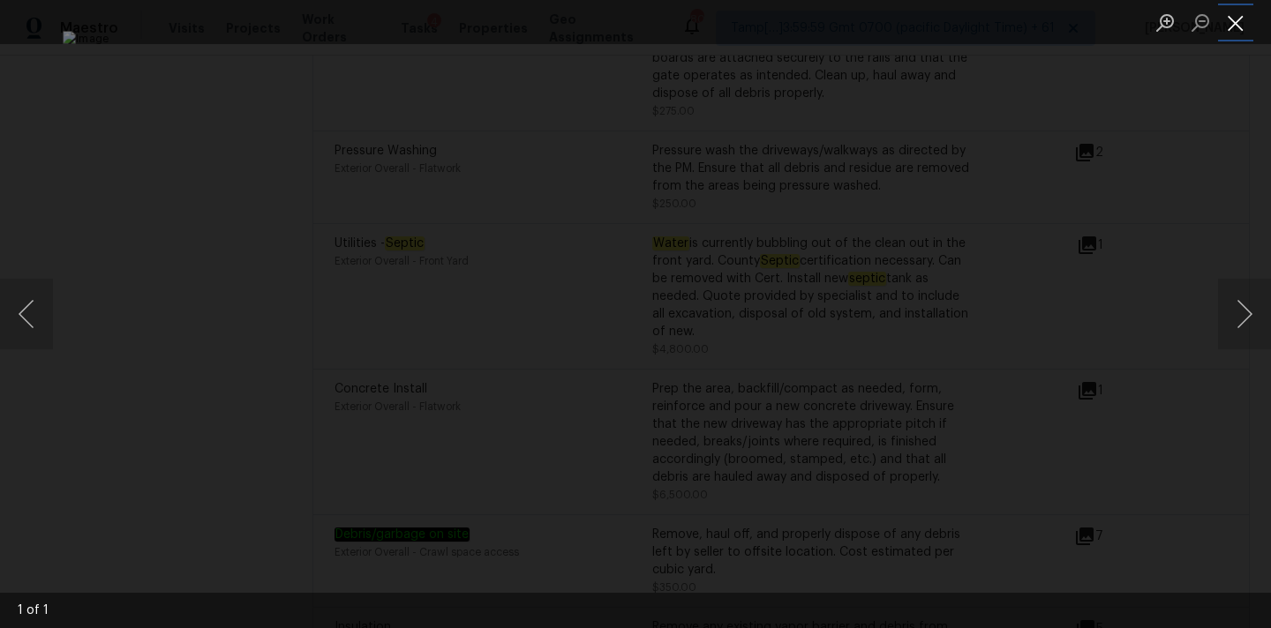
click at [1236, 20] on button "Close lightbox" at bounding box center [1235, 22] width 35 height 31
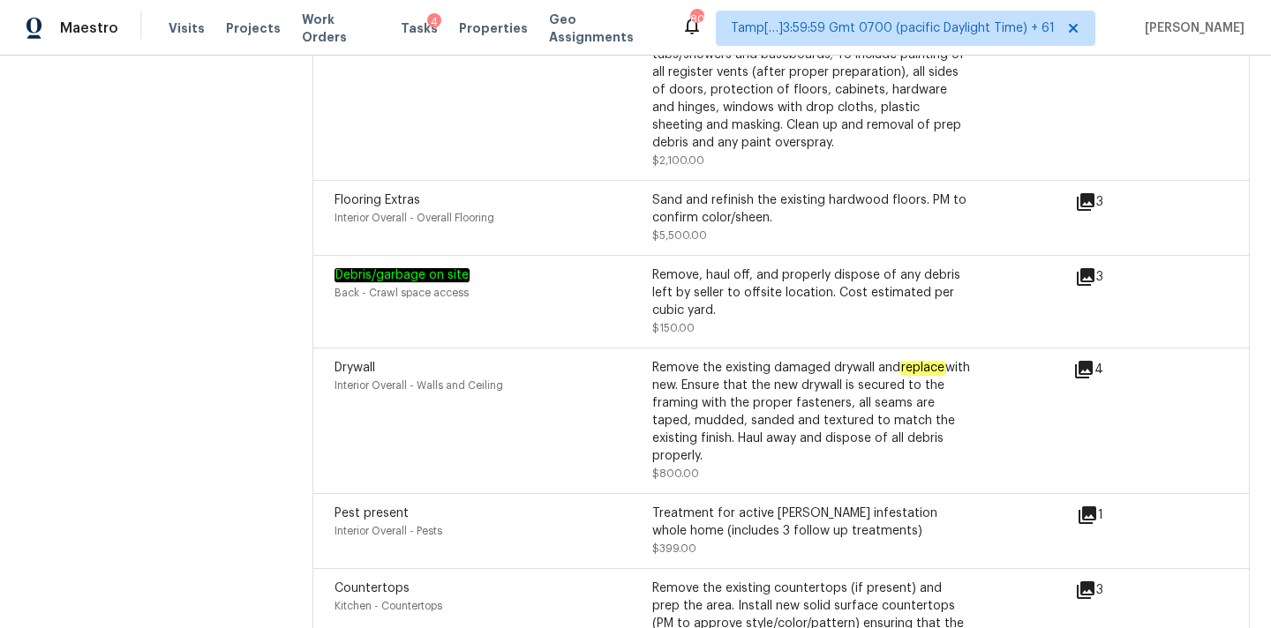
scroll to position [5051, 0]
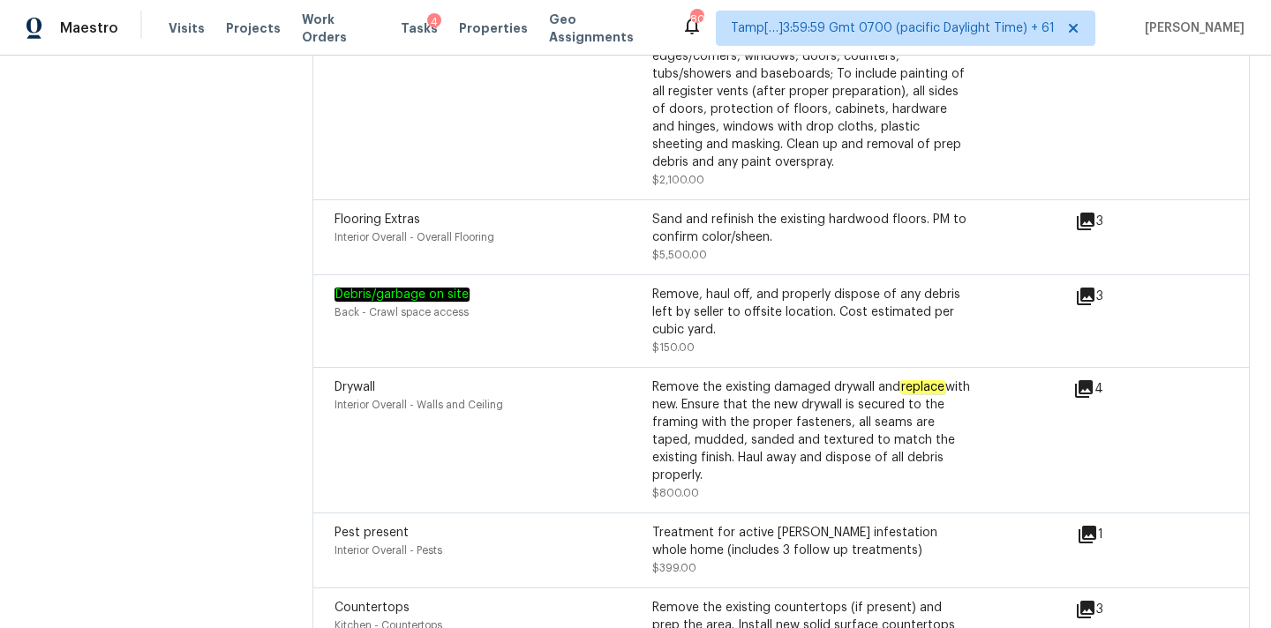
click at [1087, 379] on icon at bounding box center [1083, 389] width 21 height 21
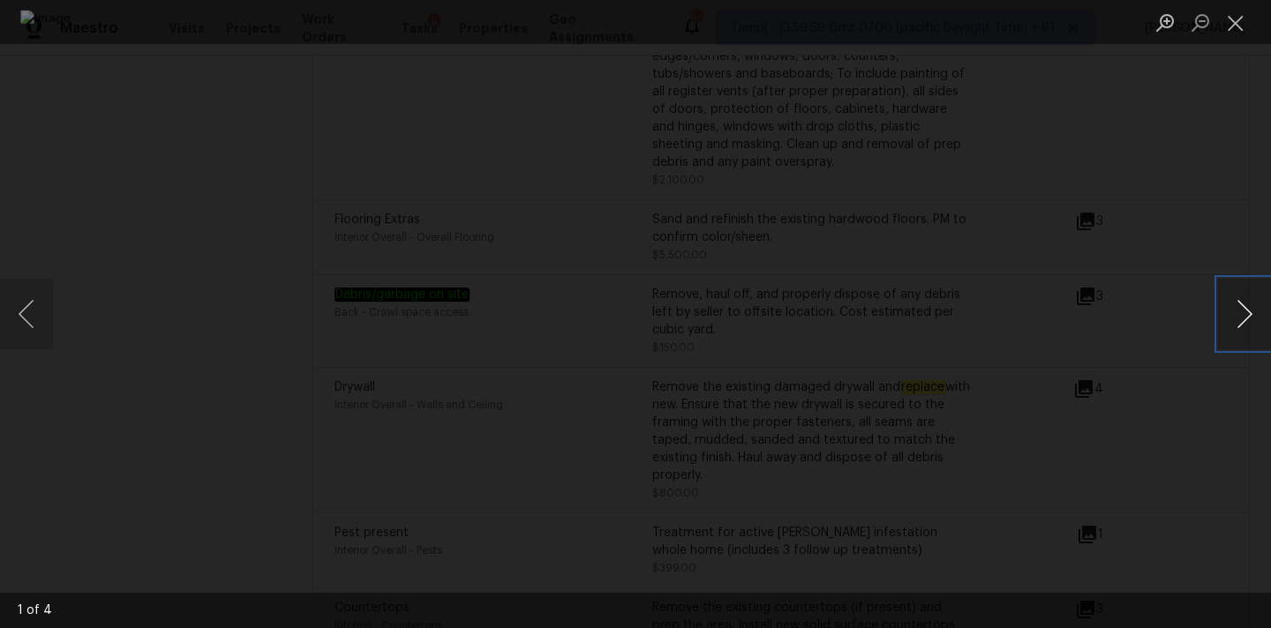
click at [1243, 299] on button "Next image" at bounding box center [1244, 314] width 53 height 71
click at [1229, 20] on button "Close lightbox" at bounding box center [1235, 22] width 35 height 31
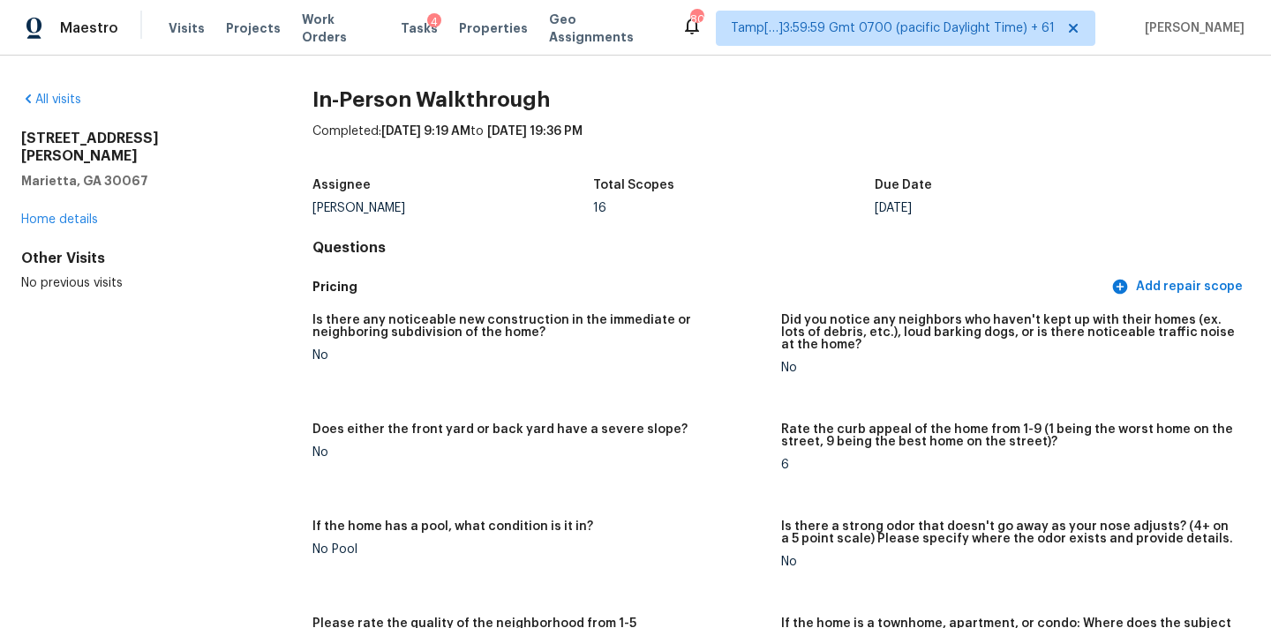
scroll to position [538, 0]
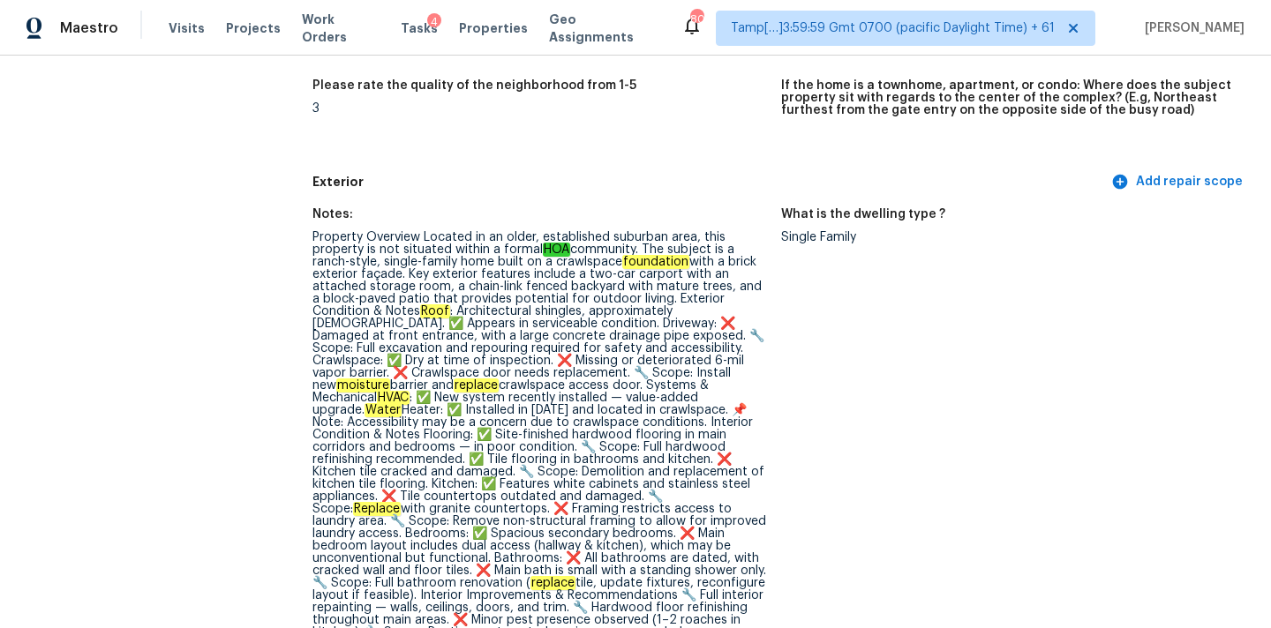
click at [452, 324] on div "Property Overview Located in an older, established suburban area, this property…" at bounding box center [539, 435] width 455 height 408
copy div "Driveway"
drag, startPoint x: 565, startPoint y: 337, endPoint x: 519, endPoint y: 345, distance: 46.6
click at [519, 345] on div "Property Overview Located in an older, established suburban area, this property…" at bounding box center [539, 435] width 455 height 408
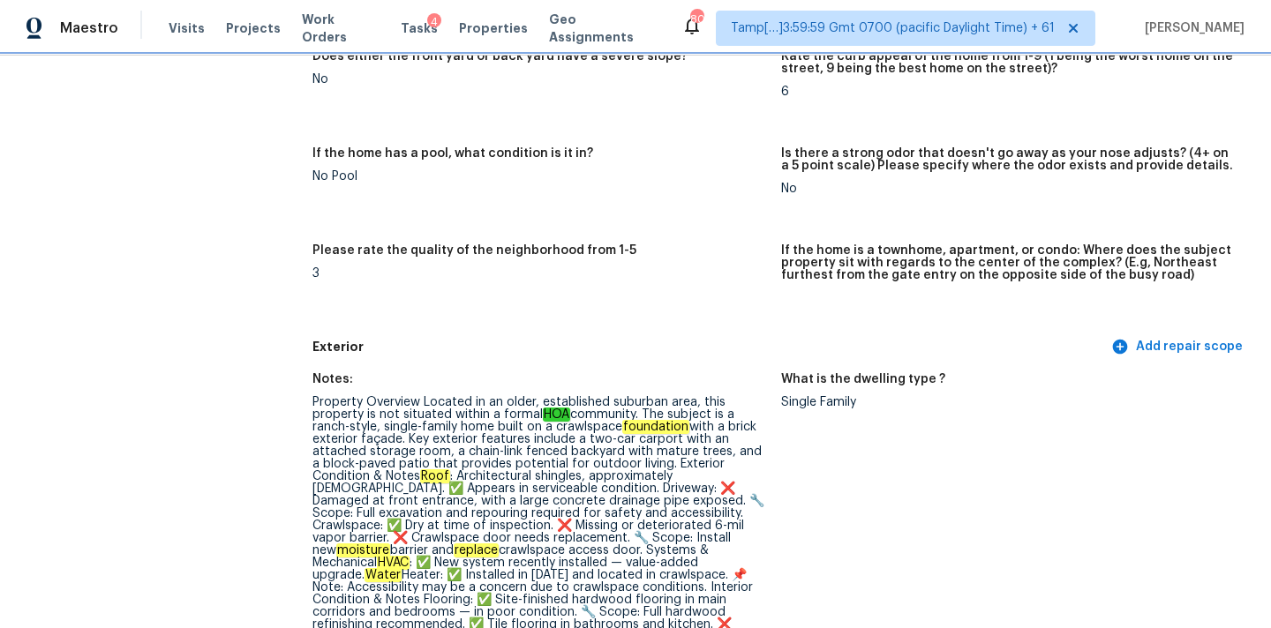
scroll to position [445, 0]
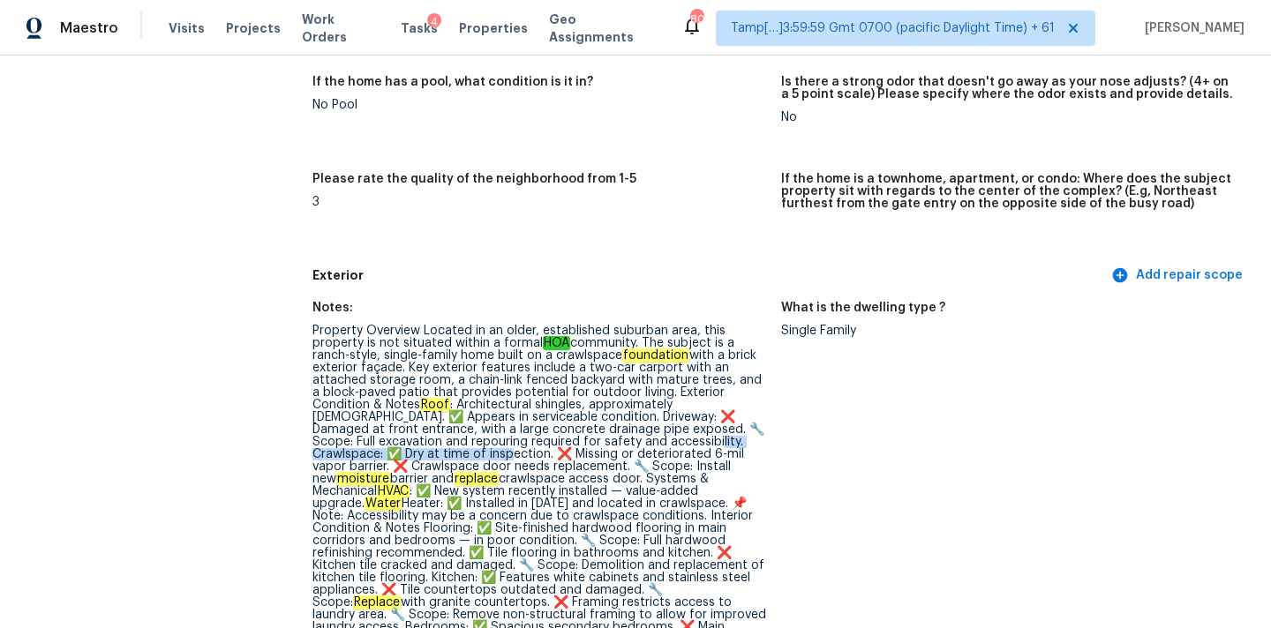
drag, startPoint x: 523, startPoint y: 442, endPoint x: 753, endPoint y: 436, distance: 229.5
click at [753, 436] on div "Property Overview Located in an older, established suburban area, this property…" at bounding box center [539, 529] width 455 height 408
drag, startPoint x: 497, startPoint y: 453, endPoint x: 384, endPoint y: 466, distance: 113.7
click at [384, 466] on div "Property Overview Located in an older, established suburban area, this property…" at bounding box center [539, 529] width 455 height 408
click at [716, 481] on div "Property Overview Located in an older, established suburban area, this property…" at bounding box center [539, 529] width 455 height 408
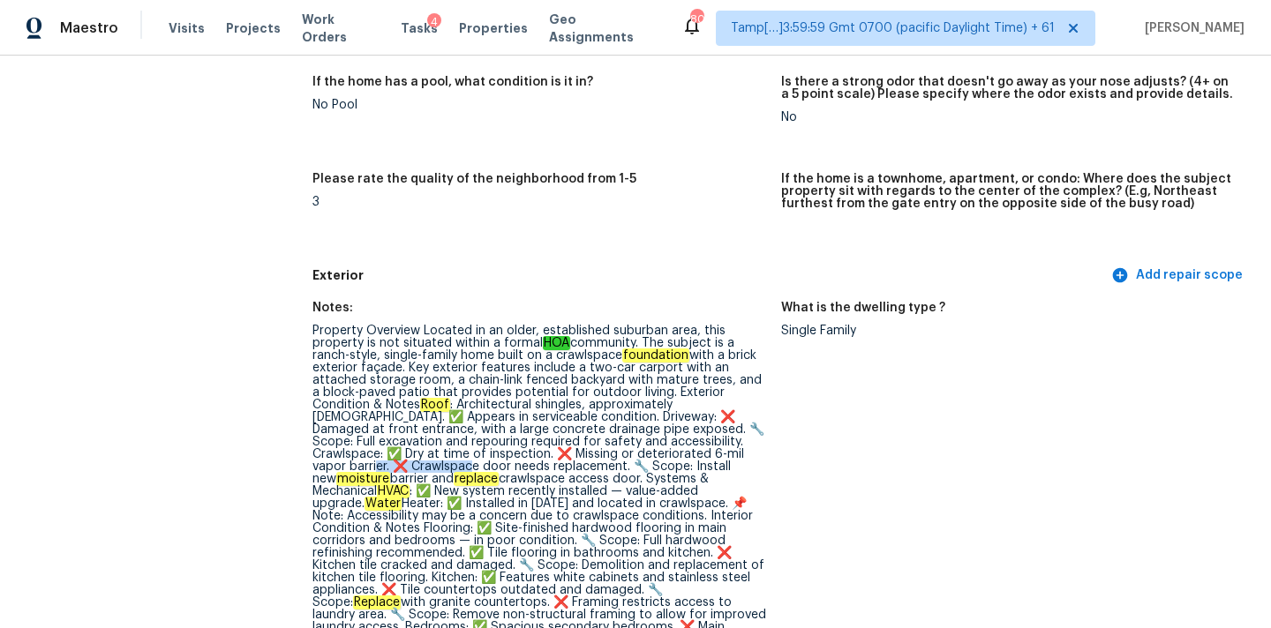
copy div "rawlspace door"
drag, startPoint x: 595, startPoint y: 456, endPoint x: 691, endPoint y: 456, distance: 96.2
click at [691, 456] on div "Property Overview Located in an older, established suburban area, this property…" at bounding box center [539, 529] width 455 height 408
click at [390, 472] on em "moisture" at bounding box center [363, 479] width 54 height 14
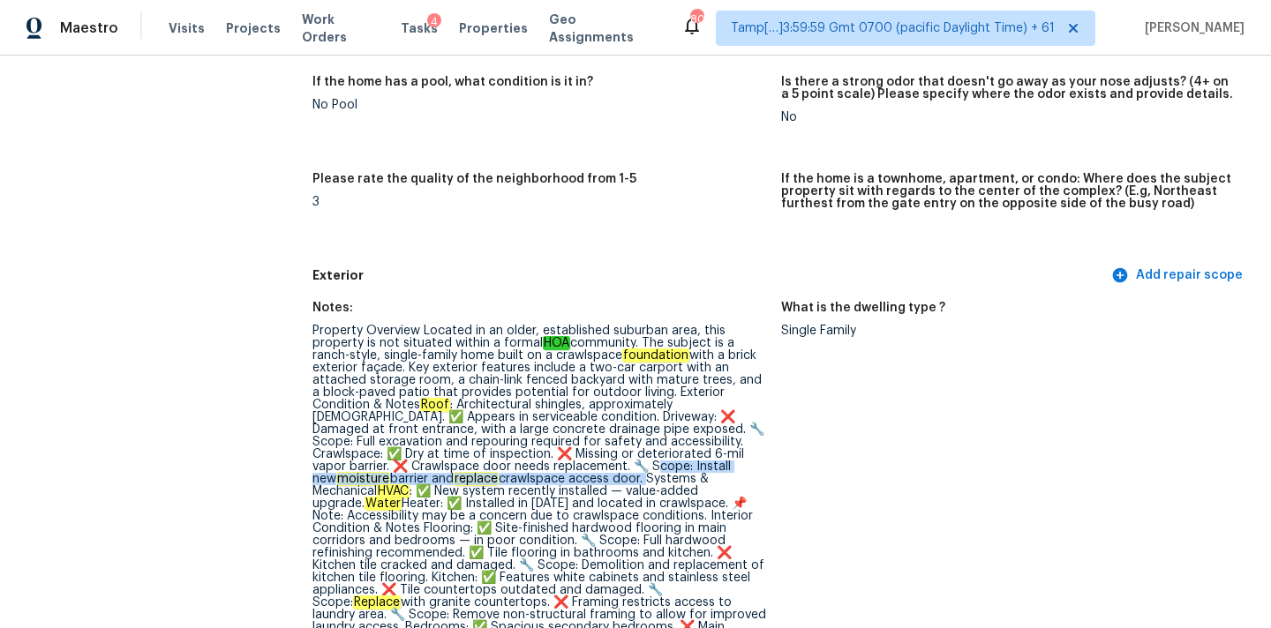
copy div "stall new moisture barrier and replace crawlspace access door."
drag, startPoint x: 451, startPoint y: 466, endPoint x: 386, endPoint y: 479, distance: 66.6
click at [386, 479] on div "Property Overview Located in an older, established suburban area, this property…" at bounding box center [539, 529] width 455 height 408
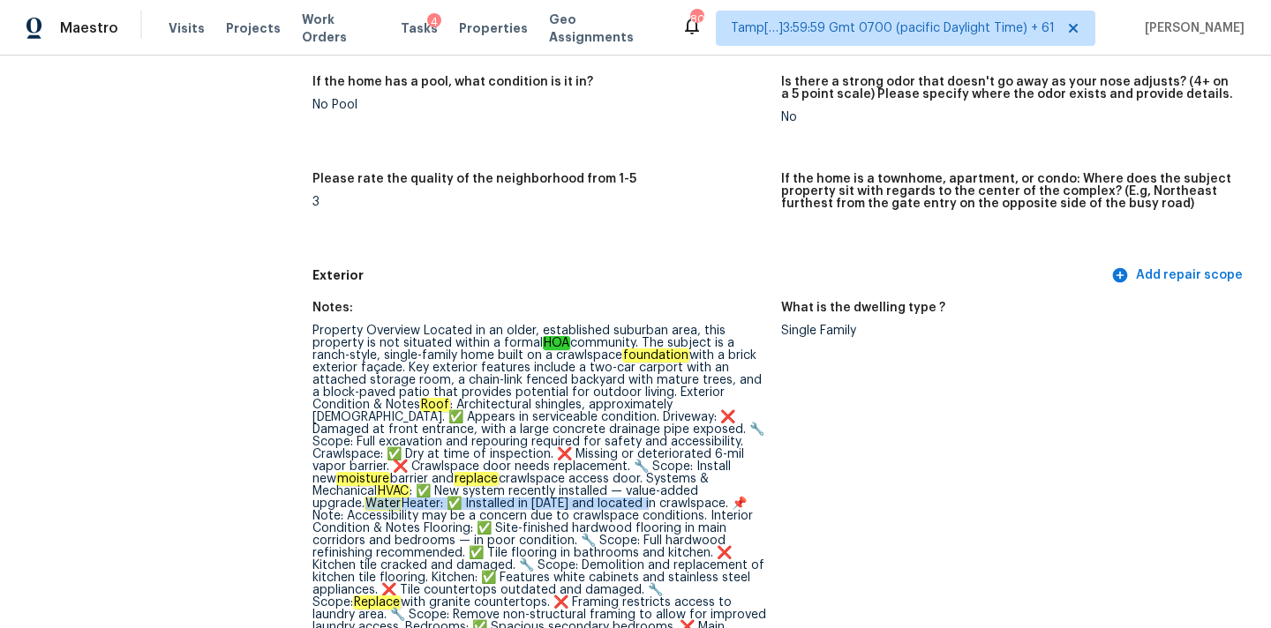
drag, startPoint x: 447, startPoint y: 492, endPoint x: 725, endPoint y: 489, distance: 277.1
click at [725, 489] on div "Property Overview Located in an older, established suburban area, this property…" at bounding box center [539, 529] width 455 height 408
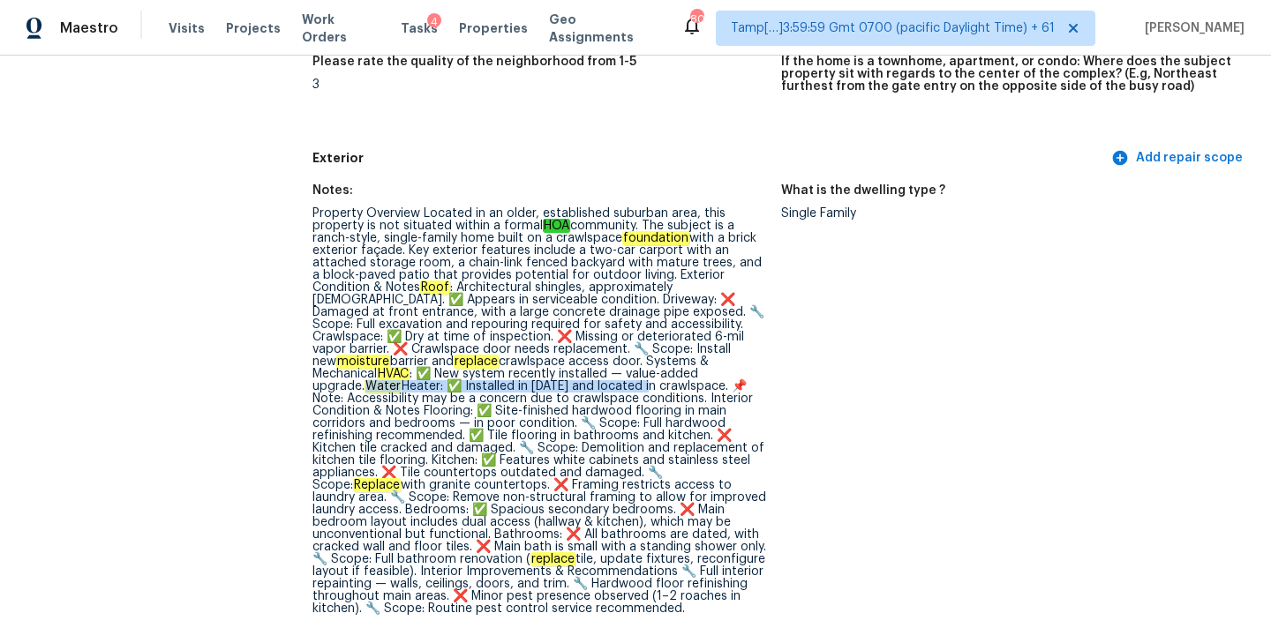
scroll to position [564, 0]
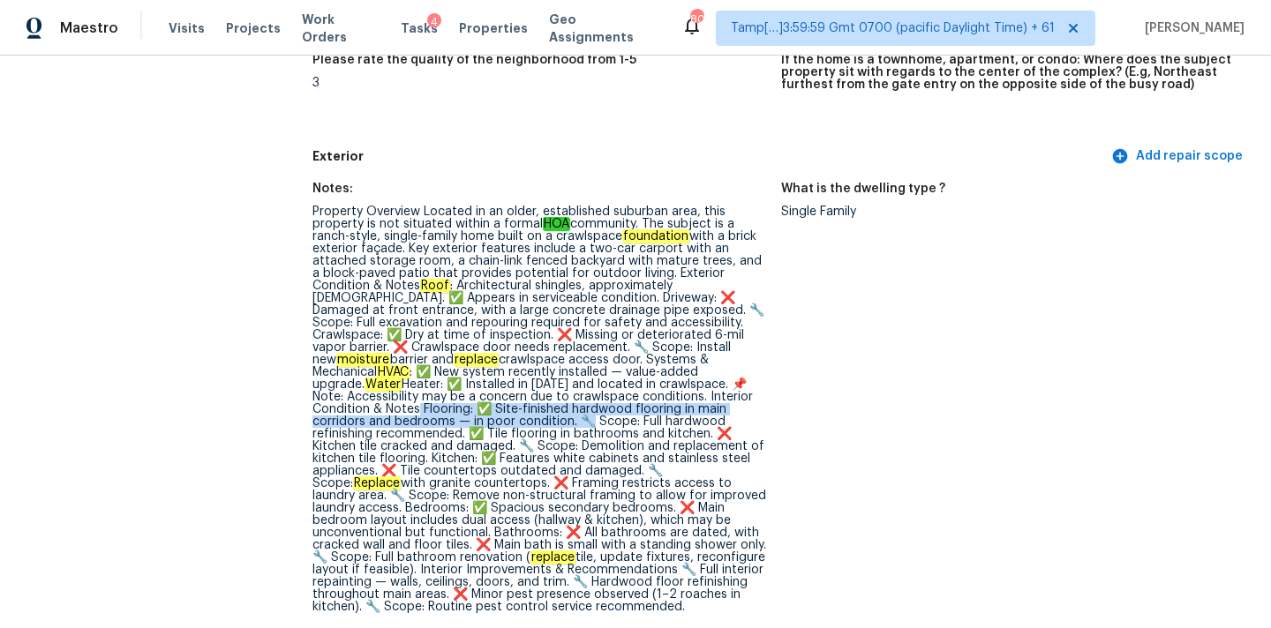
drag, startPoint x: 536, startPoint y: 397, endPoint x: 682, endPoint y: 408, distance: 146.9
click at [682, 408] on div "Property Overview Located in an older, established suburban area, this property…" at bounding box center [539, 410] width 455 height 408
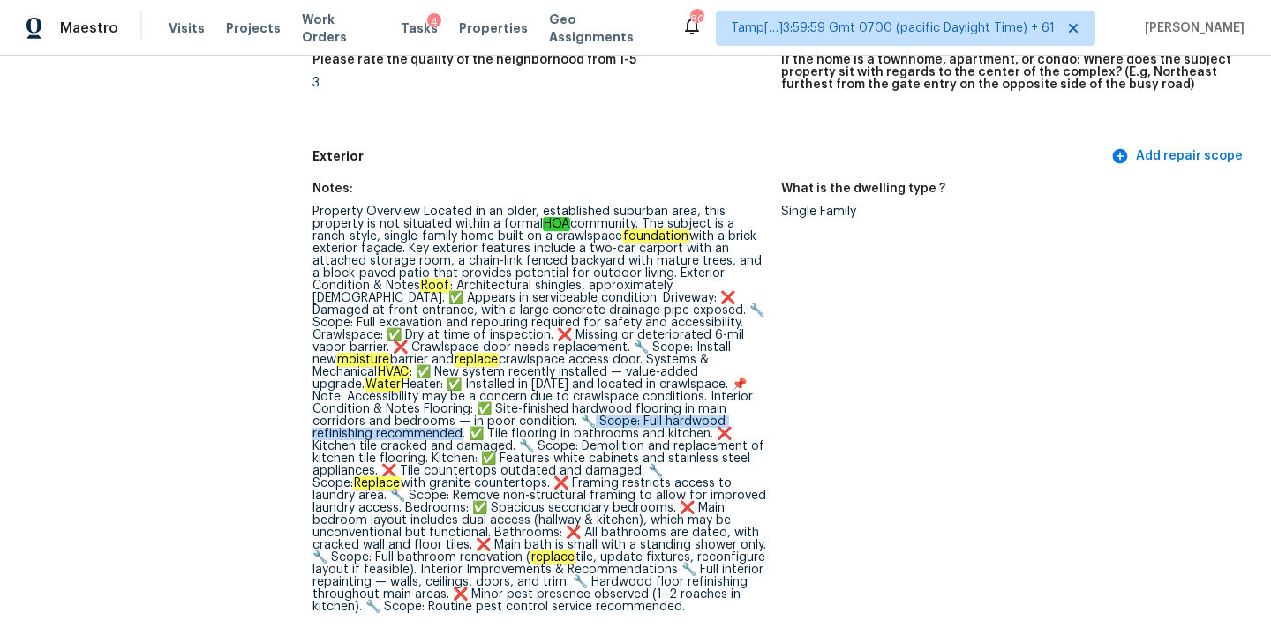
copy div "ope: Full hardwood refinishing recommended. ✅"
drag, startPoint x: 687, startPoint y: 410, endPoint x: 528, endPoint y: 418, distance: 159.9
click at [528, 418] on div "Property Overview Located in an older, established suburban area, this property…" at bounding box center [539, 410] width 455 height 408
copy div "tchen tile cracked and damaged. 🔧"
drag, startPoint x: 377, startPoint y: 434, endPoint x: 577, endPoint y: 434, distance: 200.3
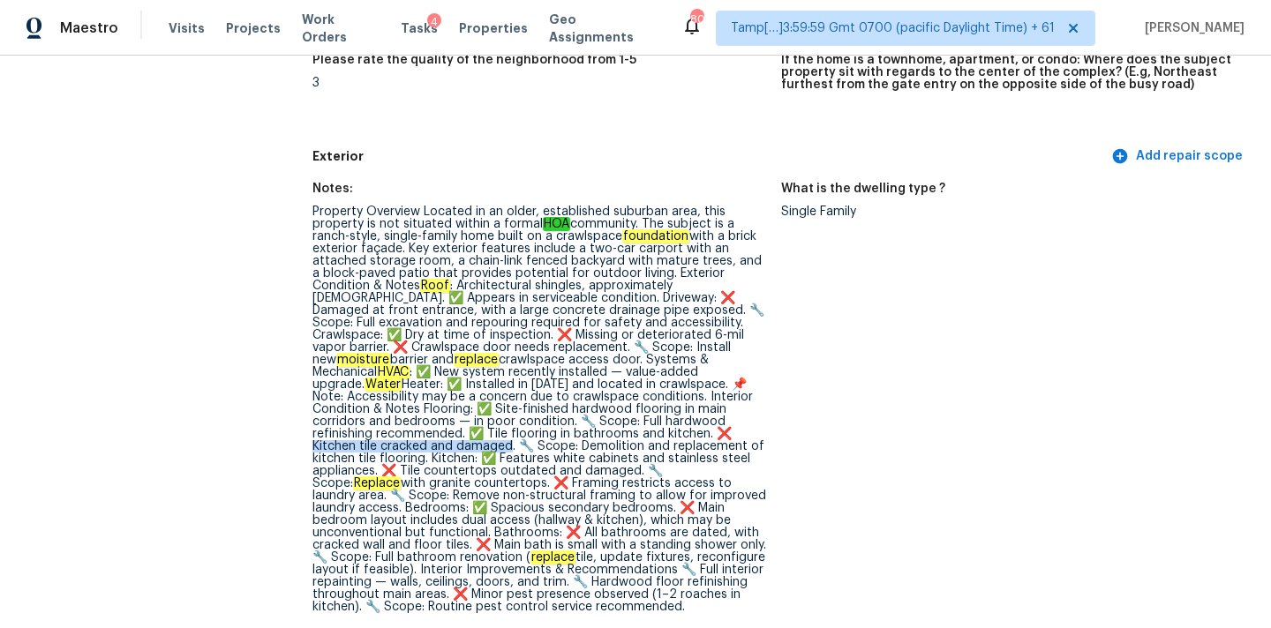
click at [577, 434] on div "Property Overview Located in an older, established suburban area, this property…" at bounding box center [539, 410] width 455 height 408
copy div "olition and replacement of kitchen tile flooring. Ki"
drag, startPoint x: 642, startPoint y: 434, endPoint x: 520, endPoint y: 446, distance: 123.2
click at [520, 446] on div "Property Overview Located in an older, established suburban area, this property…" at bounding box center [539, 410] width 455 height 408
click at [547, 452] on div "Property Overview Located in an older, established suburban area, this property…" at bounding box center [539, 410] width 455 height 408
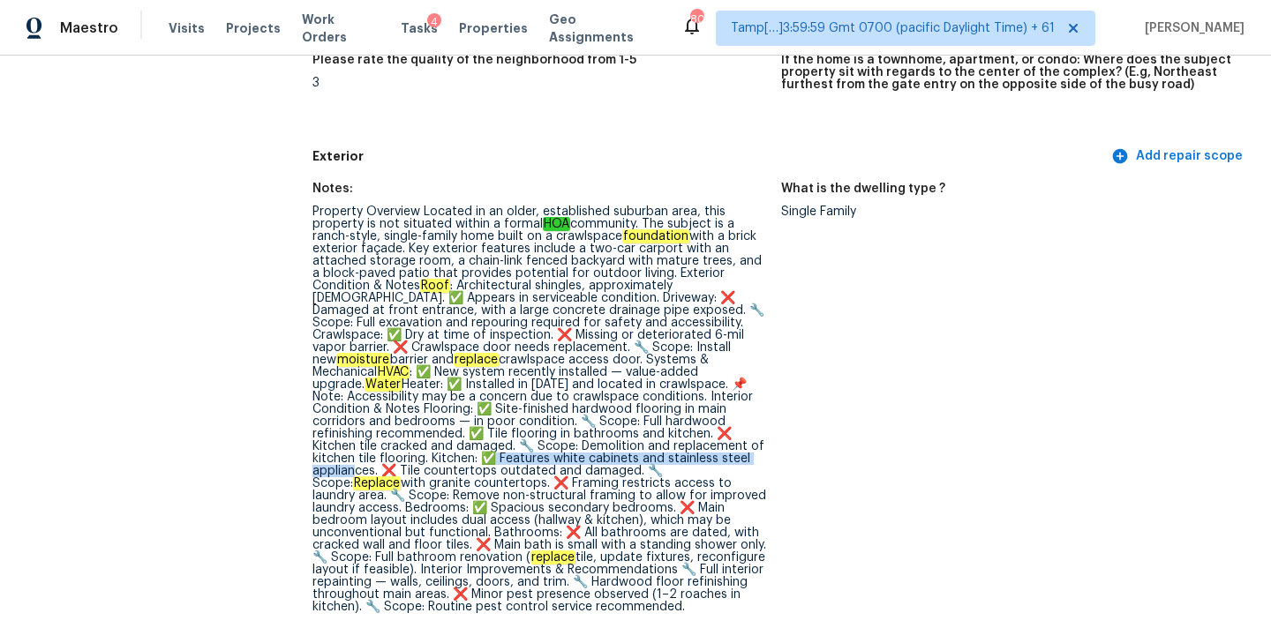
drag, startPoint x: 590, startPoint y: 447, endPoint x: 446, endPoint y: 458, distance: 144.2
click at [446, 458] on div "Property Overview Located in an older, established suburban area, this property…" at bounding box center [539, 410] width 455 height 408
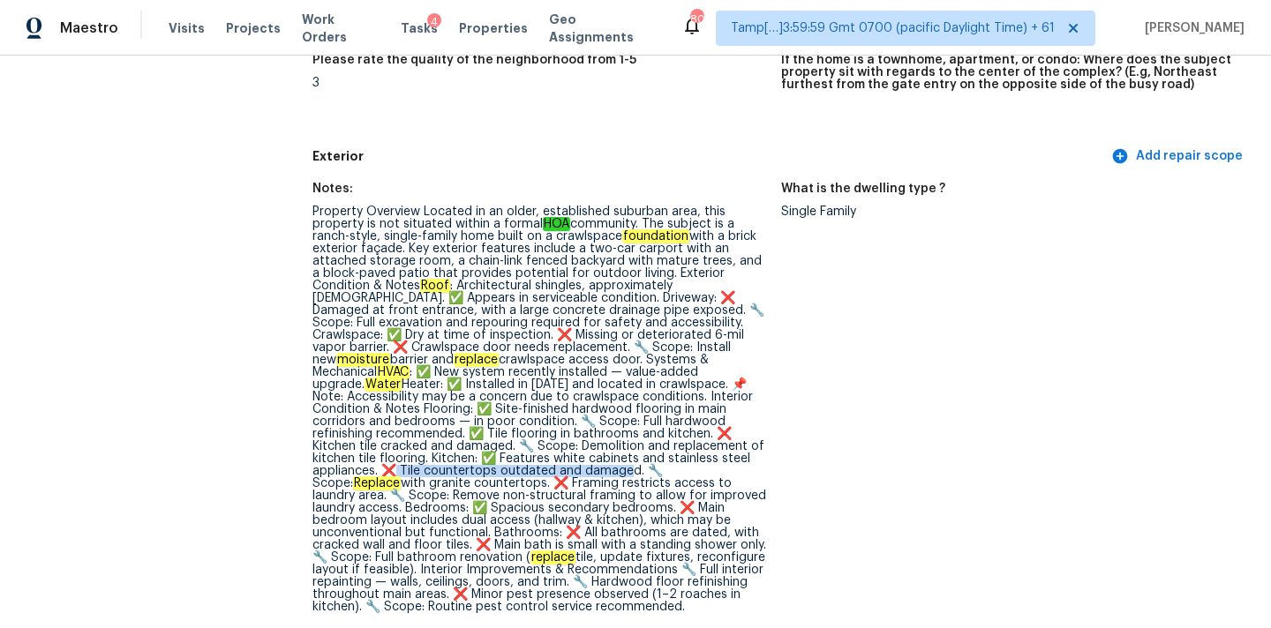
drag, startPoint x: 481, startPoint y: 459, endPoint x: 713, endPoint y: 457, distance: 232.1
click at [713, 457] on div "Property Overview Located in an older, established suburban area, this property…" at bounding box center [539, 410] width 455 height 408
click at [349, 479] on div "Property Overview Located in an older, established suburban area, this property…" at bounding box center [539, 410] width 455 height 408
copy div "Replace with granite countertops."
drag, startPoint x: 357, startPoint y: 471, endPoint x: 554, endPoint y: 472, distance: 196.8
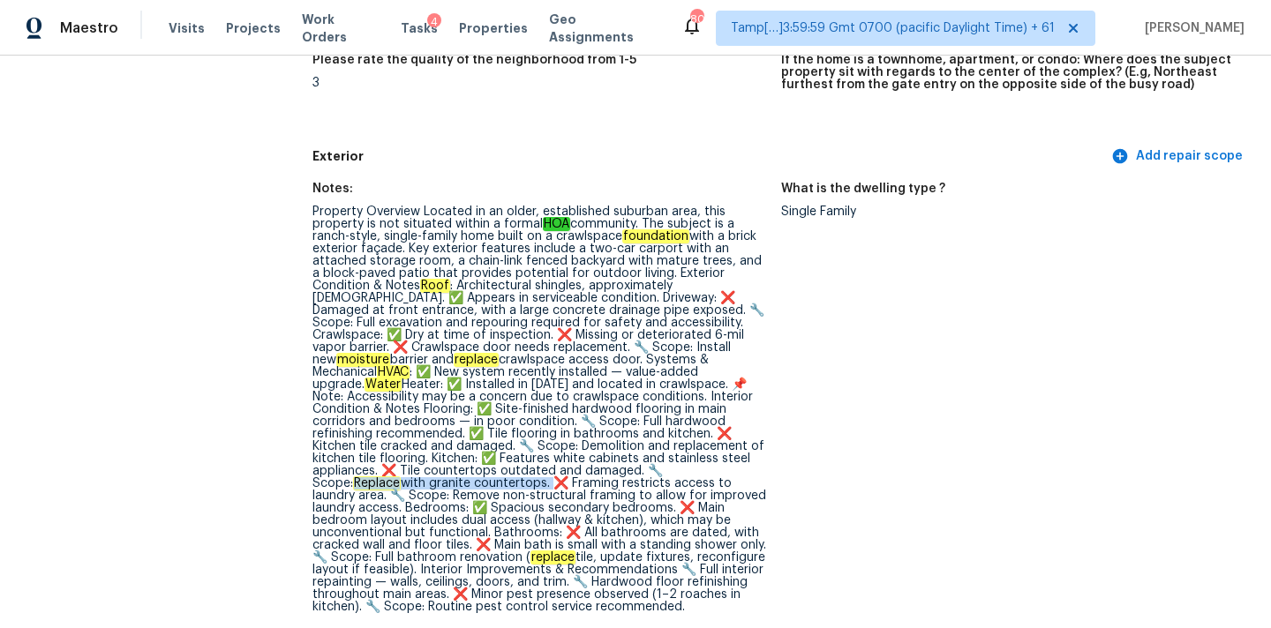
click at [554, 472] on div "Property Overview Located in an older, established suburban area, this property…" at bounding box center [539, 410] width 455 height 408
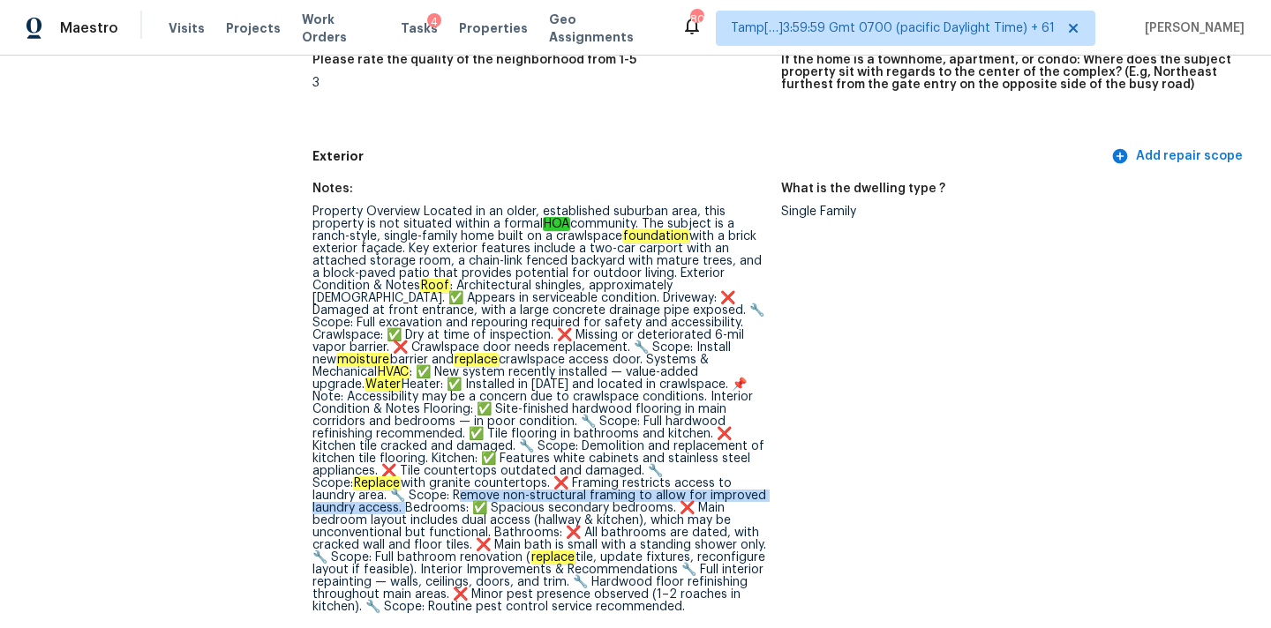
copy div "emove non-structural framing to allow for improved laundry access."
drag, startPoint x: 450, startPoint y: 481, endPoint x: 401, endPoint y: 496, distance: 51.6
click at [401, 496] on div "Property Overview Located in an older, established suburban area, this property…" at bounding box center [539, 410] width 455 height 408
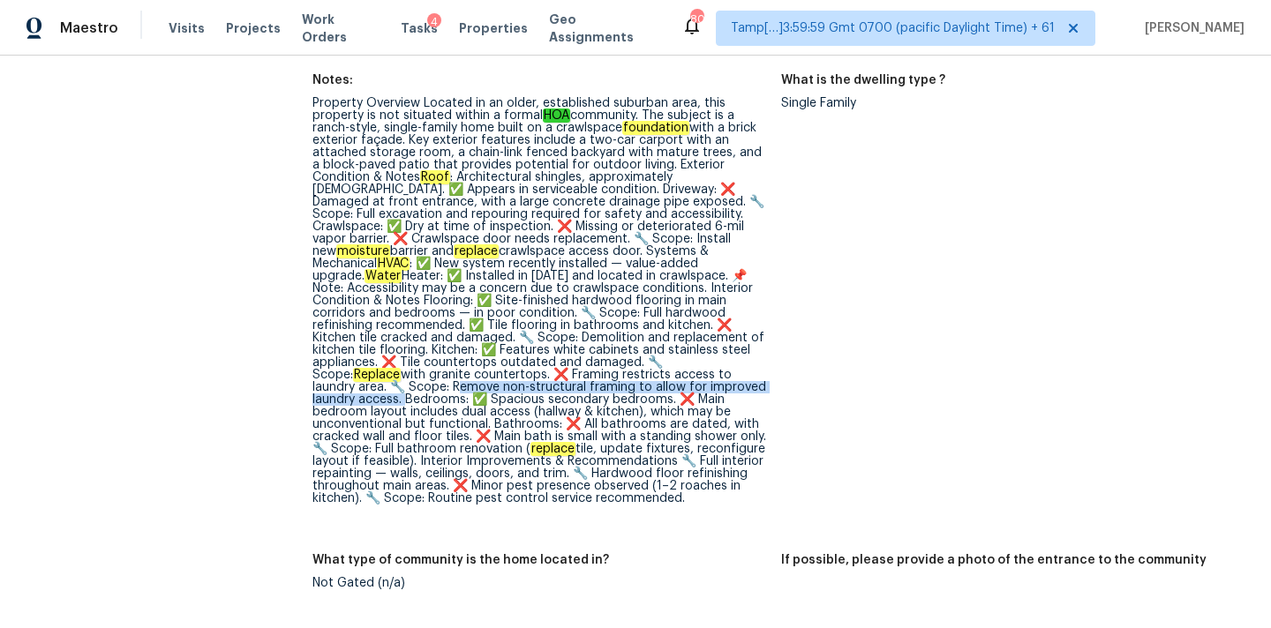
scroll to position [676, 0]
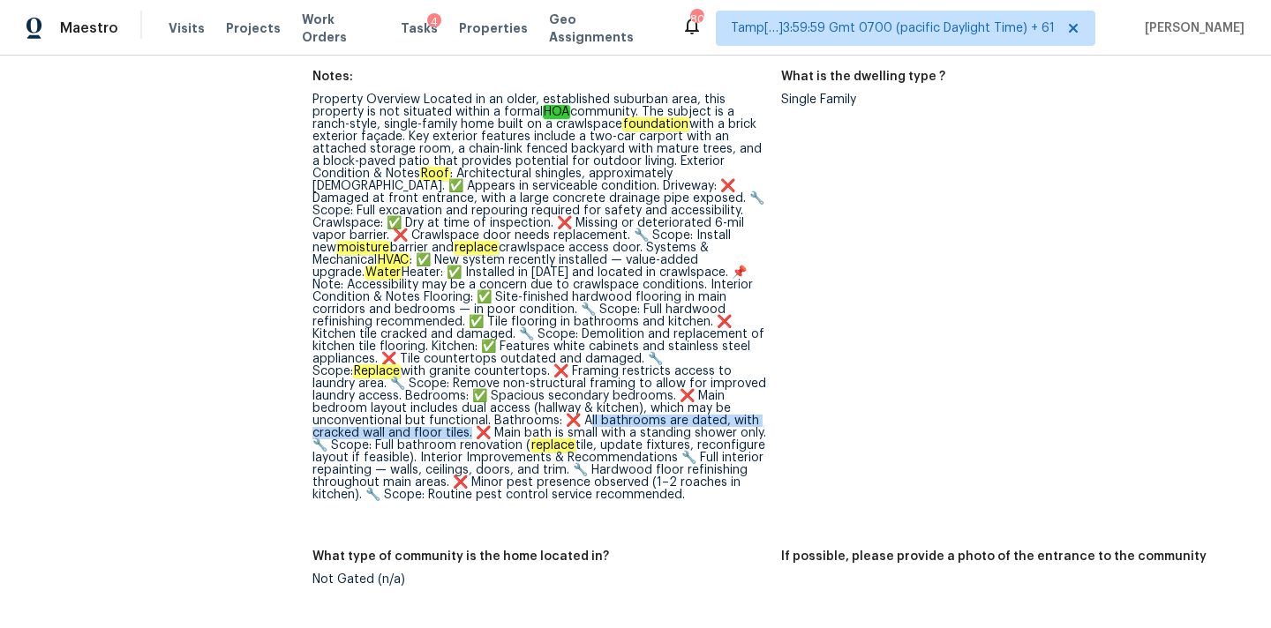
drag, startPoint x: 582, startPoint y: 409, endPoint x: 467, endPoint y: 423, distance: 115.6
click at [467, 423] on div "Property Overview Located in an older, established suburban area, this property…" at bounding box center [539, 298] width 455 height 408
drag, startPoint x: 372, startPoint y: 432, endPoint x: 515, endPoint y: 429, distance: 143.9
click at [515, 429] on div "Property Overview Located in an older, established suburban area, this property…" at bounding box center [539, 298] width 455 height 408
copy div "ll bathroom renovation ("
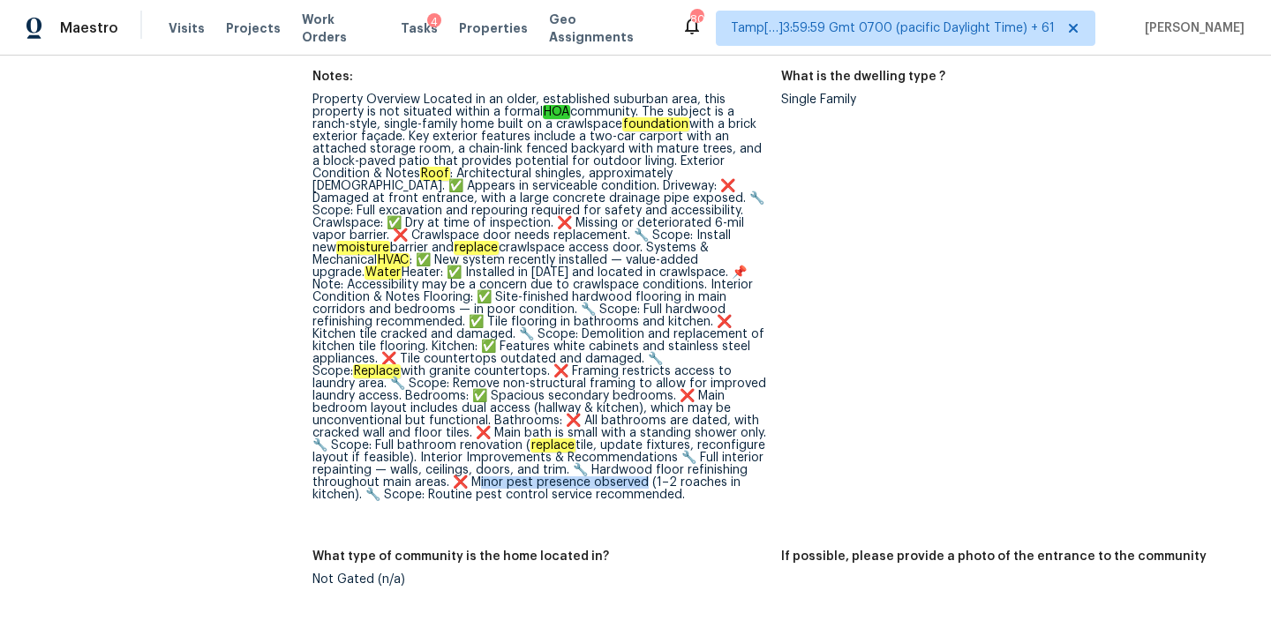
drag, startPoint x: 467, startPoint y: 472, endPoint x: 634, endPoint y: 470, distance: 166.8
click at [634, 470] on div "Property Overview Located in an older, established suburban area, this property…" at bounding box center [539, 298] width 455 height 408
click at [453, 500] on figure "Notes: Property Overview Located in an older, established suburban area, this p…" at bounding box center [546, 300] width 469 height 459
drag, startPoint x: 425, startPoint y: 482, endPoint x: 683, endPoint y: 488, distance: 257.8
click at [683, 488] on div "Property Overview Located in an older, established suburban area, this property…" at bounding box center [539, 298] width 455 height 408
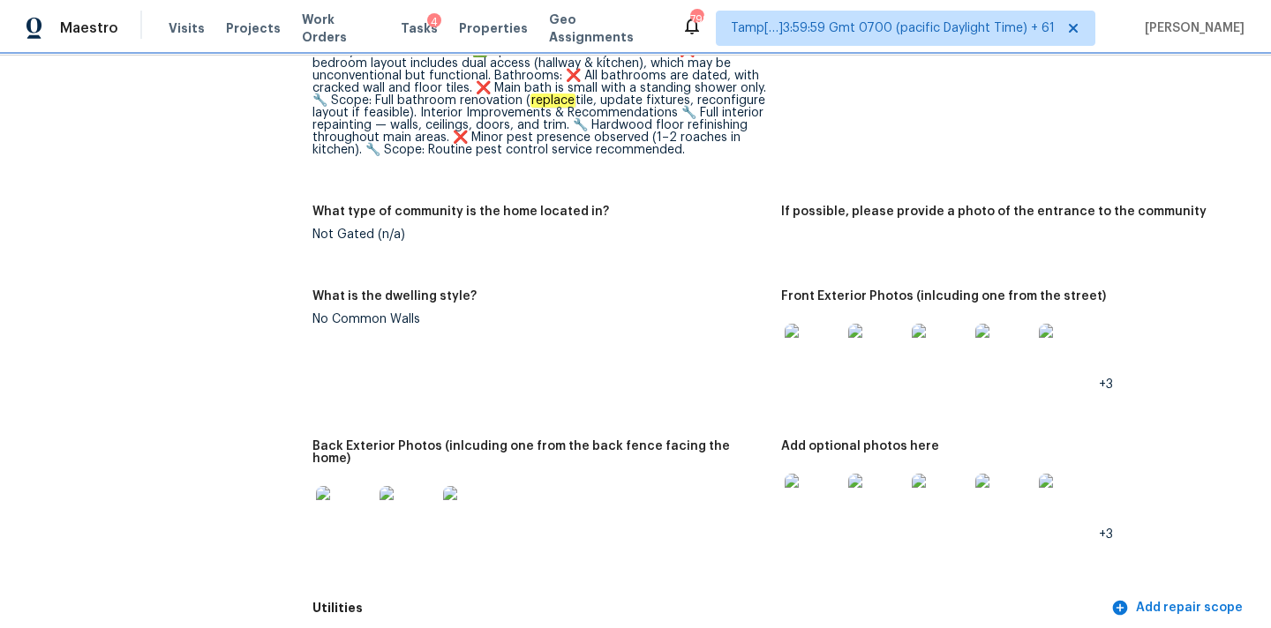
scroll to position [1180, 0]
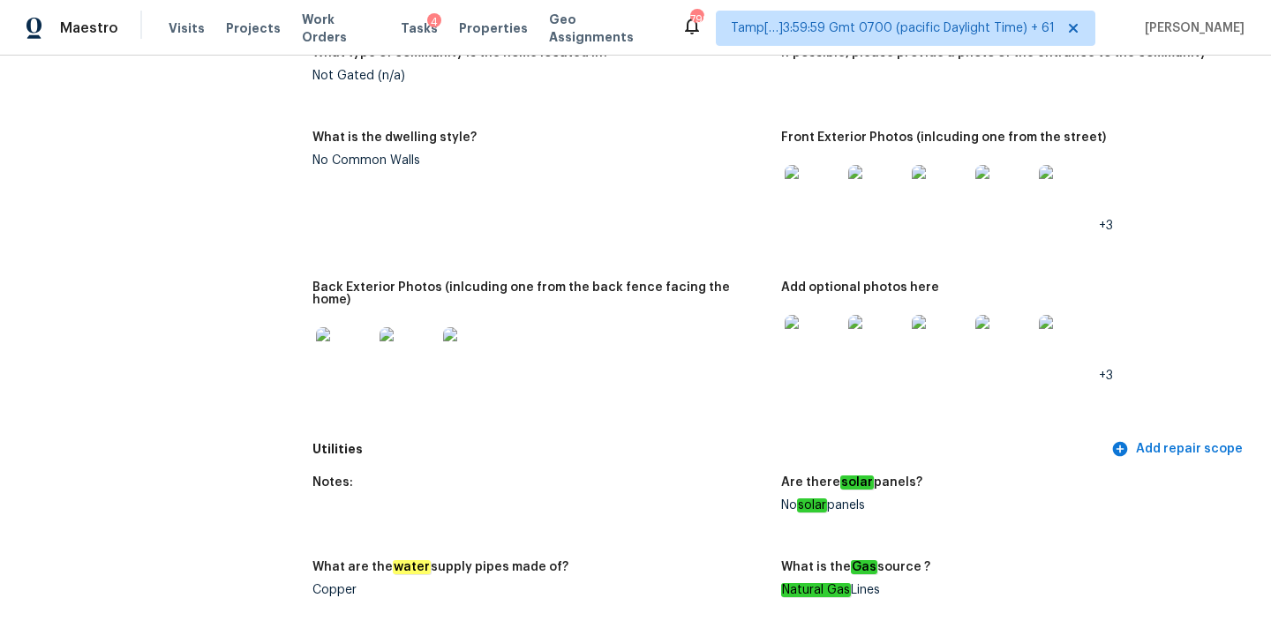
click at [807, 342] on img at bounding box center [813, 343] width 56 height 56
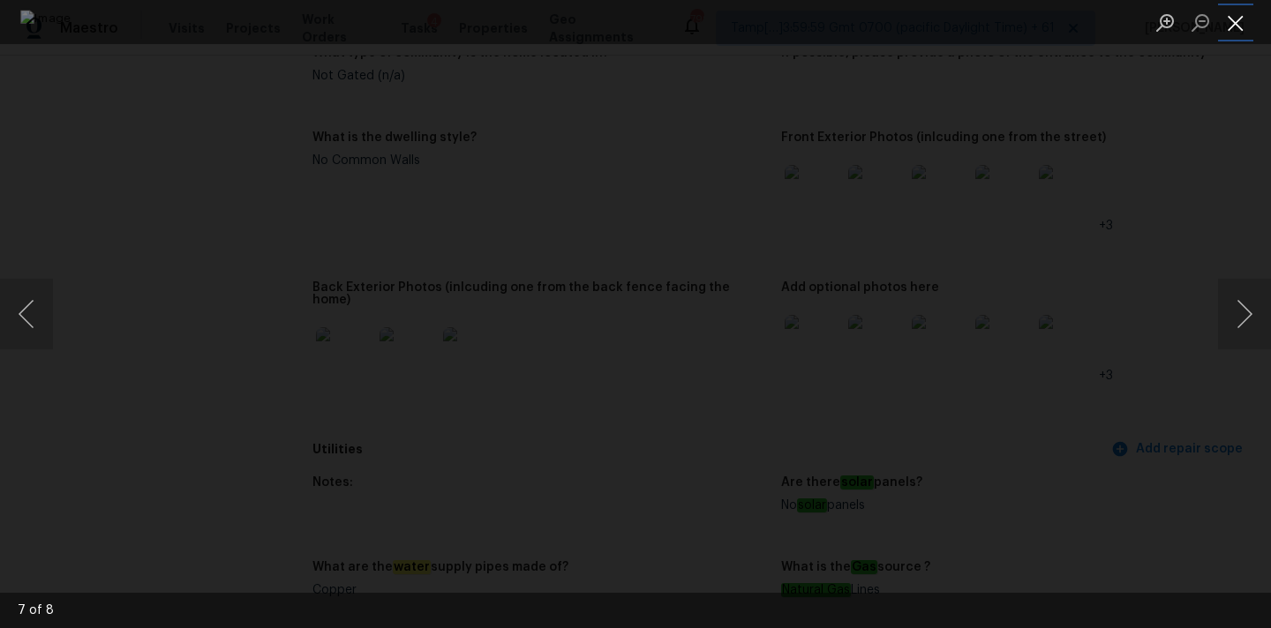
click at [1234, 17] on button "Close lightbox" at bounding box center [1235, 22] width 35 height 31
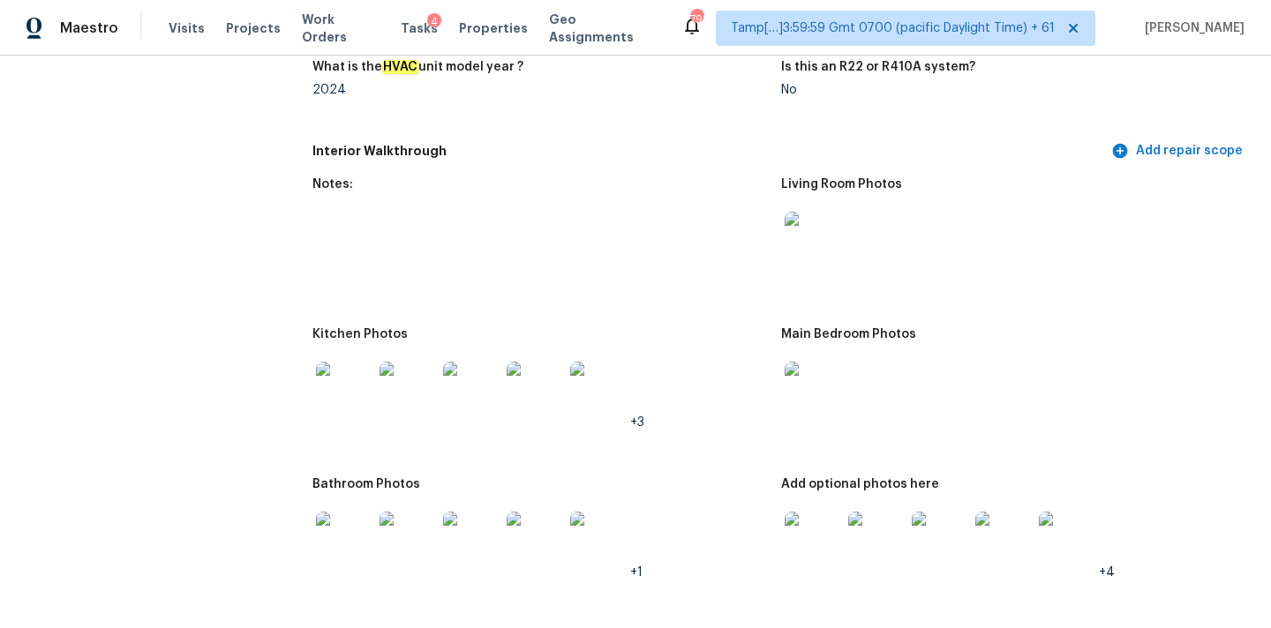
scroll to position [2267, 0]
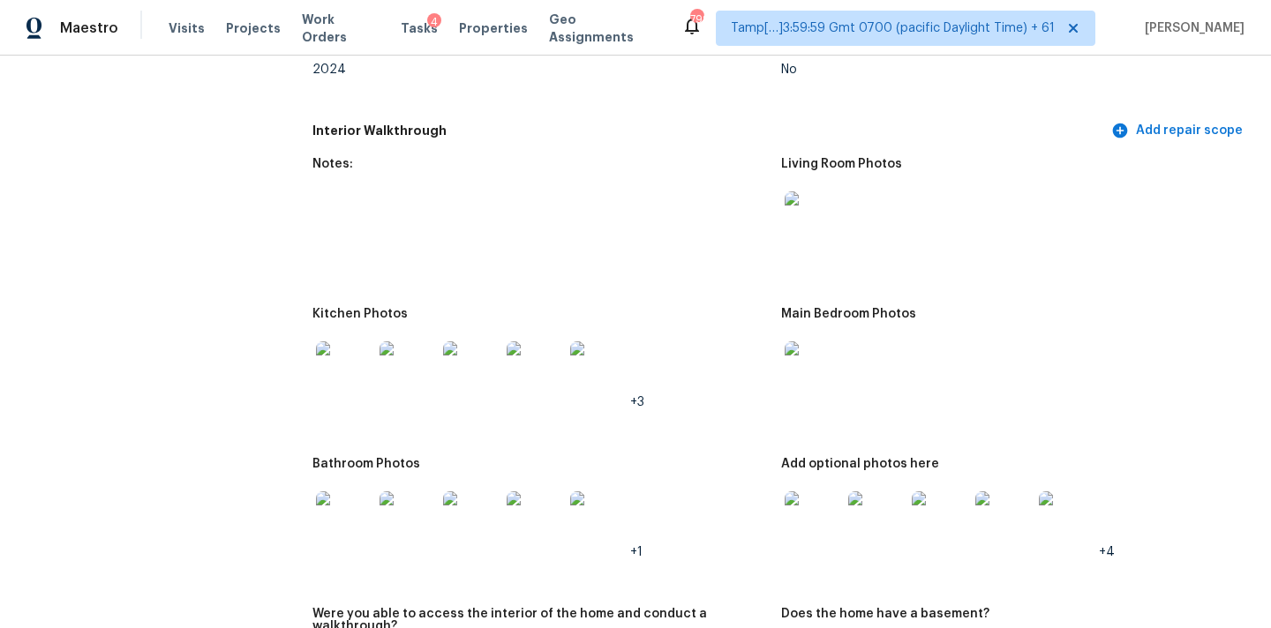
click at [816, 495] on img at bounding box center [813, 520] width 56 height 56
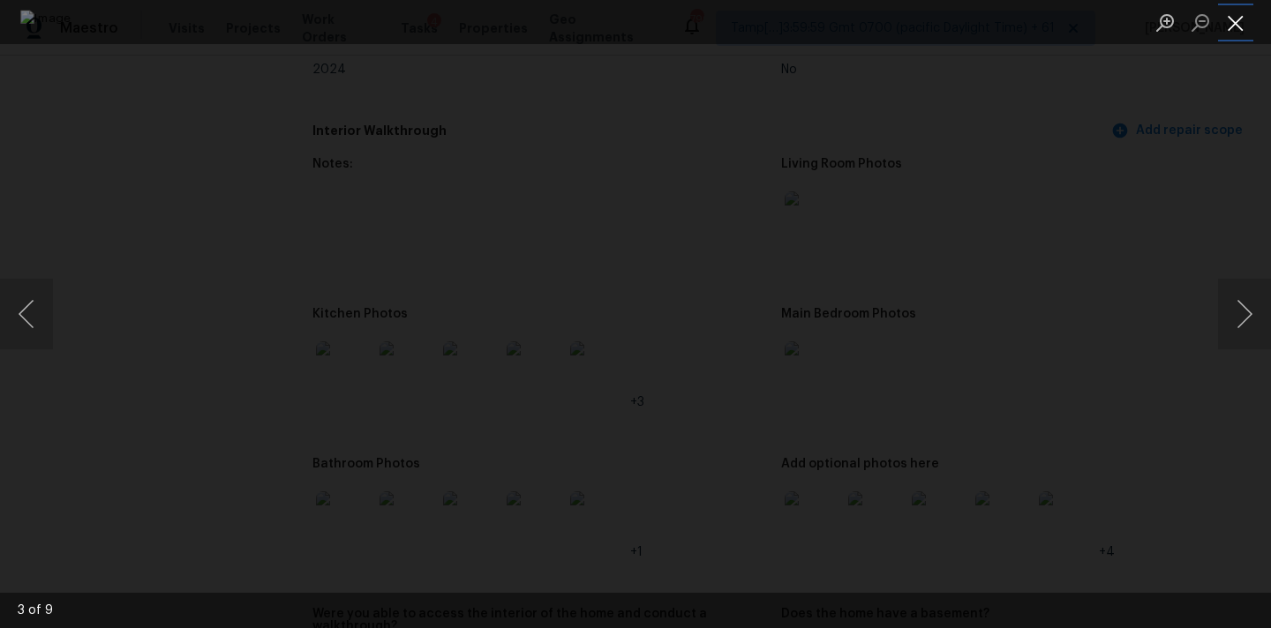
click at [1239, 18] on button "Close lightbox" at bounding box center [1235, 22] width 35 height 31
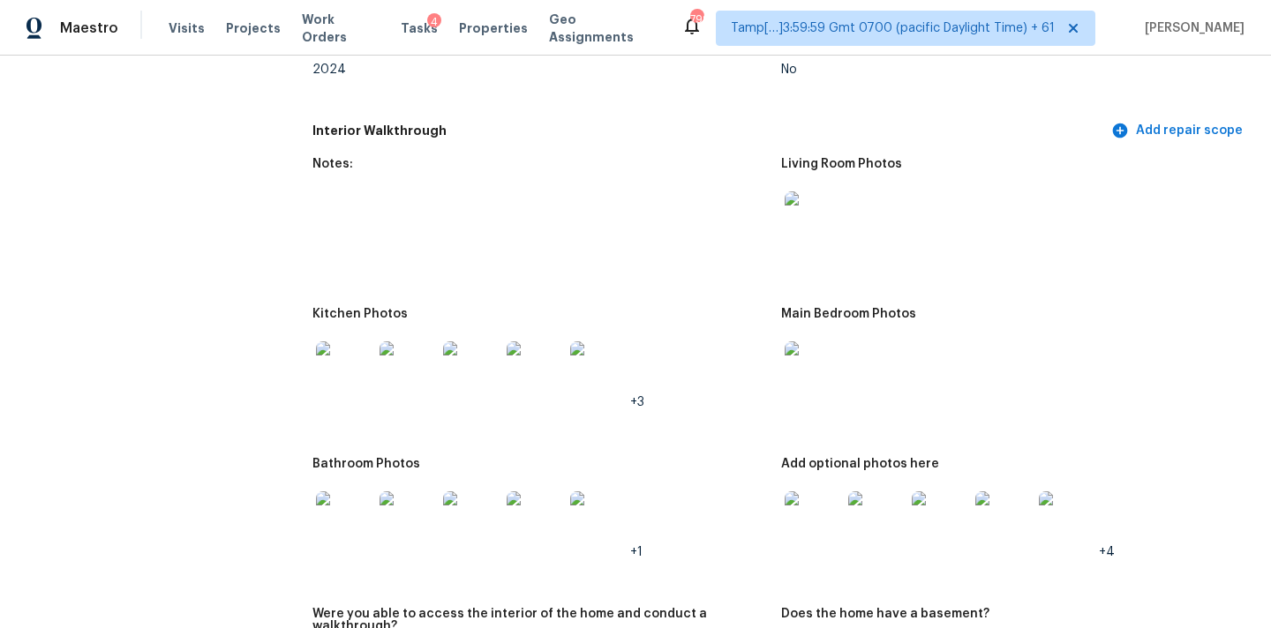
click at [813, 342] on img at bounding box center [813, 370] width 56 height 56
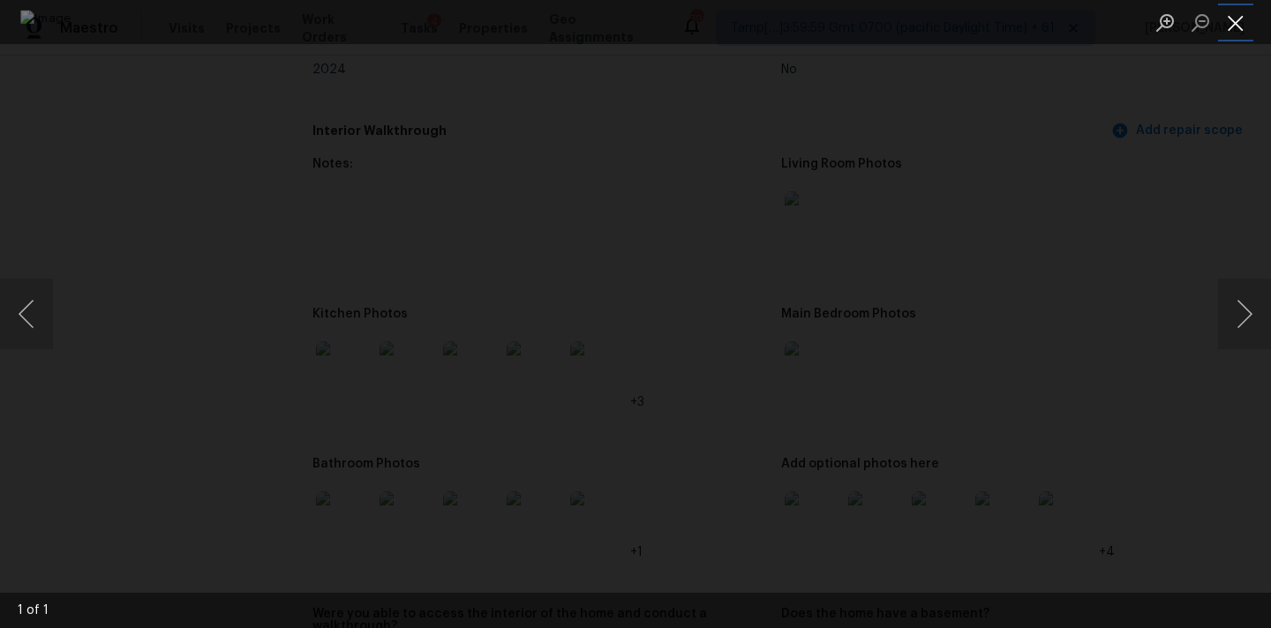
click at [1235, 19] on button "Close lightbox" at bounding box center [1235, 22] width 35 height 31
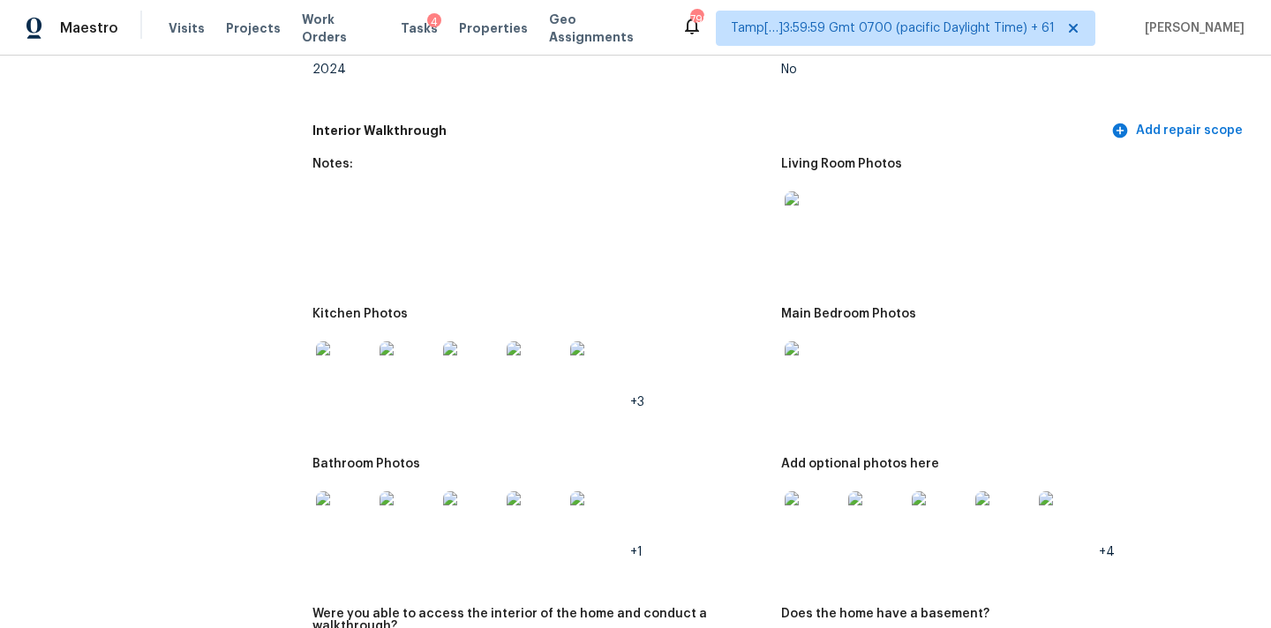
click at [815, 192] on img at bounding box center [813, 220] width 56 height 56
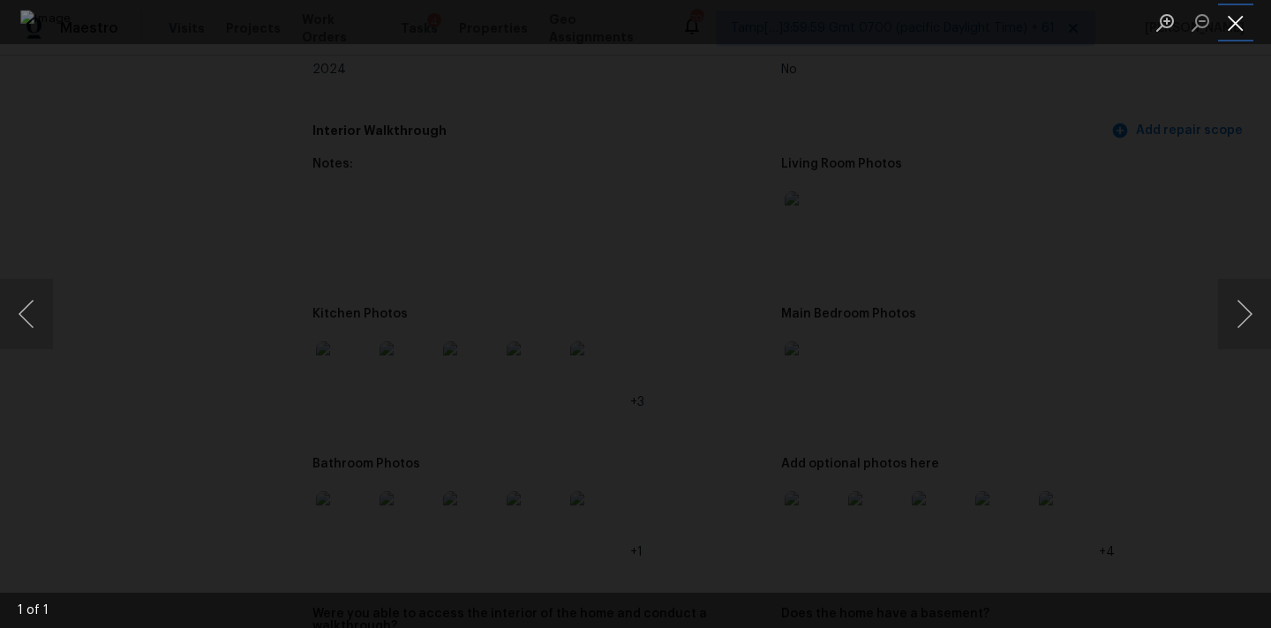
click at [1231, 22] on button "Close lightbox" at bounding box center [1235, 22] width 35 height 31
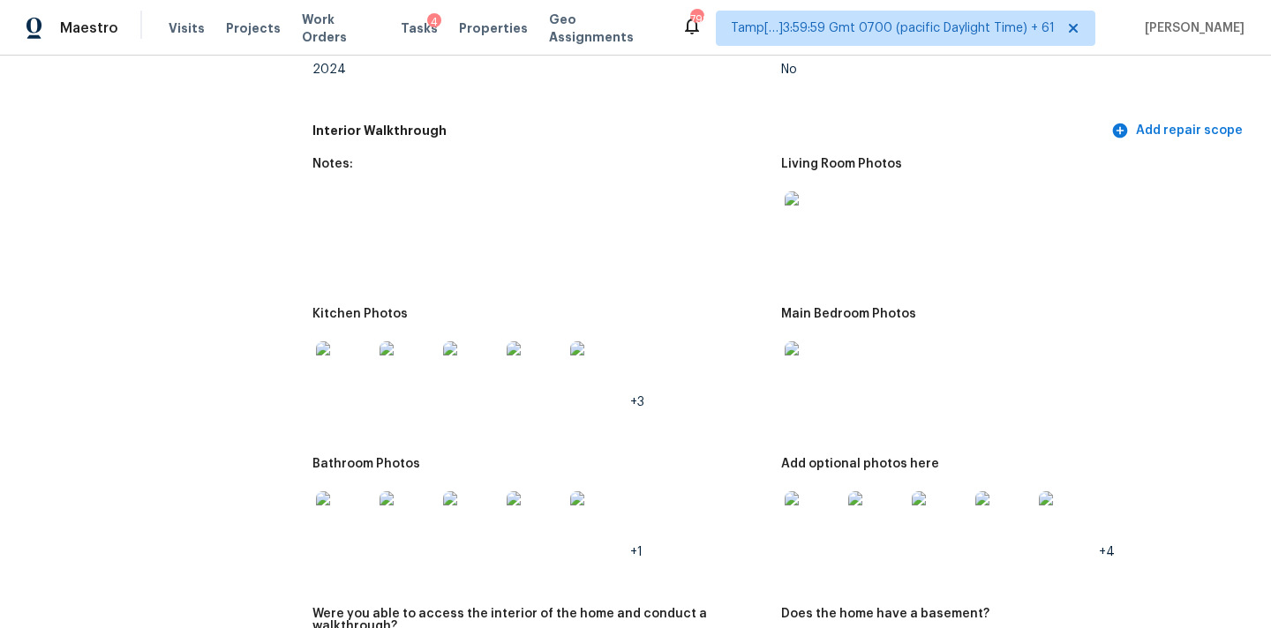
click at [328, 492] on img at bounding box center [344, 520] width 56 height 56
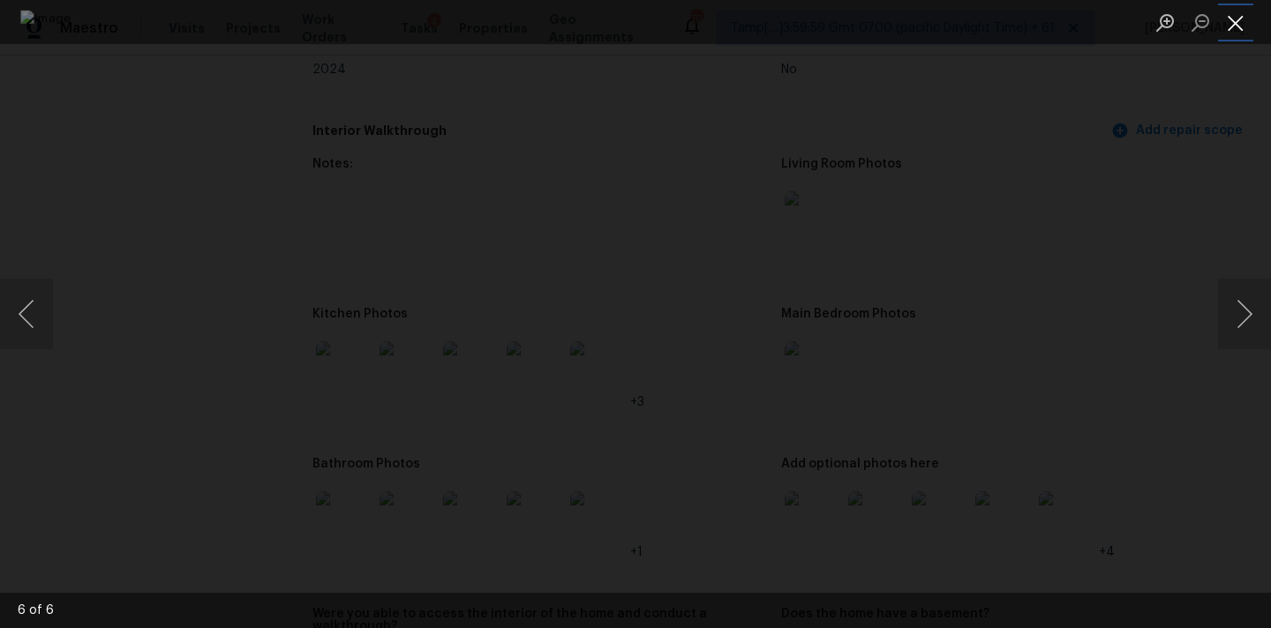
click at [1241, 15] on button "Close lightbox" at bounding box center [1235, 22] width 35 height 31
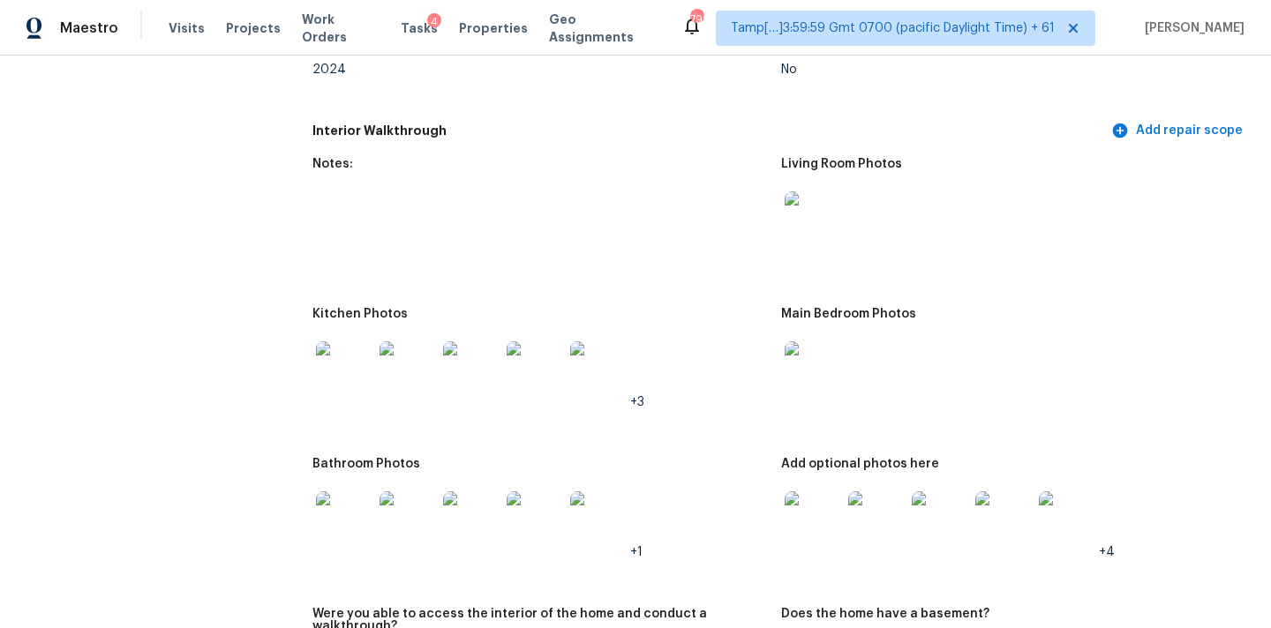
click at [371, 342] on img at bounding box center [344, 370] width 56 height 56
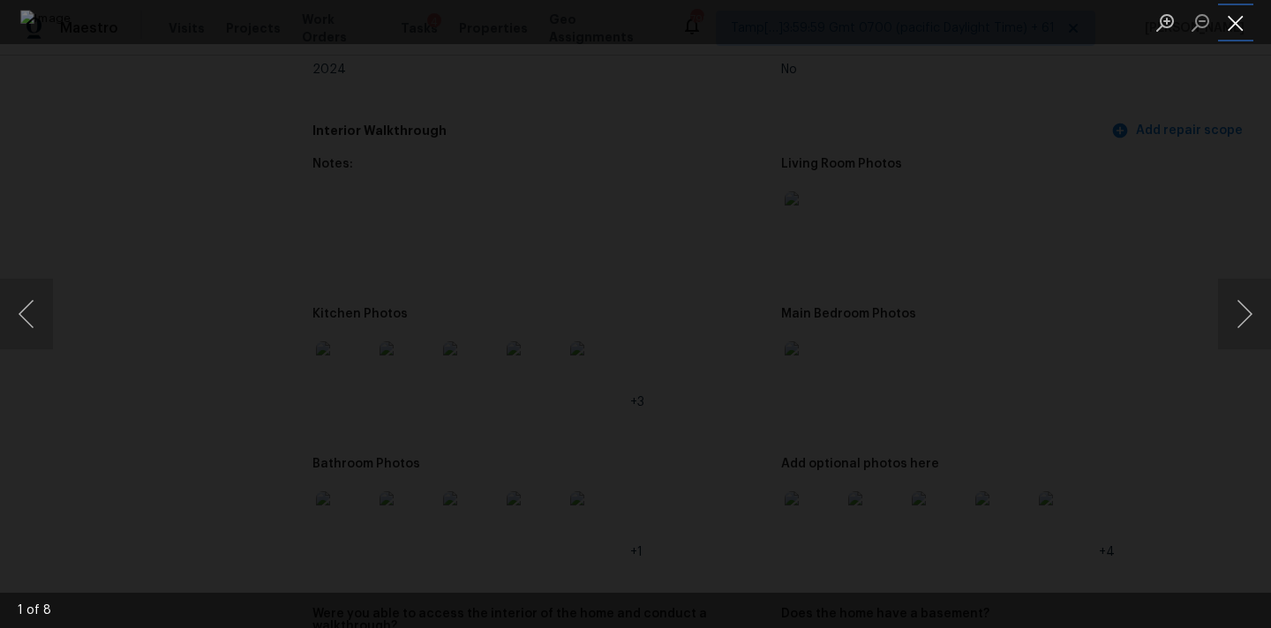
click at [1238, 9] on button "Close lightbox" at bounding box center [1235, 22] width 35 height 31
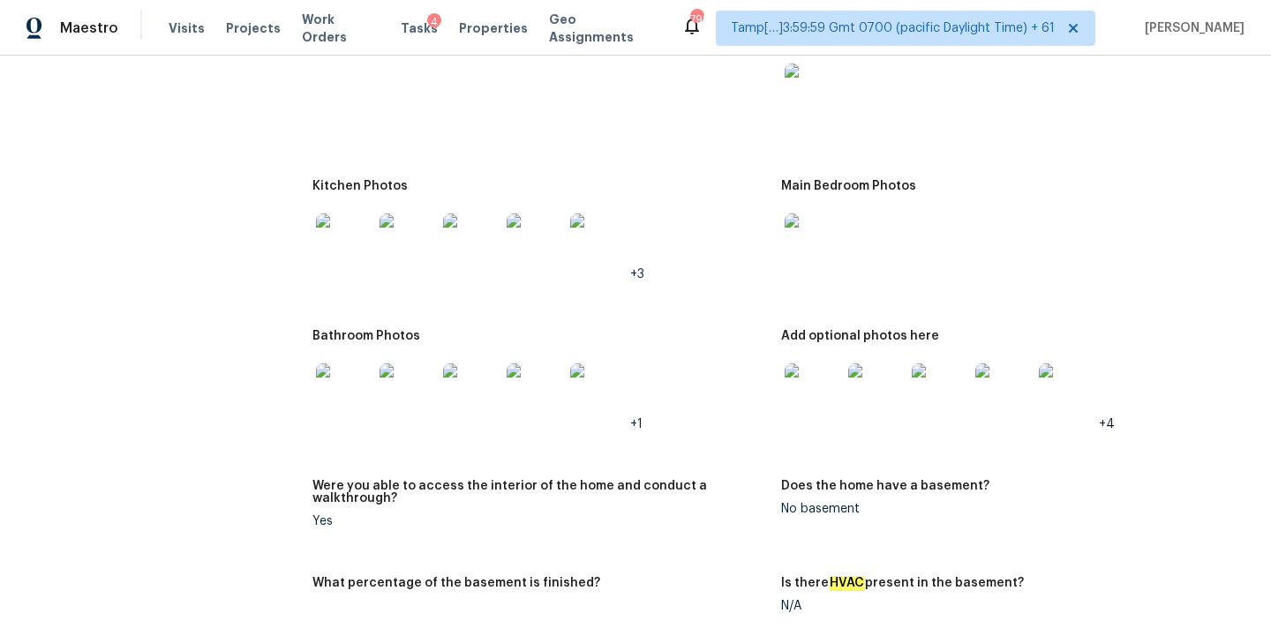
scroll to position [2370, 0]
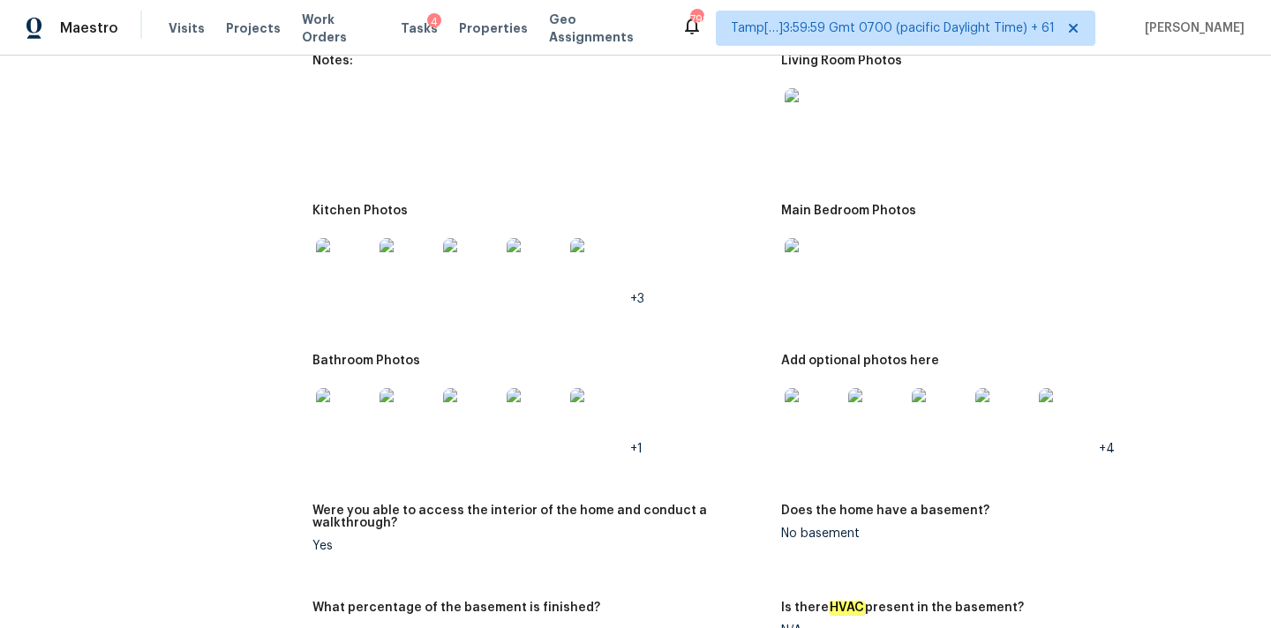
click at [350, 388] on img at bounding box center [344, 416] width 56 height 56
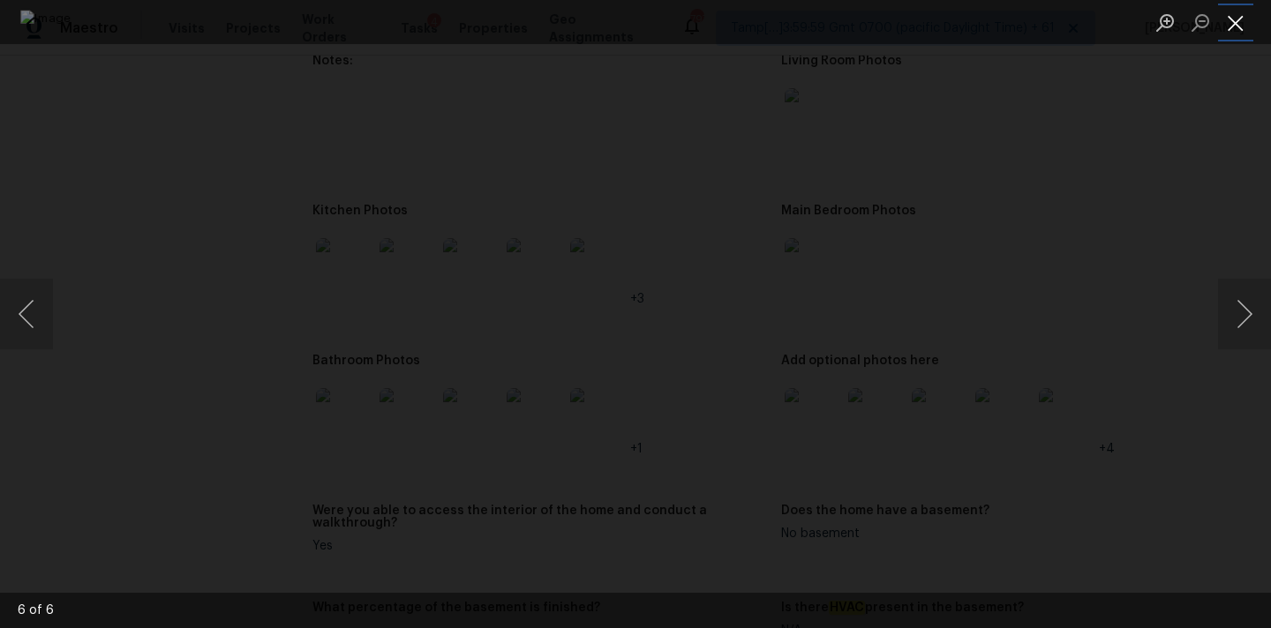
click at [1232, 25] on button "Close lightbox" at bounding box center [1235, 22] width 35 height 31
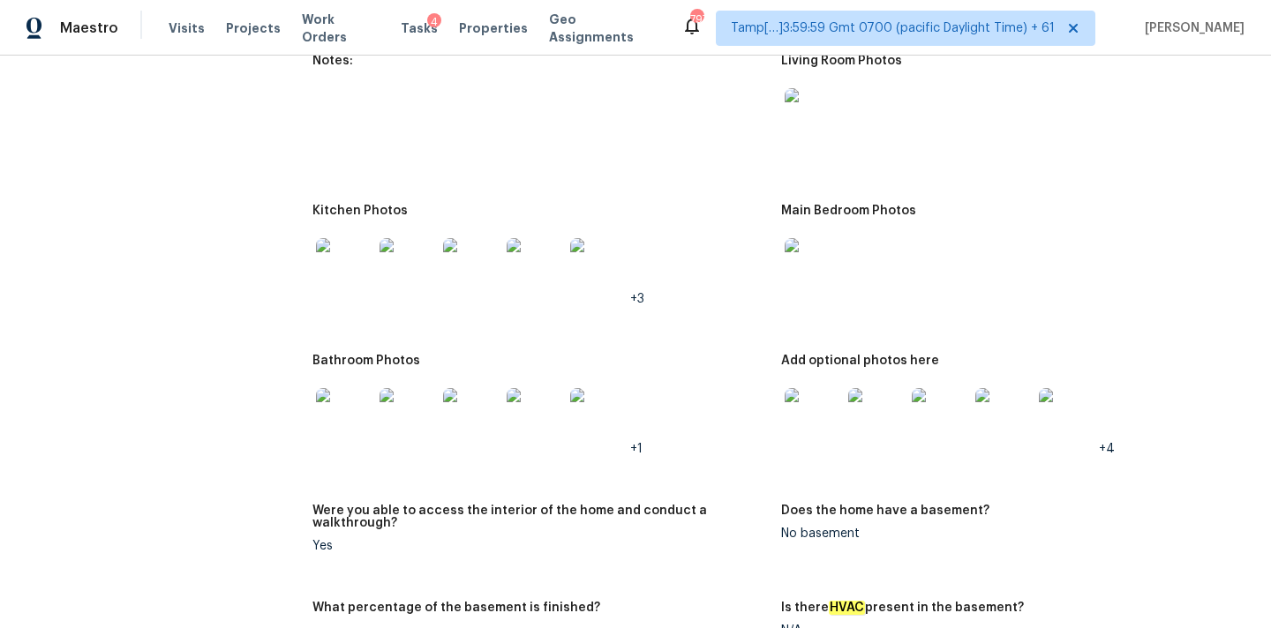
scroll to position [767, 0]
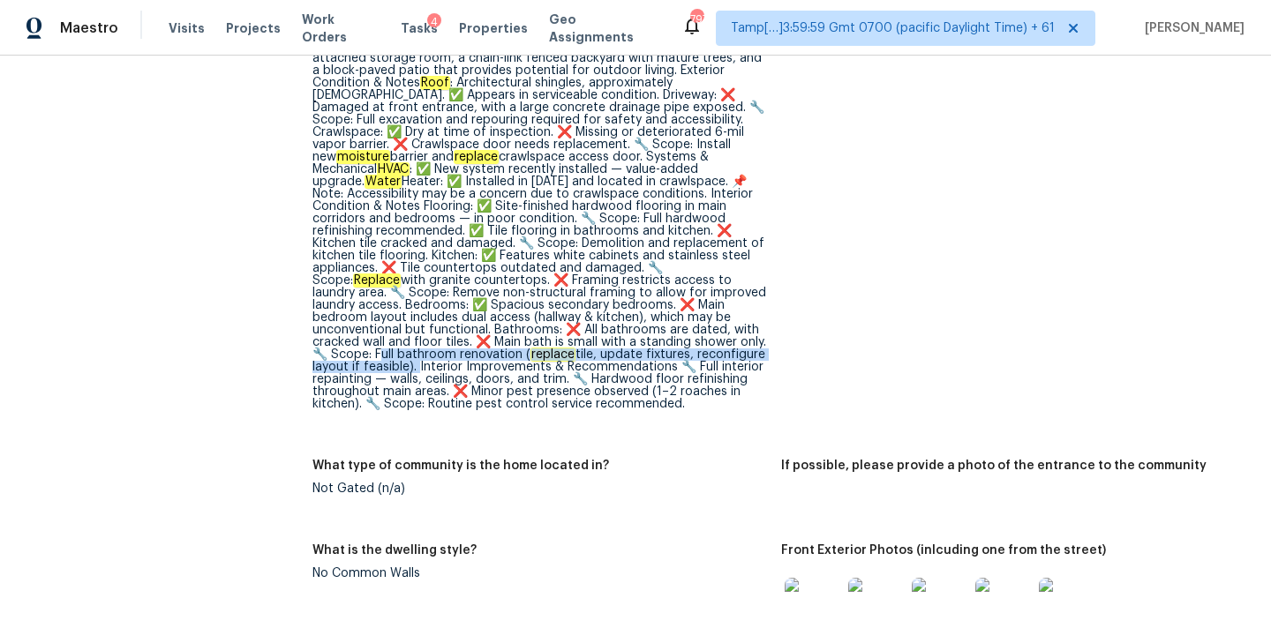
drag, startPoint x: 372, startPoint y: 342, endPoint x: 414, endPoint y: 356, distance: 44.4
click at [414, 356] on div "Property Overview Located in an older, established suburban area, this property…" at bounding box center [539, 207] width 455 height 408
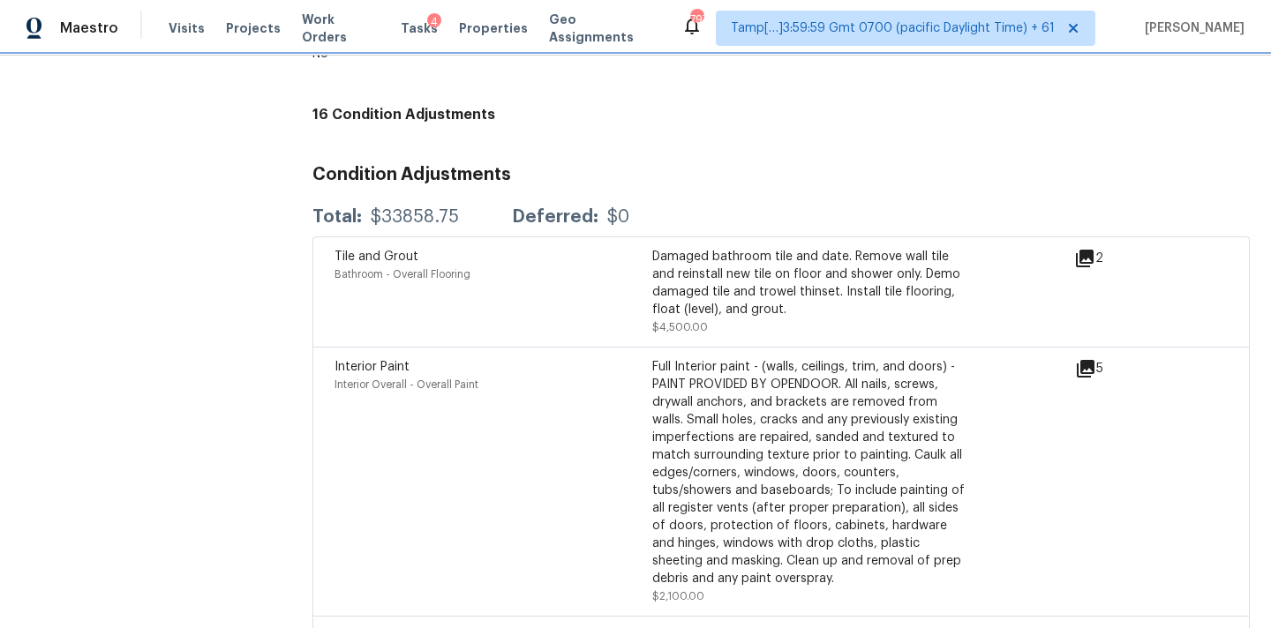
scroll to position [4636, 0]
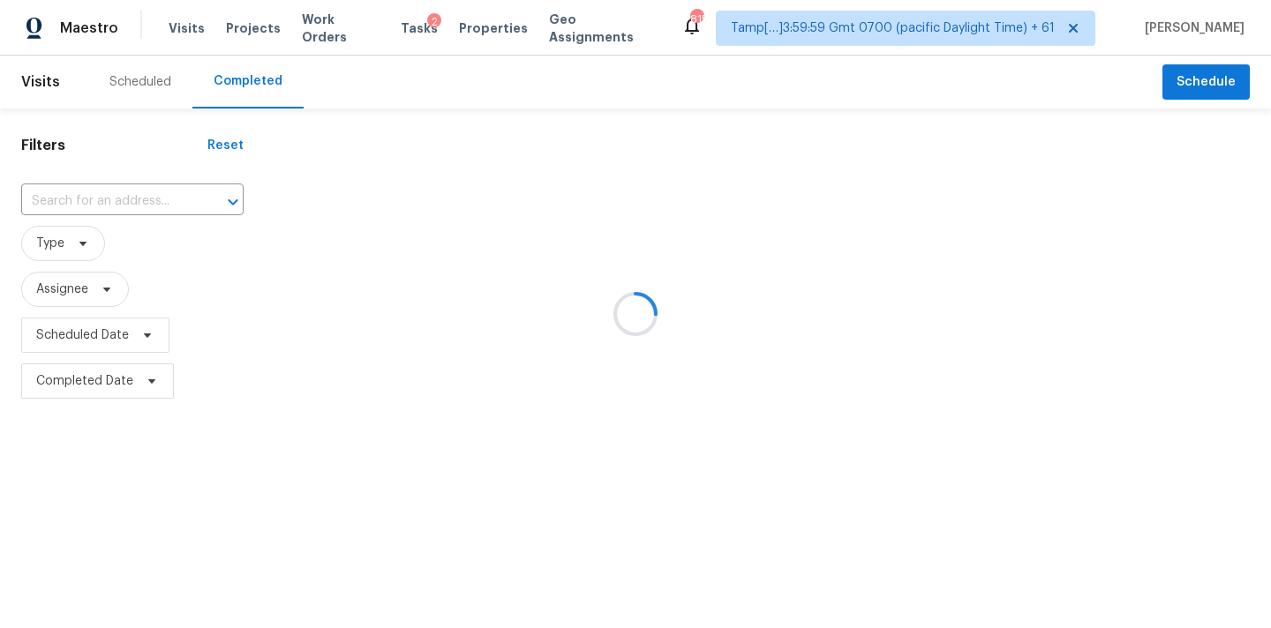
click at [46, 200] on div at bounding box center [635, 314] width 1271 height 628
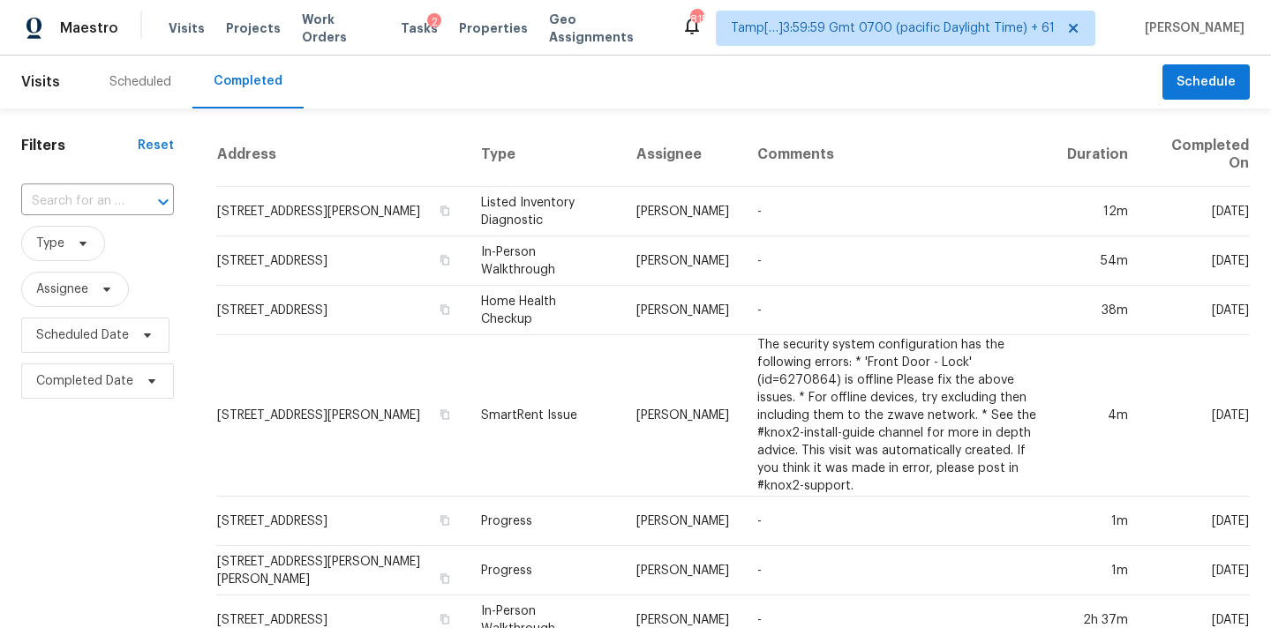
click at [46, 200] on input "text" at bounding box center [72, 201] width 103 height 27
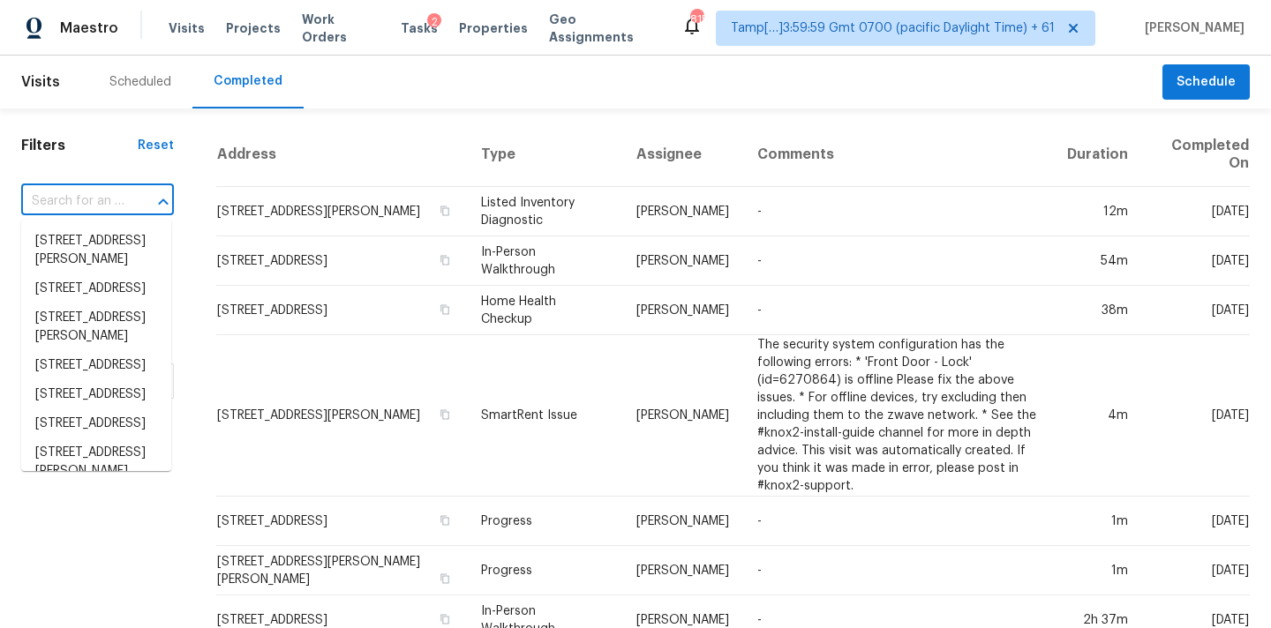
paste input "[STREET_ADDRESS][PERSON_NAME]"
type input "[STREET_ADDRESS][PERSON_NAME]"
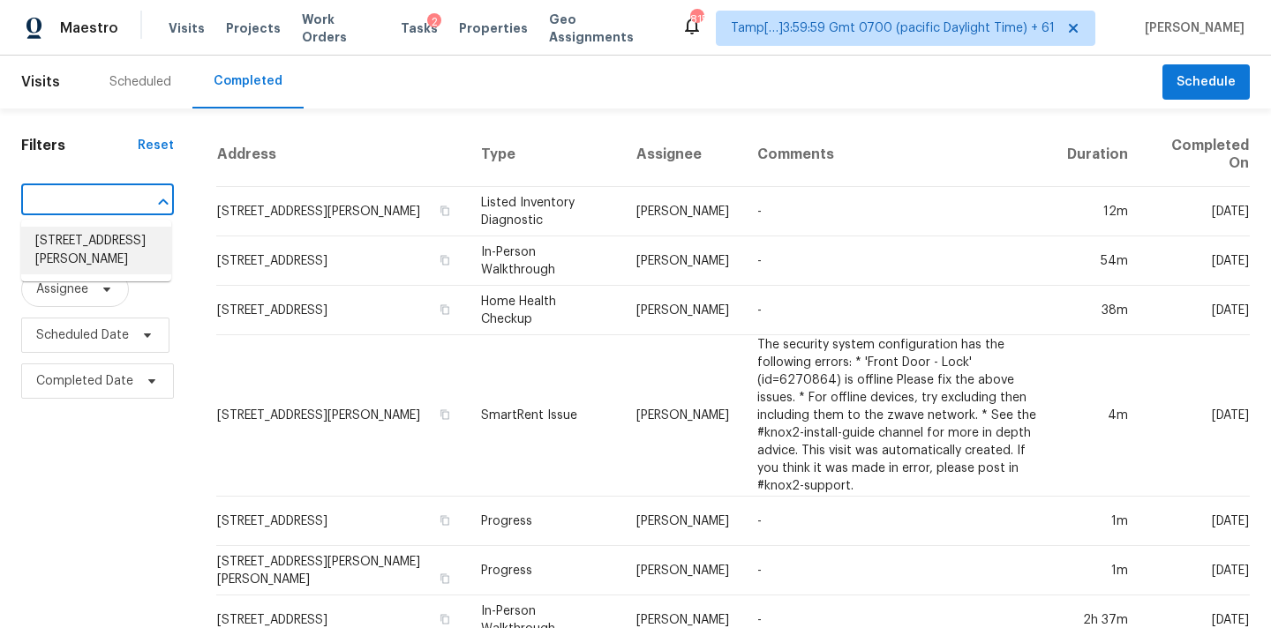
click at [72, 249] on li "[STREET_ADDRESS][PERSON_NAME]" at bounding box center [96, 251] width 150 height 48
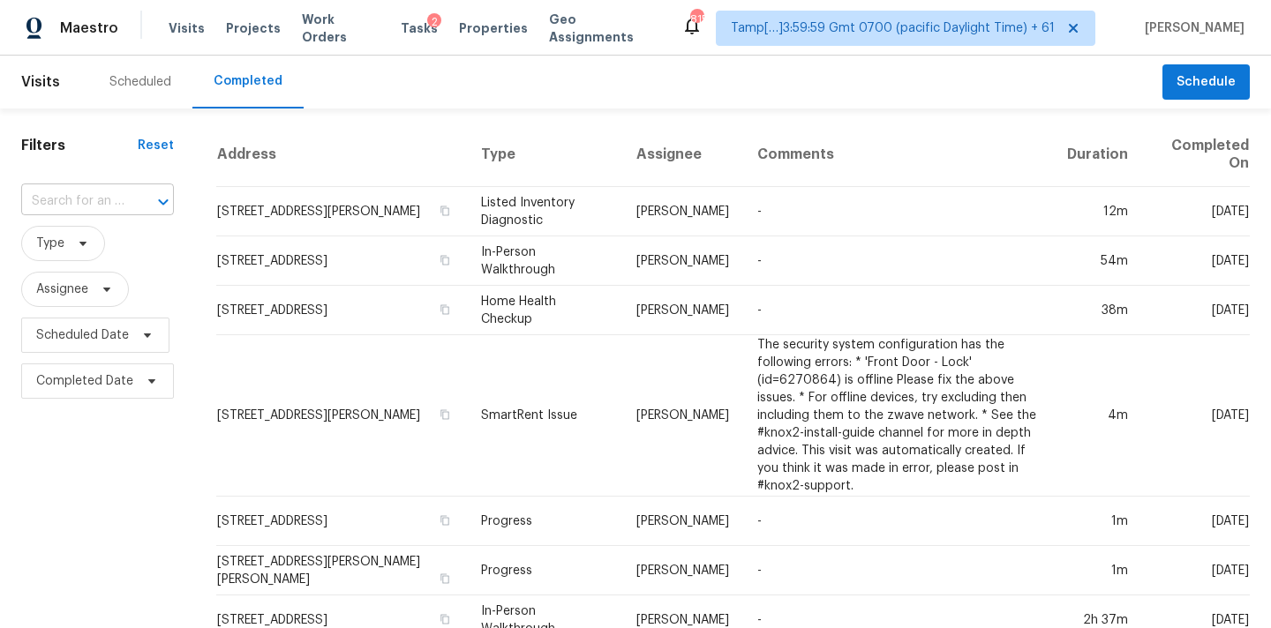
click at [77, 212] on input "text" at bounding box center [72, 201] width 103 height 27
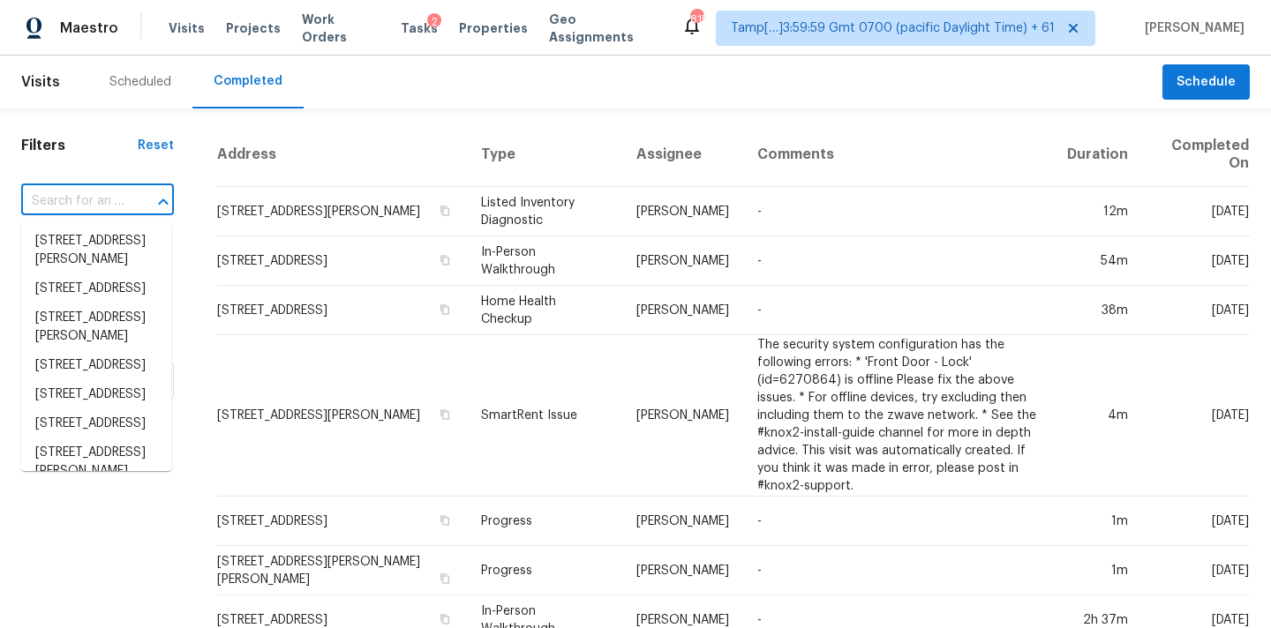
paste input "[STREET_ADDRESS][PERSON_NAME]"
type input "[STREET_ADDRESS][PERSON_NAME]"
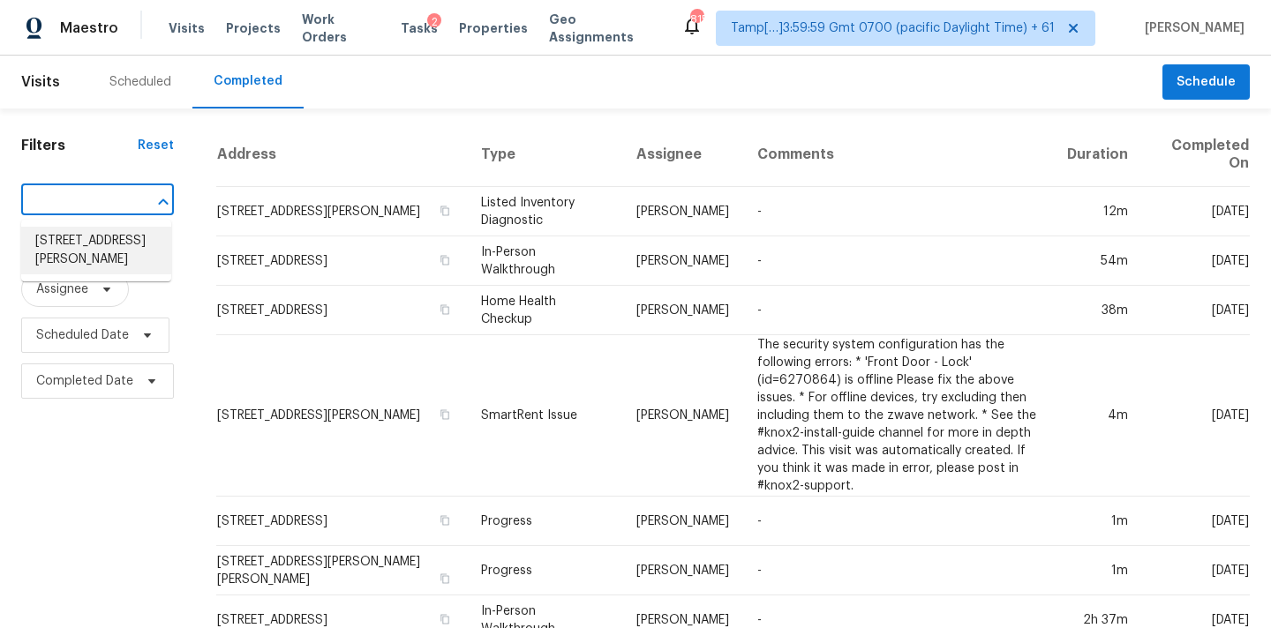
click at [80, 248] on li "[STREET_ADDRESS][PERSON_NAME]" at bounding box center [96, 251] width 150 height 48
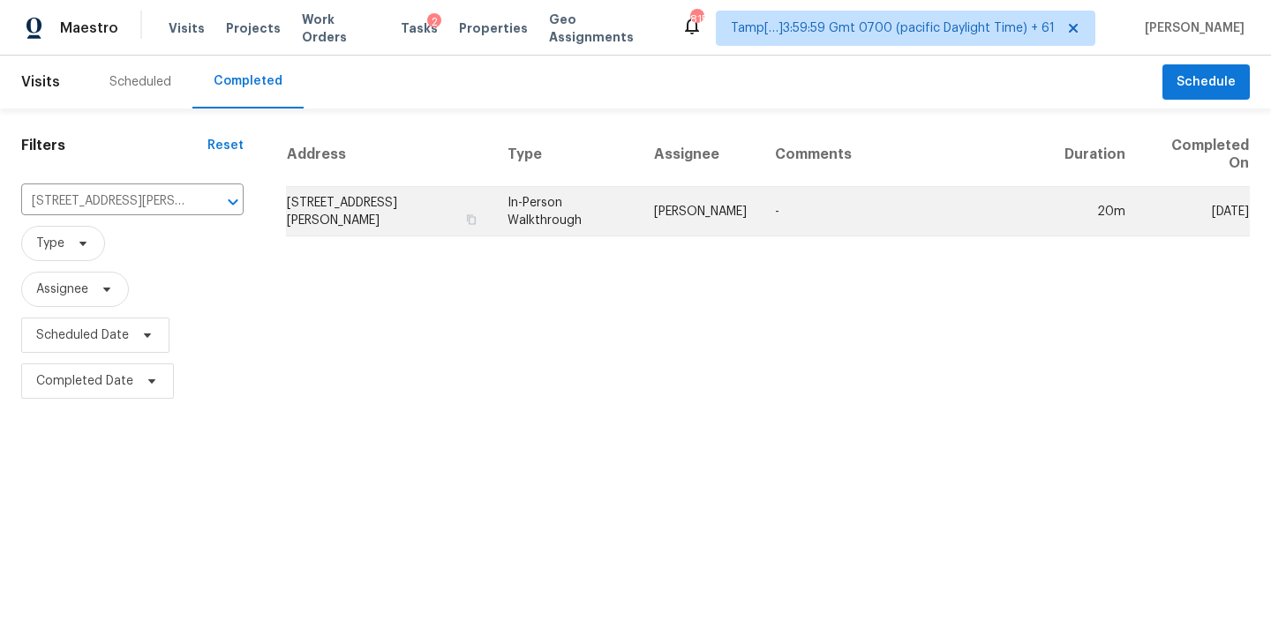
click at [640, 223] on td "In-Person Walkthrough" at bounding box center [566, 211] width 147 height 49
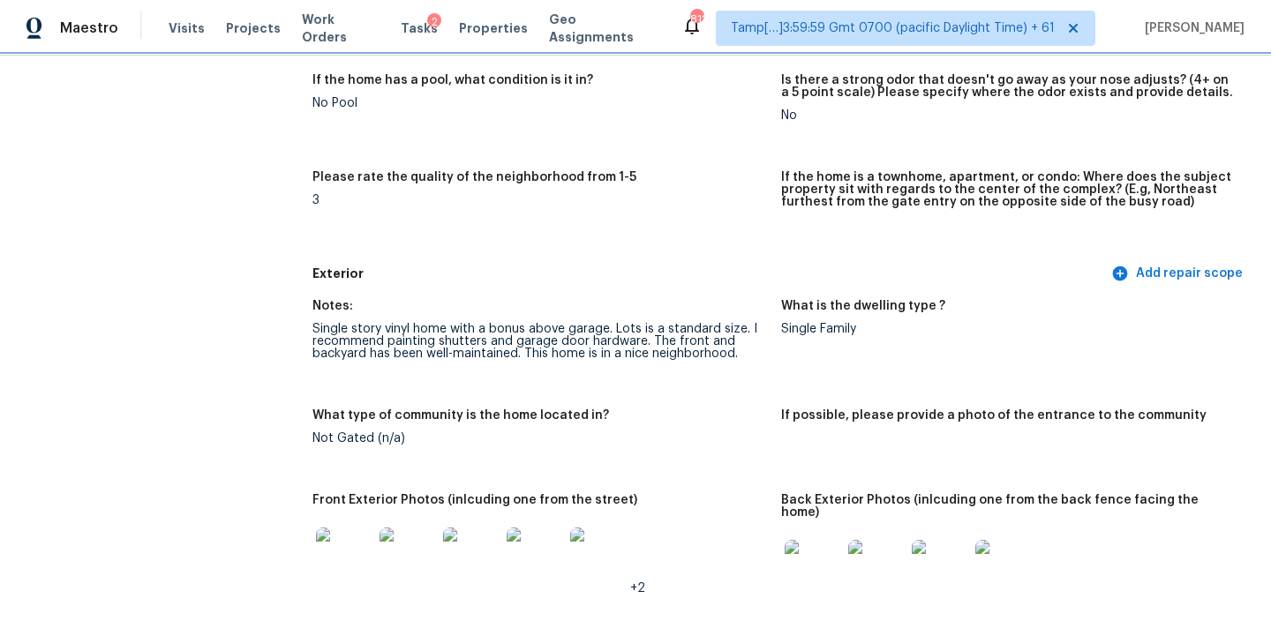
scroll to position [491, 0]
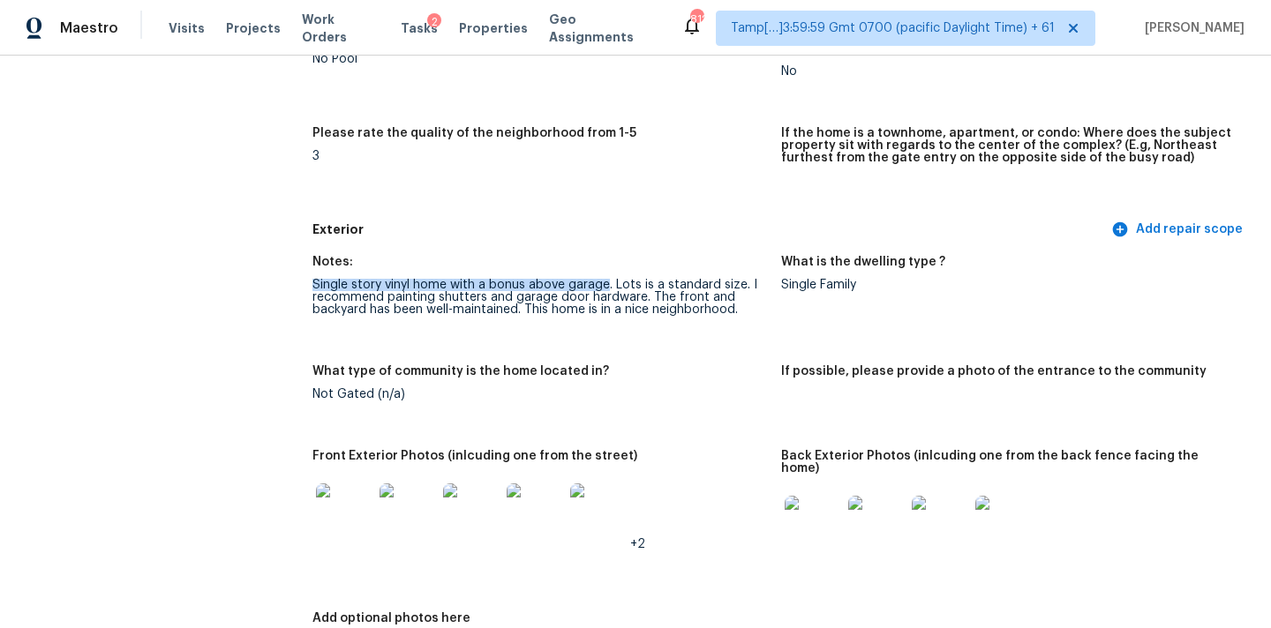
drag, startPoint x: 311, startPoint y: 283, endPoint x: 605, endPoint y: 286, distance: 294.8
drag, startPoint x: 613, startPoint y: 285, endPoint x: 740, endPoint y: 287, distance: 127.1
click at [740, 287] on div "Single story vinyl home with a bonus above garage. Lots is a standard size. I r…" at bounding box center [539, 297] width 455 height 37
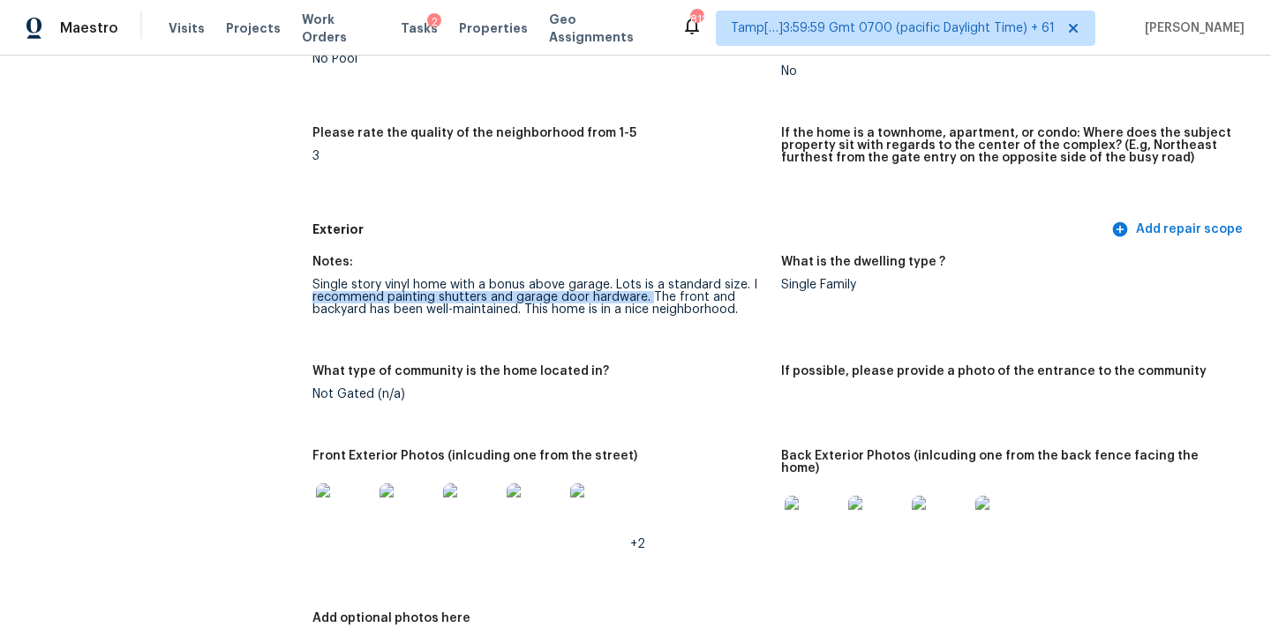
drag, startPoint x: 313, startPoint y: 298, endPoint x: 648, endPoint y: 301, distance: 334.5
click at [648, 301] on div "Single story vinyl home with a bonus above garage. Lots is a standard size. I r…" at bounding box center [539, 297] width 455 height 37
copy div "recommend painting shutters and garage door hardware."
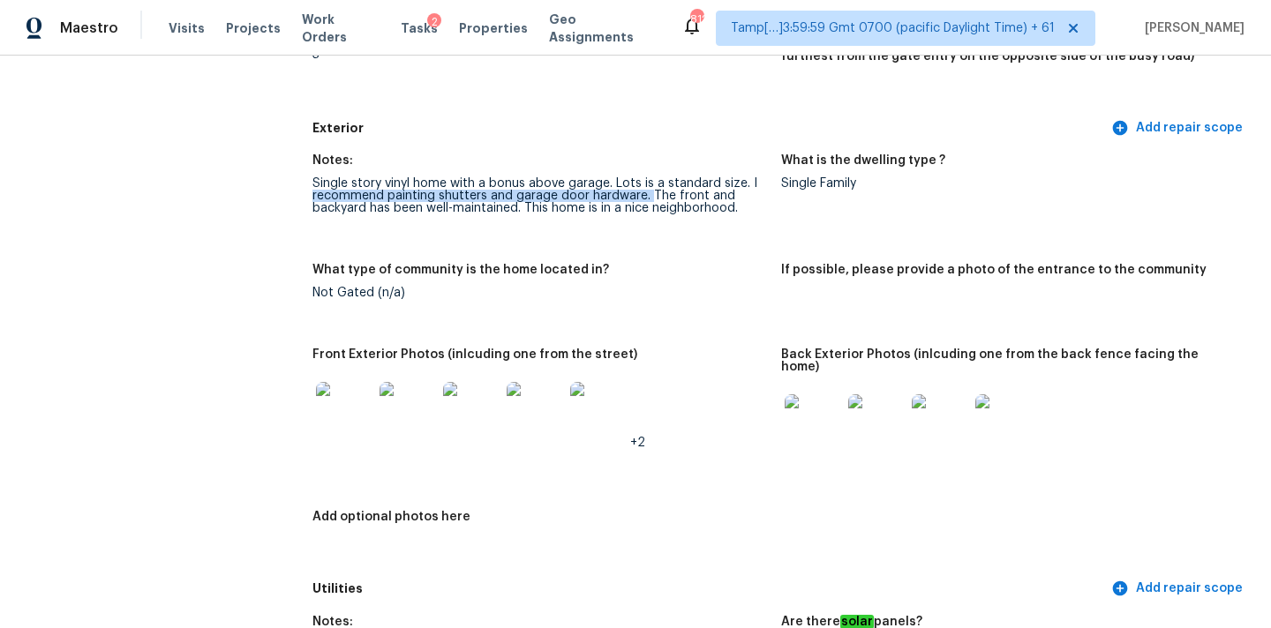
scroll to position [598, 0]
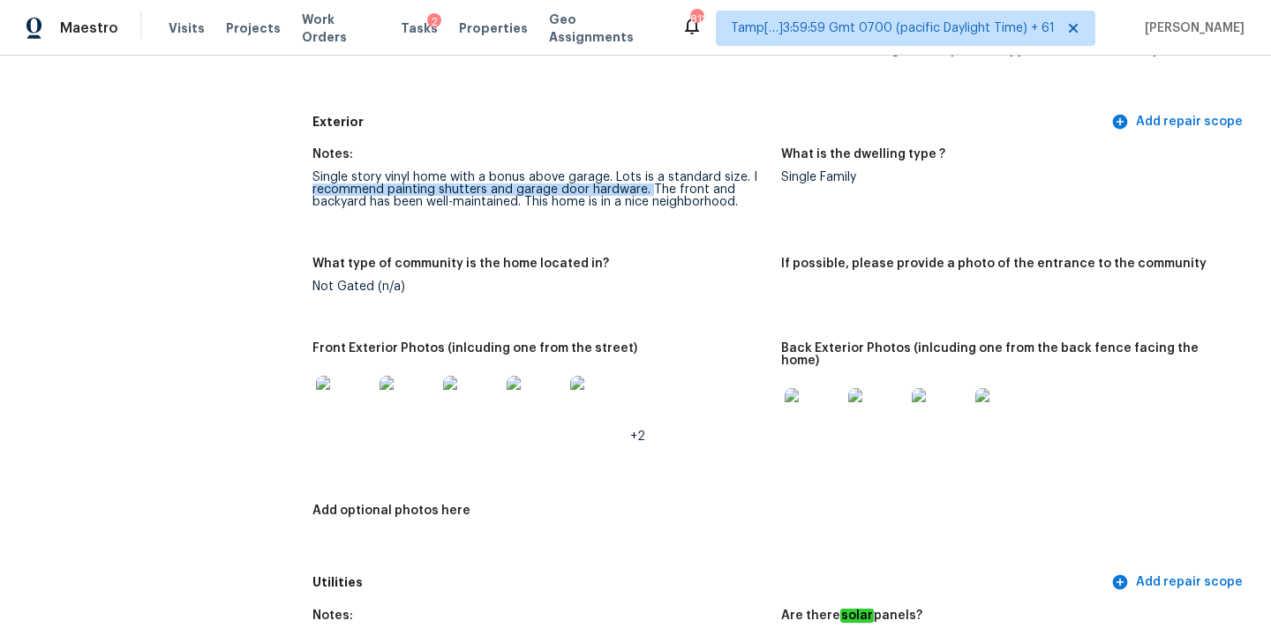
click at [417, 402] on img at bounding box center [407, 404] width 56 height 56
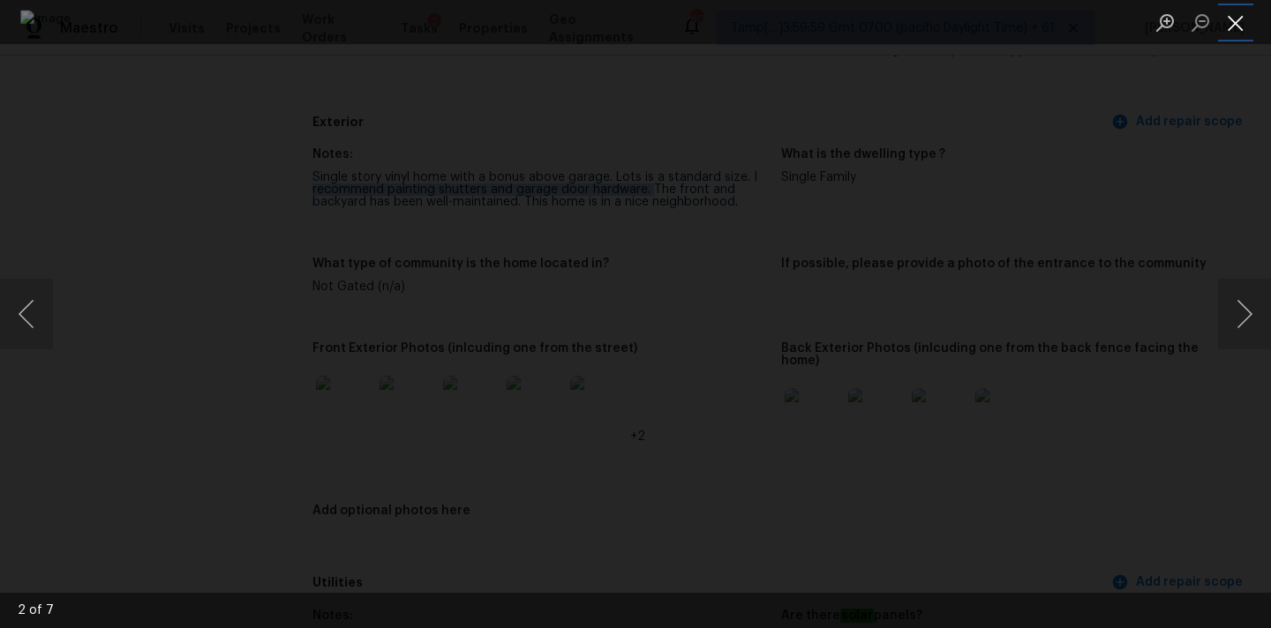
click at [1236, 19] on button "Close lightbox" at bounding box center [1235, 22] width 35 height 31
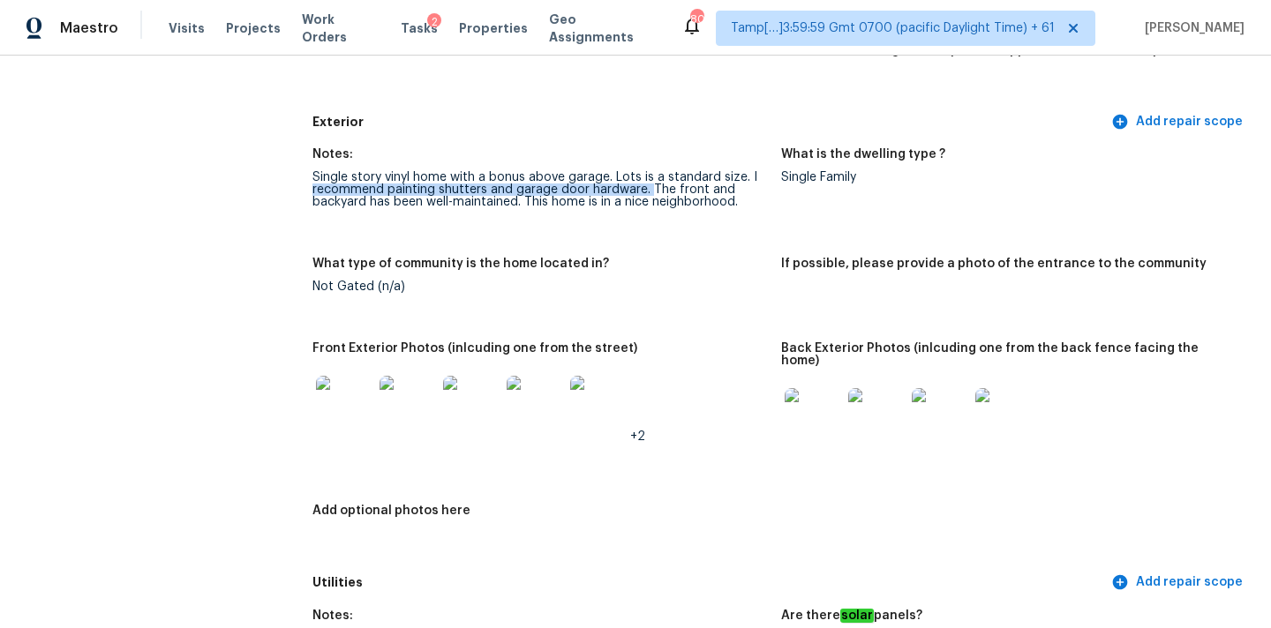
click at [818, 409] on img at bounding box center [813, 416] width 56 height 56
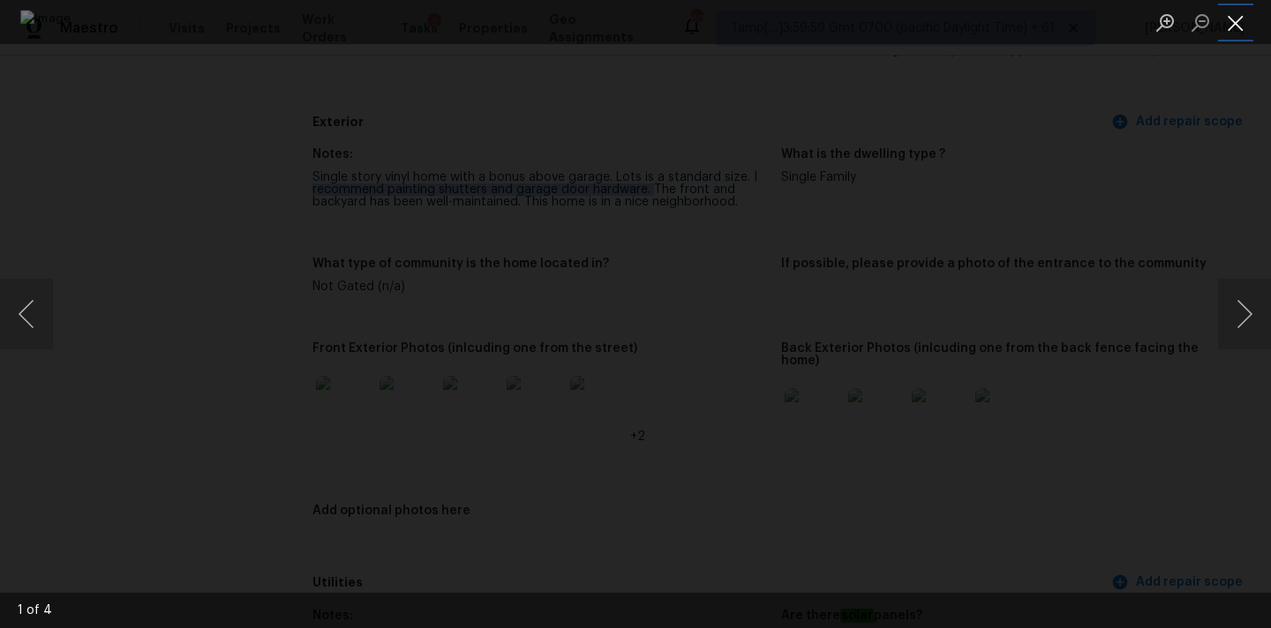
click at [1243, 21] on button "Close lightbox" at bounding box center [1235, 22] width 35 height 31
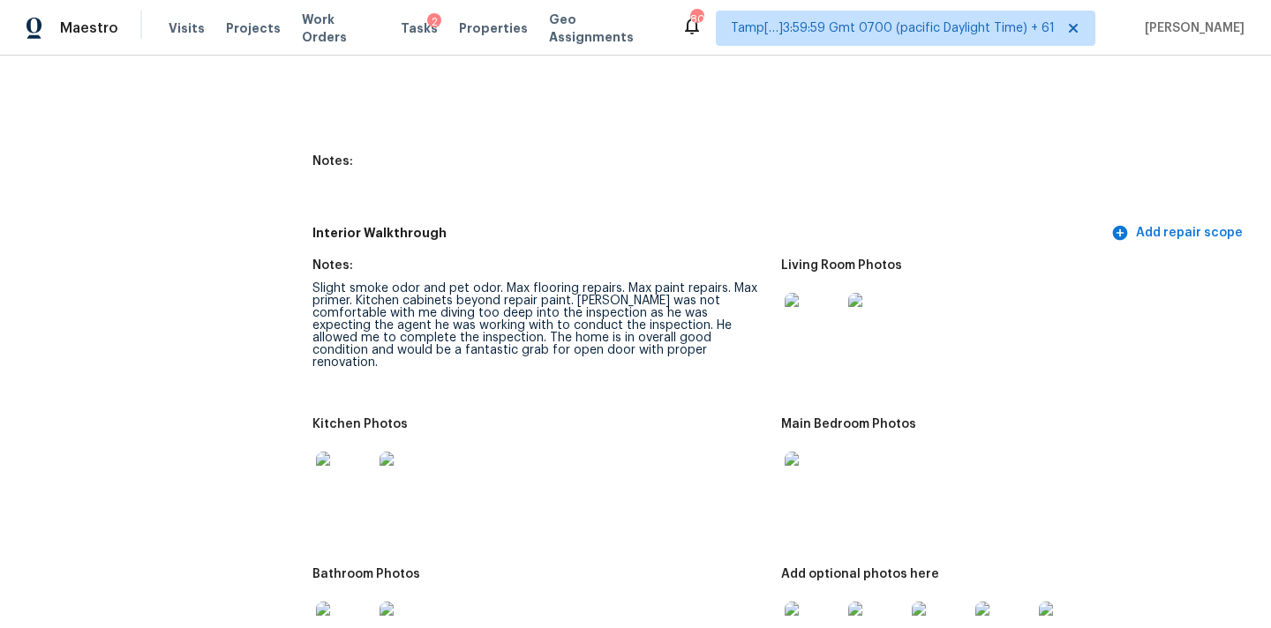
scroll to position [1997, 0]
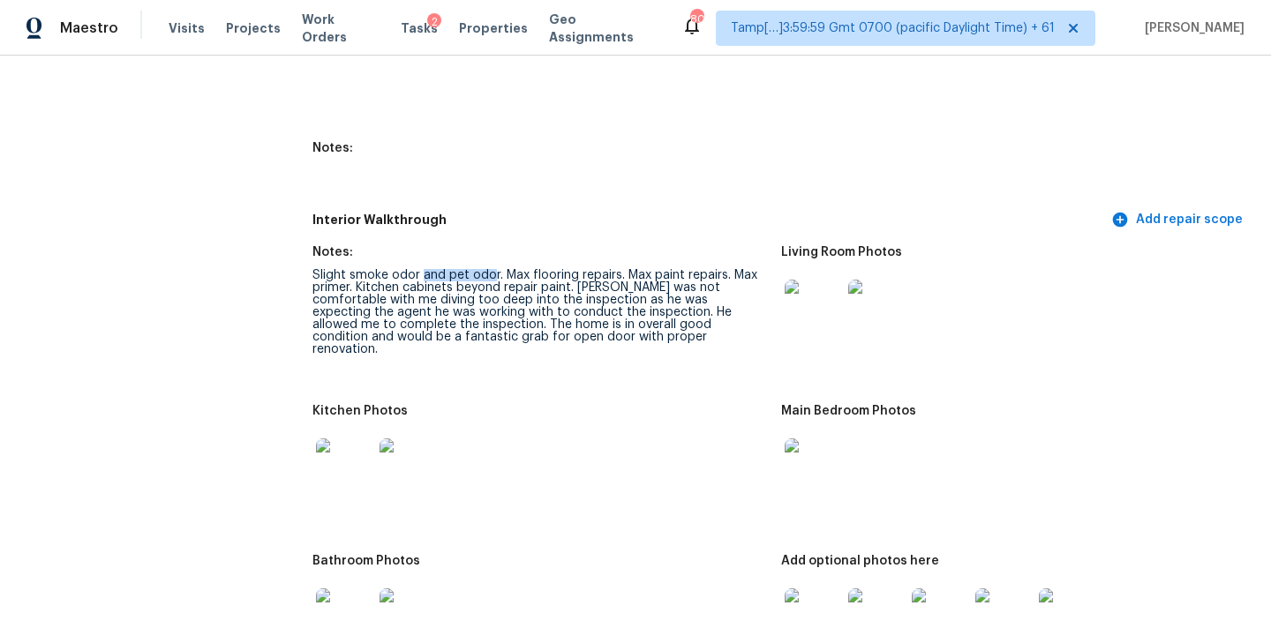
drag, startPoint x: 419, startPoint y: 262, endPoint x: 492, endPoint y: 265, distance: 73.3
click at [492, 269] on div "Slight smoke odor and pet odor. Max flooring repairs. Max paint repairs. Max pr…" at bounding box center [539, 312] width 455 height 86
drag, startPoint x: 501, startPoint y: 264, endPoint x: 619, endPoint y: 262, distance: 117.4
click at [619, 269] on div "Slight smoke odor and pet odor. Max flooring repairs. Max paint repairs. Max pr…" at bounding box center [539, 312] width 455 height 86
drag, startPoint x: 629, startPoint y: 263, endPoint x: 720, endPoint y: 265, distance: 90.9
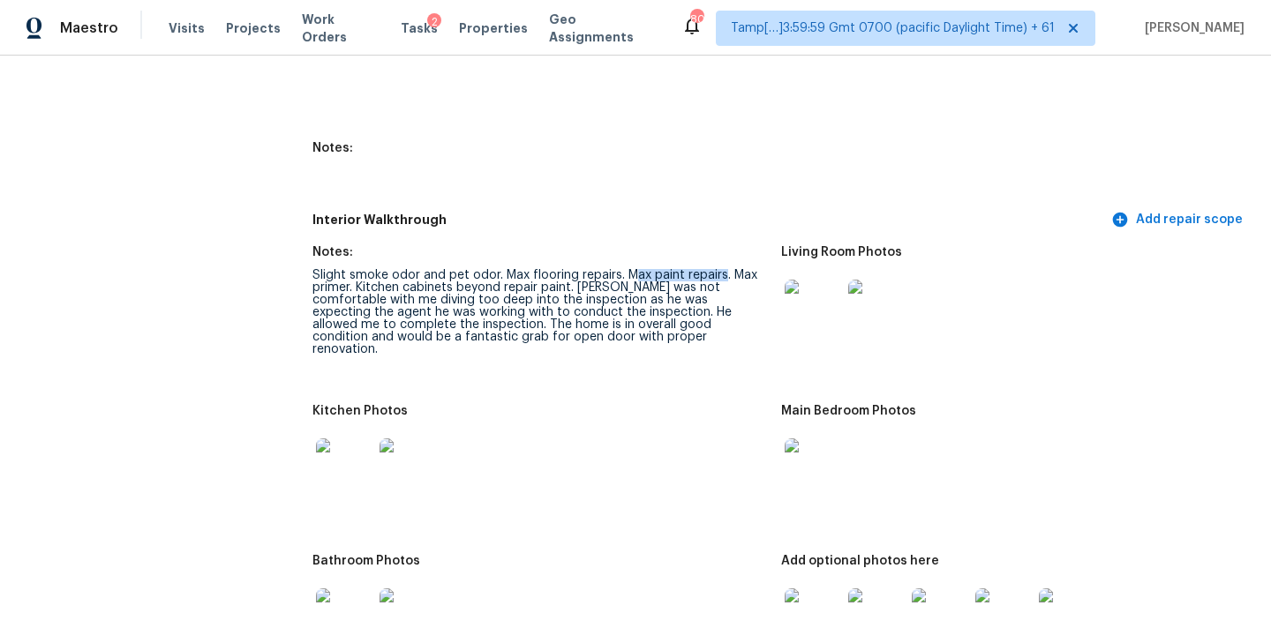
click at [720, 269] on div "Slight smoke odor and pet odor. Max flooring repairs. Max paint repairs. Max pr…" at bounding box center [539, 312] width 455 height 86
copy div "Max flooring repairs. Max paint repairs. Max primer."
drag, startPoint x: 502, startPoint y: 258, endPoint x: 356, endPoint y: 273, distance: 147.3
click at [356, 273] on div "Slight smoke odor and pet odor. Max flooring repairs. Max paint repairs. Max pr…" at bounding box center [539, 312] width 455 height 86
copy div "Kitchen cabinets beyond repair paint."
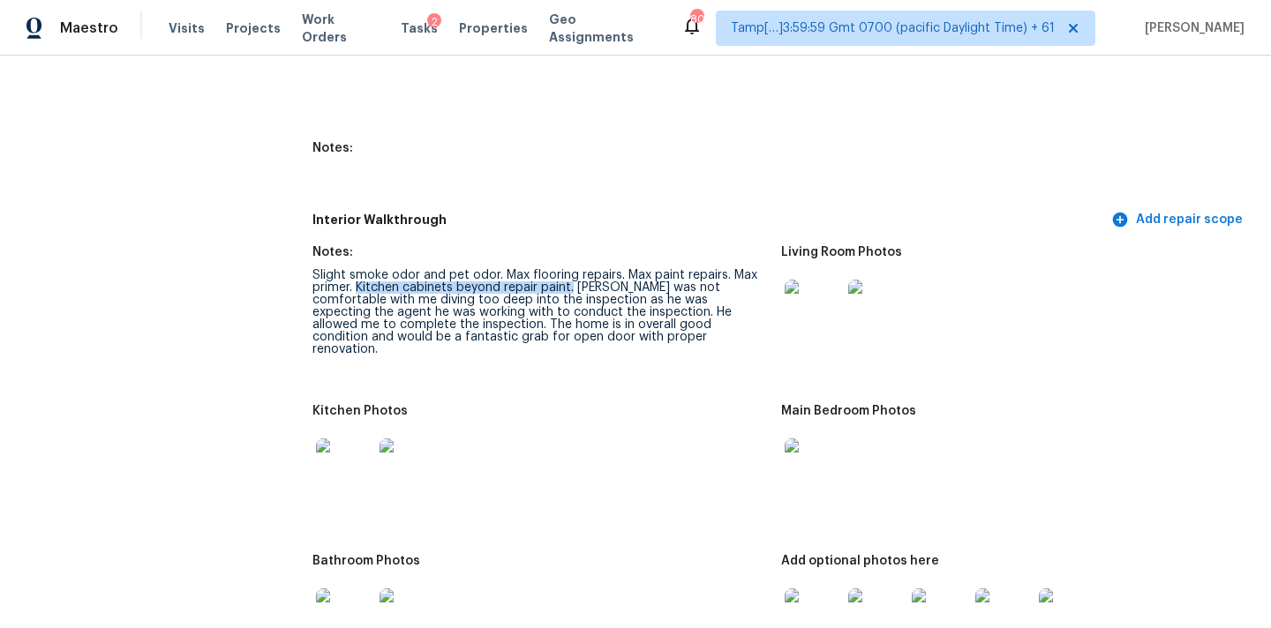
drag, startPoint x: 358, startPoint y: 276, endPoint x: 572, endPoint y: 272, distance: 213.6
click at [572, 272] on div "Slight smoke odor and pet odor. Max flooring repairs. Max paint repairs. Max pr…" at bounding box center [539, 312] width 455 height 86
click at [605, 273] on div "Slight smoke odor and pet odor. Max flooring repairs. Max paint repairs. Max pr…" at bounding box center [539, 312] width 455 height 86
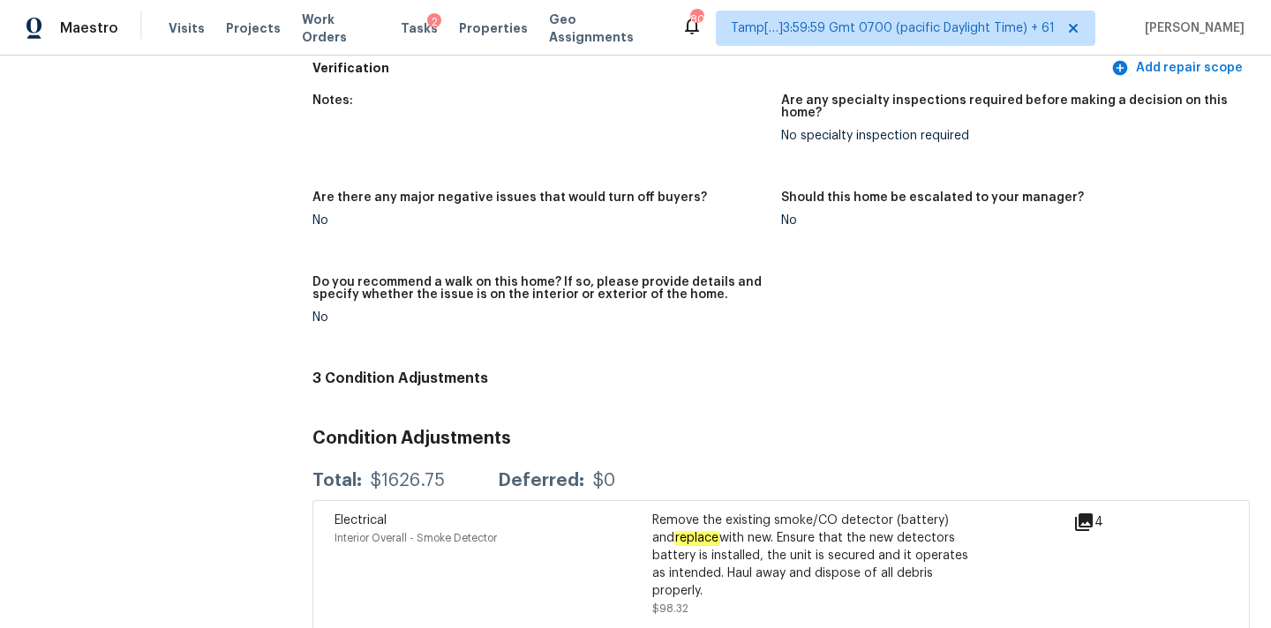
scroll to position [4384, 0]
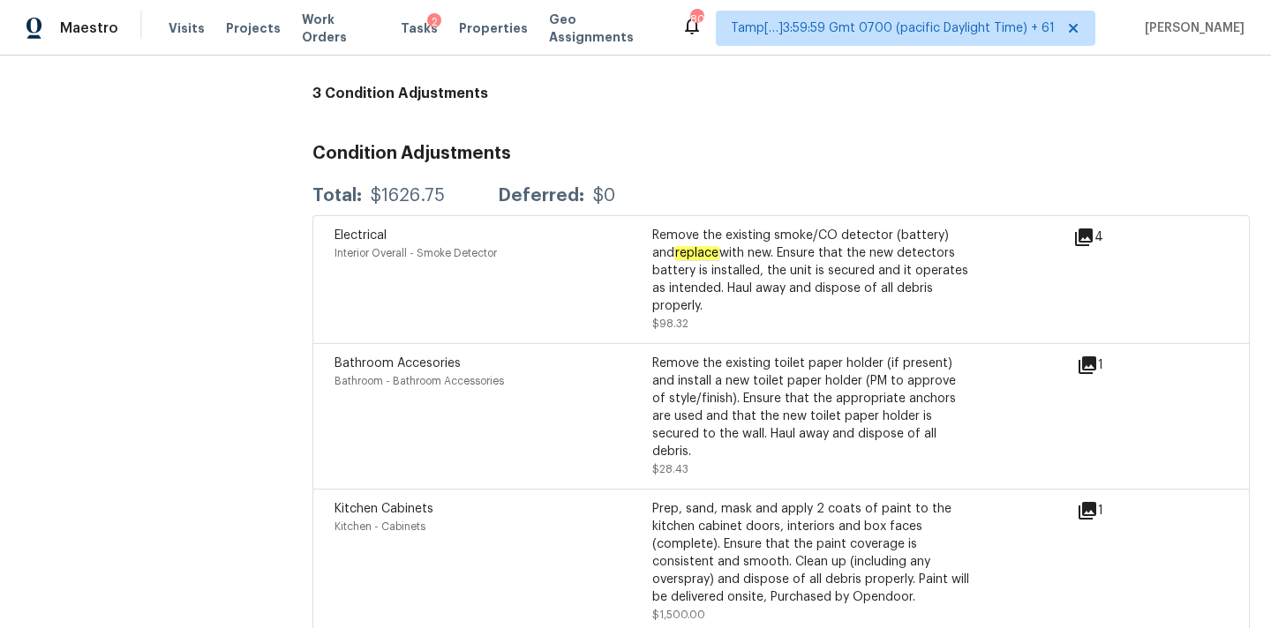
click at [1093, 357] on icon at bounding box center [1087, 366] width 18 height 18
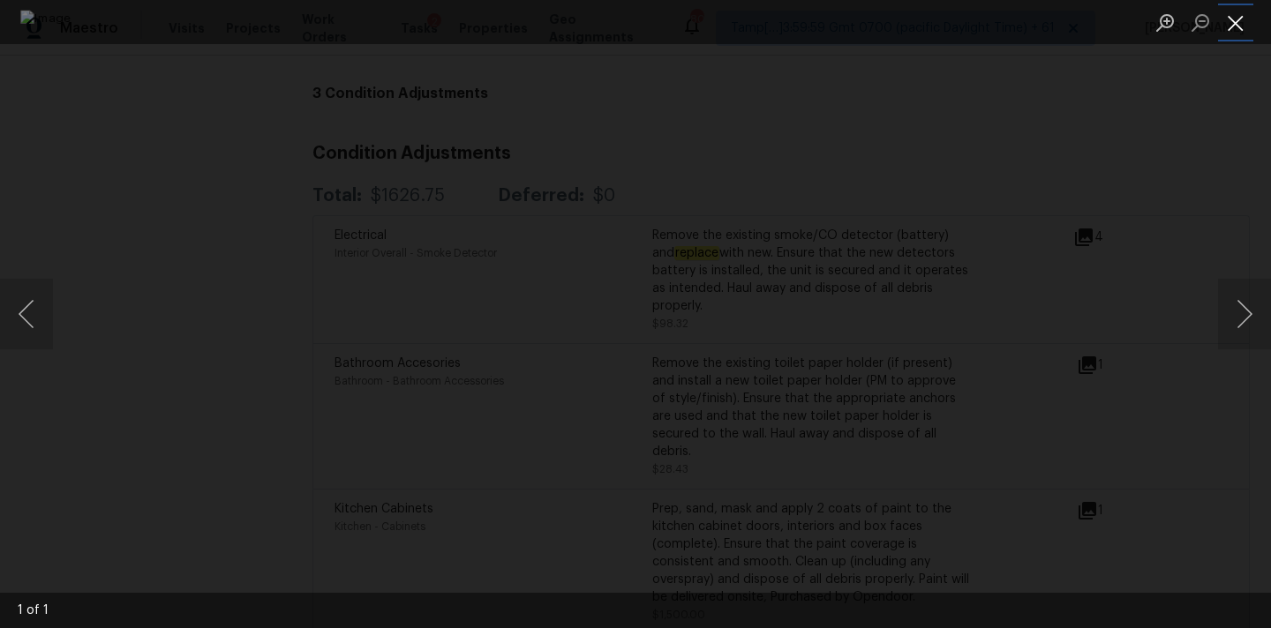
click at [1237, 16] on button "Close lightbox" at bounding box center [1235, 22] width 35 height 31
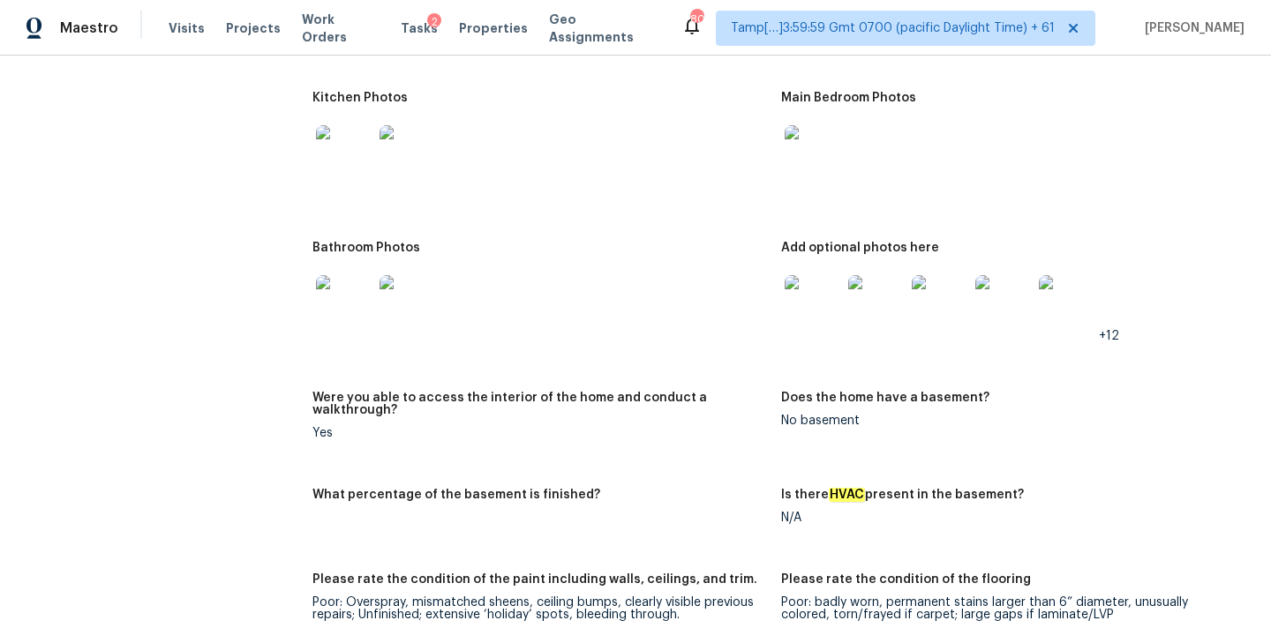
scroll to position [2089, 0]
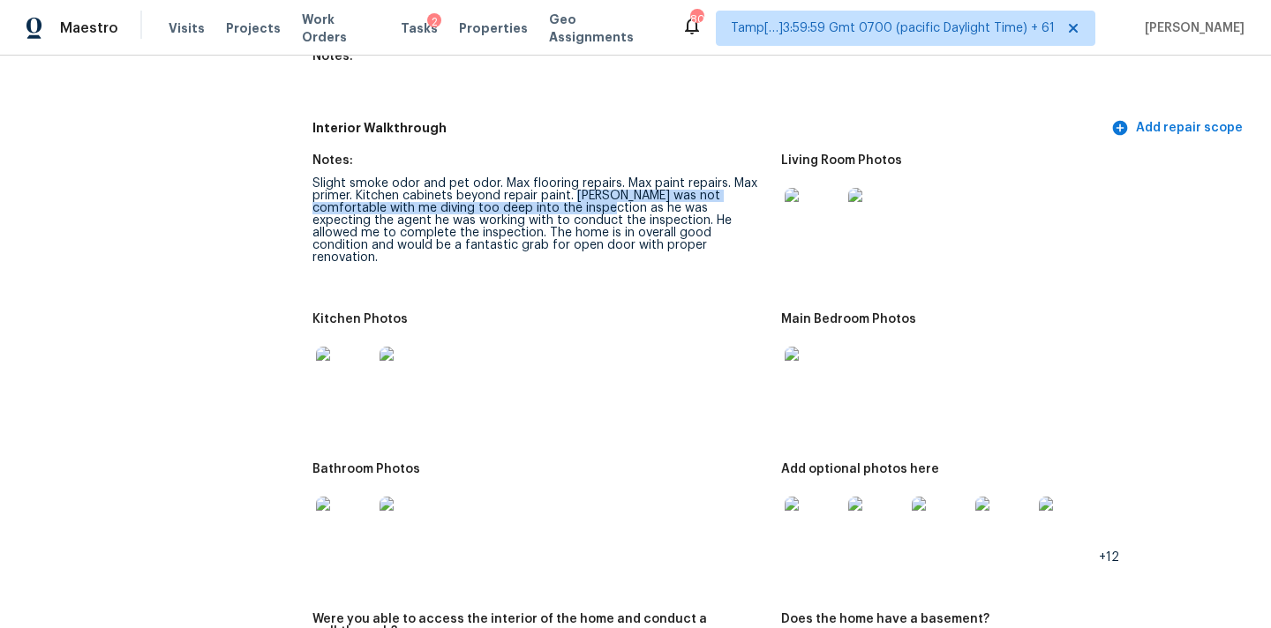
drag, startPoint x: 576, startPoint y: 184, endPoint x: 549, endPoint y: 189, distance: 27.9
click at [549, 189] on div "Slight smoke odor and pet odor. Max flooring repairs. Max paint repairs. Max pr…" at bounding box center [539, 220] width 455 height 86
click at [545, 201] on div "Slight smoke odor and pet odor. Max flooring repairs. Max paint repairs. Max pr…" at bounding box center [539, 220] width 455 height 86
drag, startPoint x: 545, startPoint y: 206, endPoint x: 377, endPoint y: 223, distance: 168.6
click at [377, 223] on div "Slight smoke odor and pet odor. Max flooring repairs. Max paint repairs. Max pr…" at bounding box center [539, 220] width 455 height 86
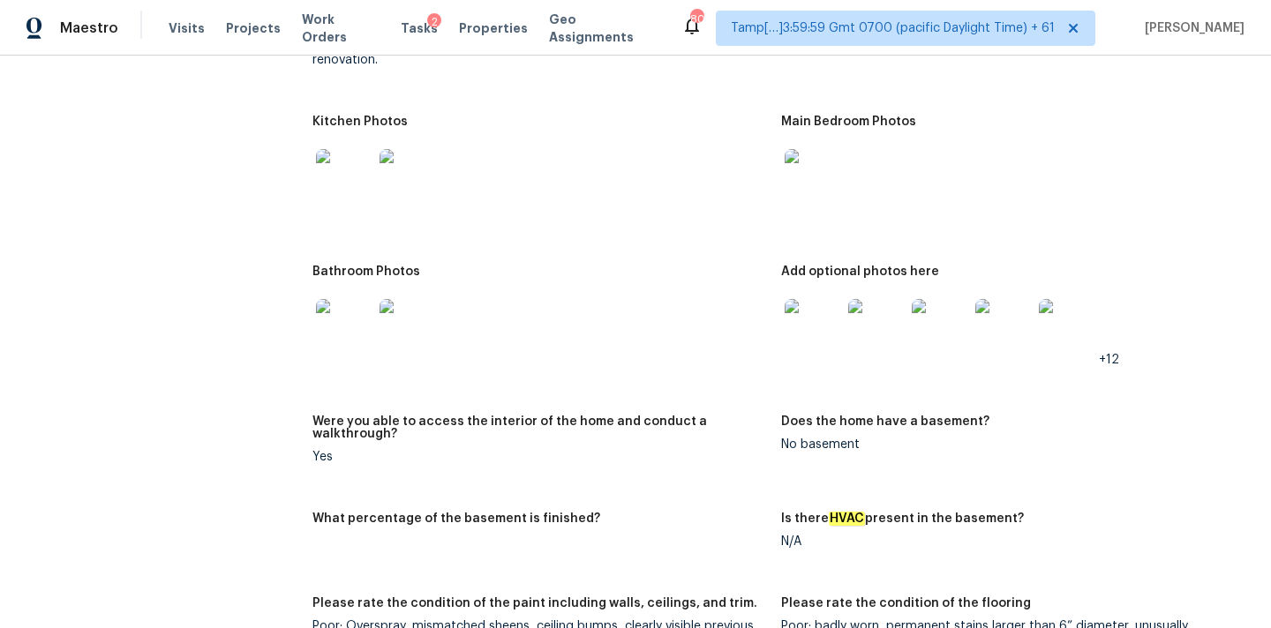
scroll to position [2141, 0]
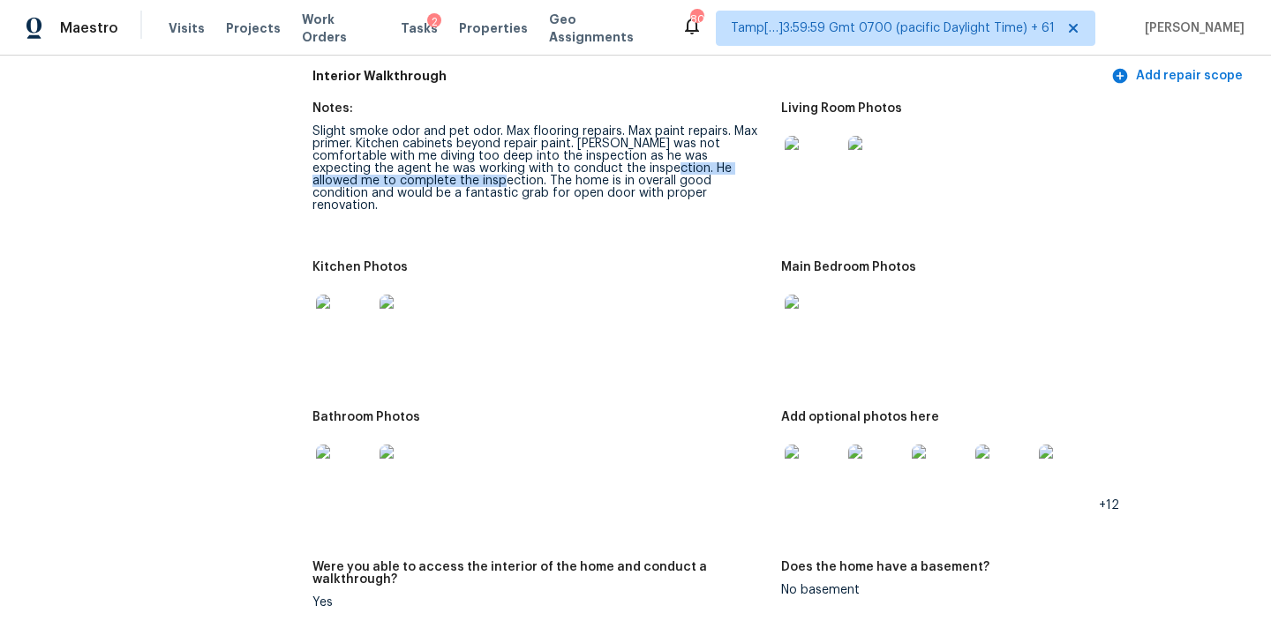
click at [808, 159] on img at bounding box center [813, 164] width 56 height 56
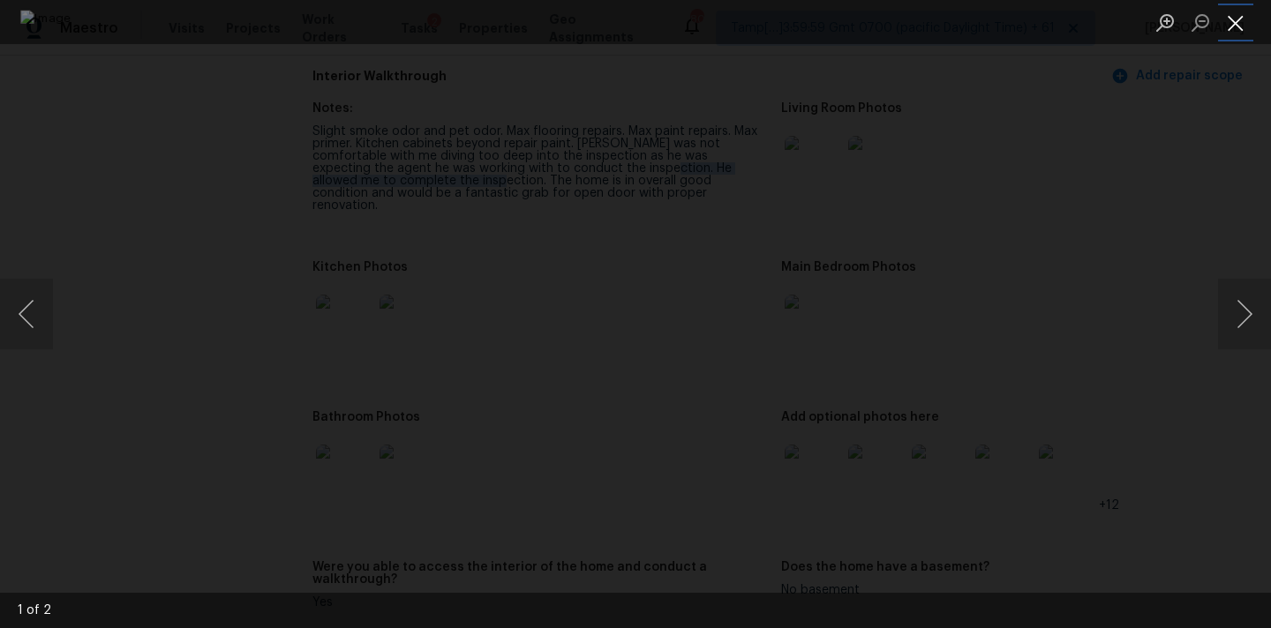
click at [1228, 20] on button "Close lightbox" at bounding box center [1235, 22] width 35 height 31
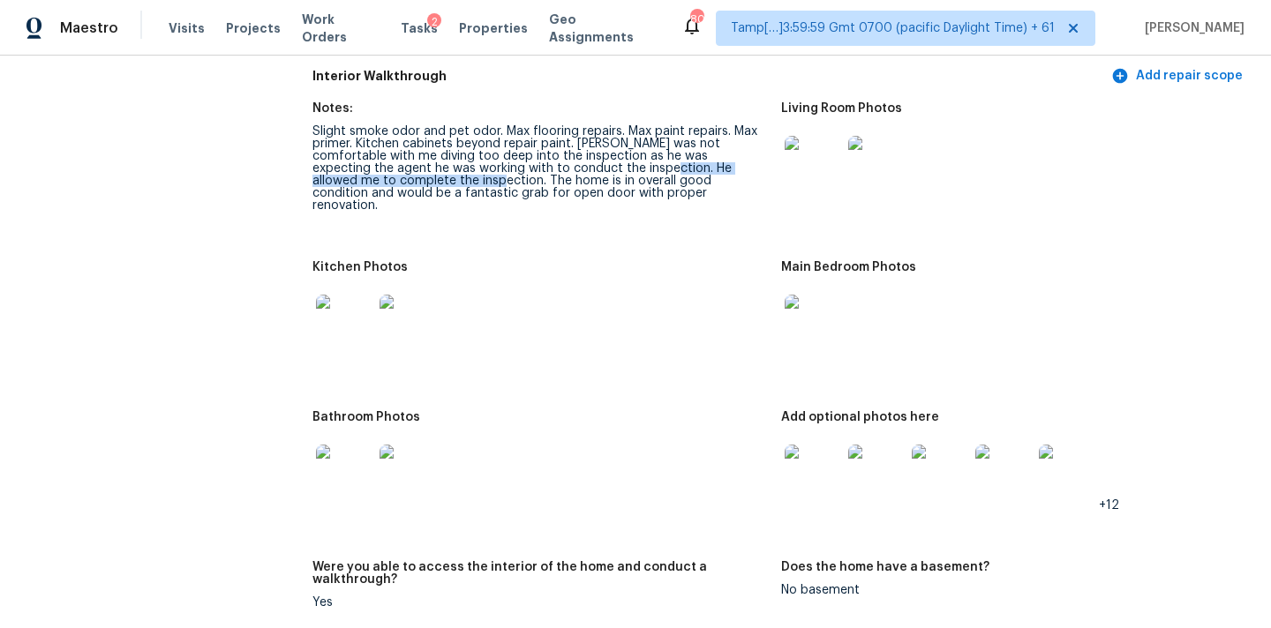
click at [830, 313] on img at bounding box center [813, 323] width 56 height 56
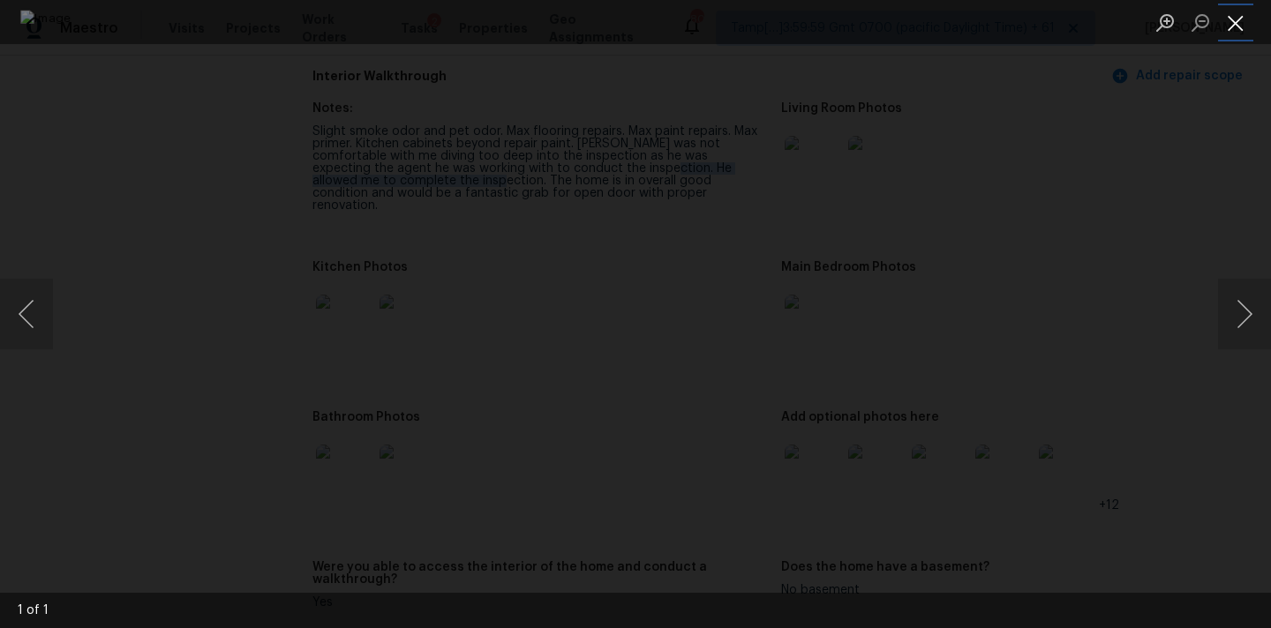
click at [1228, 16] on button "Close lightbox" at bounding box center [1235, 22] width 35 height 31
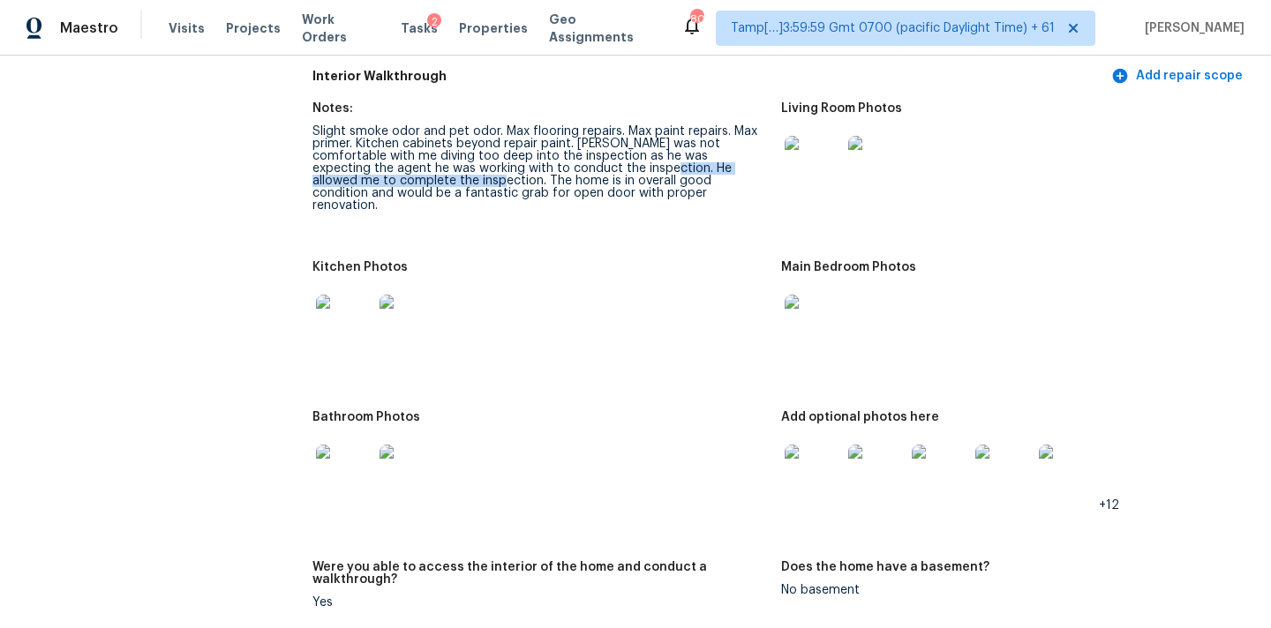
click at [812, 455] on img at bounding box center [813, 473] width 56 height 56
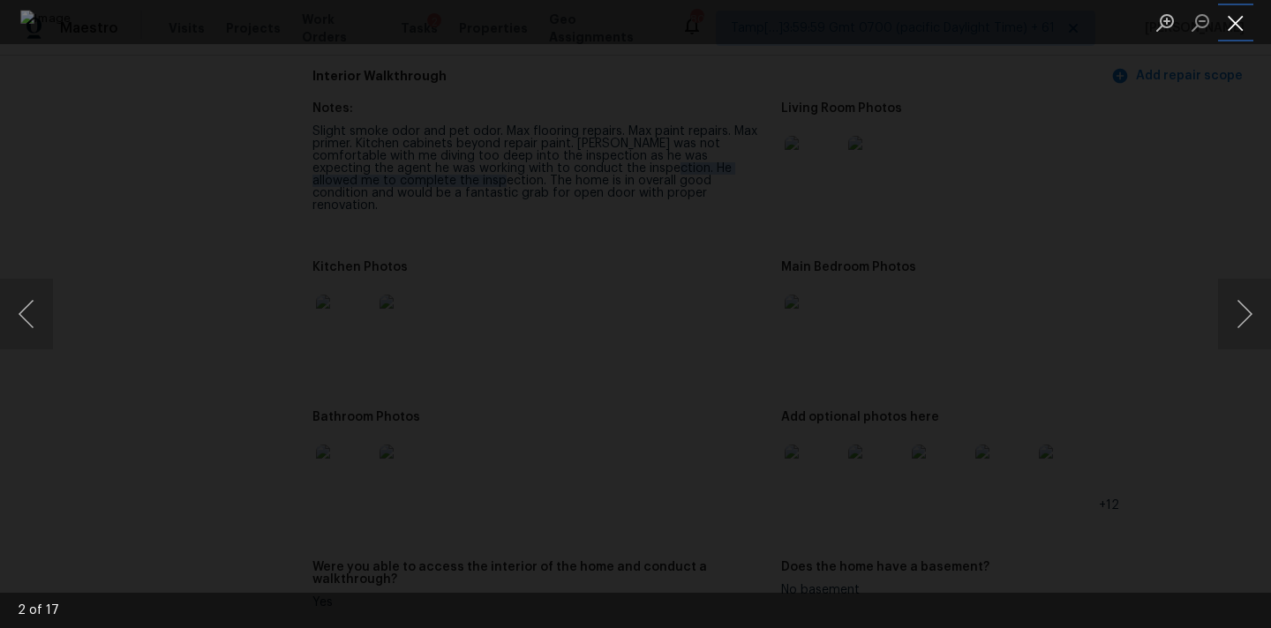
click at [1229, 19] on button "Close lightbox" at bounding box center [1235, 22] width 35 height 31
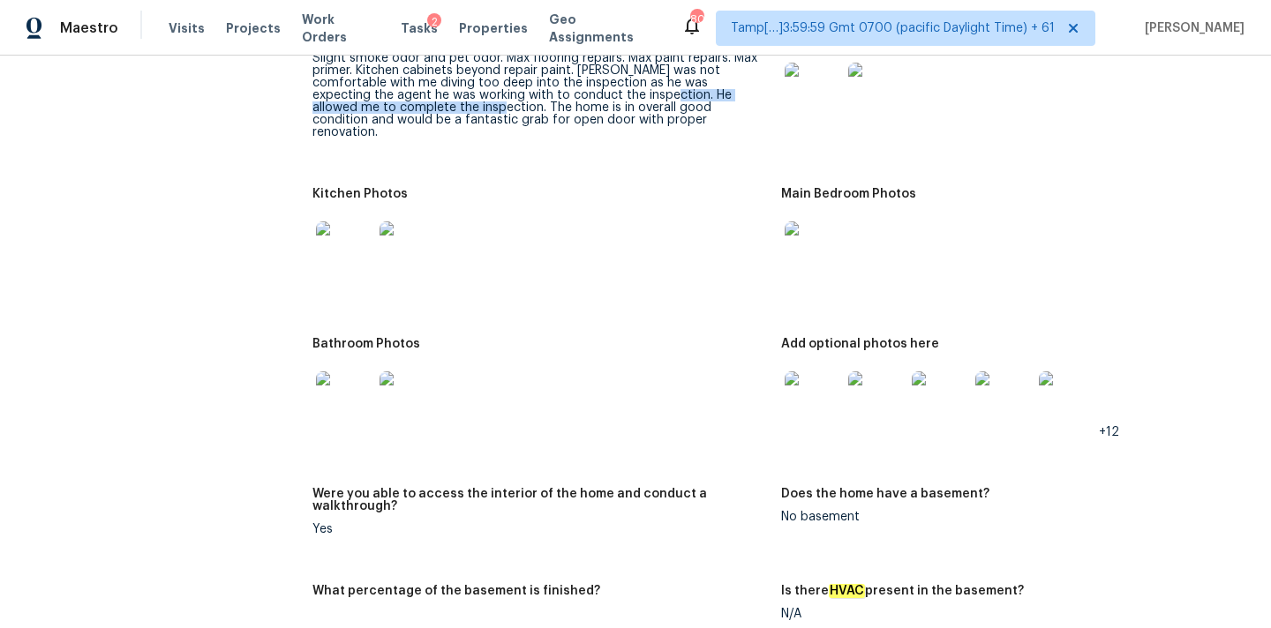
scroll to position [2224, 0]
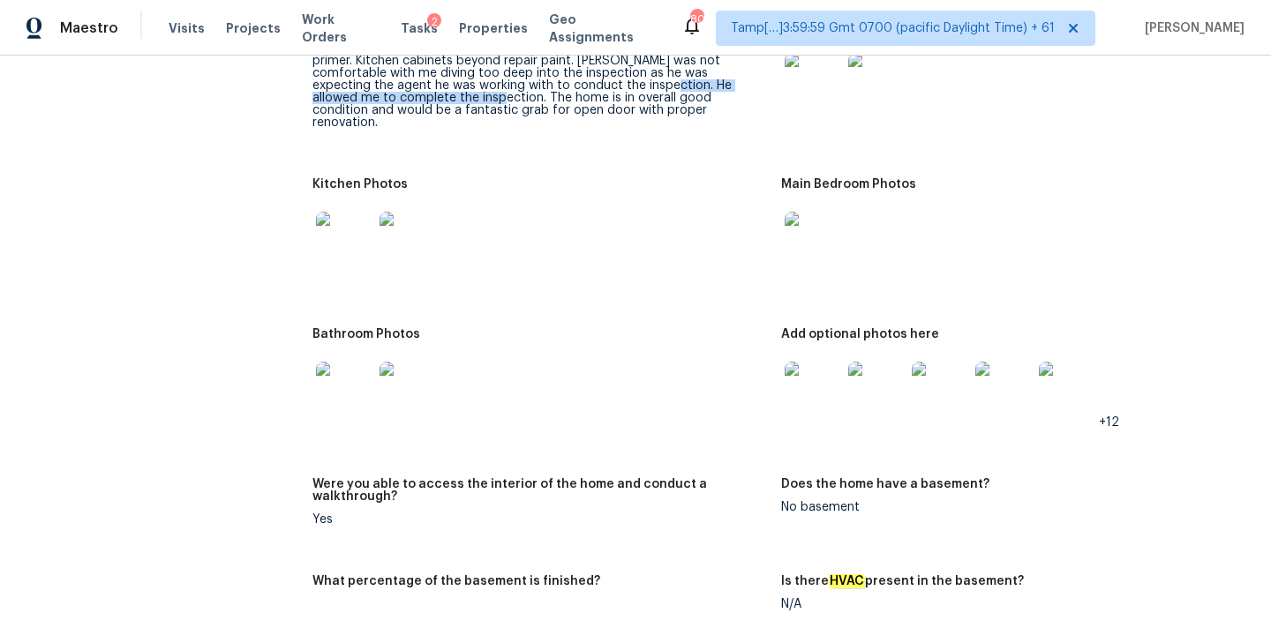
click at [820, 225] on img at bounding box center [813, 240] width 56 height 56
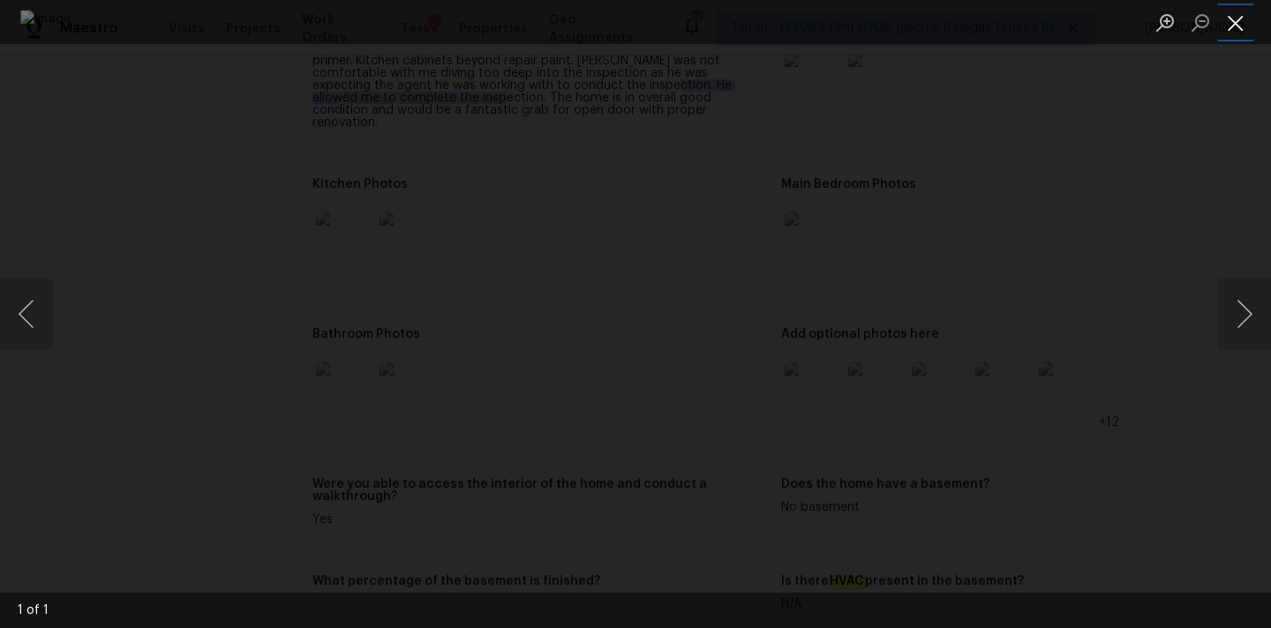
click at [1234, 29] on button "Close lightbox" at bounding box center [1235, 22] width 35 height 31
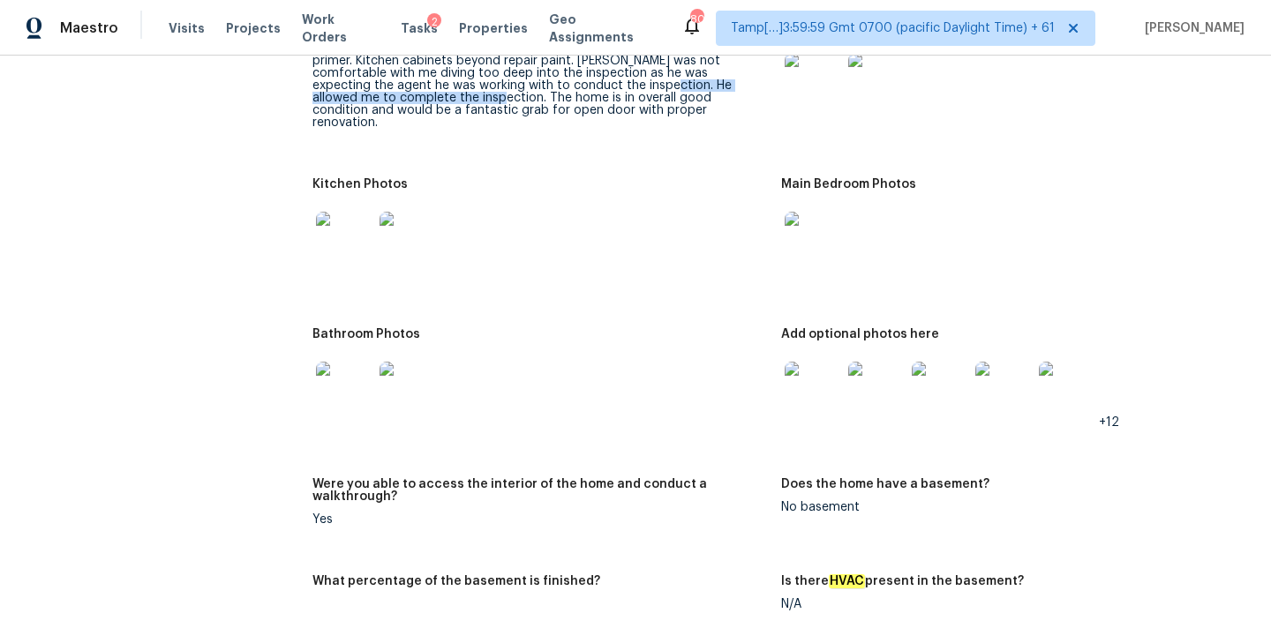
click at [369, 372] on img at bounding box center [344, 390] width 56 height 56
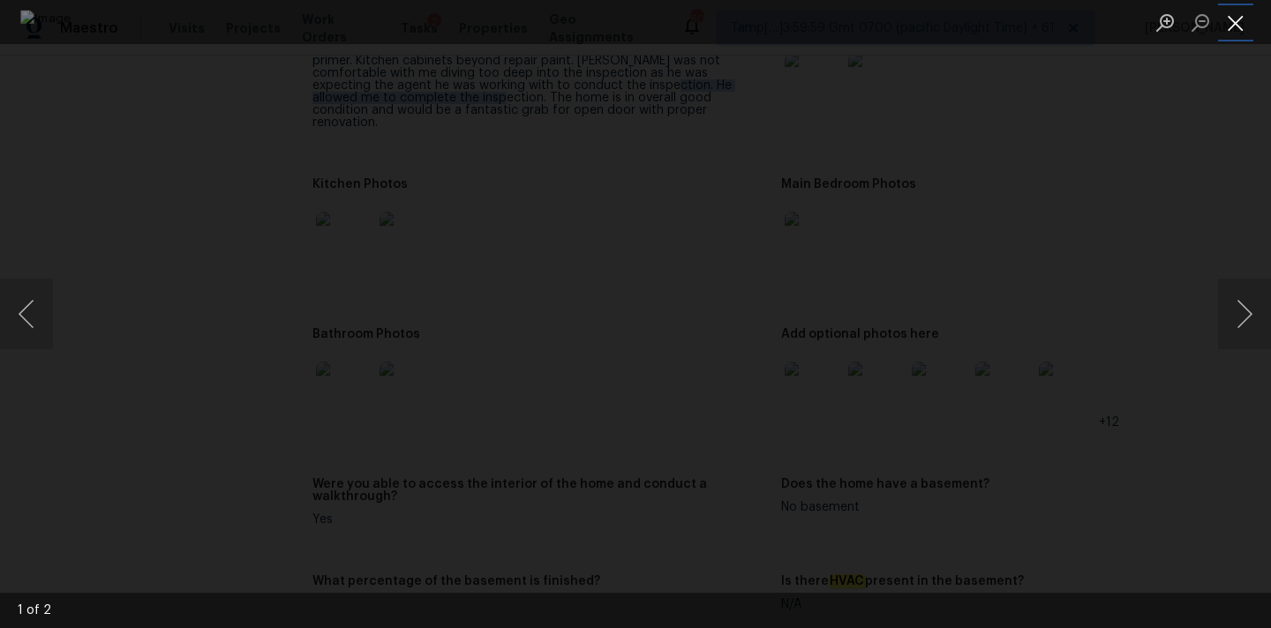
click at [1234, 17] on button "Close lightbox" at bounding box center [1235, 22] width 35 height 31
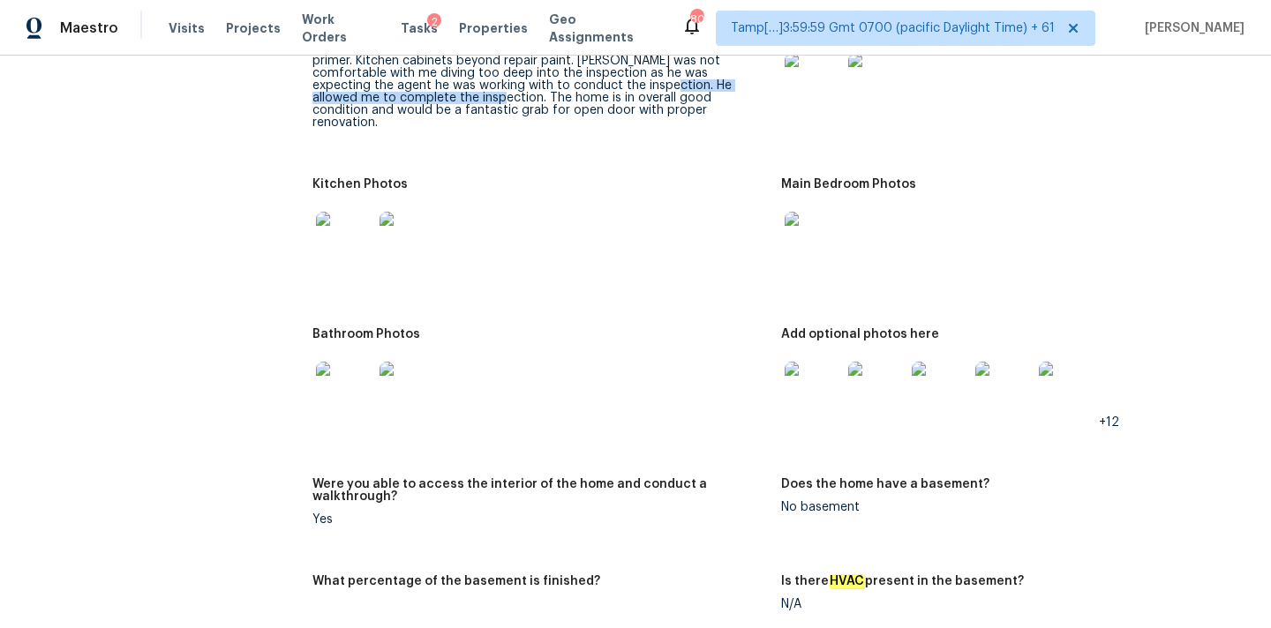
click at [802, 364] on img at bounding box center [813, 390] width 56 height 56
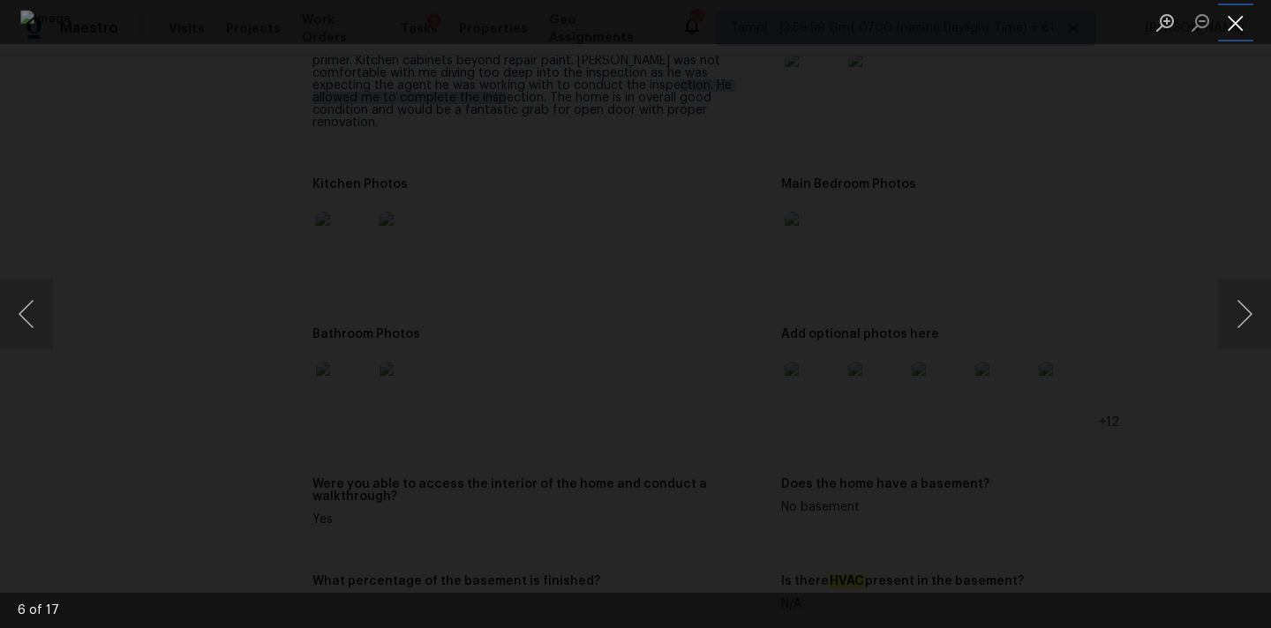
click at [1236, 22] on button "Close lightbox" at bounding box center [1235, 22] width 35 height 31
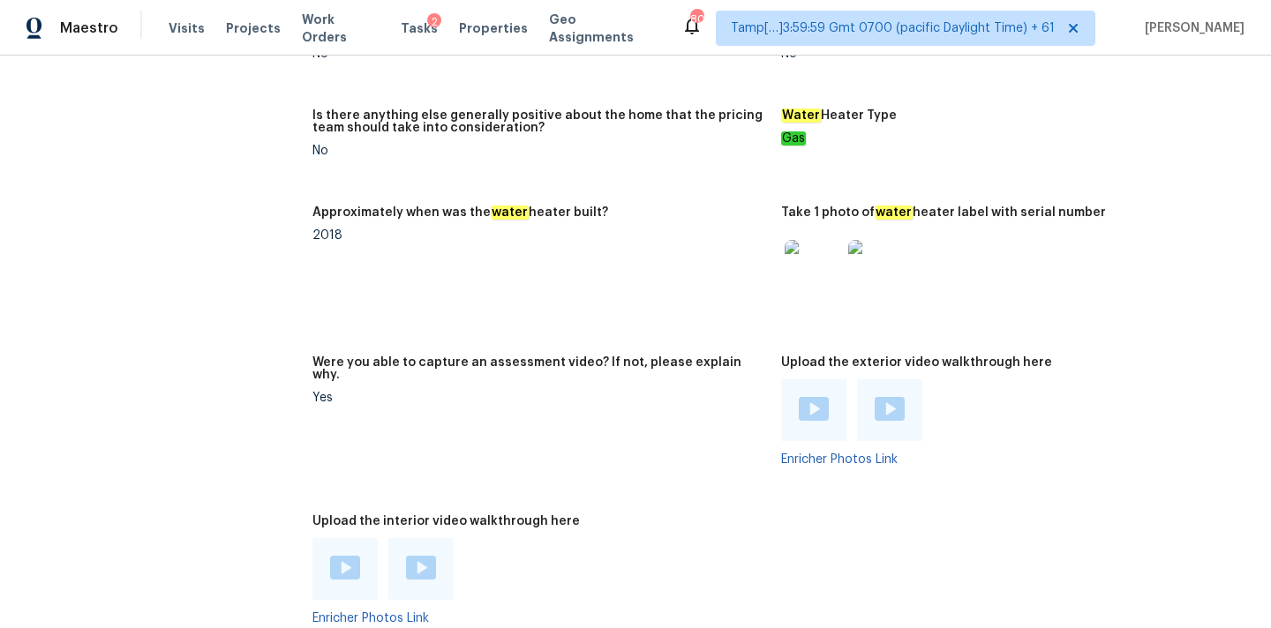
scroll to position [3325, 0]
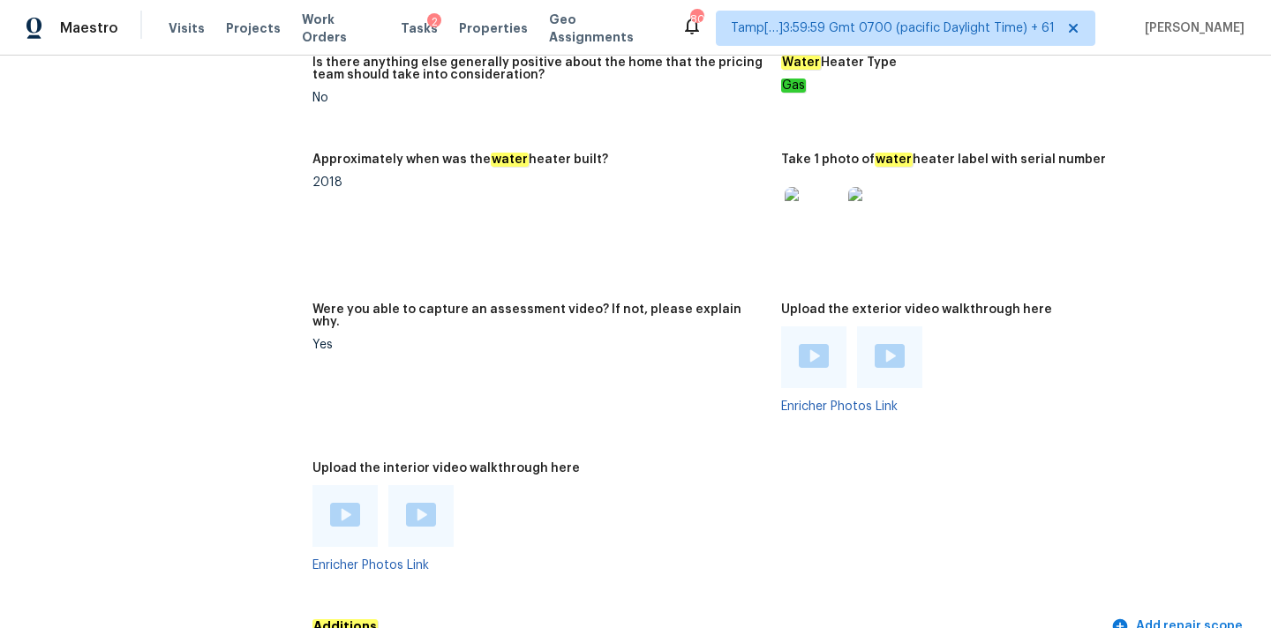
click at [424, 503] on img at bounding box center [421, 515] width 30 height 24
click at [342, 503] on img at bounding box center [345, 515] width 30 height 24
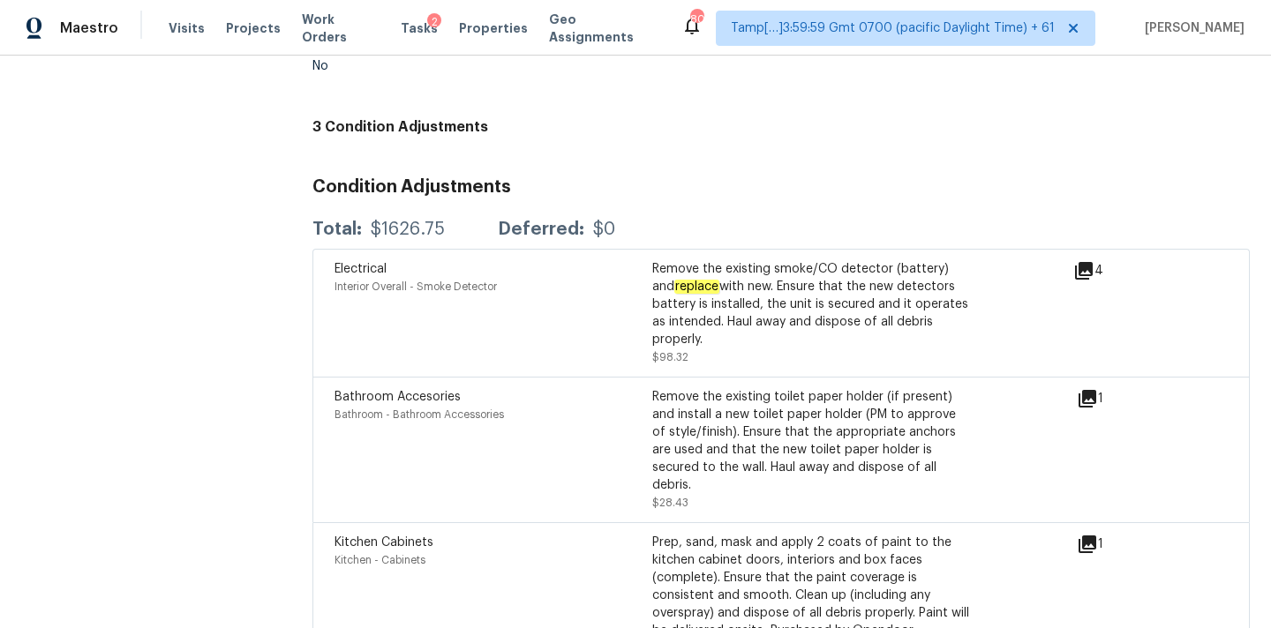
scroll to position [4384, 0]
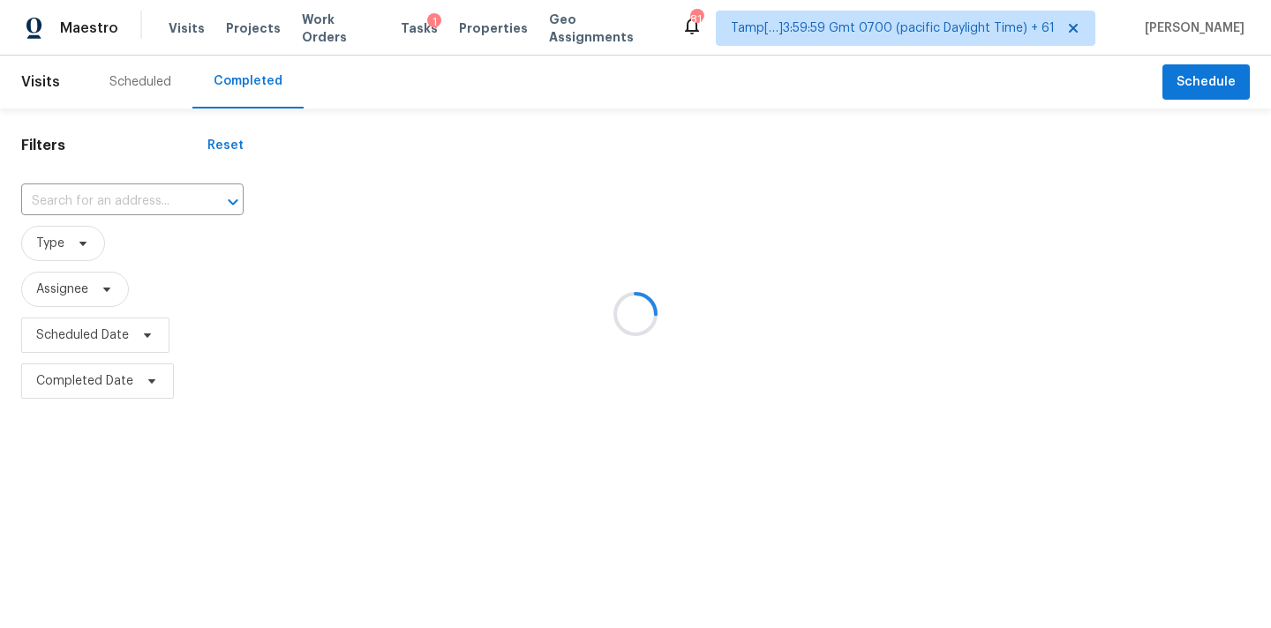
click at [72, 198] on div at bounding box center [635, 314] width 1271 height 628
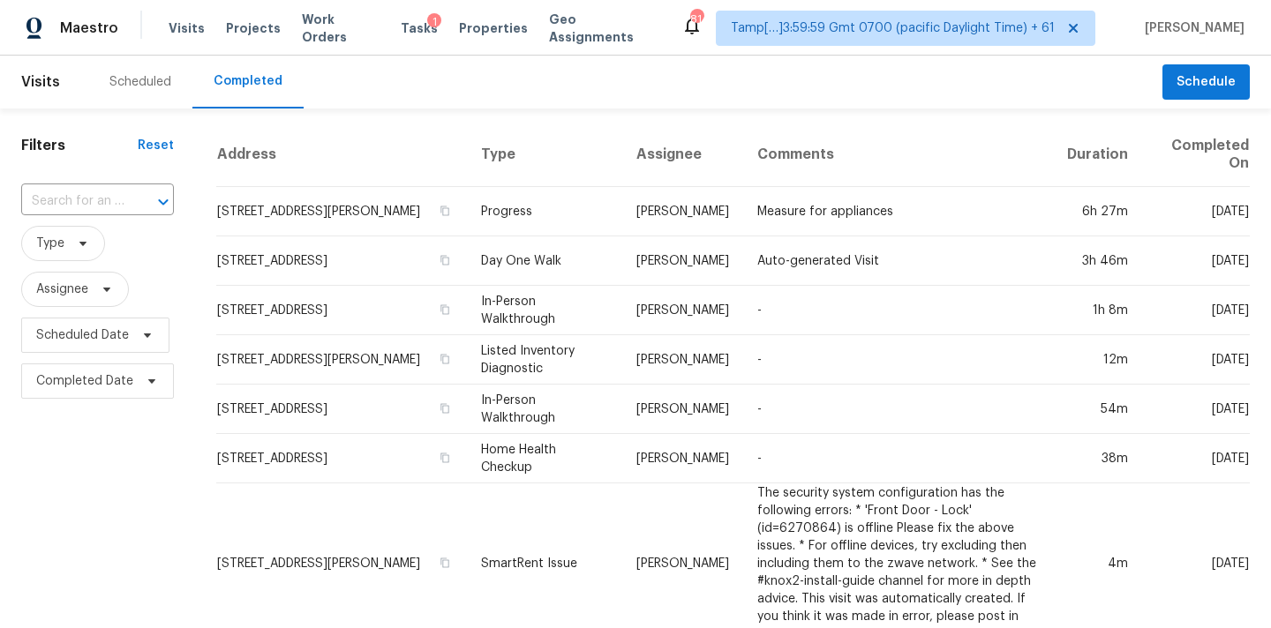
click at [72, 198] on input "text" at bounding box center [72, 201] width 103 height 27
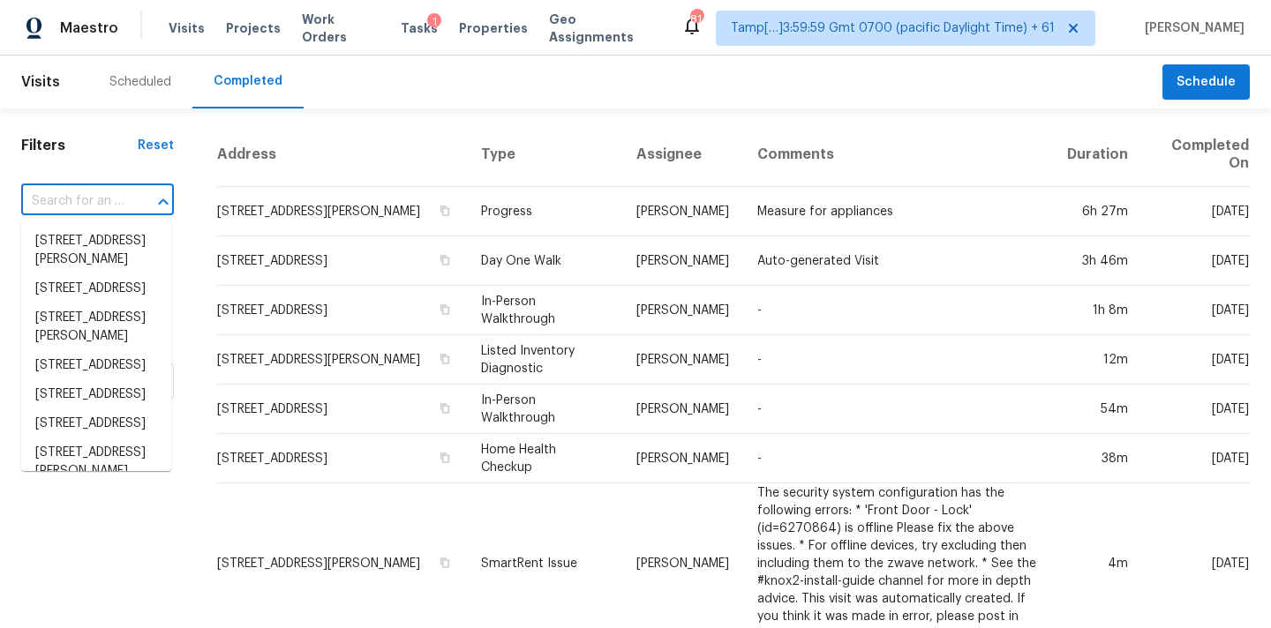
paste input "[STREET_ADDRESS][PERSON_NAME]"
type input "[STREET_ADDRESS][PERSON_NAME]"
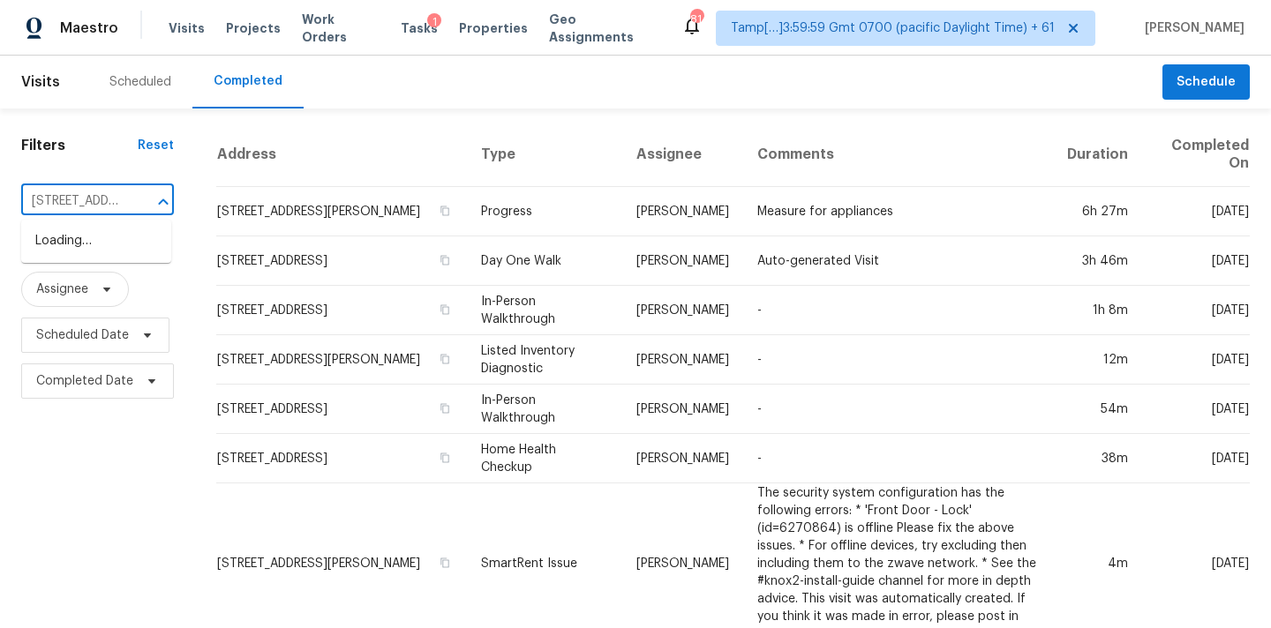
scroll to position [0, 105]
click at [88, 244] on li "[STREET_ADDRESS][PERSON_NAME]" at bounding box center [96, 251] width 150 height 48
click at [71, 205] on input "text" at bounding box center [72, 201] width 103 height 27
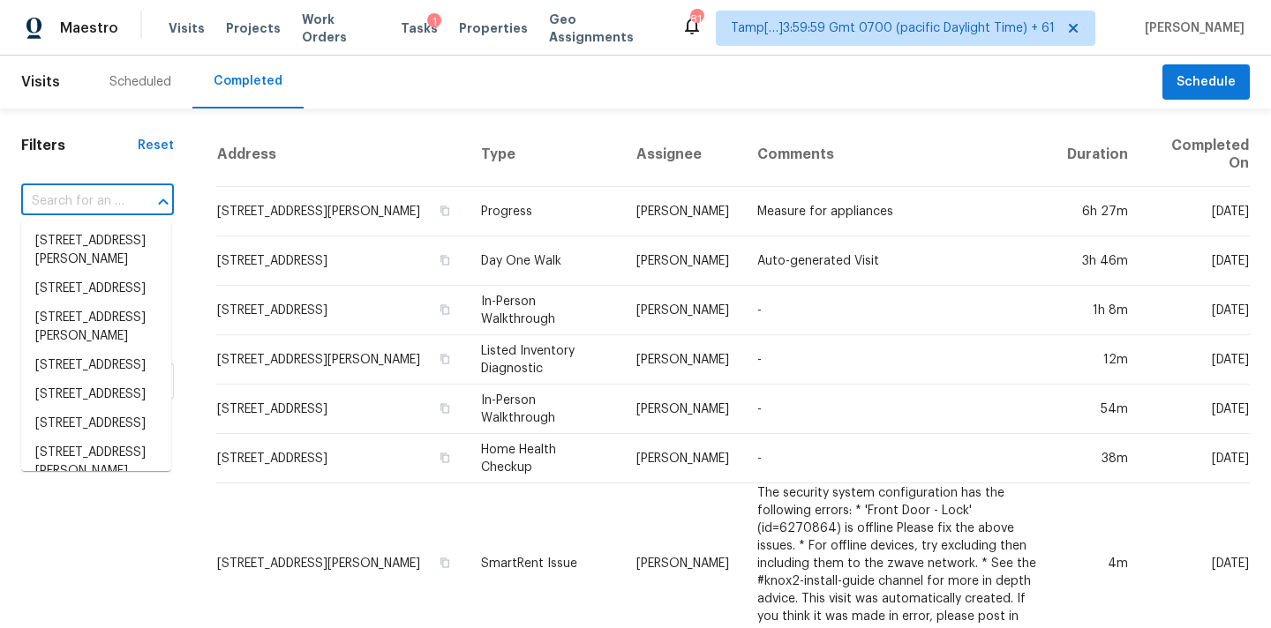
paste input "[STREET_ADDRESS][PERSON_NAME]"
type input "[STREET_ADDRESS][PERSON_NAME]"
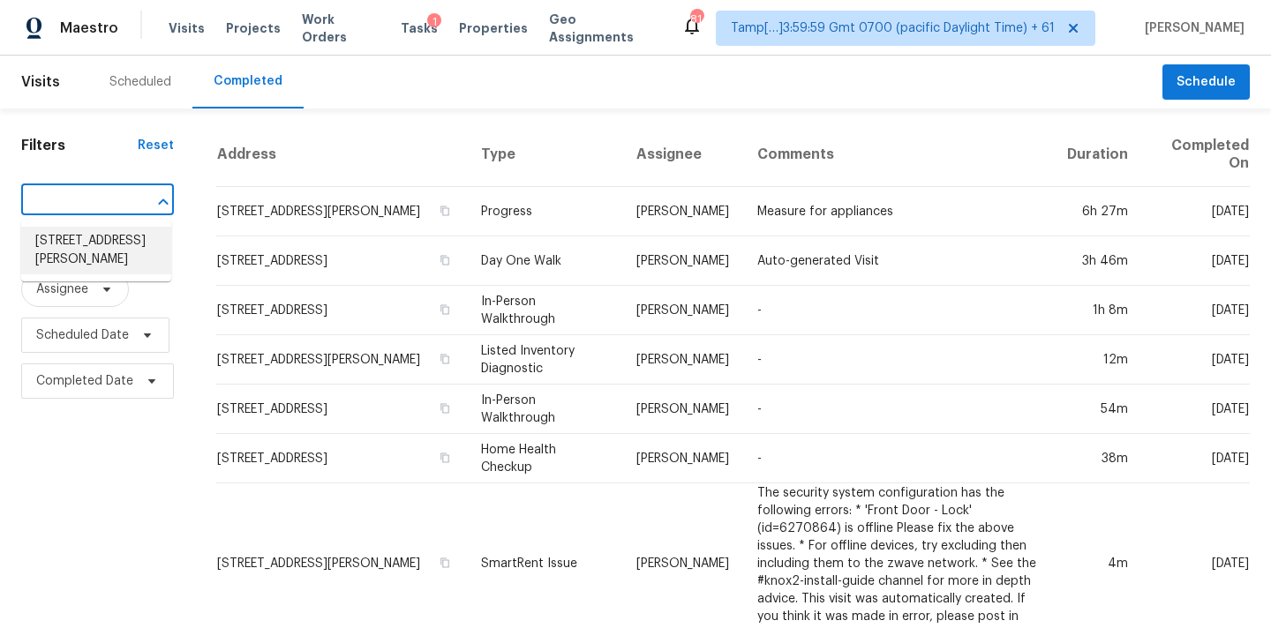
click at [78, 242] on li "[STREET_ADDRESS][PERSON_NAME]" at bounding box center [96, 251] width 150 height 48
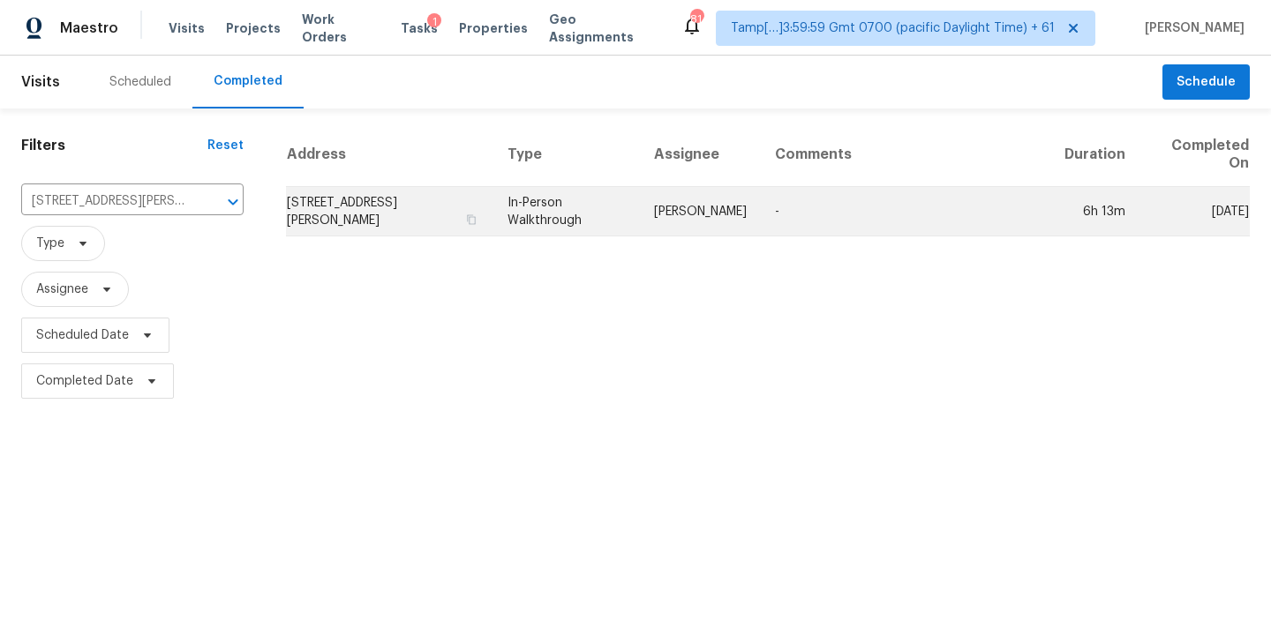
click at [672, 229] on td "[PERSON_NAME]" at bounding box center [700, 211] width 121 height 49
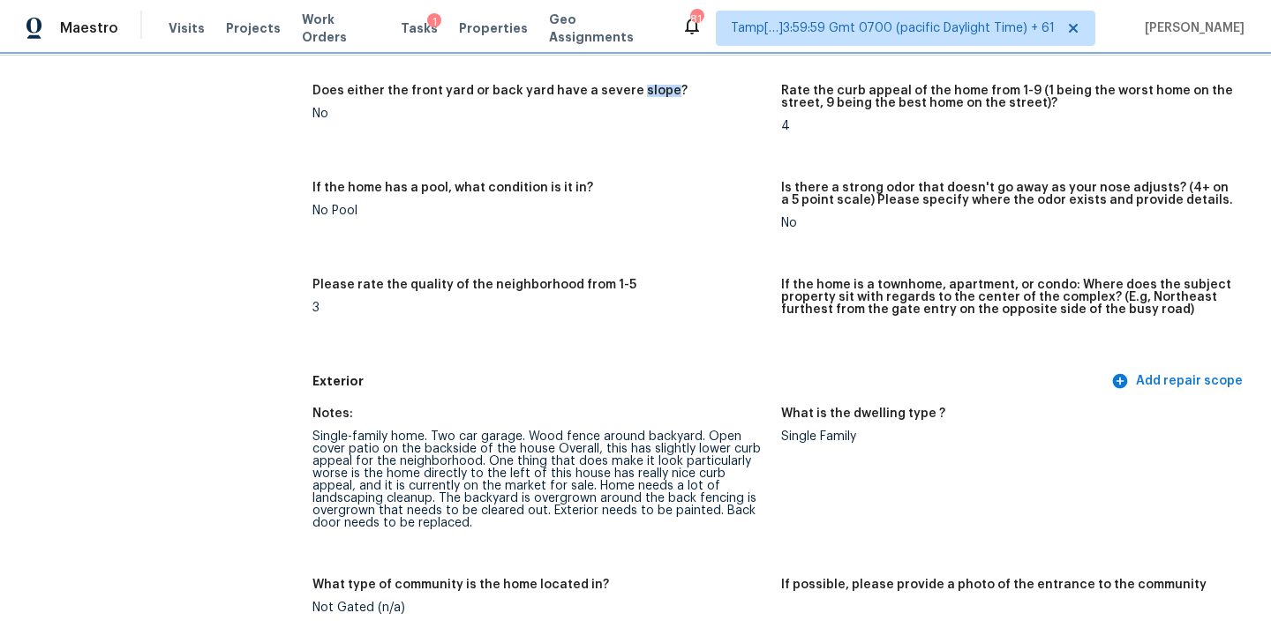
scroll to position [566, 0]
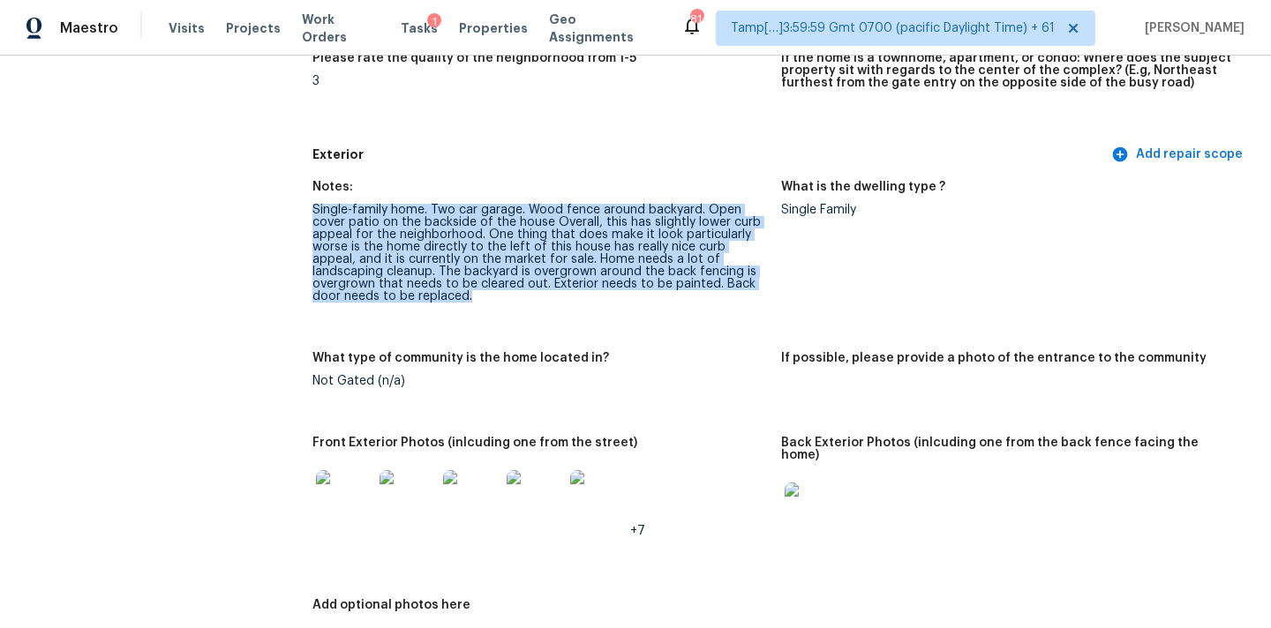
drag, startPoint x: 313, startPoint y: 209, endPoint x: 407, endPoint y: 303, distance: 132.3
click at [407, 303] on figure "Notes: Single-family home. Two car garage. Wood fence around backyard. Open cov…" at bounding box center [546, 256] width 469 height 150
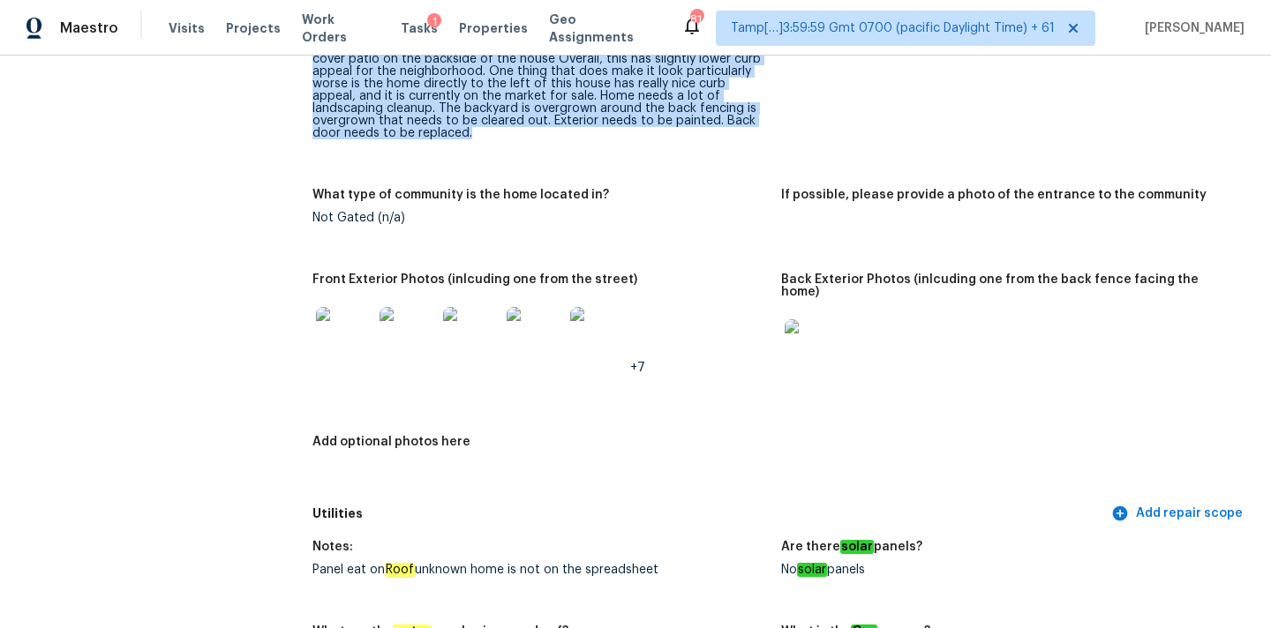
scroll to position [568, 0]
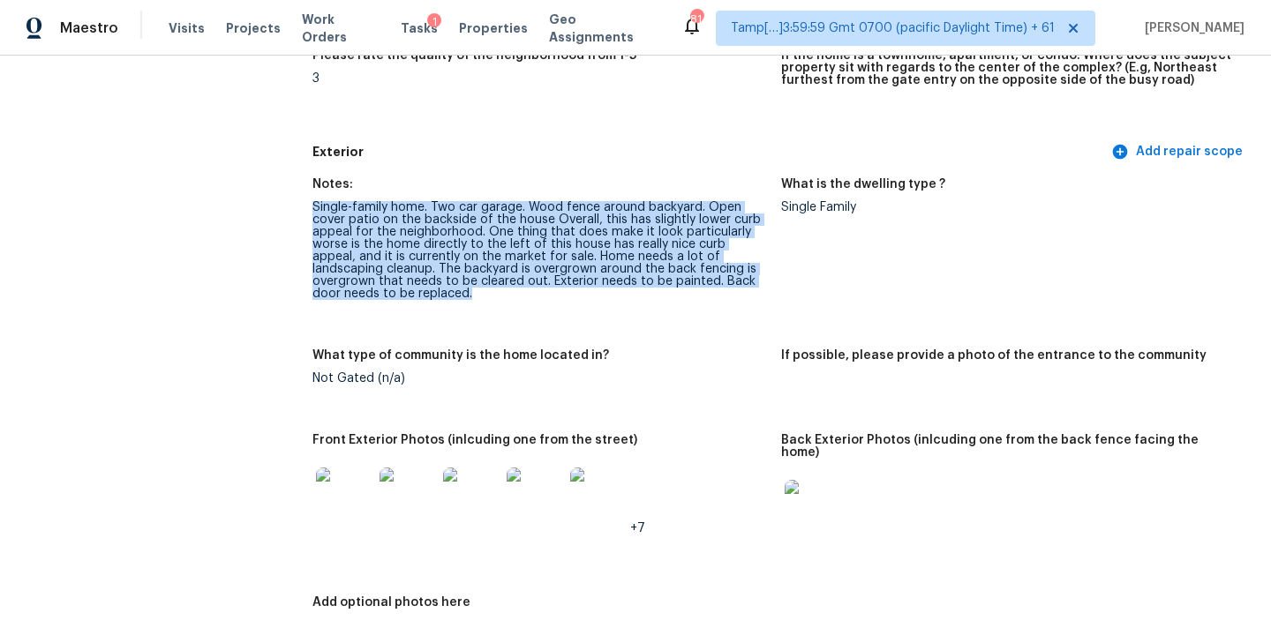
click at [379, 218] on div "Single-family home. Two car garage. Wood fence around backyard. Open cover pati…" at bounding box center [539, 250] width 455 height 99
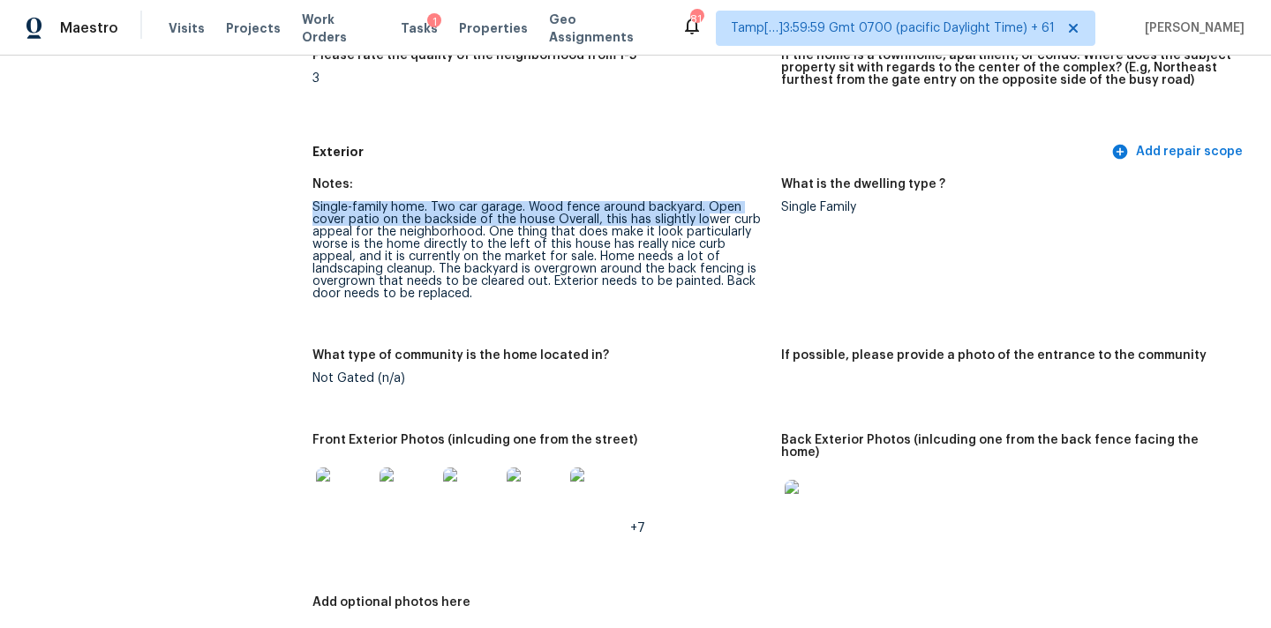
drag, startPoint x: 312, startPoint y: 207, endPoint x: 700, endPoint y: 216, distance: 387.6
click at [700, 216] on div "Single-family home. Two car garage. Wood fence around backyard. Open cover pati…" at bounding box center [539, 250] width 455 height 99
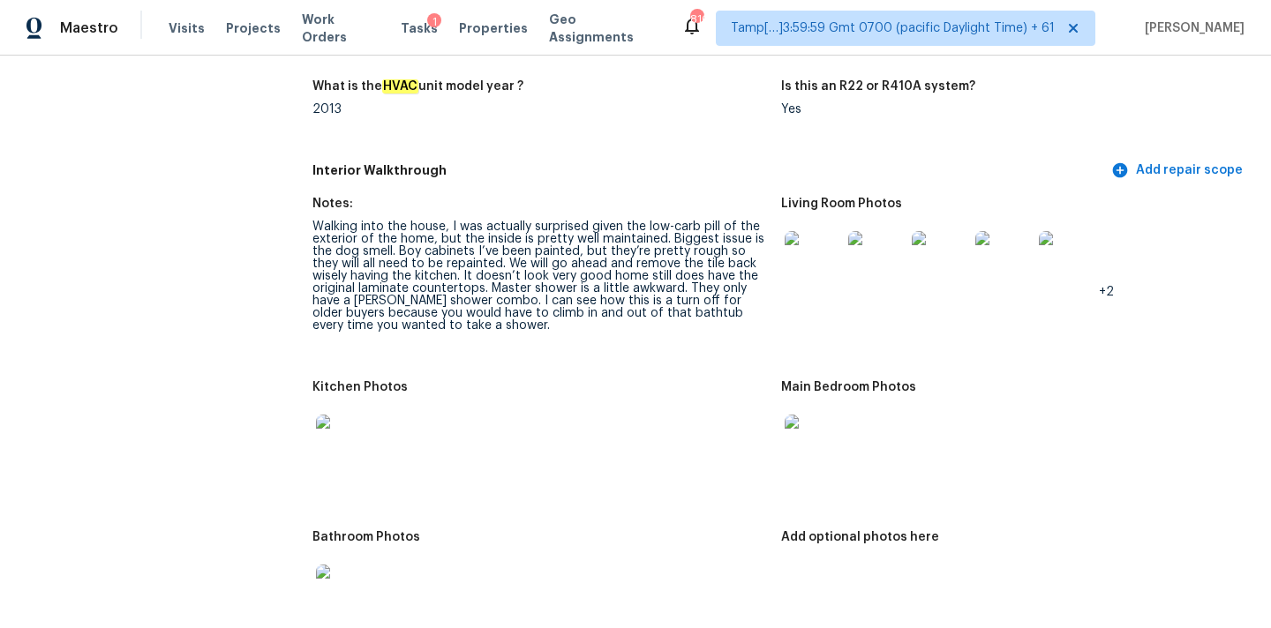
scroll to position [1735, 0]
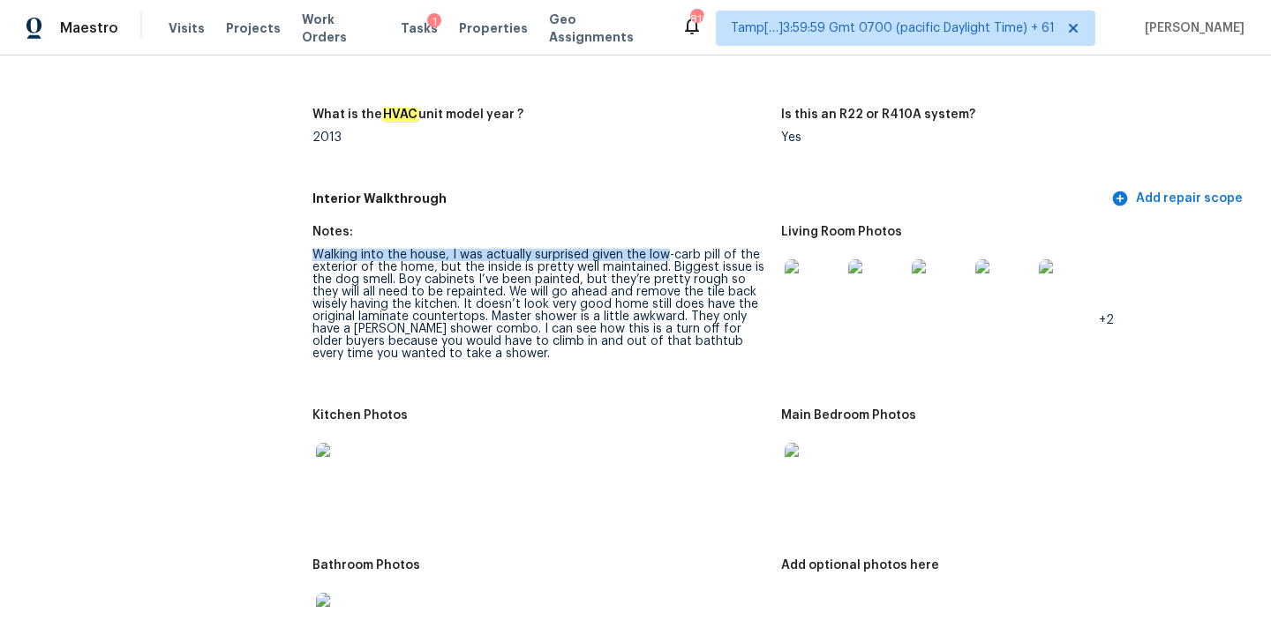
drag, startPoint x: 313, startPoint y: 244, endPoint x: 667, endPoint y: 245, distance: 353.9
click at [667, 249] on div "Walking into the house, I was actually surprised given the low-carb pill of the…" at bounding box center [539, 304] width 455 height 111
click at [379, 263] on div "Walking into the house, I was actually surprised given the low-carb pill of the…" at bounding box center [539, 304] width 455 height 111
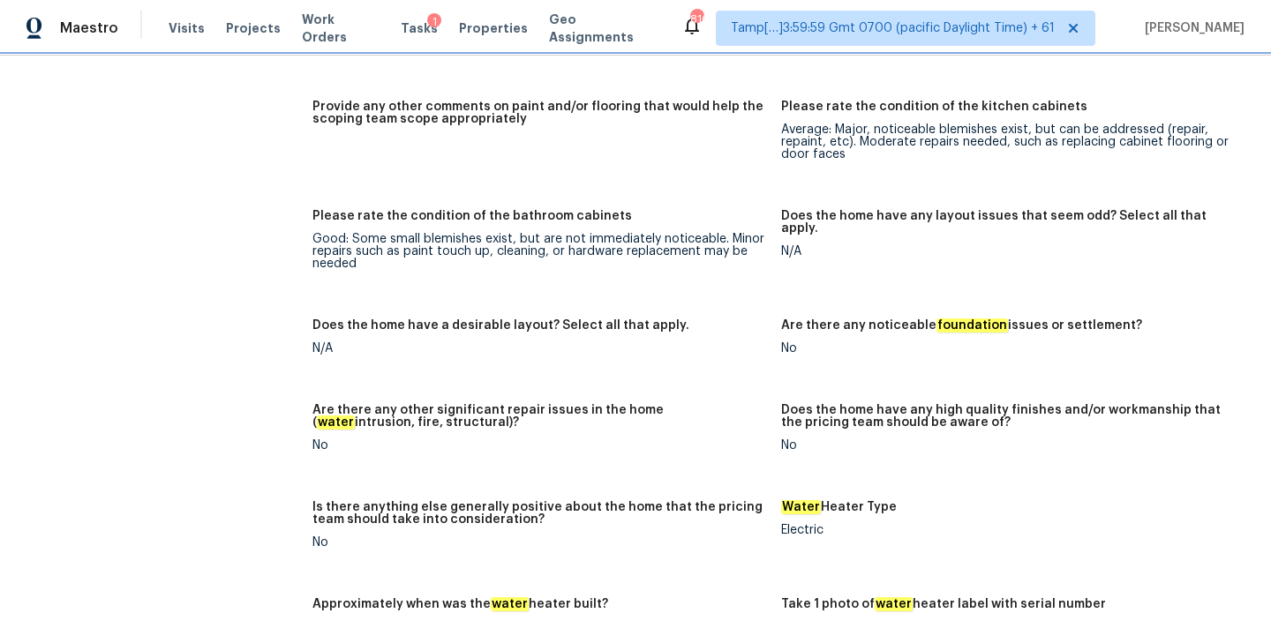
scroll to position [1866, 0]
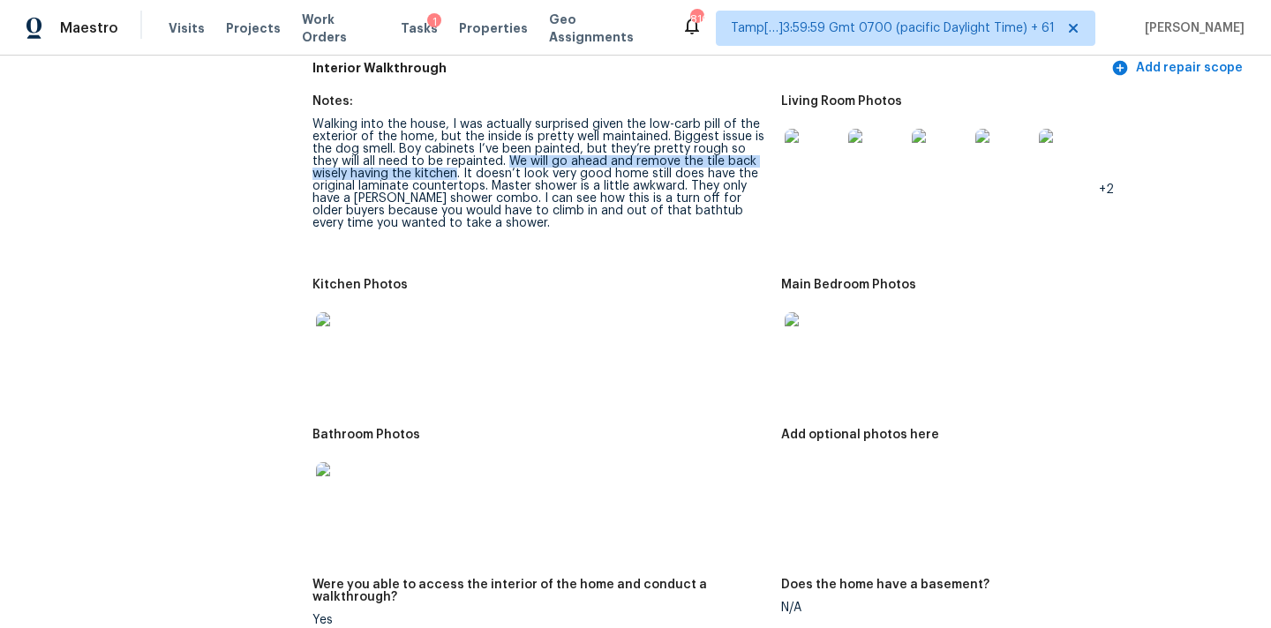
drag, startPoint x: 480, startPoint y: 149, endPoint x: 417, endPoint y: 158, distance: 63.3
click at [417, 158] on div "Walking into the house, I was actually surprised given the low-carb pill of the…" at bounding box center [539, 173] width 455 height 111
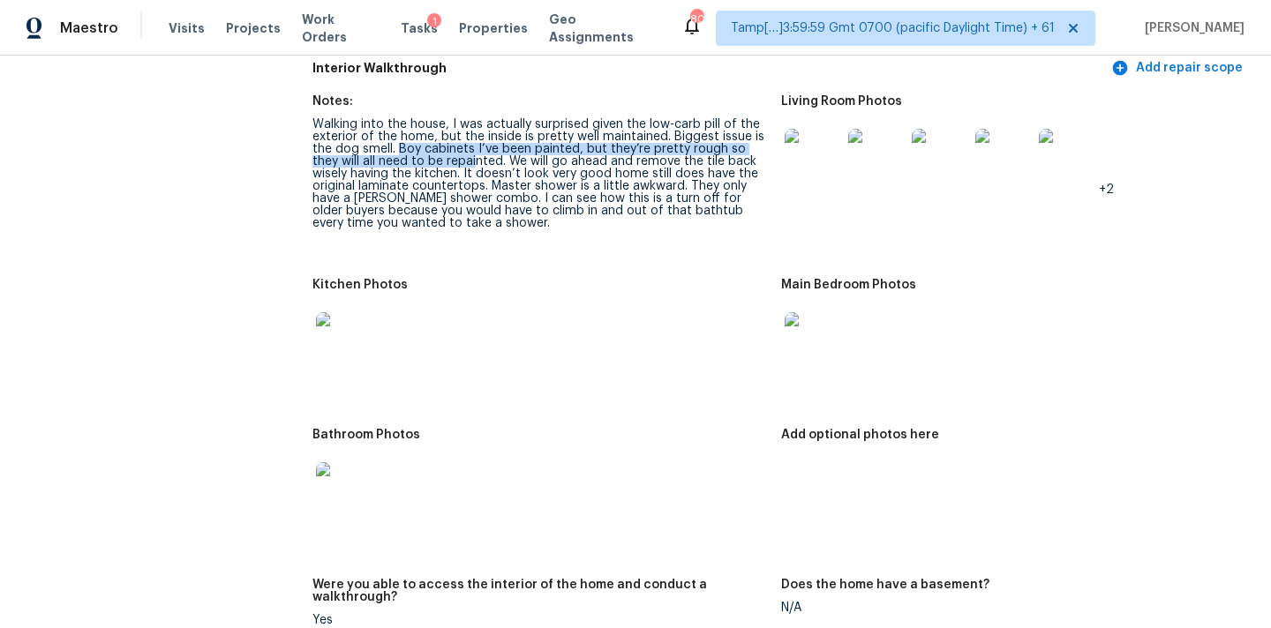
drag, startPoint x: 399, startPoint y: 134, endPoint x: 449, endPoint y: 147, distance: 52.0
click at [449, 147] on div "Walking into the house, I was actually surprised given the low-carb pill of the…" at bounding box center [539, 173] width 455 height 111
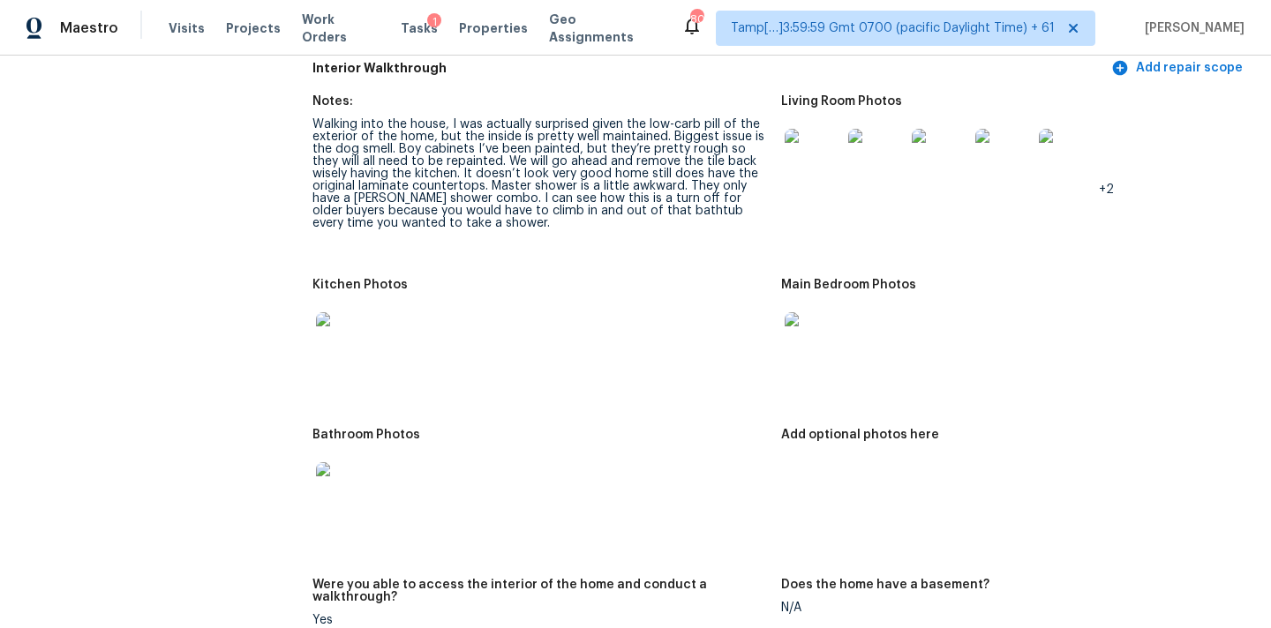
click at [408, 176] on div "Walking into the house, I was actually surprised given the low-carb pill of the…" at bounding box center [539, 173] width 455 height 111
copy div "countertops"
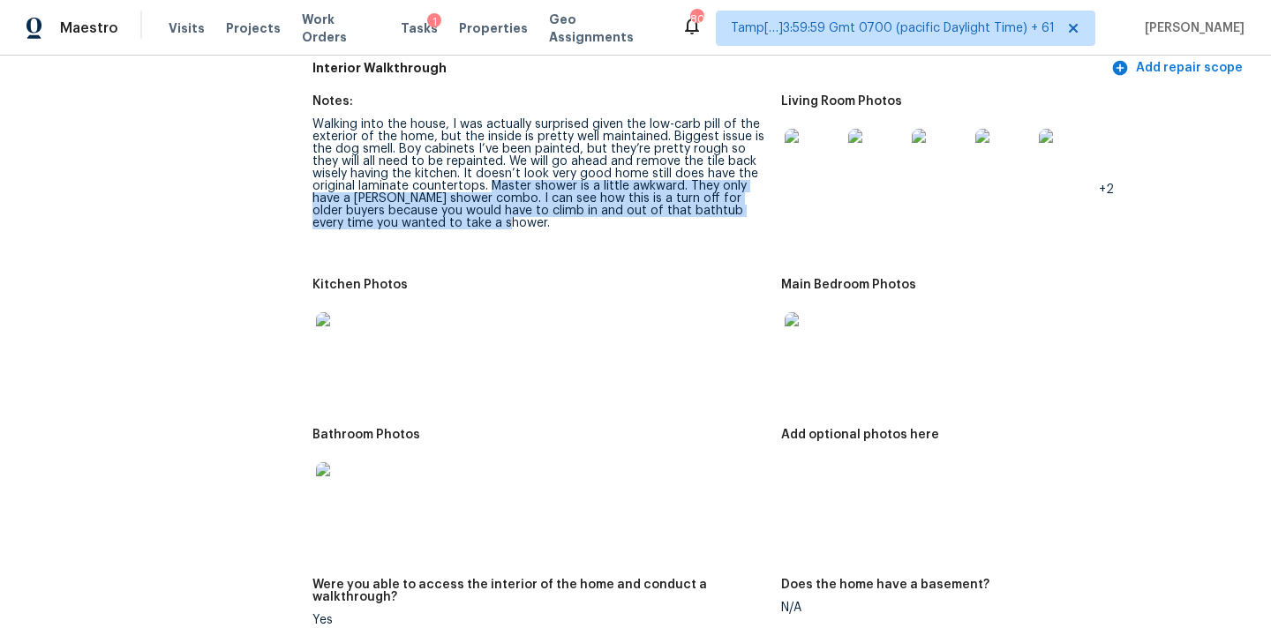
copy div "Master shower is a little awkward. They only have a [PERSON_NAME] shower combo.…"
drag, startPoint x: 443, startPoint y: 171, endPoint x: 457, endPoint y: 207, distance: 38.0
click at [457, 207] on div "Walking into the house, I was actually surprised given the low-carb pill of the…" at bounding box center [539, 173] width 455 height 111
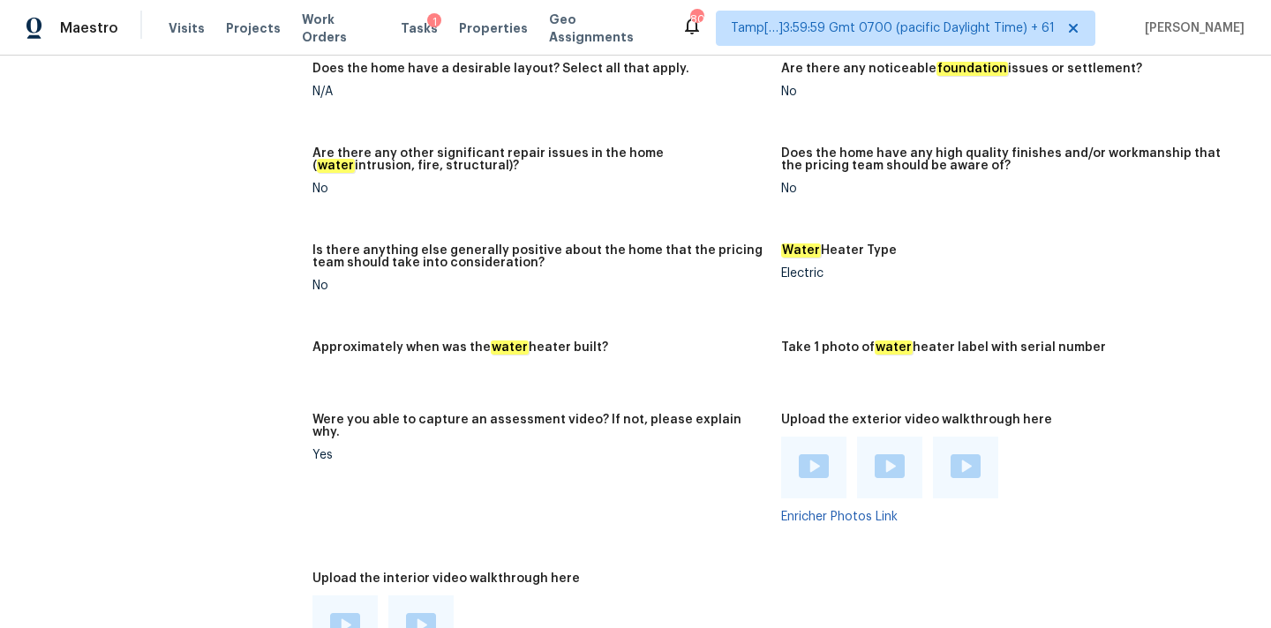
scroll to position [3169, 0]
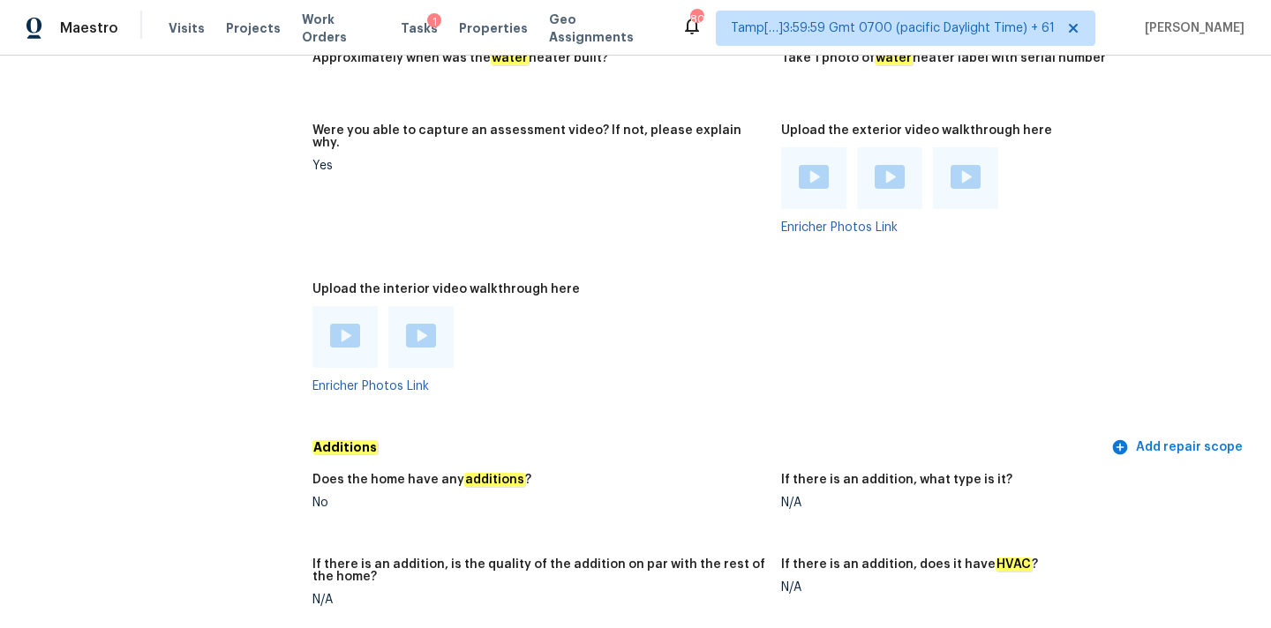
click at [333, 324] on img at bounding box center [345, 336] width 30 height 24
click at [432, 324] on img at bounding box center [421, 336] width 30 height 24
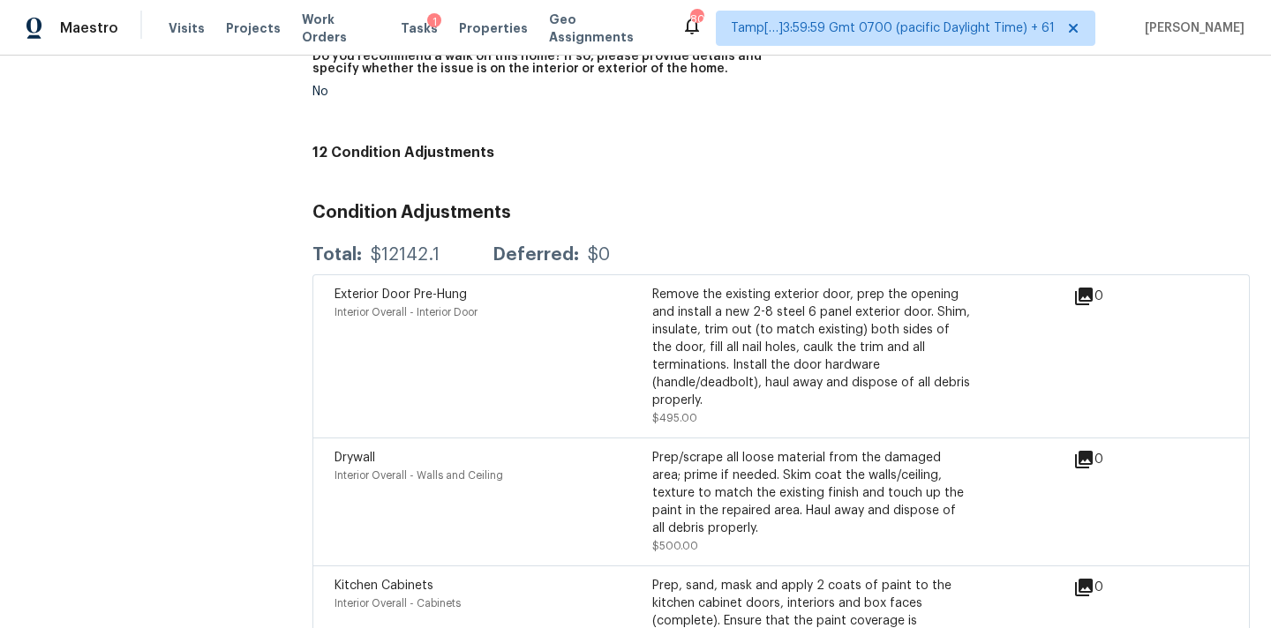
scroll to position [4051, 0]
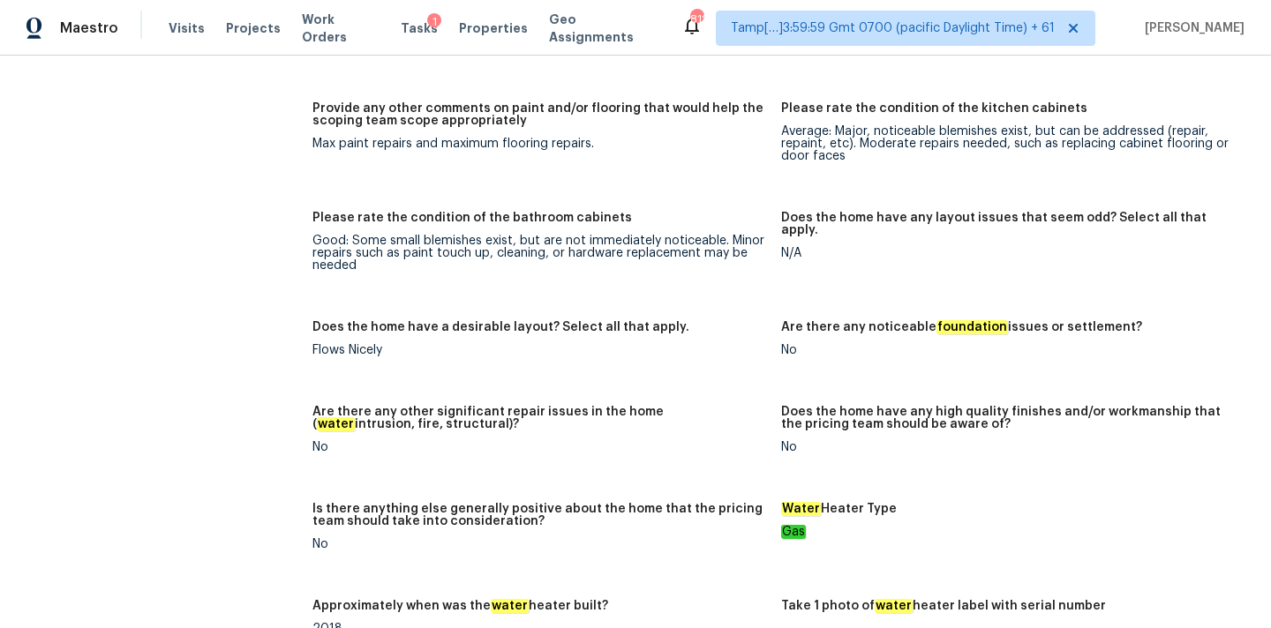
scroll to position [4384, 0]
